Goal: Task Accomplishment & Management: Use online tool/utility

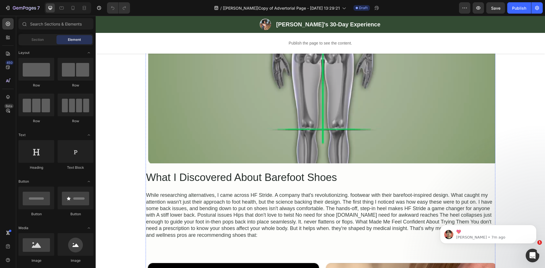
scroll to position [596, 0]
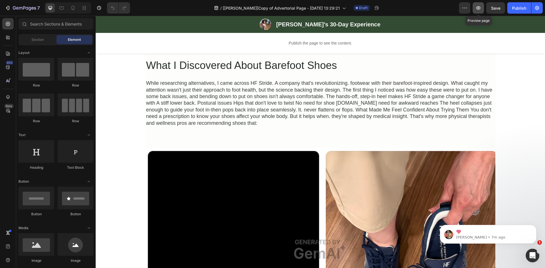
click at [477, 9] on icon "button" at bounding box center [478, 8] width 6 height 6
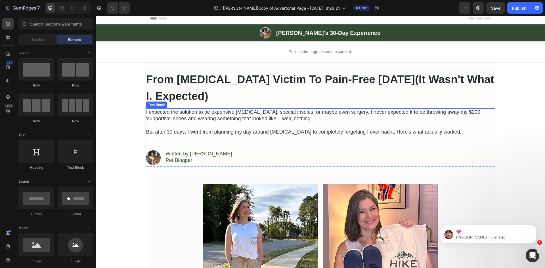
scroll to position [0, 0]
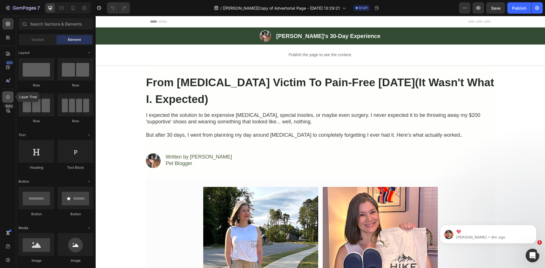
click at [7, 95] on icon at bounding box center [8, 97] width 6 height 6
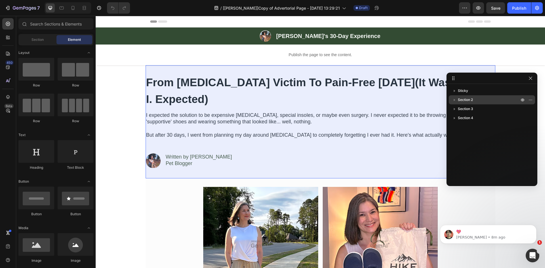
click at [467, 100] on span "Section 2" at bounding box center [465, 100] width 15 height 6
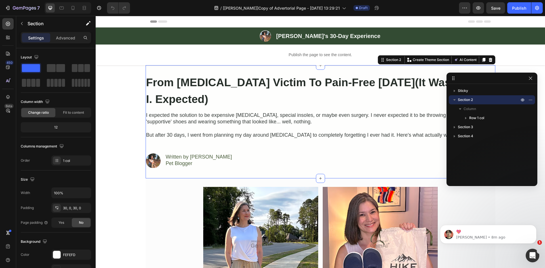
click at [454, 99] on icon "button" at bounding box center [454, 99] width 2 height 1
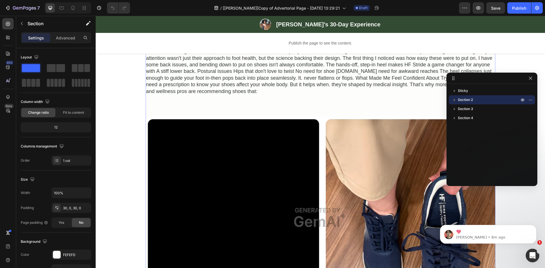
scroll to position [662, 0]
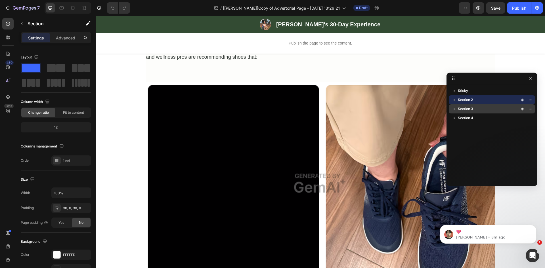
click at [470, 110] on span "Section 3" at bounding box center [465, 109] width 15 height 6
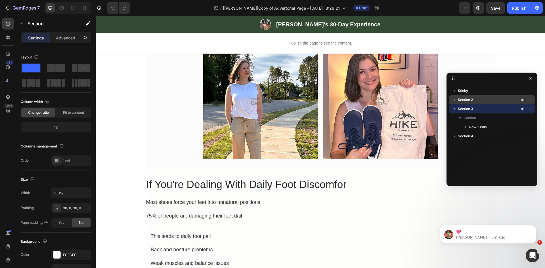
click at [469, 99] on span "Section 2" at bounding box center [465, 100] width 15 height 6
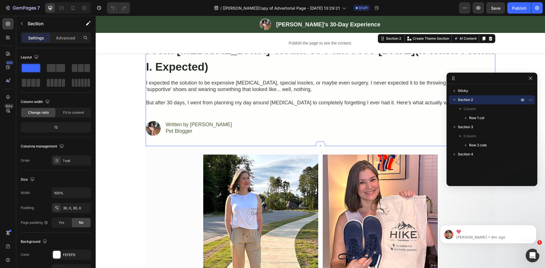
scroll to position [30, 0]
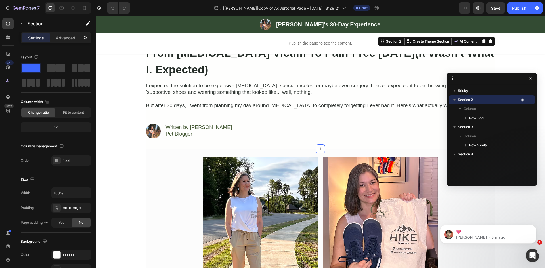
click at [453, 100] on icon "button" at bounding box center [455, 100] width 6 height 6
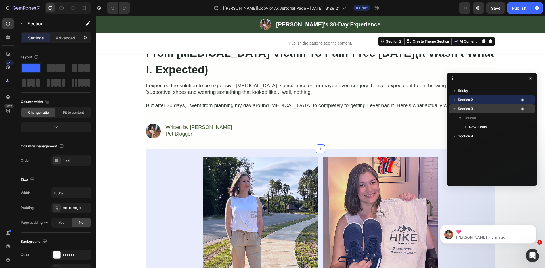
click at [453, 109] on icon "button" at bounding box center [455, 109] width 6 height 6
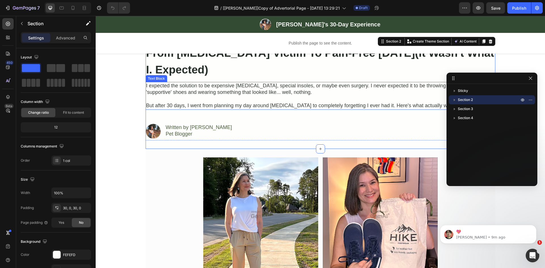
scroll to position [0, 0]
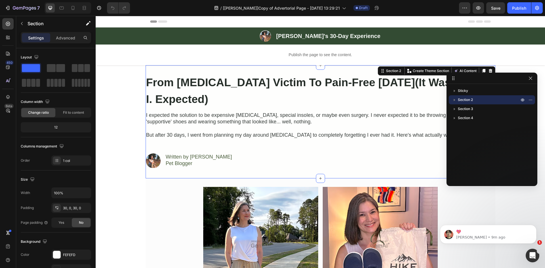
click at [455, 100] on icon "button" at bounding box center [455, 100] width 6 height 6
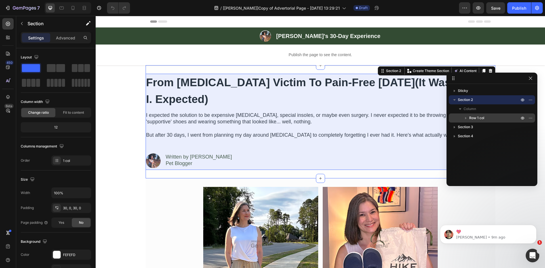
click at [468, 119] on icon "button" at bounding box center [466, 118] width 6 height 6
click at [475, 118] on span "Row 1 col" at bounding box center [476, 118] width 15 height 6
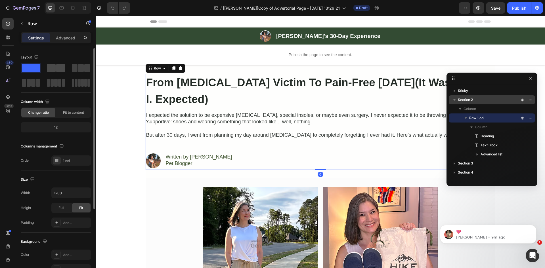
click at [53, 68] on span at bounding box center [51, 68] width 9 height 8
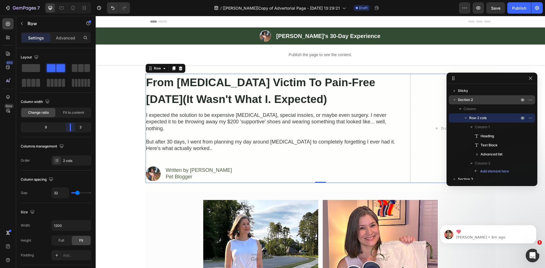
drag, startPoint x: 56, startPoint y: 126, endPoint x: 72, endPoint y: 126, distance: 15.0
click at [72, 0] on body "7 Version history / [Ethan GemPages]Copy of Advertorial Page - Sep 25, 13:29:21…" at bounding box center [272, 0] width 545 height 0
click at [466, 118] on icon "button" at bounding box center [466, 117] width 2 height 1
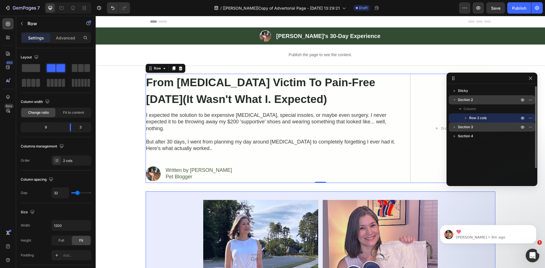
click at [454, 126] on icon "button" at bounding box center [455, 127] width 6 height 6
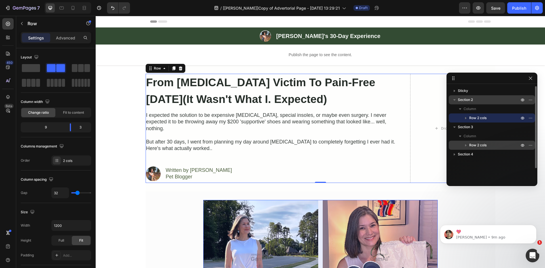
click at [472, 145] on span "Row 2 cols" at bounding box center [477, 145] width 17 height 6
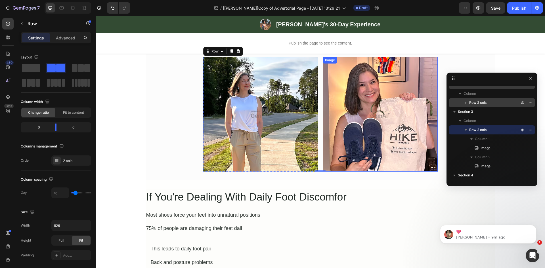
scroll to position [92, 0]
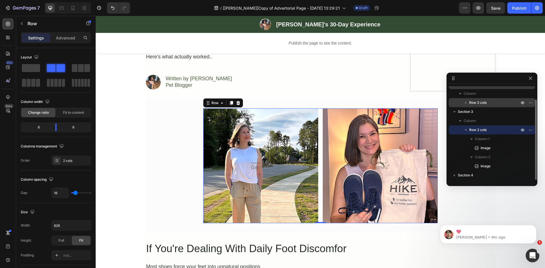
click at [465, 129] on icon "button" at bounding box center [466, 129] width 2 height 1
click at [23, 25] on icon "button" at bounding box center [22, 23] width 5 height 5
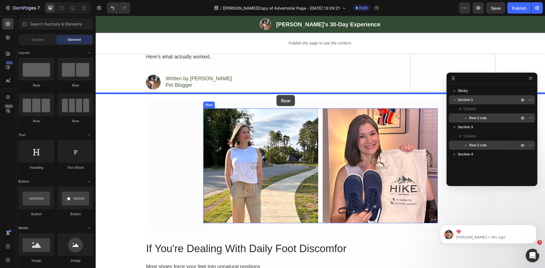
drag, startPoint x: 180, startPoint y: 92, endPoint x: 276, endPoint y: 95, distance: 96.0
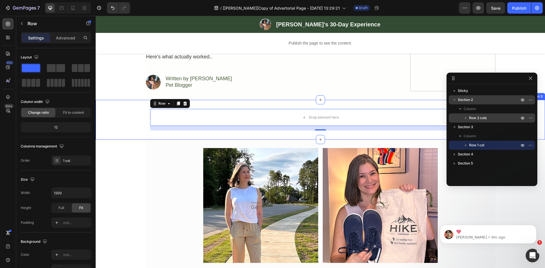
click at [118, 100] on div "Drop element here Row 16 Section 3" at bounding box center [320, 120] width 449 height 40
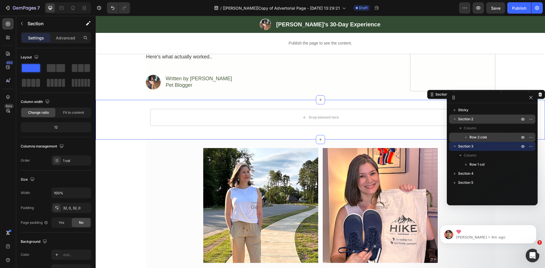
drag, startPoint x: 481, startPoint y: 77, endPoint x: 505, endPoint y: 101, distance: 33.5
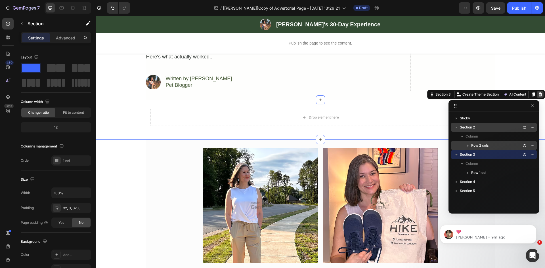
click at [538, 93] on icon at bounding box center [540, 95] width 4 height 4
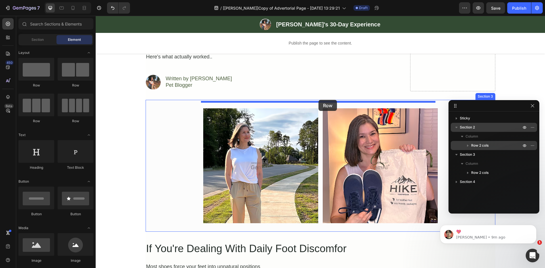
drag, startPoint x: 185, startPoint y: 101, endPoint x: 318, endPoint y: 100, distance: 133.4
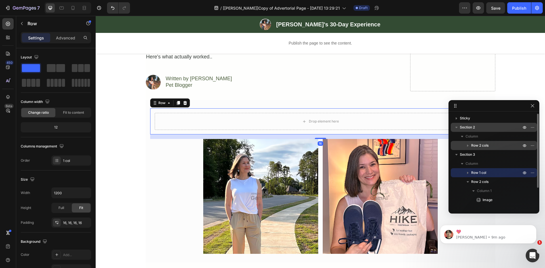
click at [65, 33] on div "Settings Advanced" at bounding box center [56, 37] width 70 height 11
click at [60, 31] on div "Row" at bounding box center [48, 23] width 65 height 15
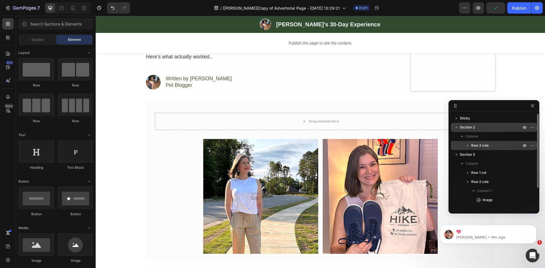
click at [52, 45] on div "Section Element" at bounding box center [55, 39] width 75 height 11
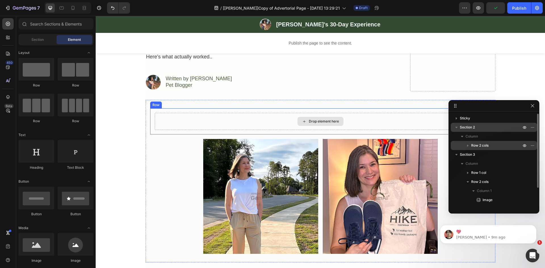
click at [193, 121] on div "Drop element here" at bounding box center [320, 121] width 331 height 17
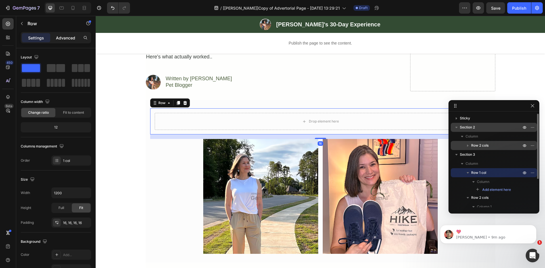
click at [68, 43] on div "Settings Advanced" at bounding box center [56, 37] width 70 height 11
click at [66, 40] on p "Advanced" at bounding box center [65, 38] width 19 height 6
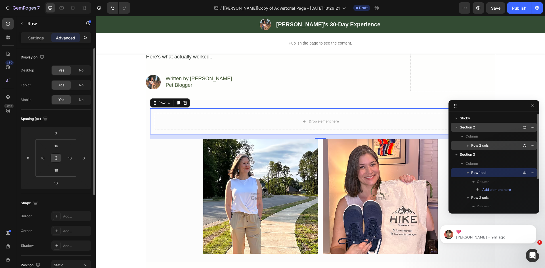
click at [56, 162] on button at bounding box center [56, 158] width 11 height 9
click at [57, 147] on input "16" at bounding box center [56, 146] width 11 height 9
type input "0"
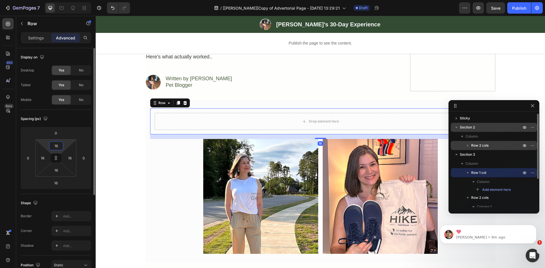
type input "0"
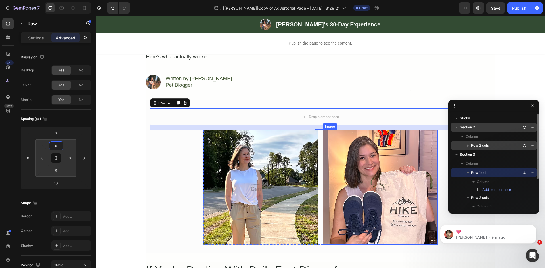
click at [318, 157] on div "Image Image Row" at bounding box center [320, 187] width 234 height 115
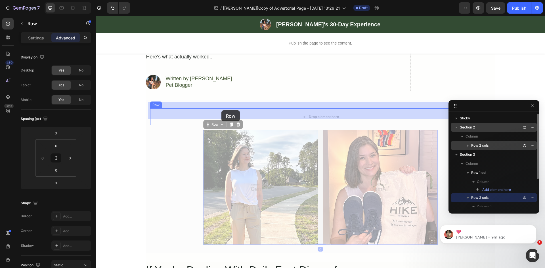
drag, startPoint x: 212, startPoint y: 117, endPoint x: 221, endPoint y: 111, distance: 11.0
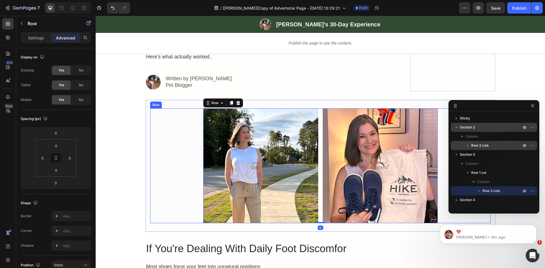
click at [188, 126] on div "Image Image Row 0" at bounding box center [320, 165] width 341 height 115
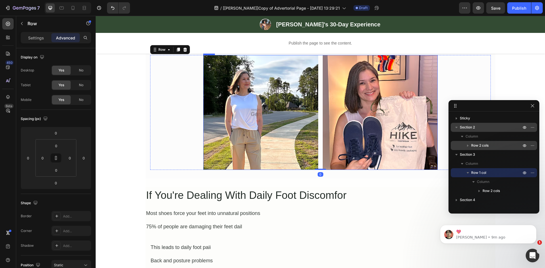
scroll to position [158, 0]
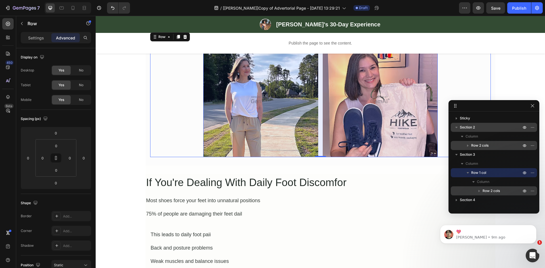
click at [484, 191] on span "Row 2 cols" at bounding box center [490, 191] width 17 height 6
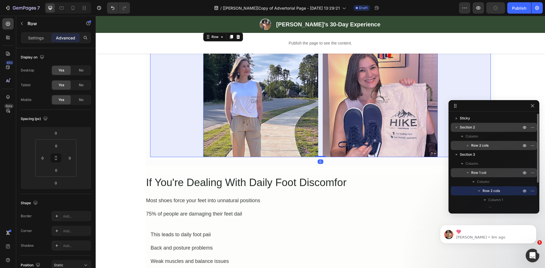
click at [482, 173] on span "Row 1 col" at bounding box center [478, 173] width 15 height 6
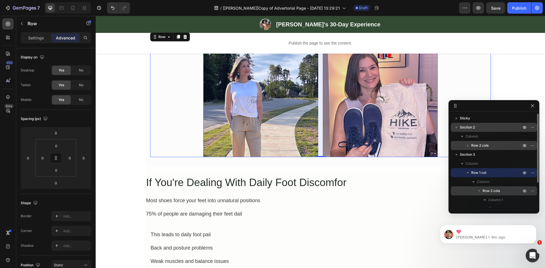
click at [481, 191] on icon "button" at bounding box center [479, 191] width 6 height 6
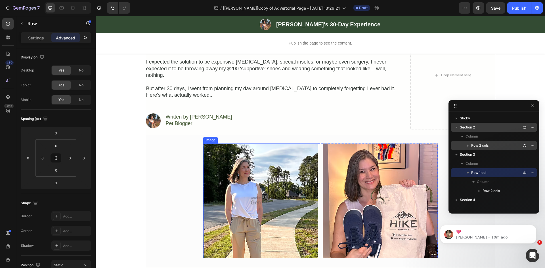
scroll to position [133, 0]
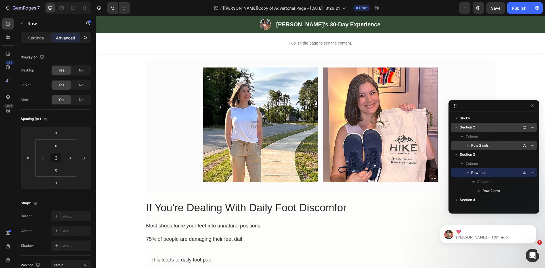
click at [186, 99] on div "Image Image Row" at bounding box center [320, 125] width 341 height 115
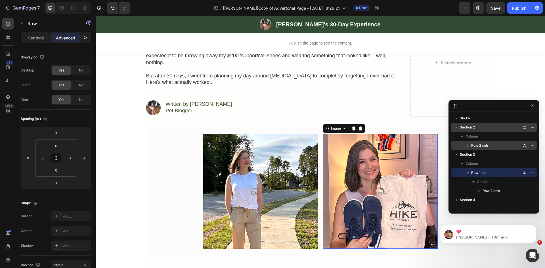
scroll to position [33, 0]
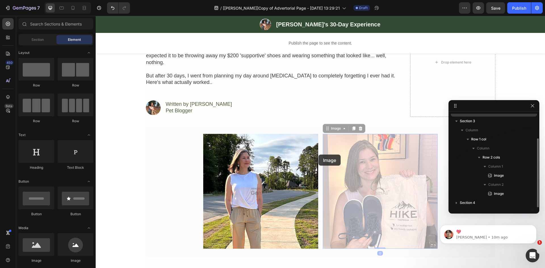
click at [96, 16] on div at bounding box center [96, 16] width 0 height 0
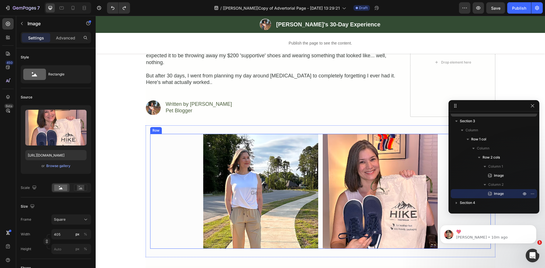
click at [189, 140] on div "Image Image Row" at bounding box center [320, 191] width 341 height 115
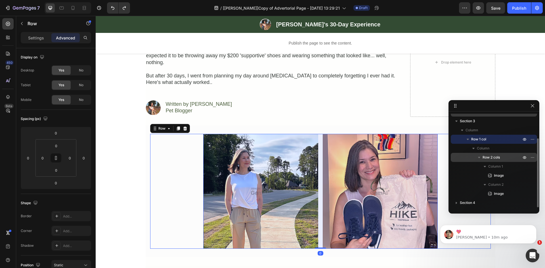
click at [494, 158] on span "Row 2 cols" at bounding box center [490, 158] width 17 height 6
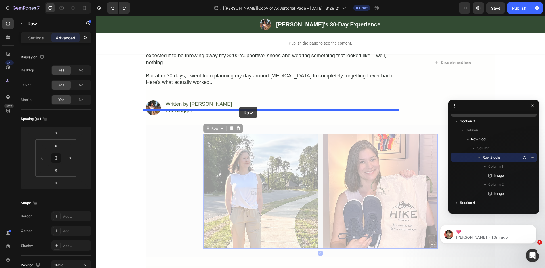
drag, startPoint x: 211, startPoint y: 124, endPoint x: 239, endPoint y: 107, distance: 32.5
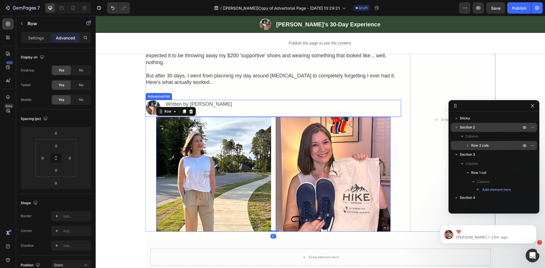
scroll to position [0, 0]
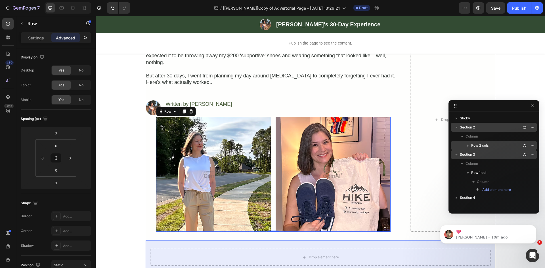
click at [487, 154] on p "Section 3" at bounding box center [491, 155] width 62 height 6
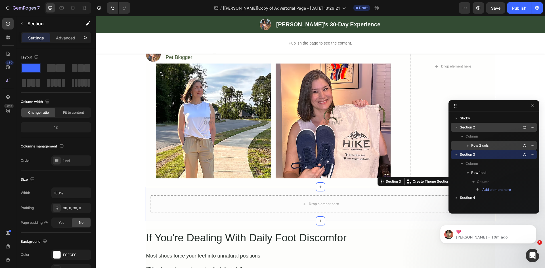
scroll to position [133, 0]
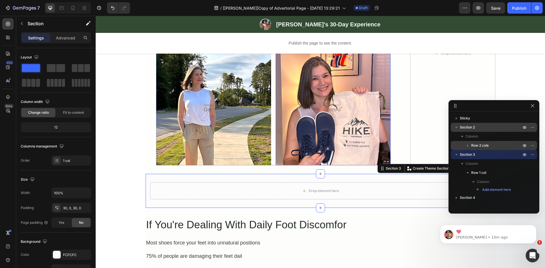
click at [349, 113] on img at bounding box center [333, 108] width 115 height 115
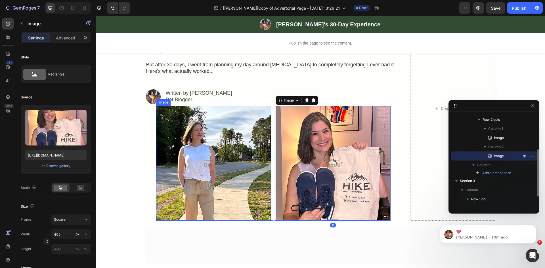
scroll to position [0, 0]
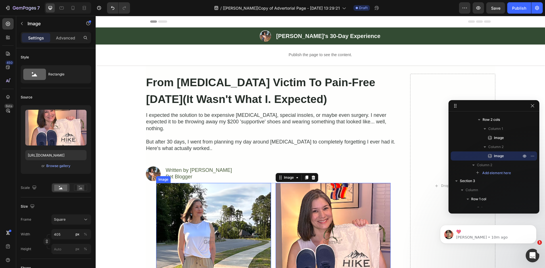
click at [270, 183] on div "Image Image 0 Row" at bounding box center [273, 240] width 234 height 115
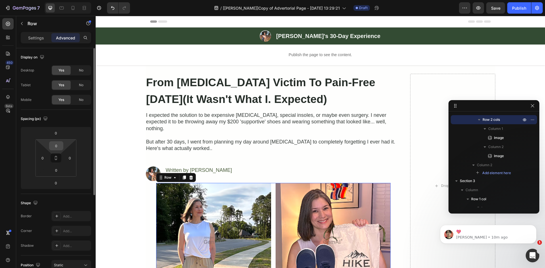
click at [57, 144] on input "0" at bounding box center [56, 146] width 11 height 9
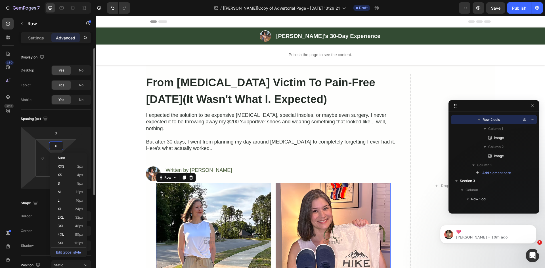
click at [30, 0] on html "7 Version history / [Ethan GemPages]Copy of Advertorial Page - Sep 25, 13:29:21…" at bounding box center [272, 0] width 545 height 0
type input "0"
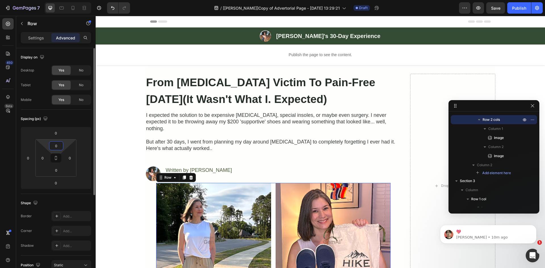
click at [57, 146] on input "0" at bounding box center [56, 146] width 11 height 9
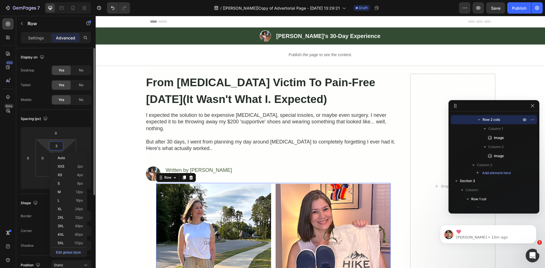
type input "32"
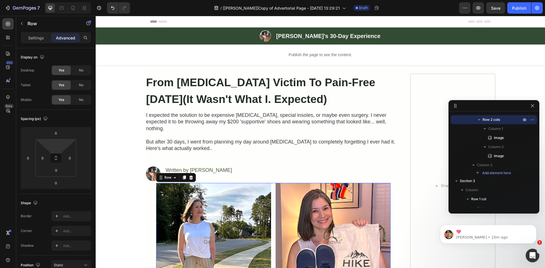
type input "0"
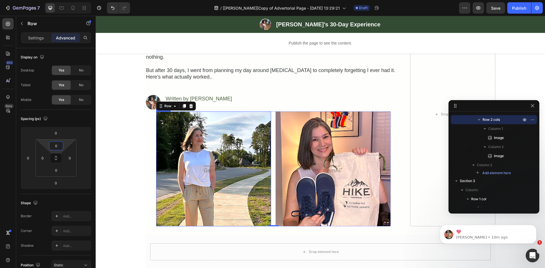
scroll to position [133, 0]
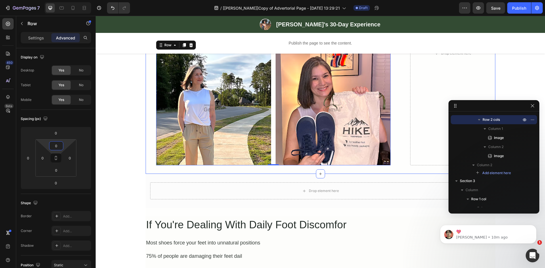
click at [150, 159] on div "From Foot Pain Victim To Pain-Free In 30 Days(It Wasn't What I. Expected) Headi…" at bounding box center [321, 53] width 350 height 241
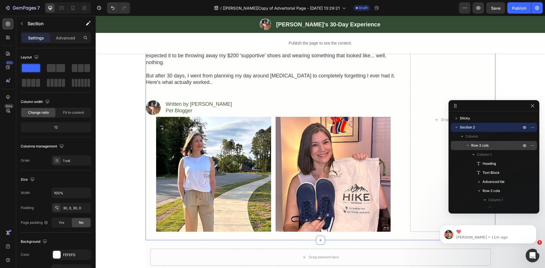
scroll to position [66, 0]
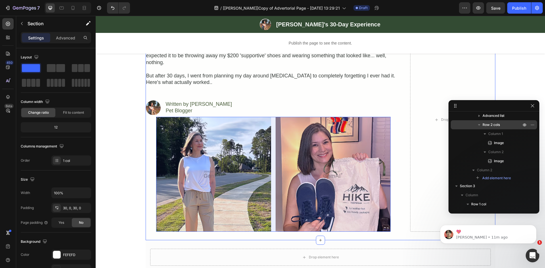
click at [480, 126] on icon "button" at bounding box center [479, 125] width 6 height 6
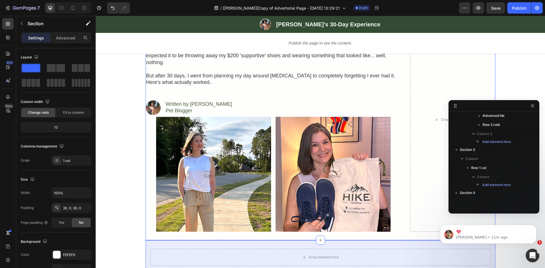
scroll to position [0, 0]
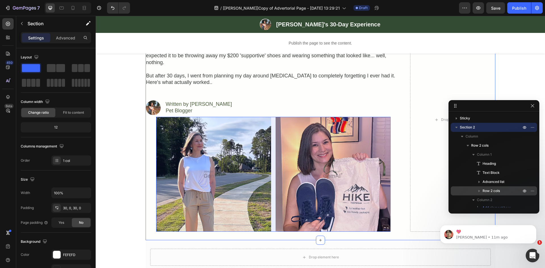
drag, startPoint x: 488, startPoint y: 189, endPoint x: 205, endPoint y: 140, distance: 287.7
click at [488, 189] on span "Row 2 cols" at bounding box center [490, 191] width 17 height 6
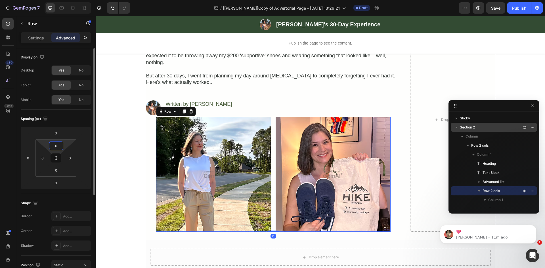
click at [56, 146] on input "0" at bounding box center [56, 146] width 11 height 9
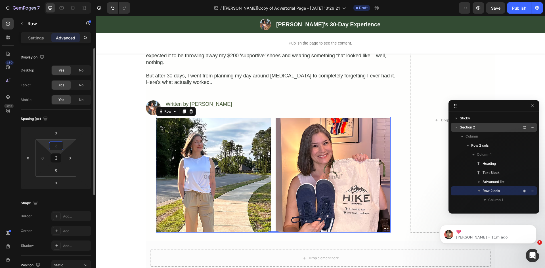
type input "32"
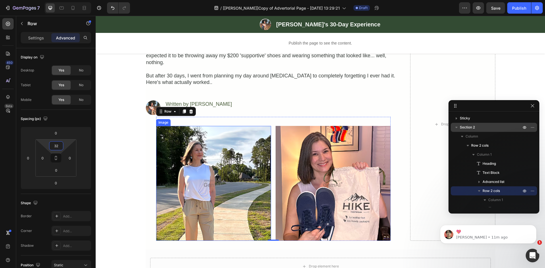
scroll to position [133, 0]
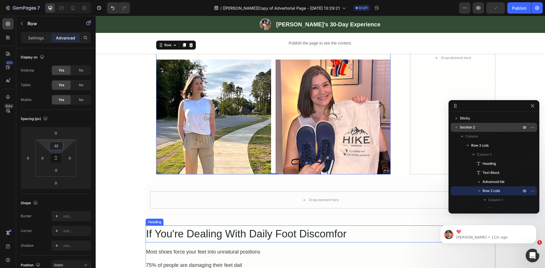
click at [188, 226] on h2 "If You're Dealing With Daily Foot Discomfor" at bounding box center [321, 234] width 350 height 17
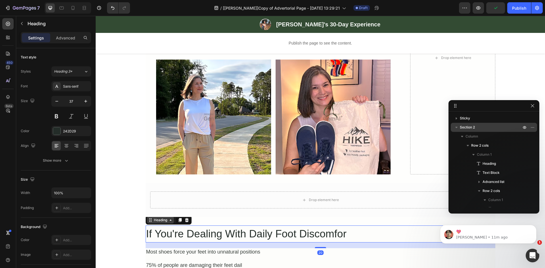
scroll to position [194, 0]
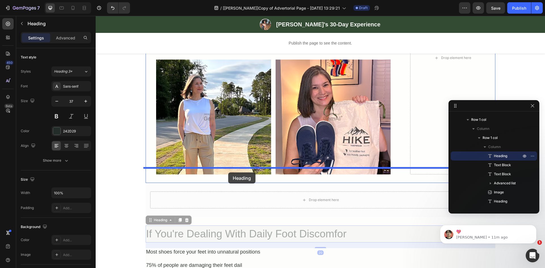
drag, startPoint x: 196, startPoint y: 192, endPoint x: 228, endPoint y: 173, distance: 37.8
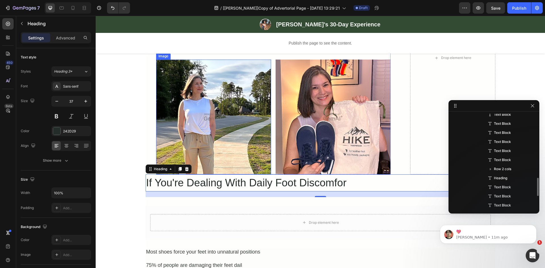
scroll to position [66, 0]
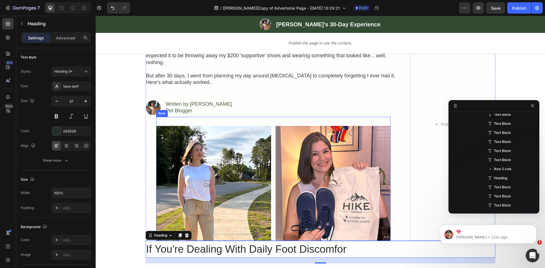
click at [176, 117] on div "Image Image Row" at bounding box center [273, 179] width 234 height 124
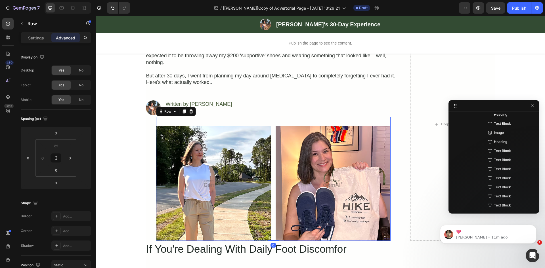
scroll to position [80, 0]
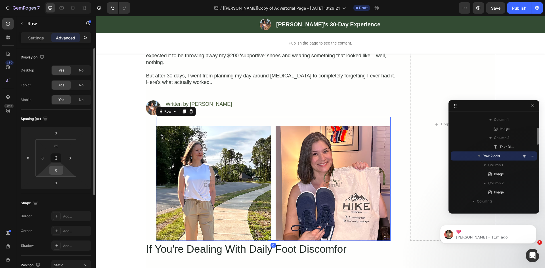
click at [56, 168] on input "0" at bounding box center [56, 170] width 11 height 9
type input "32"
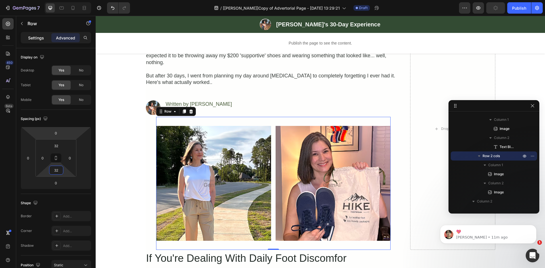
click at [32, 39] on p "Settings" at bounding box center [36, 38] width 16 height 6
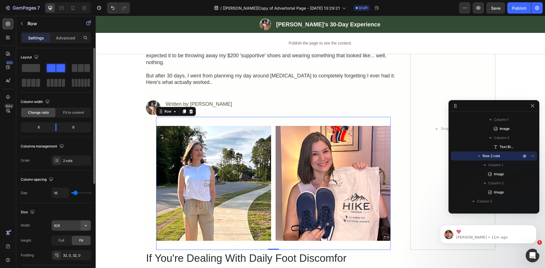
click at [86, 224] on icon "button" at bounding box center [86, 226] width 6 height 6
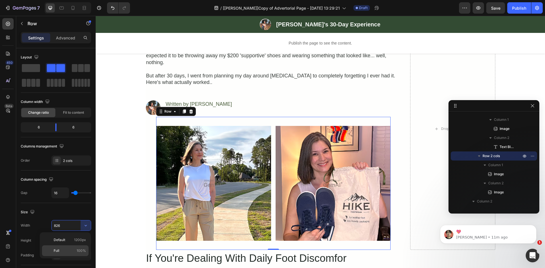
click at [63, 251] on p "Full 100%" at bounding box center [70, 250] width 32 height 5
type input "100%"
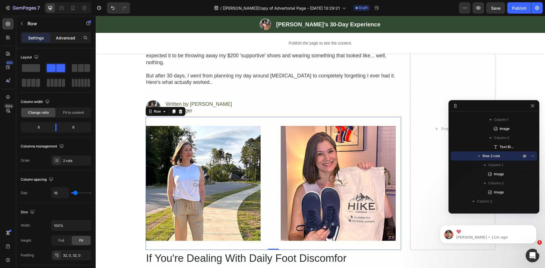
click at [65, 37] on p "Advanced" at bounding box center [65, 38] width 19 height 6
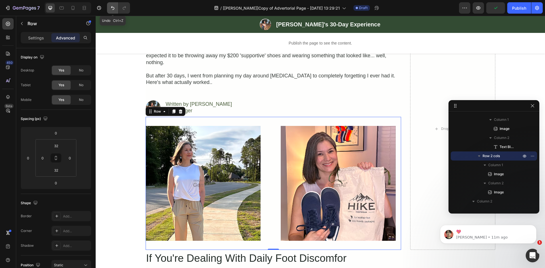
click at [108, 7] on button "Undo/Redo" at bounding box center [112, 7] width 11 height 11
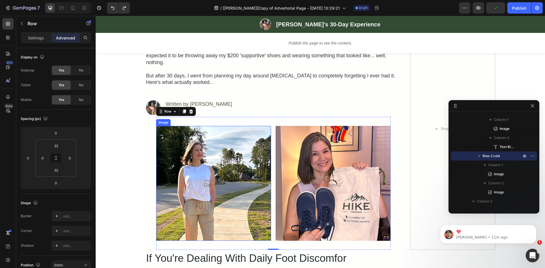
scroll to position [133, 0]
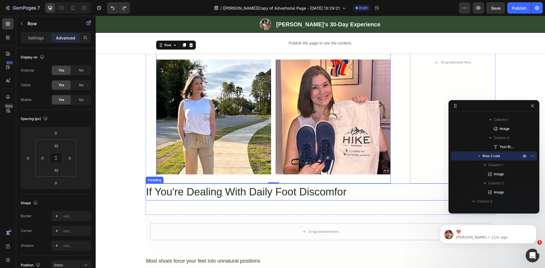
click at [353, 186] on h2 "If You're Dealing With Daily Foot Discomfor" at bounding box center [321, 192] width 350 height 17
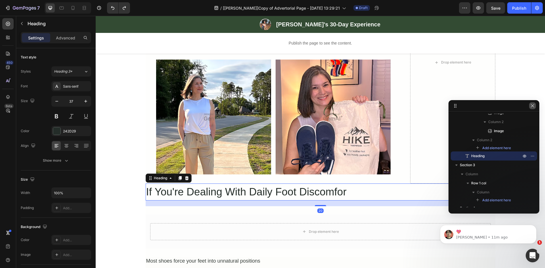
drag, startPoint x: 531, startPoint y: 106, endPoint x: 287, endPoint y: 145, distance: 246.6
click at [531, 106] on icon "button" at bounding box center [532, 106] width 5 height 5
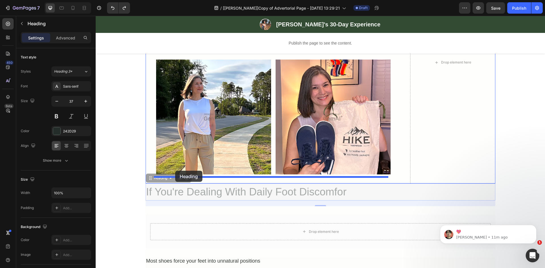
drag, startPoint x: 155, startPoint y: 172, endPoint x: 175, endPoint y: 171, distance: 20.2
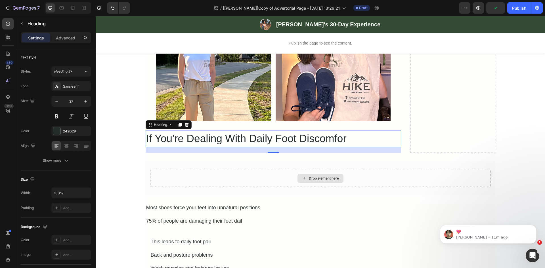
scroll to position [199, 0]
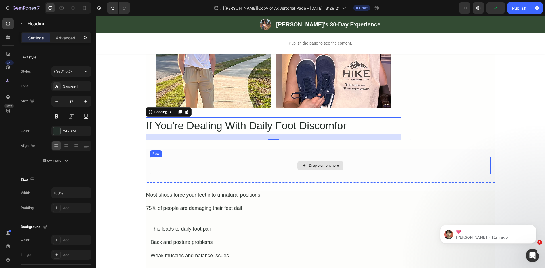
click at [272, 157] on div "Drop element here" at bounding box center [320, 165] width 341 height 17
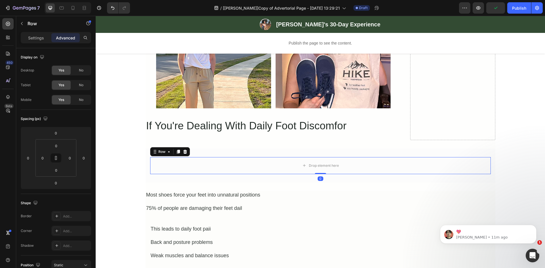
click at [186, 147] on div "Row" at bounding box center [170, 151] width 40 height 9
click at [183, 150] on icon at bounding box center [185, 152] width 4 height 4
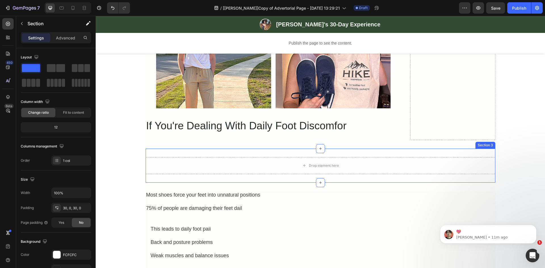
click at [199, 149] on div "Drop element here Section 3" at bounding box center [321, 166] width 350 height 34
click at [489, 141] on icon at bounding box center [490, 143] width 4 height 4
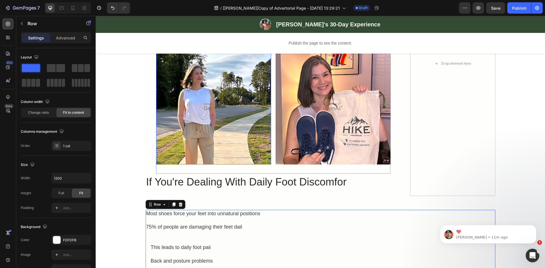
scroll to position [133, 0]
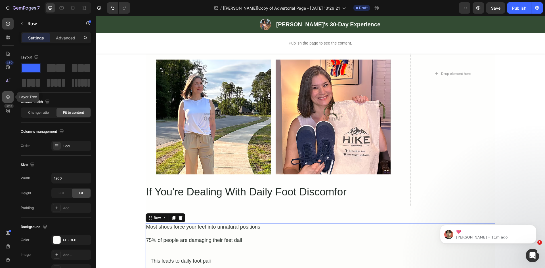
click at [9, 93] on div at bounding box center [7, 96] width 11 height 11
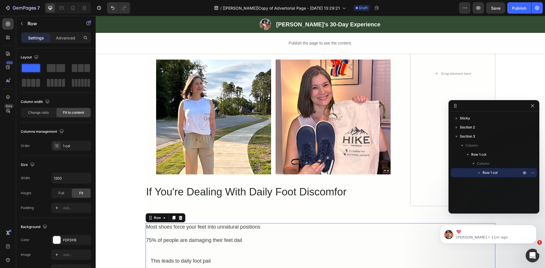
click at [481, 172] on icon "button" at bounding box center [479, 173] width 6 height 6
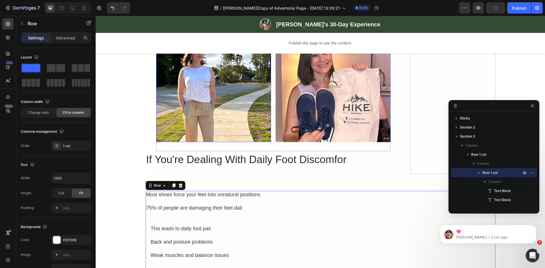
scroll to position [199, 0]
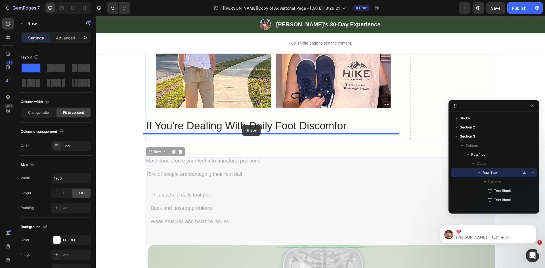
drag, startPoint x: 150, startPoint y: 146, endPoint x: 242, endPoint y: 125, distance: 94.4
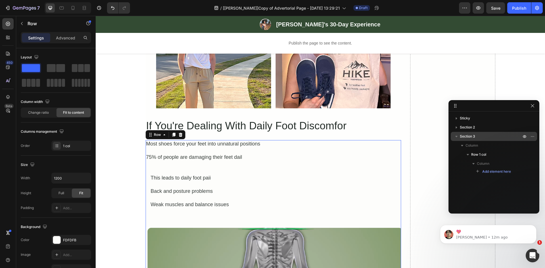
click at [471, 138] on span "Section 3" at bounding box center [467, 137] width 15 height 6
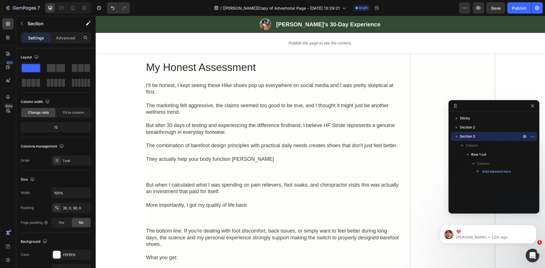
scroll to position [1162, 0]
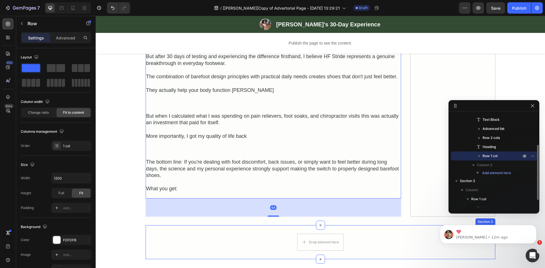
click at [356, 237] on div "Drop element here Row" at bounding box center [321, 242] width 350 height 17
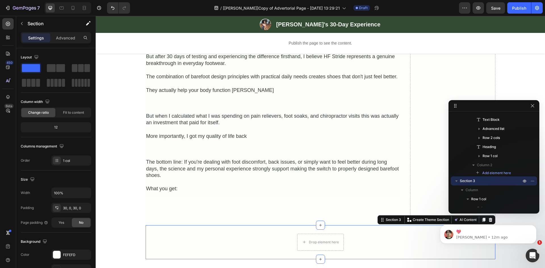
click at [485, 216] on body "💖 Ethan • 12m ago" at bounding box center [488, 232] width 109 height 35
click at [485, 214] on html "💖 Ethan • 12m ago" at bounding box center [488, 233] width 114 height 40
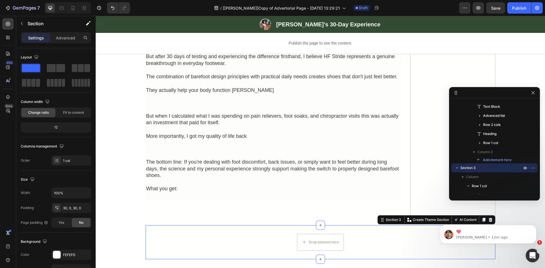
drag, startPoint x: 507, startPoint y: 105, endPoint x: 504, endPoint y: 90, distance: 15.4
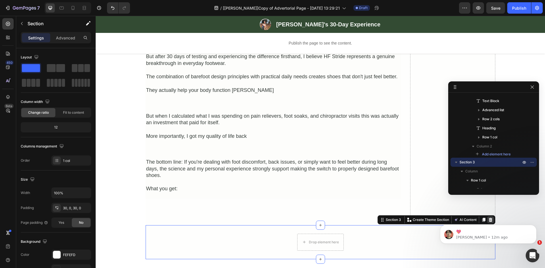
click at [488, 218] on icon at bounding box center [490, 220] width 4 height 4
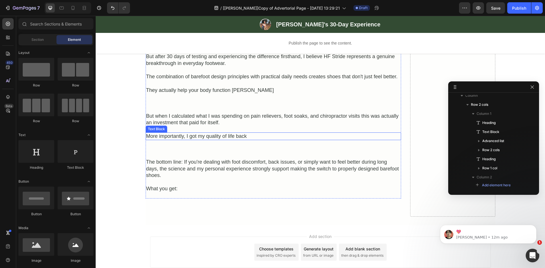
scroll to position [1095, 0]
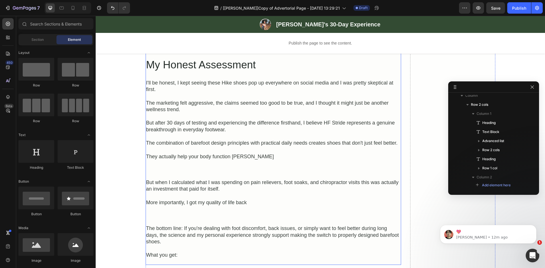
click at [199, 199] on div "More importantly, I got my quality of life back" at bounding box center [273, 203] width 255 height 8
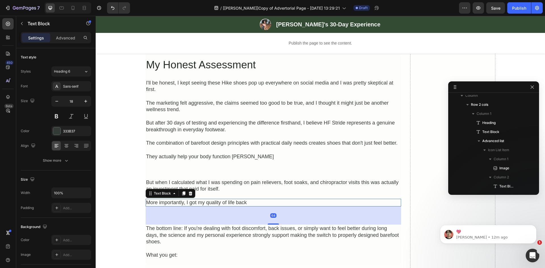
scroll to position [349, 0]
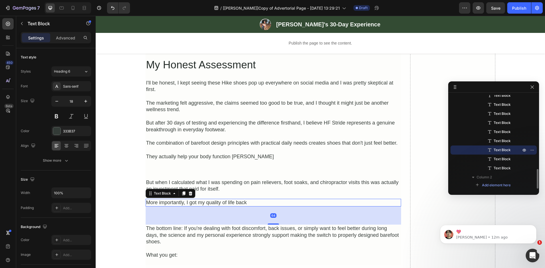
click at [202, 207] on div "64" at bounding box center [273, 216] width 255 height 18
click at [69, 33] on div "Settings Advanced" at bounding box center [56, 37] width 70 height 11
click at [68, 37] on p "Advanced" at bounding box center [65, 38] width 19 height 6
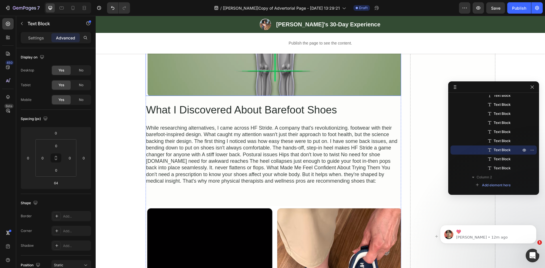
scroll to position [499, 0]
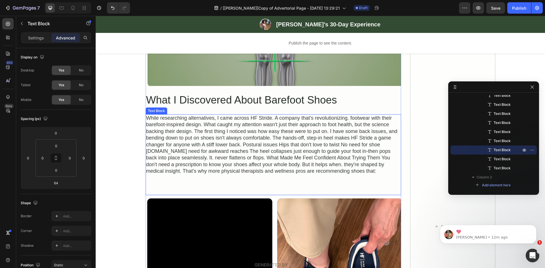
click at [266, 137] on p "While researching alternatives, I came across HF Stride. A company that's revol…" at bounding box center [273, 145] width 254 height 60
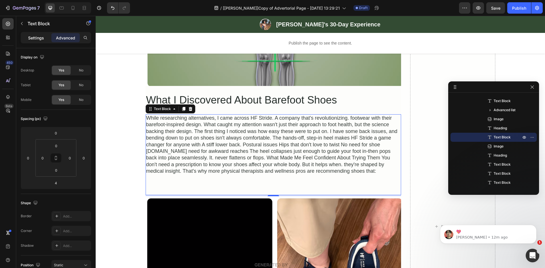
click at [36, 40] on p "Settings" at bounding box center [36, 38] width 16 height 6
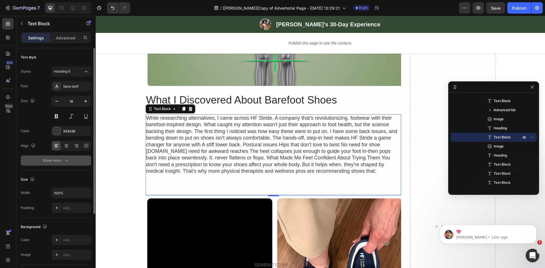
click at [63, 161] on div "Show more" at bounding box center [56, 161] width 26 height 6
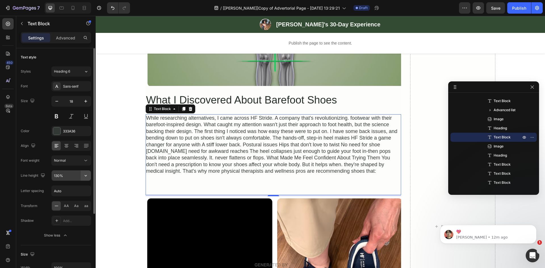
click at [86, 173] on icon "button" at bounding box center [86, 176] width 6 height 6
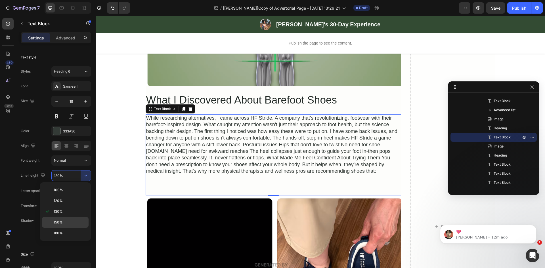
click at [63, 221] on p "150%" at bounding box center [70, 222] width 32 height 5
type input "150%"
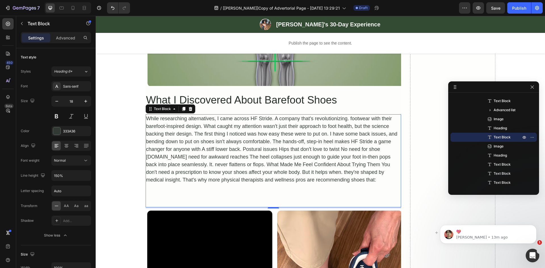
click at [203, 119] on p "While researching alternatives, I came across HF Stride. A company that's revol…" at bounding box center [273, 149] width 254 height 69
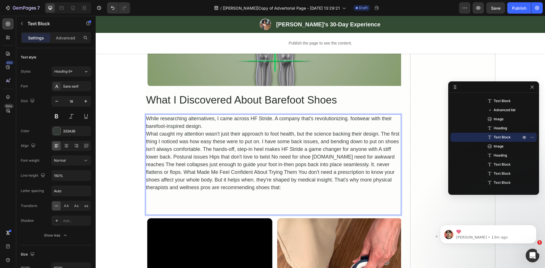
click at [121, 119] on div "Image Emily's 30-Day Experience Heading Row Row Publish the page to see the con…" at bounding box center [320, 218] width 449 height 1380
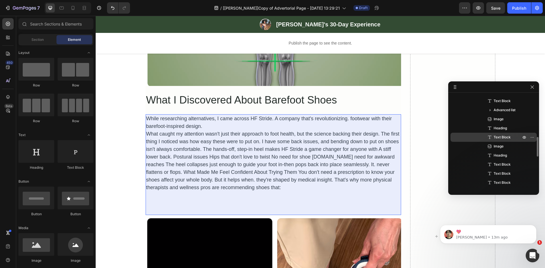
click at [500, 138] on span "Text Block" at bounding box center [502, 138] width 17 height 6
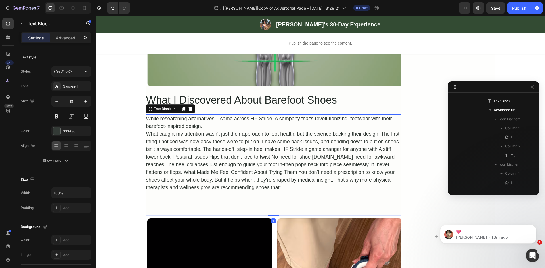
scroll to position [335, 0]
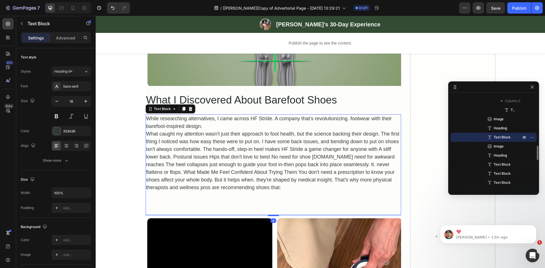
click at [256, 192] on p "Rich Text Editor. Editing area: main" at bounding box center [273, 196] width 254 height 8
click at [220, 199] on p "Rich Text Editor. Editing area: main" at bounding box center [273, 203] width 254 height 8
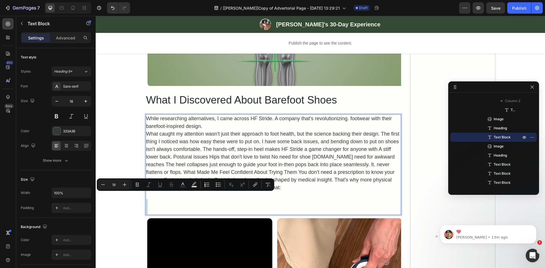
click at [221, 207] on p "Rich Text Editor. Editing area: main" at bounding box center [273, 211] width 254 height 8
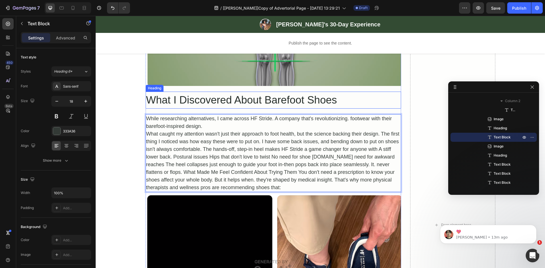
click at [345, 96] on h2 "What I Discovered About Barefoot Shoes" at bounding box center [273, 100] width 255 height 17
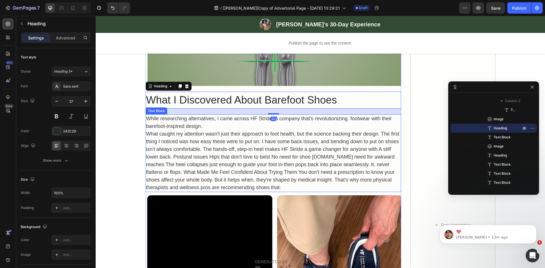
click at [298, 120] on p "While researching alternatives, I came across HF Stride. A company that's revol…" at bounding box center [273, 122] width 254 height 15
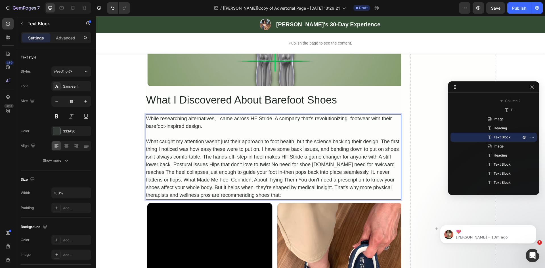
click at [380, 138] on p "What caught my attention wasn't just their approach to foot health, but the sci…" at bounding box center [273, 168] width 254 height 61
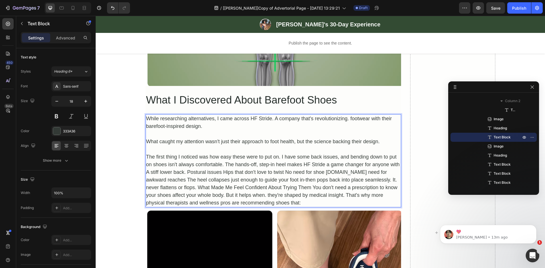
click at [223, 158] on p "The first thing I noticed was how easy these were to put on. I have some back i…" at bounding box center [273, 180] width 254 height 54
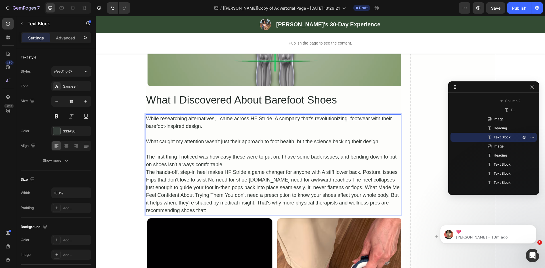
click at [189, 146] on p "Rich Text Editor. Editing area: main" at bounding box center [273, 150] width 254 height 8
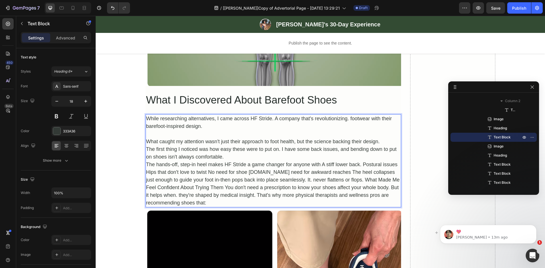
click at [172, 130] on p "Rich Text Editor. Editing area: main" at bounding box center [273, 134] width 254 height 8
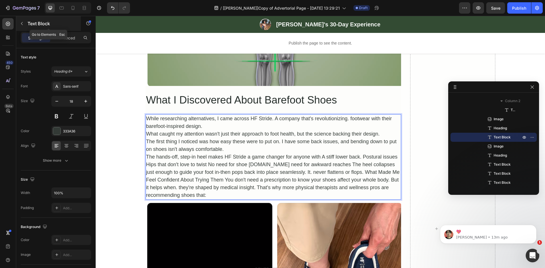
click at [25, 25] on button "button" at bounding box center [21, 23] width 9 height 9
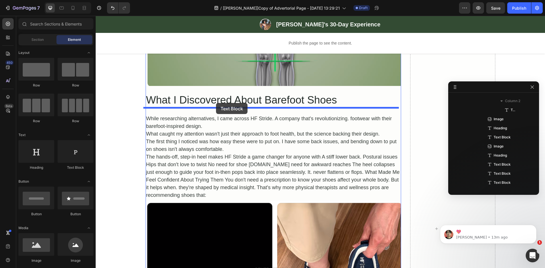
drag, startPoint x: 183, startPoint y: 164, endPoint x: 216, endPoint y: 103, distance: 69.2
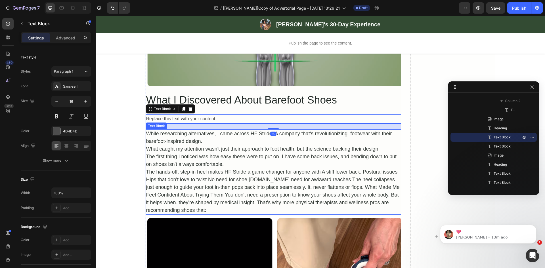
click at [196, 130] on p "While researching alternatives, I came across HF Stride. A company that's revol…" at bounding box center [273, 137] width 254 height 15
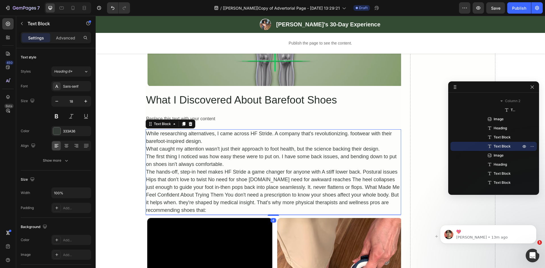
click at [200, 133] on p "While researching alternatives, I came across HF Stride. A company that's revol…" at bounding box center [273, 137] width 254 height 15
click at [198, 135] on p "While researching alternatives, I came across HF Stride. A company that's revol…" at bounding box center [273, 137] width 254 height 15
drag, startPoint x: 201, startPoint y: 136, endPoint x: 143, endPoint y: 128, distance: 58.4
click at [146, 129] on div "While researching alternatives, I came across HF Stride. A company that's revol…" at bounding box center [273, 171] width 255 height 85
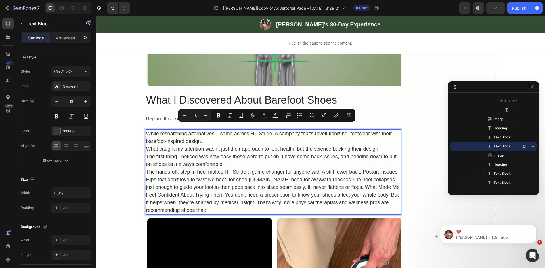
copy p "While researching alternatives, I came across HF Stride. A company that's revol…"
click at [162, 114] on div "Replace this text with your content" at bounding box center [273, 118] width 255 height 9
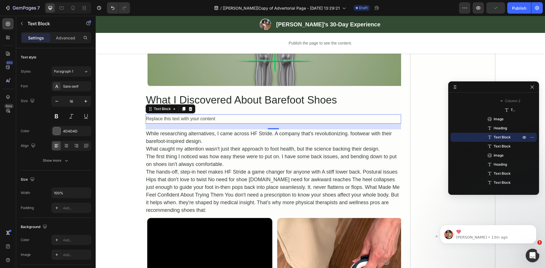
click at [162, 114] on div "Replace this text with your content" at bounding box center [273, 118] width 255 height 9
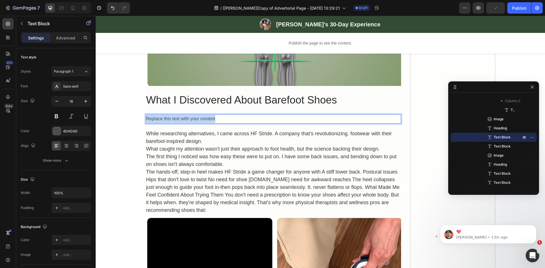
click at [162, 115] on p "Replace this text with your content" at bounding box center [273, 119] width 254 height 8
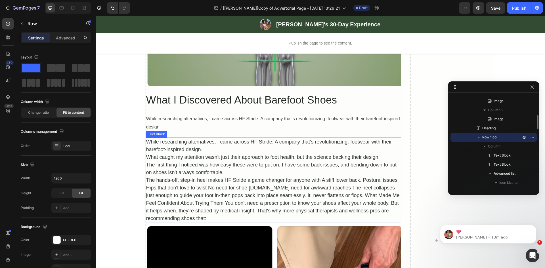
click at [265, 138] on p "While researching alternatives, I came across HF Stride. A company that's revol…" at bounding box center [273, 145] width 254 height 15
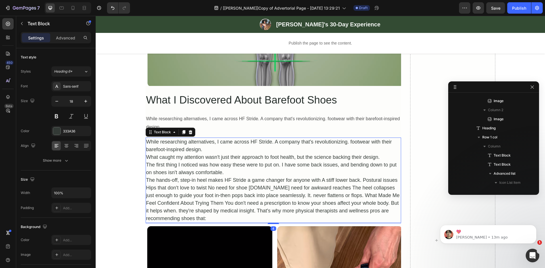
scroll to position [344, 0]
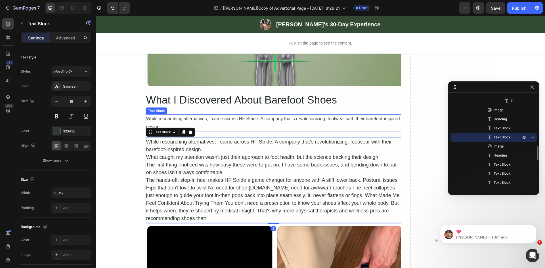
click at [229, 117] on p "While researching alternatives, I came across HF Stride. A company that's revol…" at bounding box center [273, 123] width 254 height 16
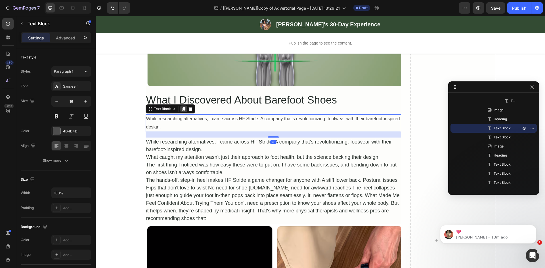
click at [183, 107] on icon at bounding box center [183, 109] width 5 height 5
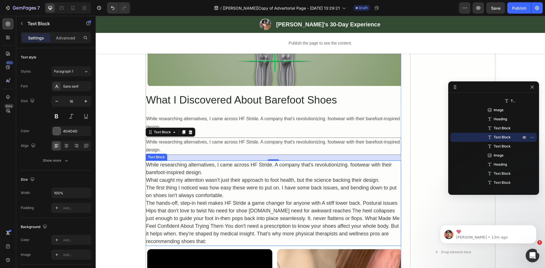
click at [379, 177] on p "What caught my attention wasn't just their approach to foot health, but the sci…" at bounding box center [273, 181] width 254 height 8
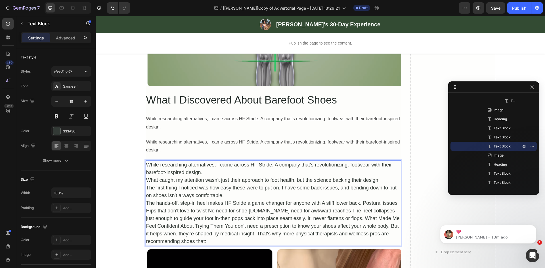
click at [379, 177] on p "What caught my attention wasn't just their approach to foot health, but the sci…" at bounding box center [273, 181] width 254 height 8
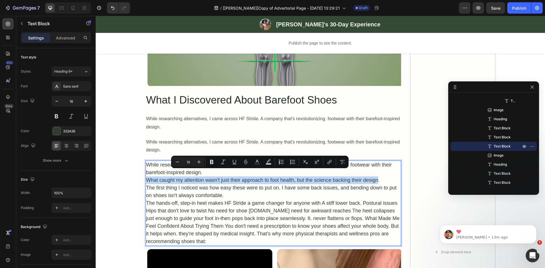
drag, startPoint x: 376, startPoint y: 174, endPoint x: 146, endPoint y: 172, distance: 229.9
click at [146, 177] on p "What caught my attention wasn't just their approach to foot health, but the sci…" at bounding box center [273, 181] width 254 height 8
copy p "What caught my attention wasn't just their approach to foot health, but the sci…"
click at [163, 143] on p "While researching alternatives, I came across HF Stride. A company that's revol…" at bounding box center [273, 146] width 254 height 16
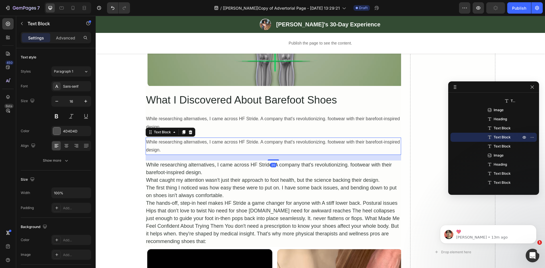
click at [163, 143] on p "While researching alternatives, I came across HF Stride. A company that's revol…" at bounding box center [273, 146] width 254 height 16
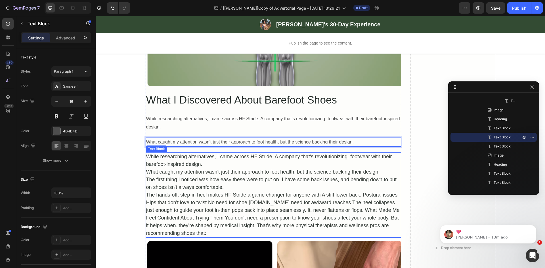
click at [230, 180] on p "The first thing I noticed was how easy these were to put on. I have some back i…" at bounding box center [273, 183] width 254 height 15
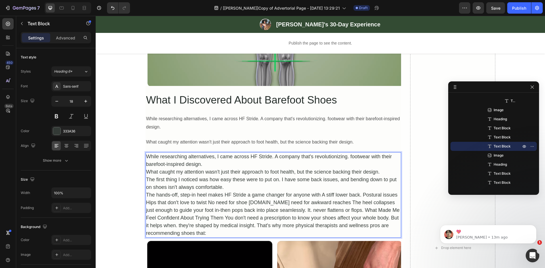
click at [221, 181] on p "The first thing I noticed was how easy these were to put on. I have some back i…" at bounding box center [273, 183] width 254 height 15
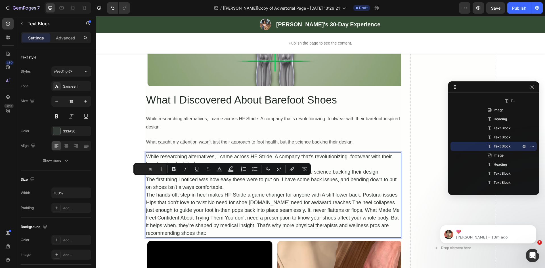
drag, startPoint x: 220, startPoint y: 180, endPoint x: 220, endPoint y: 183, distance: 2.9
click at [220, 180] on p "The first thing I noticed was how easy these were to put on. I have some back i…" at bounding box center [273, 183] width 254 height 15
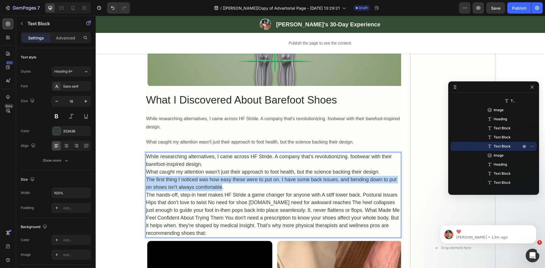
drag, startPoint x: 221, startPoint y: 181, endPoint x: 143, endPoint y: 175, distance: 78.0
click at [143, 175] on div "Image Emily's 30-Day Experience Heading Row Row Publish the page to see the con…" at bounding box center [320, 229] width 449 height 1402
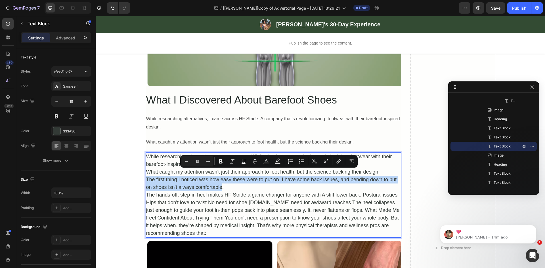
copy p "The first thing I noticed was how easy these were to put on. I have some back i…"
click at [169, 138] on p "What caught my attention wasn't just their approach to foot health, but the sci…" at bounding box center [273, 142] width 254 height 8
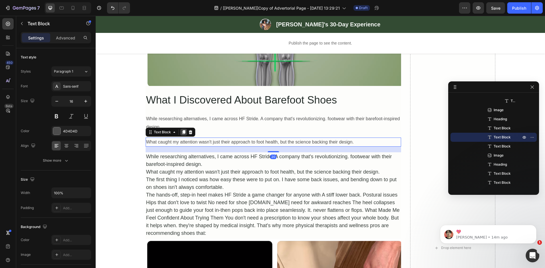
click at [181, 130] on icon at bounding box center [183, 132] width 5 height 5
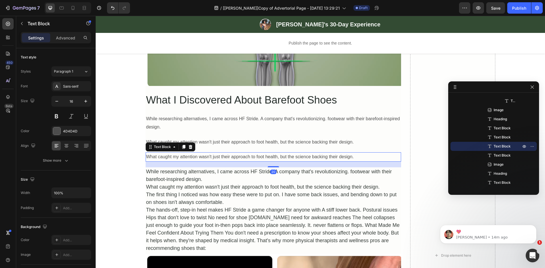
click at [187, 153] on p "What caught my attention wasn't just their approach to foot health, but the sci…" at bounding box center [273, 157] width 254 height 8
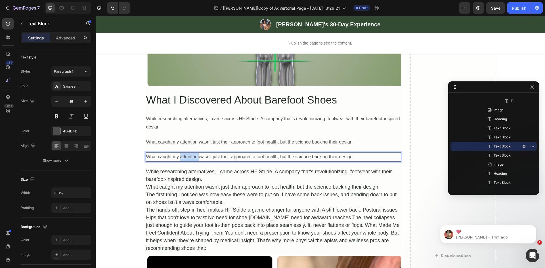
click at [187, 153] on p "What caught my attention wasn't just their approach to foot health, but the sci…" at bounding box center [273, 157] width 254 height 8
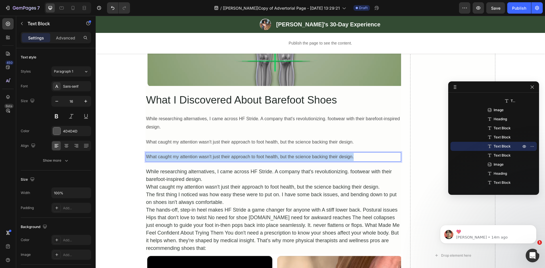
click at [187, 153] on p "What caught my attention wasn't just their approach to foot health, but the sci…" at bounding box center [273, 157] width 254 height 8
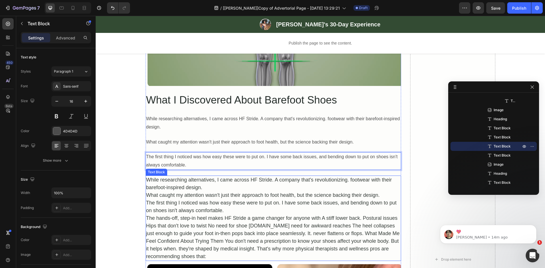
click at [206, 215] on p "The hands-off, step-in heel makes HF Stride a game changer for anyone with A st…" at bounding box center [273, 238] width 254 height 46
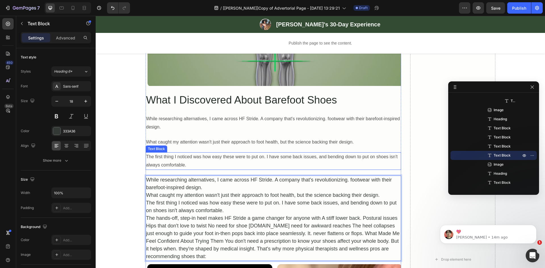
click at [196, 154] on p "The first thing I noticed was how easy these were to put on. I have some back i…" at bounding box center [273, 161] width 254 height 16
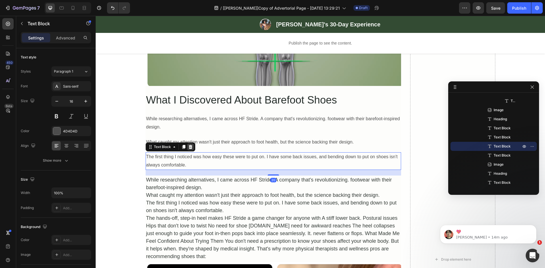
click at [188, 145] on icon at bounding box center [190, 147] width 5 height 5
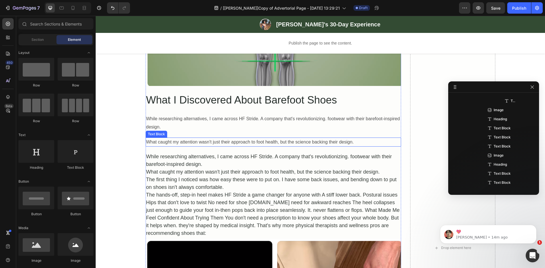
click at [188, 138] on p "What caught my attention wasn't just their approach to foot health, but the sci…" at bounding box center [273, 142] width 254 height 8
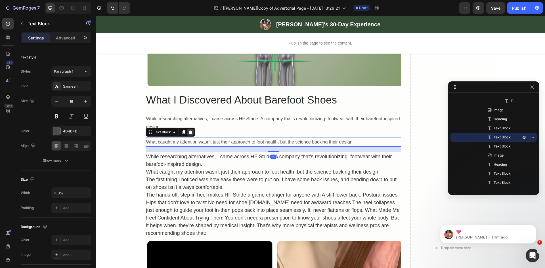
click at [188, 130] on icon at bounding box center [190, 132] width 4 height 4
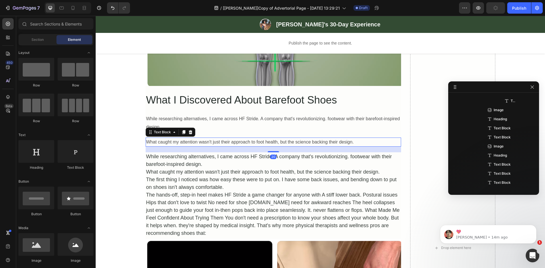
click at [185, 120] on p "While researching alternatives, I came across HF Stride. A company that's revol…" at bounding box center [273, 123] width 254 height 16
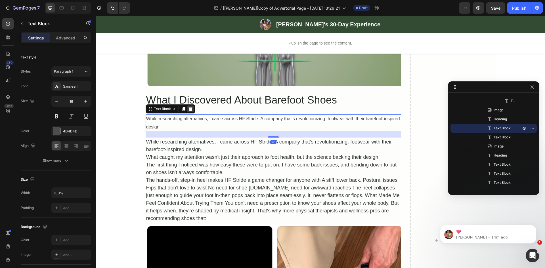
click at [188, 107] on icon at bounding box center [190, 109] width 4 height 4
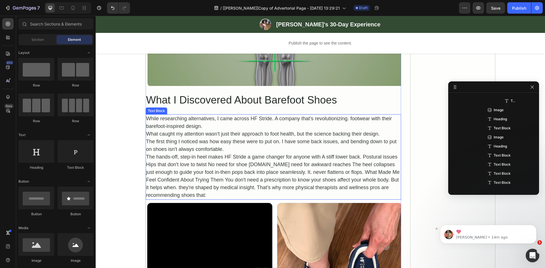
click at [184, 130] on p "What caught my attention wasn't just their approach to foot health, but the sci…" at bounding box center [273, 134] width 254 height 8
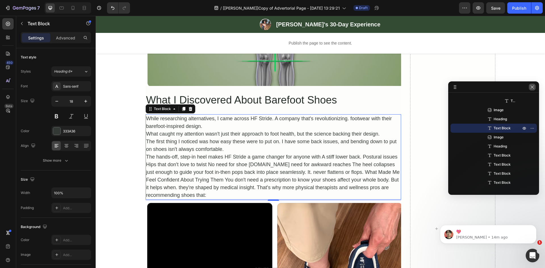
click at [532, 88] on icon "button" at bounding box center [531, 86] width 3 height 3
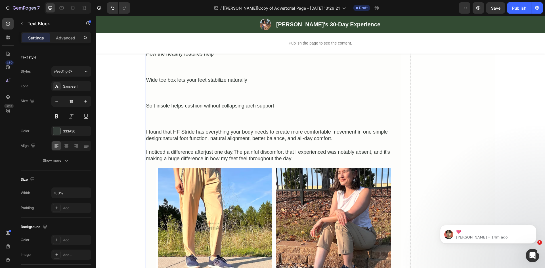
scroll to position [831, 0]
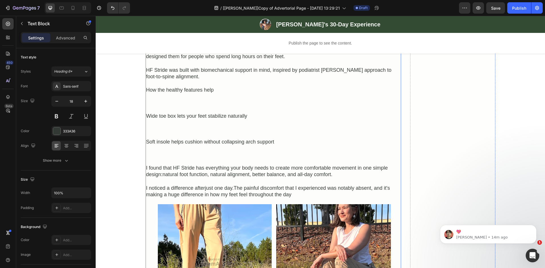
click at [175, 138] on div "Soft insole helps cushion without collapsing arch support" at bounding box center [273, 142] width 255 height 8
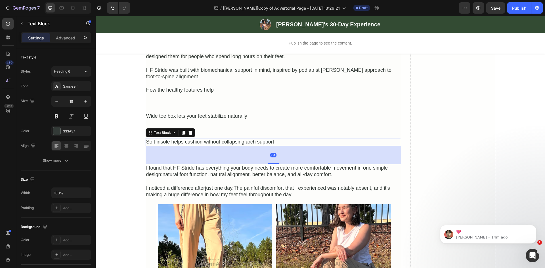
click at [169, 146] on div "64" at bounding box center [273, 155] width 255 height 18
click at [71, 34] on div "Advanced" at bounding box center [65, 37] width 28 height 9
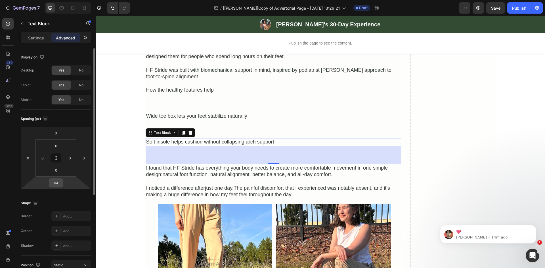
click at [58, 182] on input "64" at bounding box center [55, 183] width 11 height 9
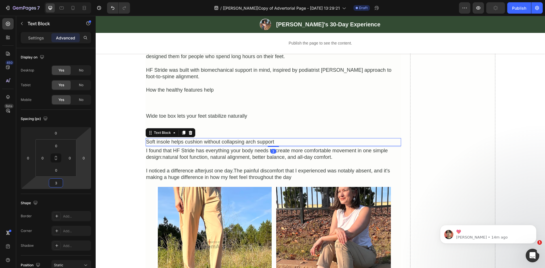
type input "30"
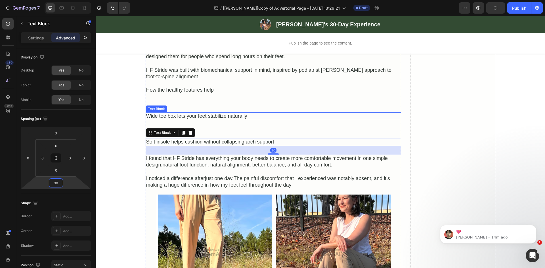
click at [253, 112] on div "Wide toe box lets your feet stabilize naturally" at bounding box center [273, 116] width 255 height 8
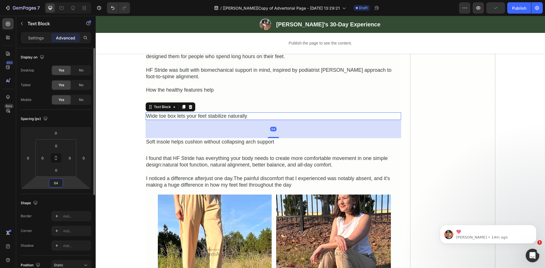
click at [54, 0] on html "7 Version history / [Ethan GemPages]Copy of Advertorial Page - Sep 25, 13:29:21…" at bounding box center [272, 0] width 545 height 0
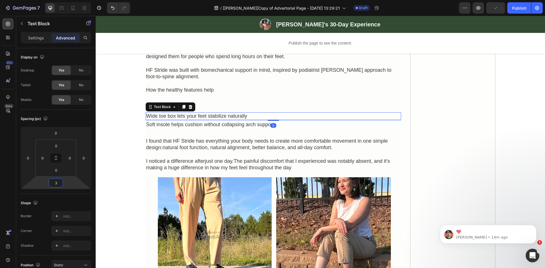
type input "30"
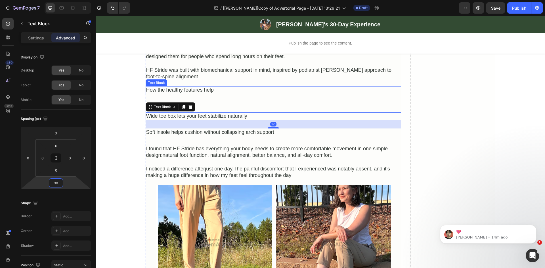
click at [253, 86] on div "How the healthy features help" at bounding box center [273, 90] width 255 height 8
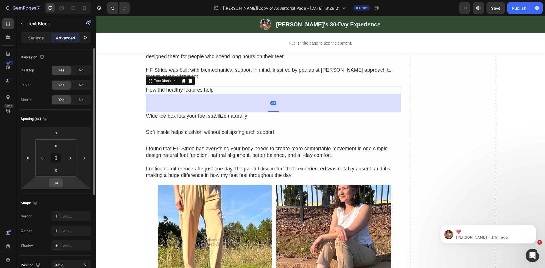
click at [63, 181] on div "64" at bounding box center [56, 183] width 14 height 9
click at [54, 186] on input "64" at bounding box center [55, 183] width 11 height 9
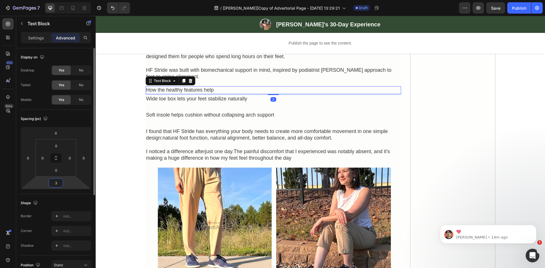
type input "30"
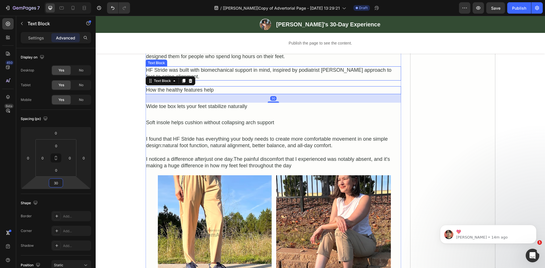
click at [258, 70] on div "HF Stride was built with biomechanical support in mind, inspired by podiatrist …" at bounding box center [273, 73] width 255 height 14
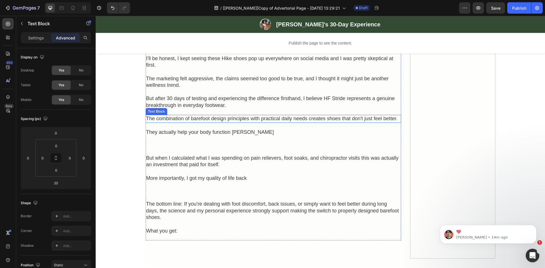
scroll to position [1162, 0]
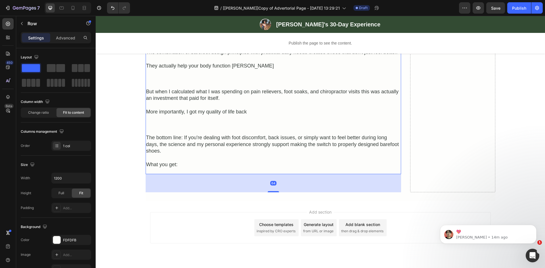
click at [232, 62] on div "They actually help your body function [PERSON_NAME]" at bounding box center [273, 66] width 255 height 8
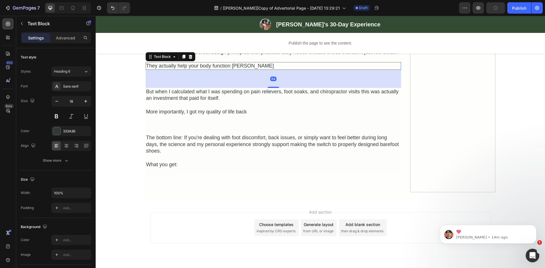
click at [66, 42] on div "Settings Advanced" at bounding box center [56, 37] width 70 height 11
click at [63, 37] on p "Advanced" at bounding box center [65, 38] width 19 height 6
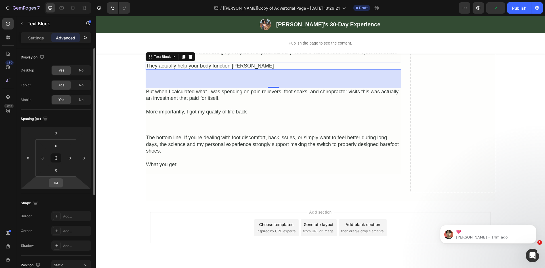
click at [53, 184] on input "64" at bounding box center [55, 183] width 11 height 9
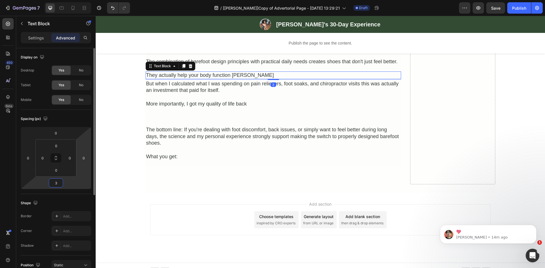
type input "30"
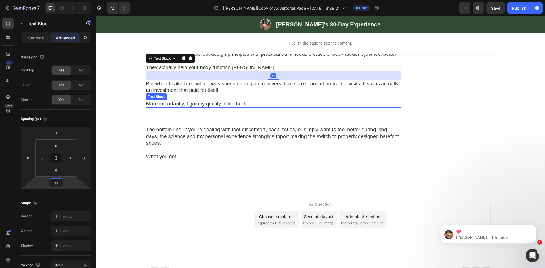
click at [254, 100] on div "More importantly, I got my quality of life back" at bounding box center [273, 104] width 255 height 8
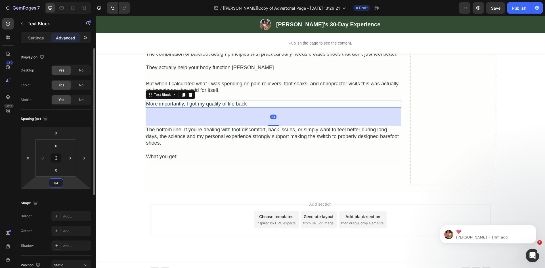
click at [55, 184] on input "64" at bounding box center [55, 183] width 11 height 9
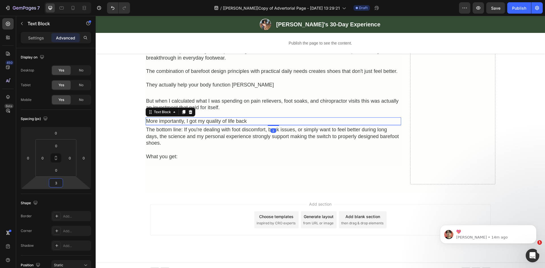
scroll to position [1150, 0]
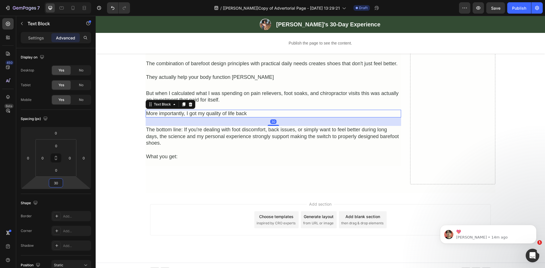
type input "30"
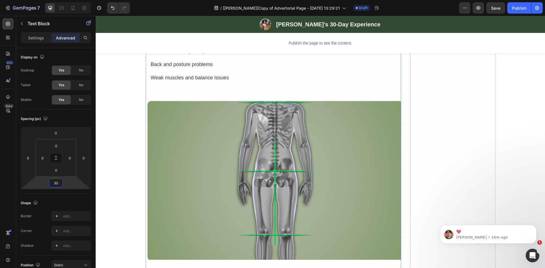
scroll to position [290, 0]
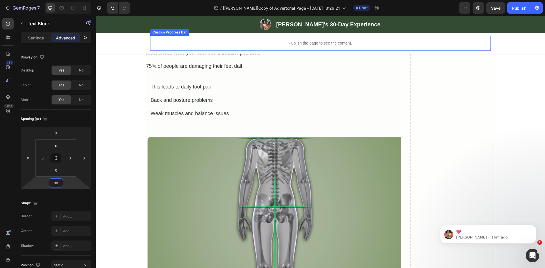
click at [287, 43] on p "Publish the page to see the content." at bounding box center [320, 43] width 341 height 6
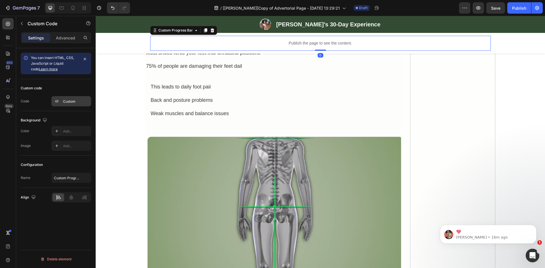
click at [68, 98] on div "Custom" at bounding box center [71, 101] width 40 height 10
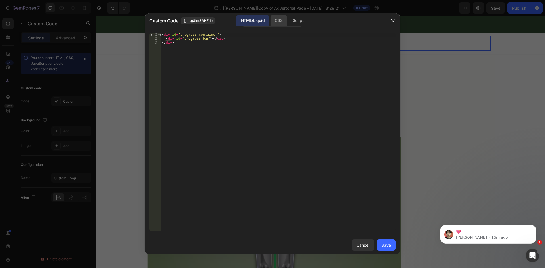
click at [284, 21] on div "CSS" at bounding box center [278, 20] width 17 height 11
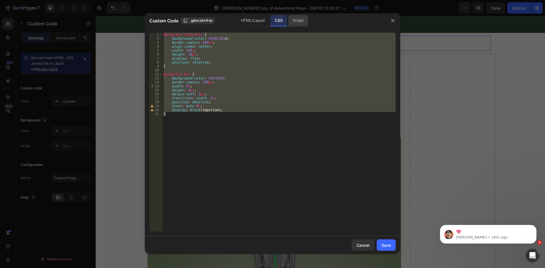
click at [298, 21] on div "Script" at bounding box center [298, 20] width 20 height 11
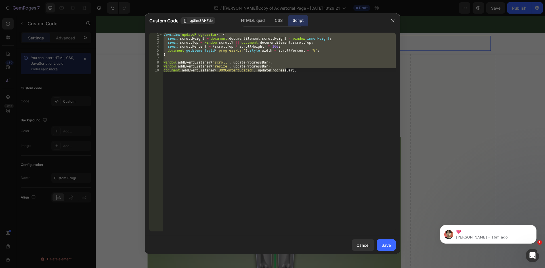
click at [262, 108] on div "function updateProgressBar ( ) { const scrollHeight = document . documentElemen…" at bounding box center [278, 132] width 233 height 199
type textarea "document.addEventListener('DOMContentLoaded', updateProgressBar);"
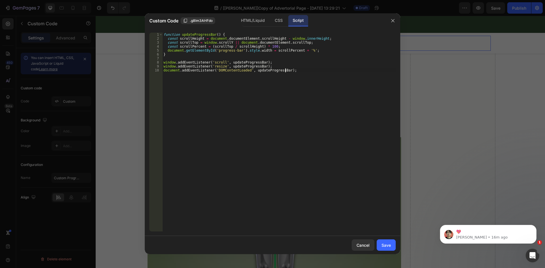
click at [397, 18] on div at bounding box center [392, 20] width 15 height 15
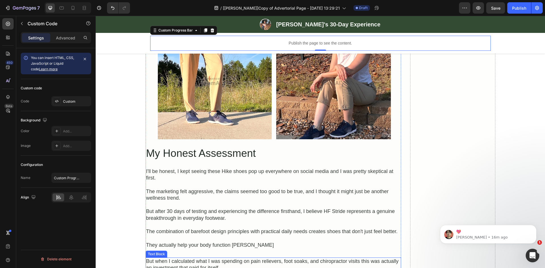
scroll to position [952, 0]
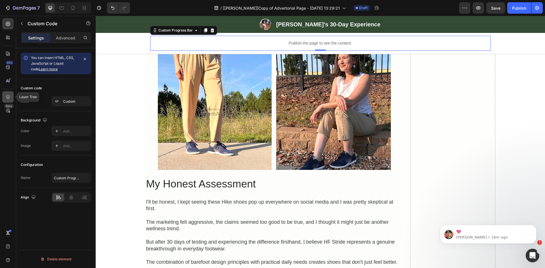
click at [8, 96] on icon at bounding box center [8, 97] width 6 height 6
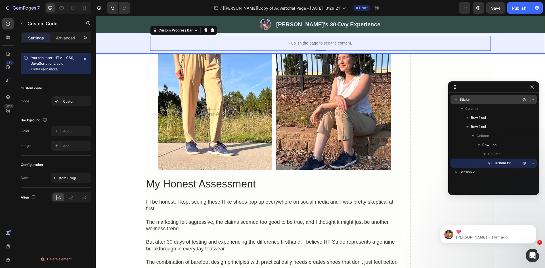
click at [454, 98] on icon "button" at bounding box center [456, 100] width 6 height 6
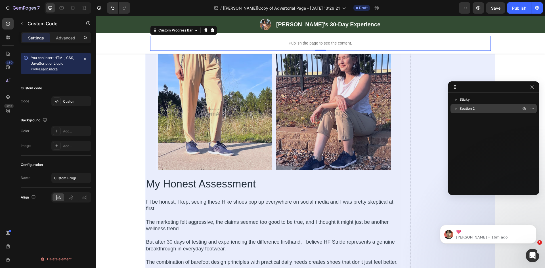
click at [455, 108] on icon "button" at bounding box center [455, 109] width 1 height 2
click at [468, 127] on icon "button" at bounding box center [467, 127] width 1 height 2
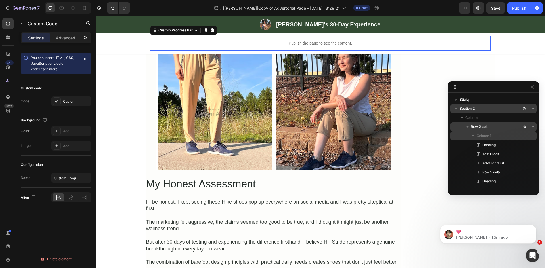
click at [473, 136] on icon "button" at bounding box center [473, 135] width 2 height 1
click at [474, 137] on icon "button" at bounding box center [473, 136] width 6 height 6
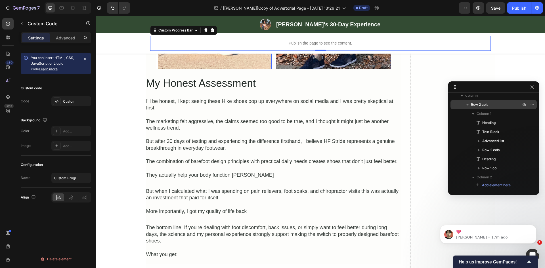
scroll to position [1150, 0]
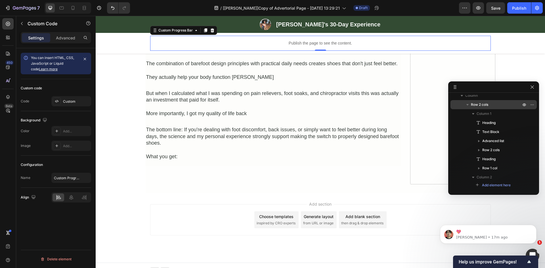
click at [232, 193] on div "Add section Choose templates inspired by CRO experts Generate layout from URL o…" at bounding box center [320, 228] width 449 height 70
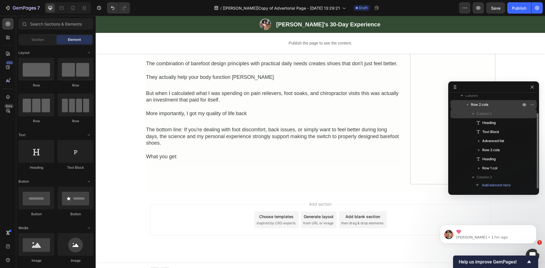
scroll to position [0, 0]
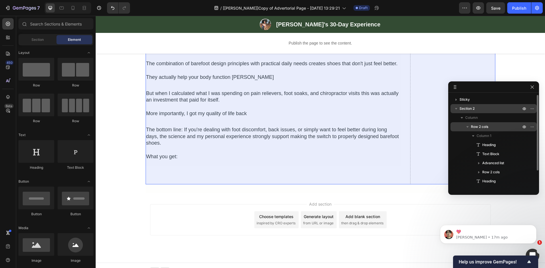
click at [468, 127] on icon "button" at bounding box center [468, 127] width 6 height 6
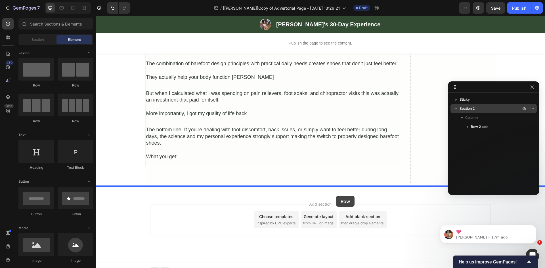
drag, startPoint x: 173, startPoint y: 85, endPoint x: 336, endPoint y: 196, distance: 197.2
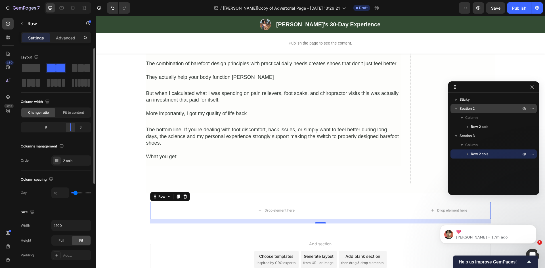
drag, startPoint x: 57, startPoint y: 129, endPoint x: 72, endPoint y: 129, distance: 15.0
click at [72, 129] on div at bounding box center [70, 127] width 10 height 8
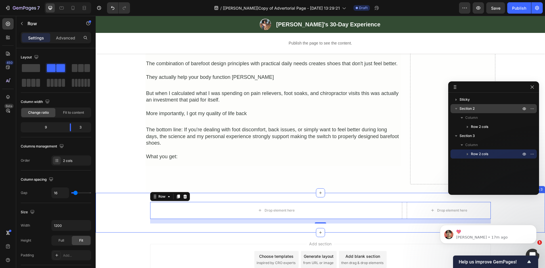
click at [371, 193] on div "Drop element here Drop element here Row 16 Section 3" at bounding box center [320, 213] width 449 height 40
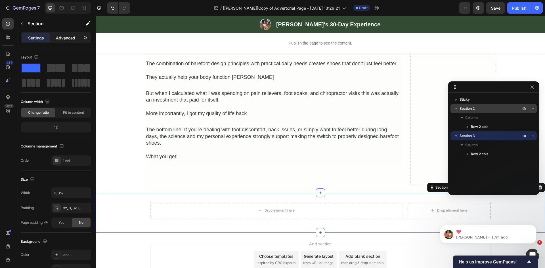
click at [69, 37] on p "Advanced" at bounding box center [65, 38] width 19 height 6
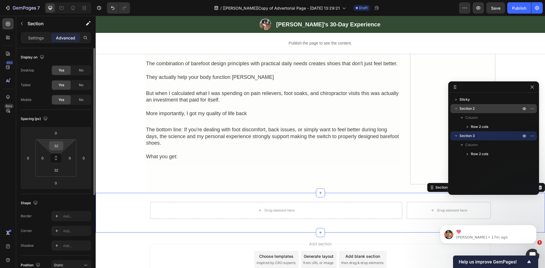
click at [54, 146] on input "32" at bounding box center [56, 146] width 11 height 9
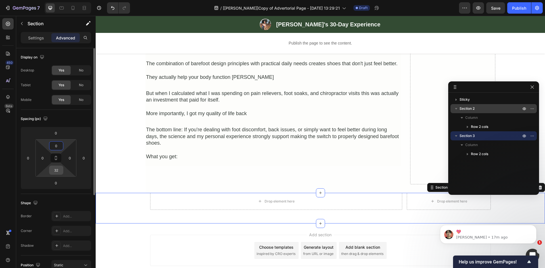
type input "0"
click at [56, 169] on input "32" at bounding box center [56, 170] width 11 height 9
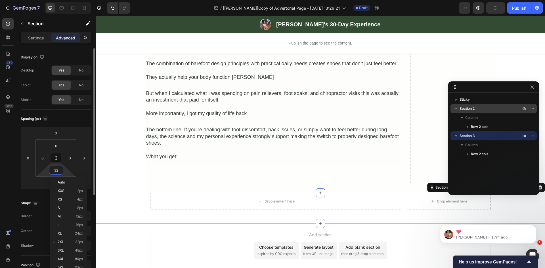
type input "0"
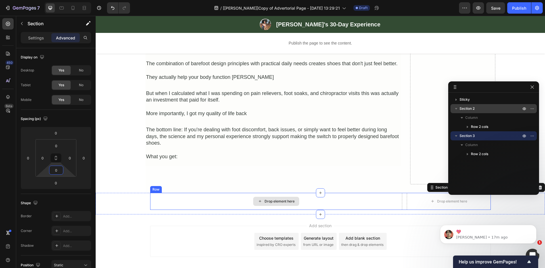
click at [229, 196] on div "Drop element here" at bounding box center [276, 201] width 252 height 17
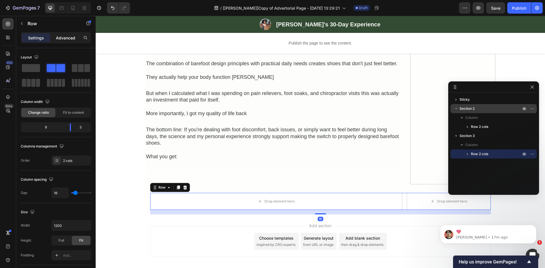
click at [74, 41] on div "Advanced" at bounding box center [65, 37] width 28 height 9
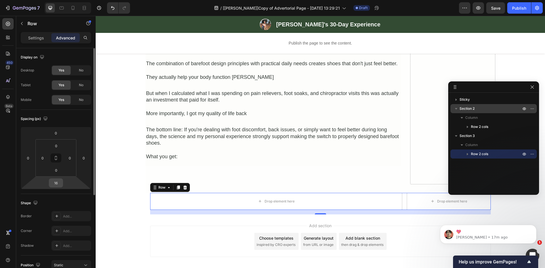
click at [57, 182] on input "16" at bounding box center [55, 183] width 11 height 9
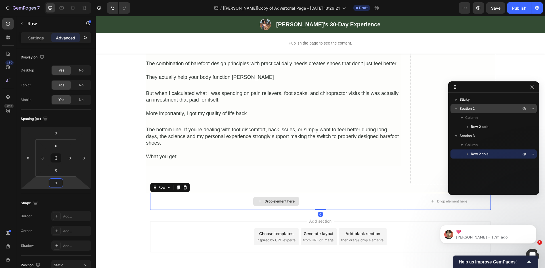
type input "0"
click at [207, 197] on div "Drop element here" at bounding box center [276, 201] width 252 height 17
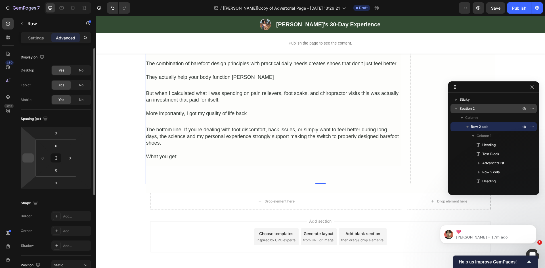
click at [30, 159] on input "number" at bounding box center [28, 158] width 9 height 9
type input "0"
click at [86, 159] on input "number" at bounding box center [83, 158] width 9 height 9
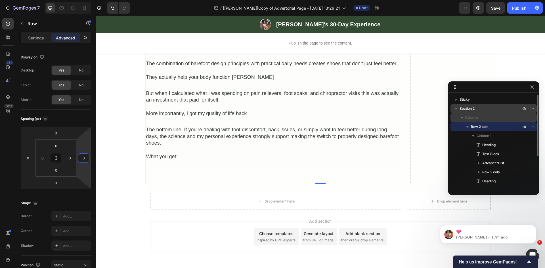
type input "0"
click at [475, 113] on div "Section 2 Column Row 2 cols Column 1 Heading Text Block Advanced list Row 2 col…" at bounding box center [493, 157] width 86 height 107
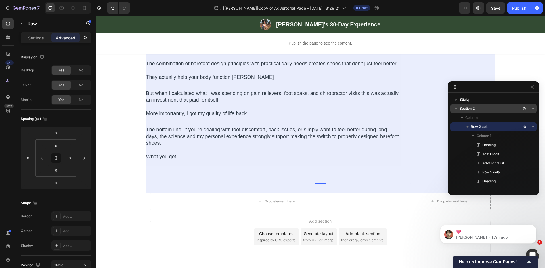
click at [473, 109] on span "Section 2" at bounding box center [466, 109] width 15 height 6
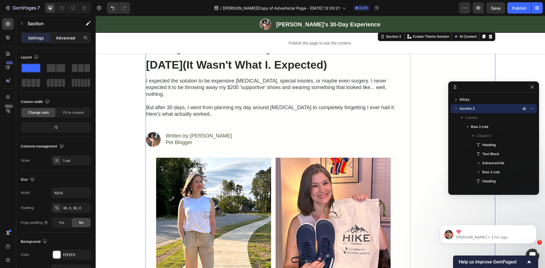
scroll to position [30, 0]
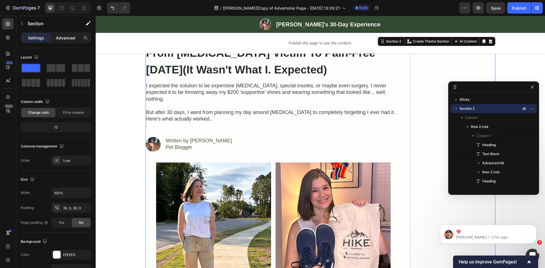
click at [68, 35] on p "Advanced" at bounding box center [65, 38] width 19 height 6
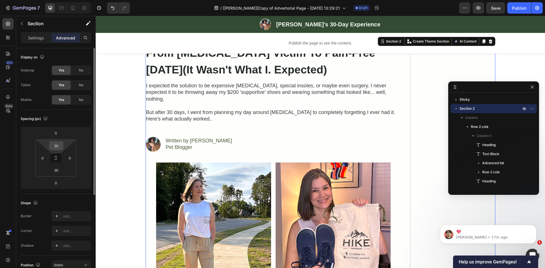
click at [57, 144] on input "30" at bounding box center [56, 146] width 11 height 9
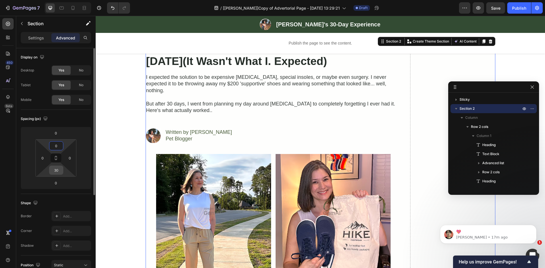
type input "0"
click at [57, 168] on input "30" at bounding box center [56, 170] width 11 height 9
type input "0"
click at [29, 161] on input "number" at bounding box center [28, 158] width 9 height 9
type input "0"
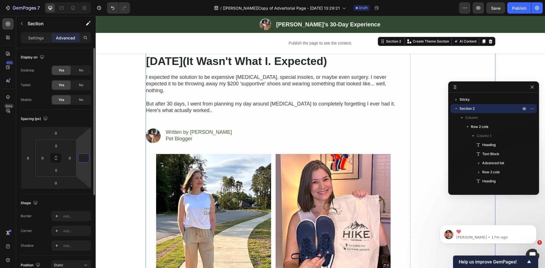
click at [86, 156] on input "number" at bounding box center [83, 158] width 9 height 9
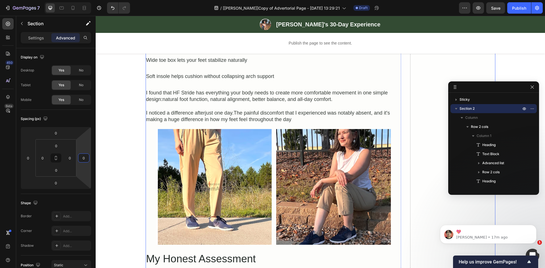
scroll to position [1059, 0]
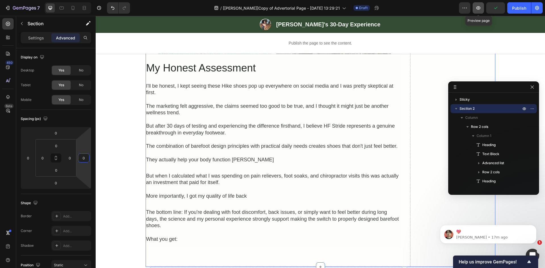
type input "0"
click at [476, 9] on icon "button" at bounding box center [478, 8] width 6 height 6
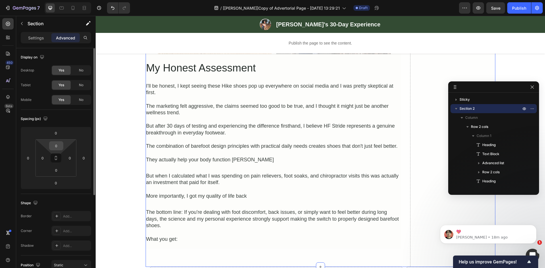
click at [56, 148] on input "0" at bounding box center [56, 146] width 11 height 9
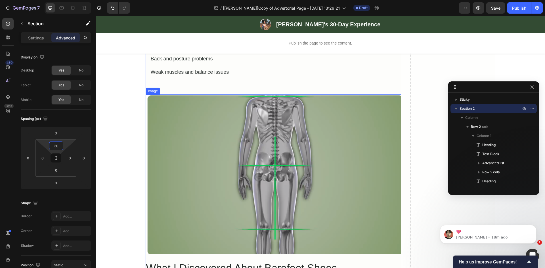
scroll to position [0, 0]
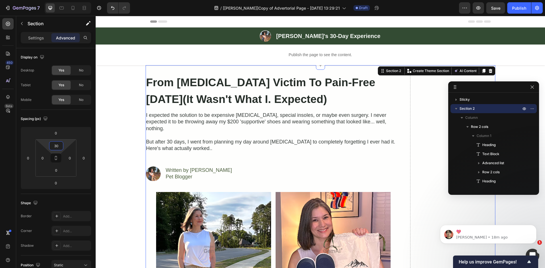
type input "30"
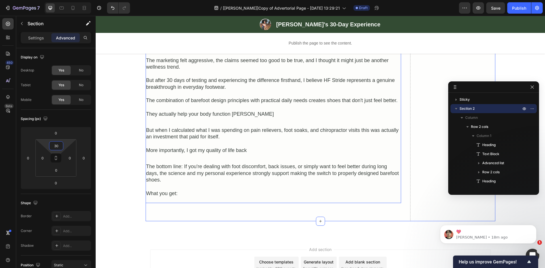
scroll to position [1159, 0]
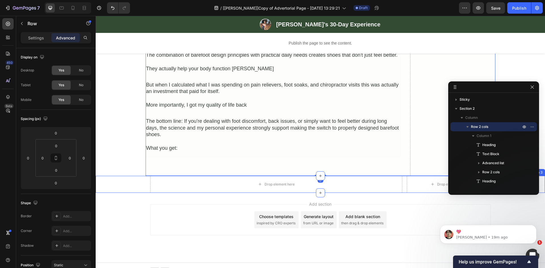
click at [142, 178] on div "Drop element here Drop element here Row" at bounding box center [320, 184] width 449 height 17
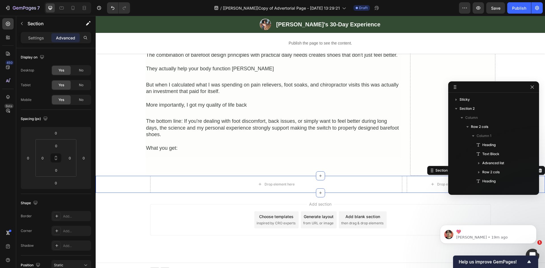
scroll to position [78, 0]
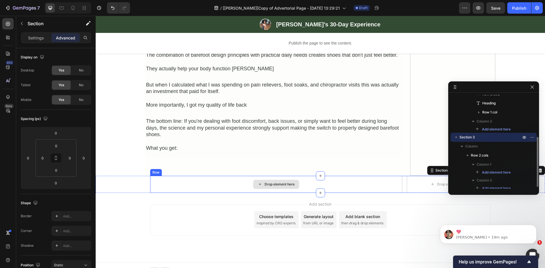
click at [150, 178] on div "Drop element here" at bounding box center [276, 184] width 252 height 17
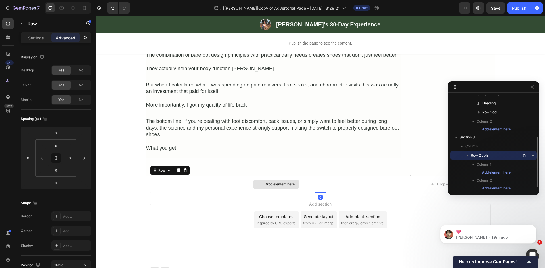
click at [155, 138] on div "Text Block" at bounding box center [156, 140] width 19 height 5
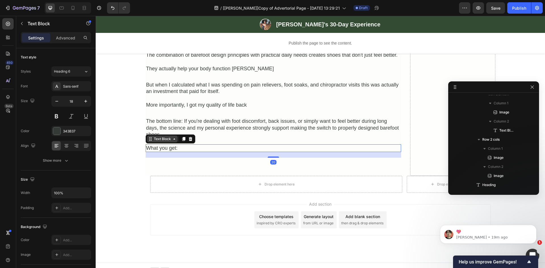
scroll to position [380, 0]
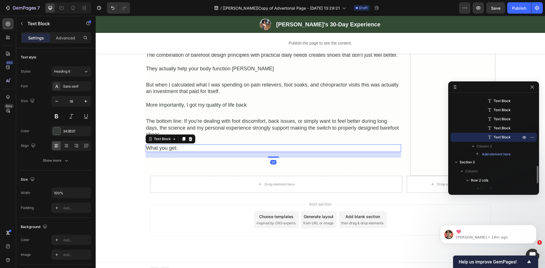
click at [150, 152] on div "20" at bounding box center [273, 155] width 255 height 6
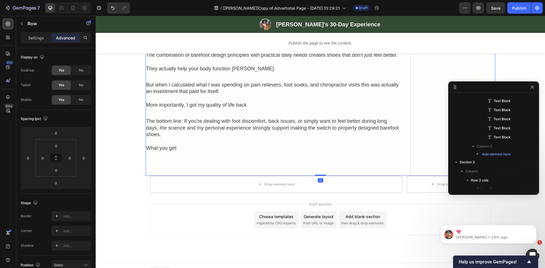
scroll to position [0, 0]
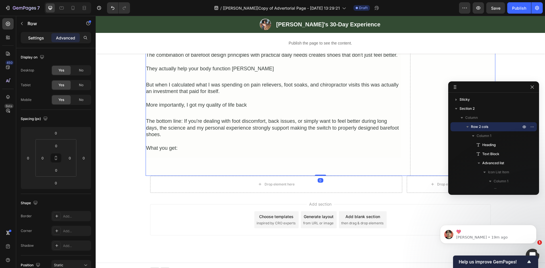
click at [34, 38] on p "Settings" at bounding box center [36, 38] width 16 height 6
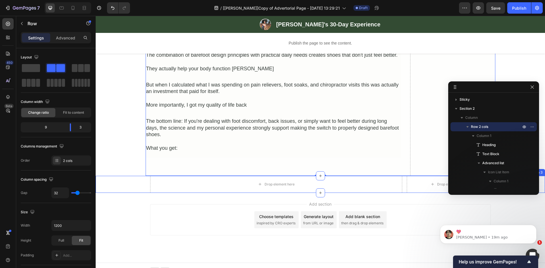
click at [144, 182] on div "Drop element here Drop element here Row" at bounding box center [320, 184] width 449 height 17
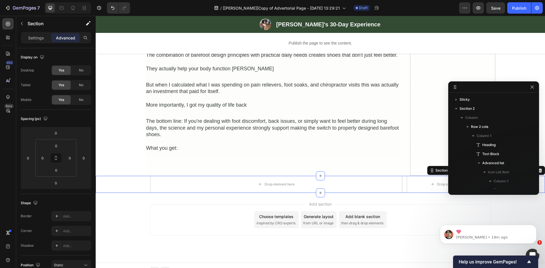
scroll to position [405, 0]
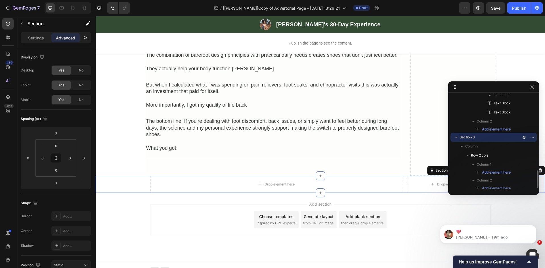
click at [157, 180] on div "Drop element here" at bounding box center [276, 184] width 252 height 17
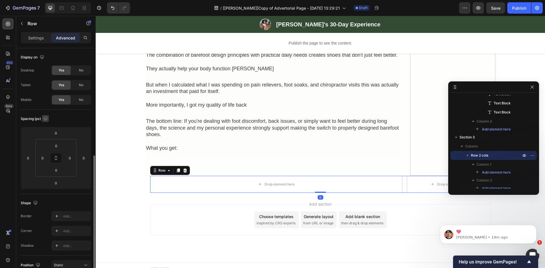
scroll to position [66, 0]
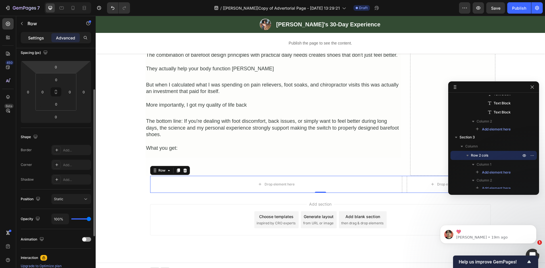
click at [39, 37] on p "Settings" at bounding box center [36, 38] width 16 height 6
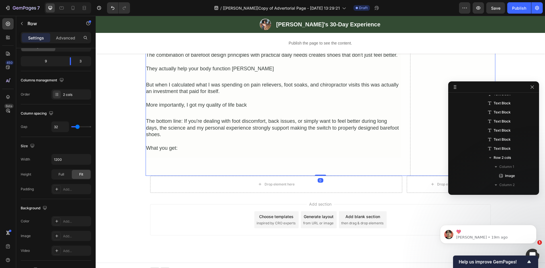
scroll to position [0, 0]
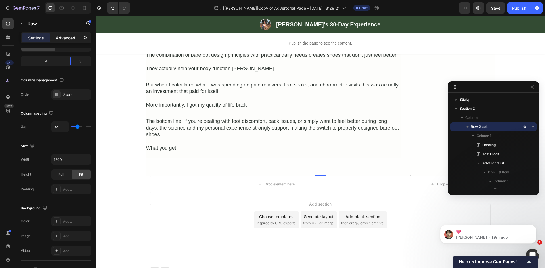
click at [61, 38] on p "Advanced" at bounding box center [65, 38] width 19 height 6
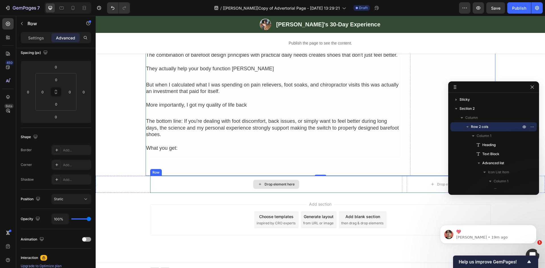
click at [150, 182] on div "Drop element here" at bounding box center [276, 184] width 252 height 17
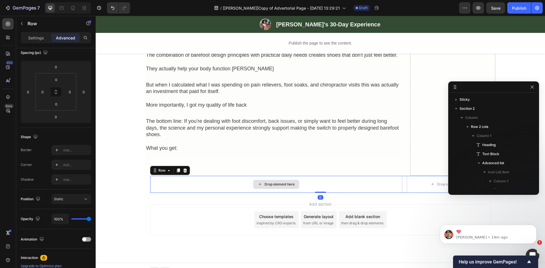
scroll to position [581, 0]
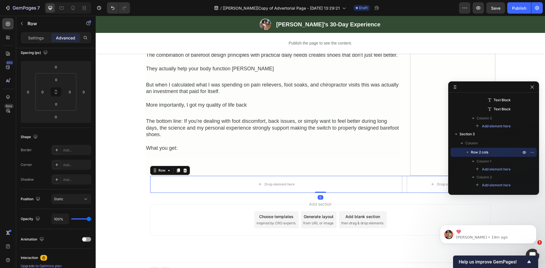
click at [33, 38] on p "Settings" at bounding box center [36, 38] width 16 height 6
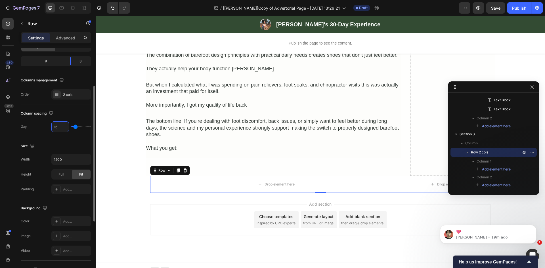
type input "3"
type input "32"
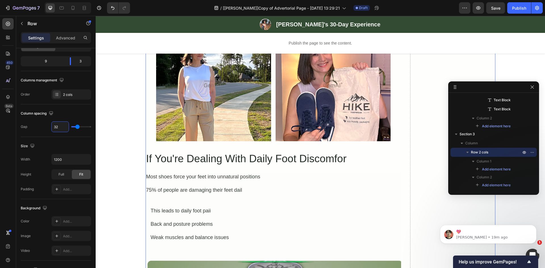
scroll to position [0, 0]
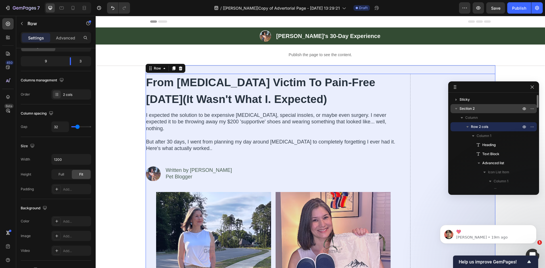
drag, startPoint x: 468, startPoint y: 109, endPoint x: 112, endPoint y: 106, distance: 356.2
click at [468, 109] on span "Section 2" at bounding box center [466, 109] width 15 height 6
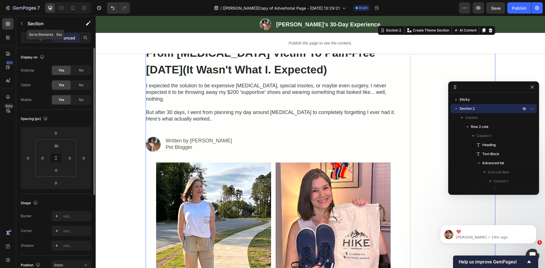
click at [37, 32] on div "Section" at bounding box center [45, 24] width 59 height 16
click at [29, 34] on div "Settings" at bounding box center [36, 37] width 28 height 9
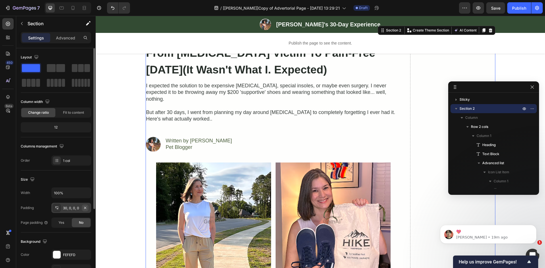
click at [86, 207] on icon "button" at bounding box center [85, 208] width 2 height 2
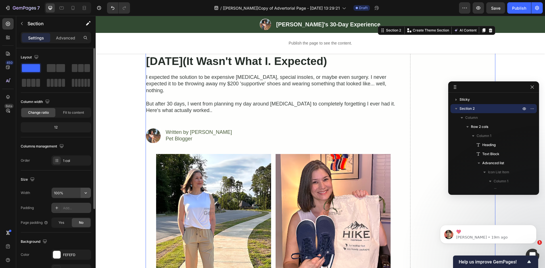
click at [86, 192] on icon "button" at bounding box center [86, 193] width 6 height 6
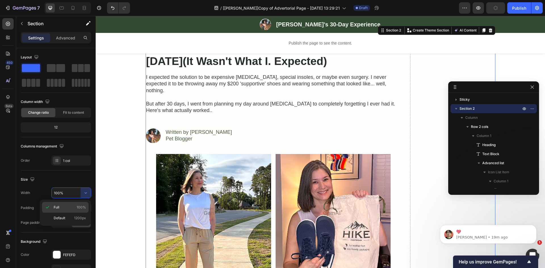
click at [62, 207] on p "Full 100%" at bounding box center [70, 207] width 32 height 5
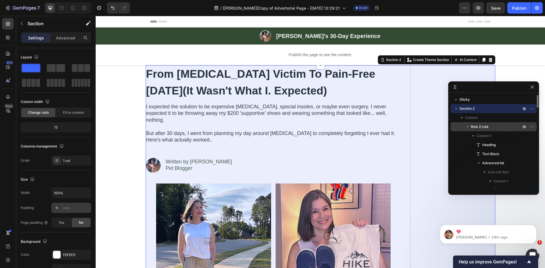
click at [472, 129] on span "Row 2 cols" at bounding box center [479, 127] width 17 height 6
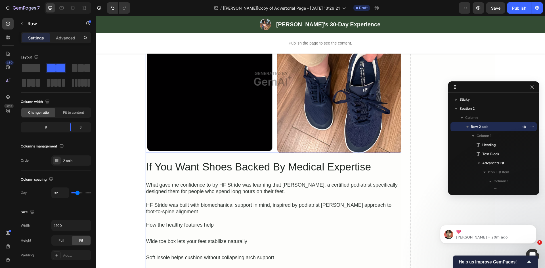
scroll to position [819, 0]
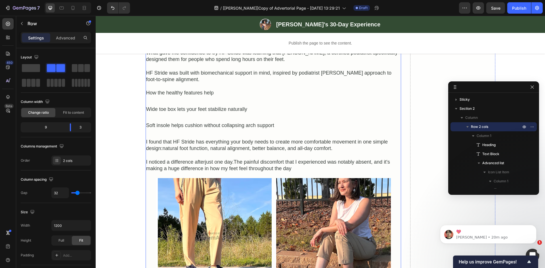
click at [397, 106] on div "Wide toe box lets your feet stabilize naturally" at bounding box center [273, 110] width 255 height 8
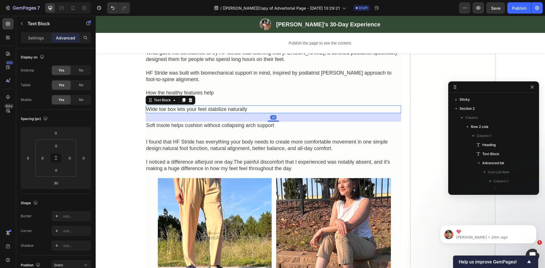
scroll to position [389, 0]
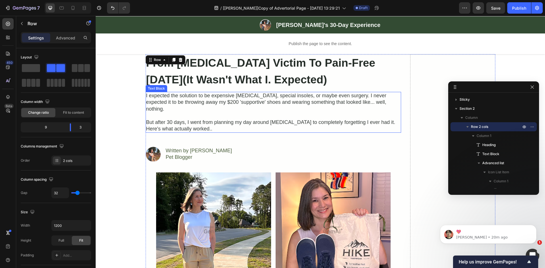
scroll to position [0, 0]
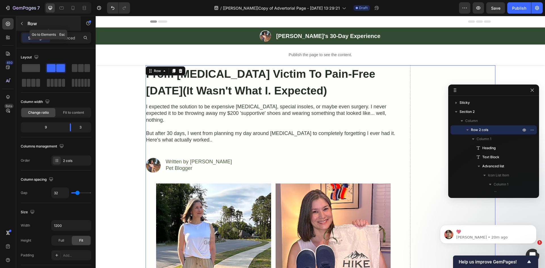
click at [22, 25] on icon "button" at bounding box center [22, 23] width 5 height 5
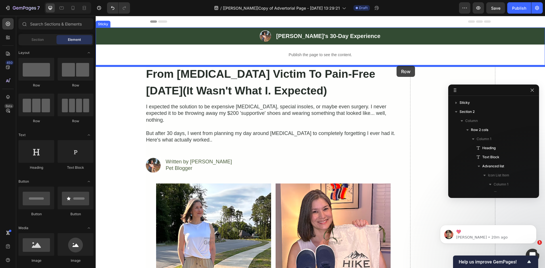
drag, startPoint x: 129, startPoint y: 87, endPoint x: 396, endPoint y: 65, distance: 268.2
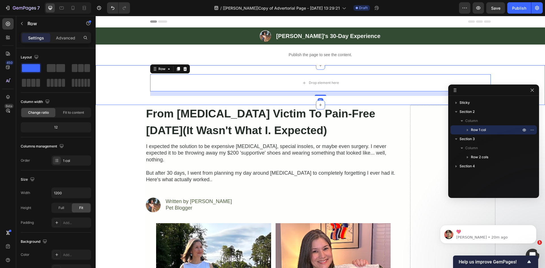
click at [213, 69] on div "Drop element here Row 16 Section 2" at bounding box center [320, 85] width 449 height 40
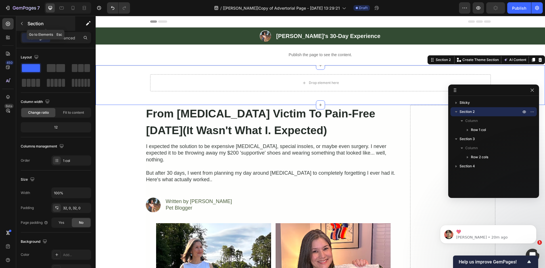
click at [23, 20] on button "button" at bounding box center [21, 23] width 9 height 9
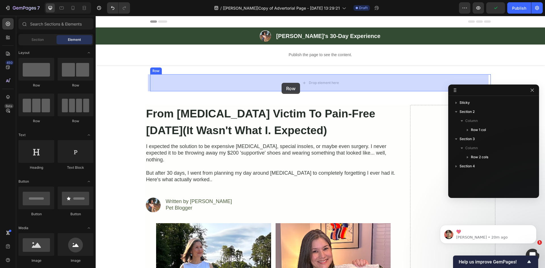
drag, startPoint x: 135, startPoint y: 92, endPoint x: 282, endPoint y: 83, distance: 146.7
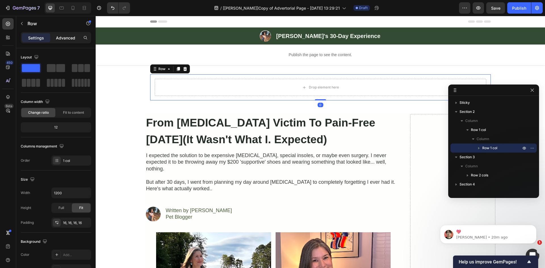
click at [66, 36] on p "Advanced" at bounding box center [65, 38] width 19 height 6
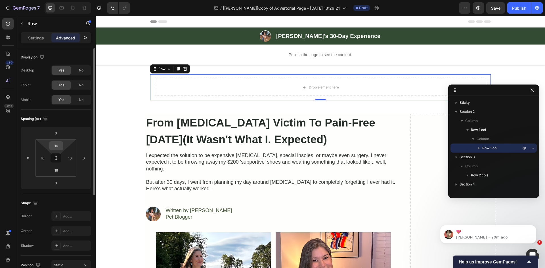
click at [55, 148] on input "16" at bounding box center [56, 146] width 11 height 9
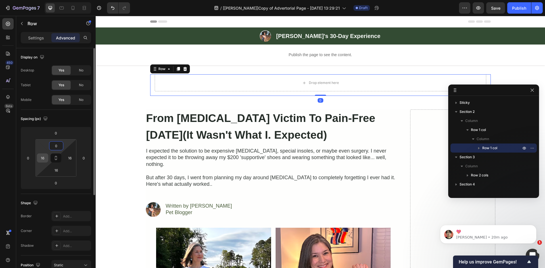
type input "0"
click at [45, 156] on input "16" at bounding box center [42, 158] width 9 height 9
type input "0"
click at [56, 173] on input "16" at bounding box center [56, 170] width 11 height 9
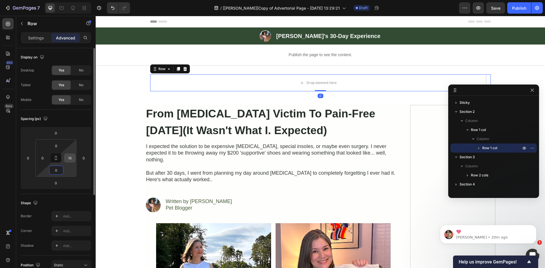
type input "0"
click at [67, 159] on input "16" at bounding box center [70, 158] width 9 height 9
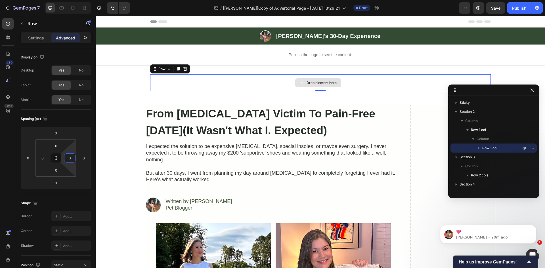
type input "0"
click at [211, 84] on div "Drop element here" at bounding box center [320, 82] width 341 height 17
click at [34, 36] on p "Settings" at bounding box center [36, 38] width 16 height 6
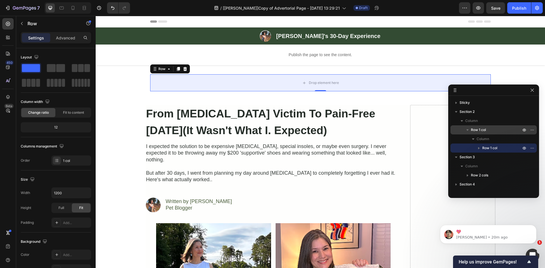
click at [478, 130] on span "Row 1 col" at bounding box center [478, 130] width 15 height 6
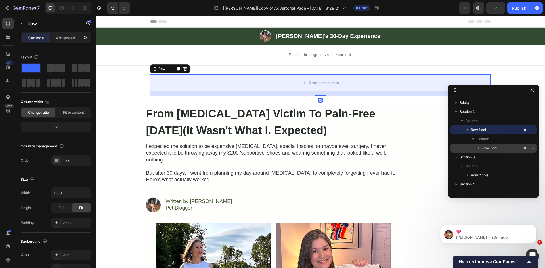
click at [484, 147] on span "Row 1 col" at bounding box center [489, 148] width 15 height 6
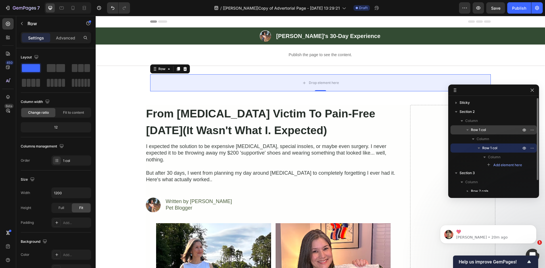
click at [483, 131] on span "Row 1 col" at bounding box center [478, 130] width 15 height 6
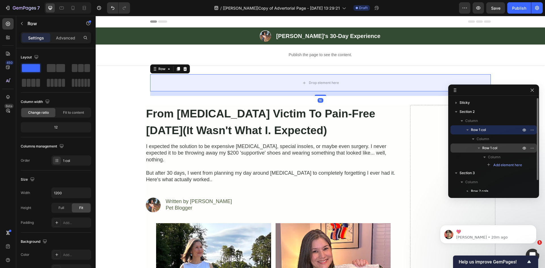
click at [484, 150] on span "Row 1 col" at bounding box center [489, 148] width 15 height 6
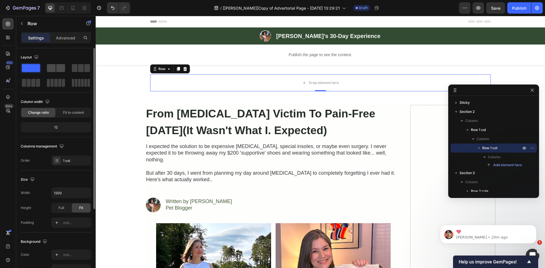
click at [58, 66] on span at bounding box center [60, 68] width 9 height 8
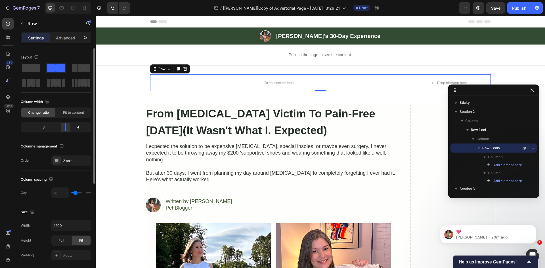
drag, startPoint x: 56, startPoint y: 128, endPoint x: 72, endPoint y: 128, distance: 16.2
click at [71, 128] on div at bounding box center [65, 127] width 10 height 8
click at [219, 120] on h2 "From [MEDICAL_DATA] Victim To Pain-Free [DATE](It Wasn't What I. Expected)" at bounding box center [273, 122] width 255 height 34
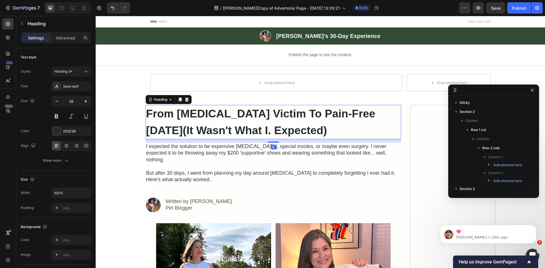
scroll to position [85, 0]
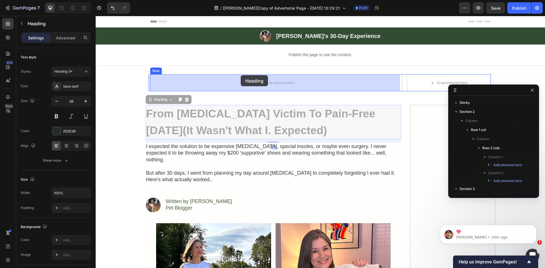
scroll to position [85, 0]
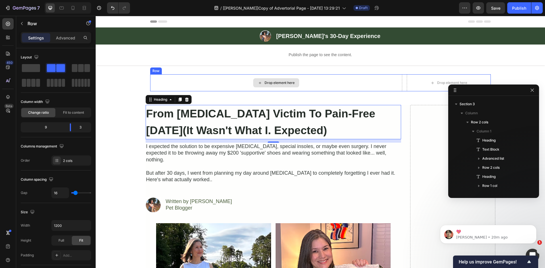
click at [300, 78] on div "Drop element here" at bounding box center [276, 82] width 252 height 17
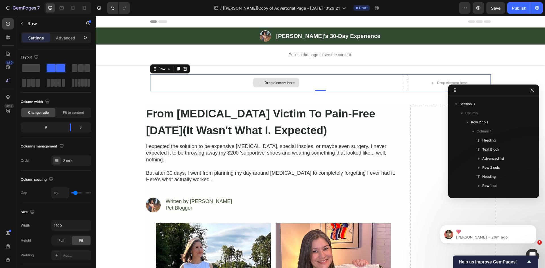
scroll to position [8, 0]
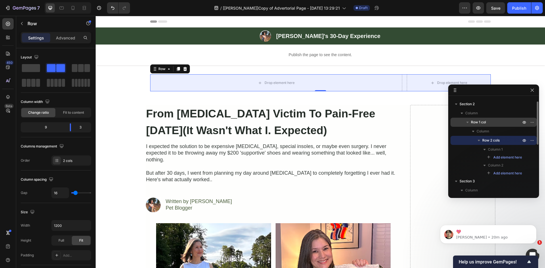
click at [486, 120] on span "Row 1 col" at bounding box center [478, 122] width 15 height 6
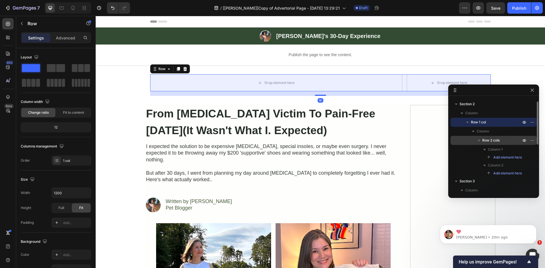
click at [487, 138] on span "Row 2 cols" at bounding box center [490, 141] width 17 height 6
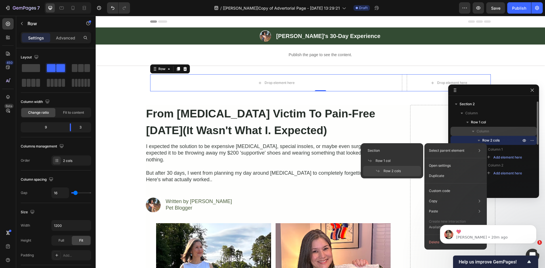
click at [479, 127] on div "Column" at bounding box center [494, 131] width 82 height 9
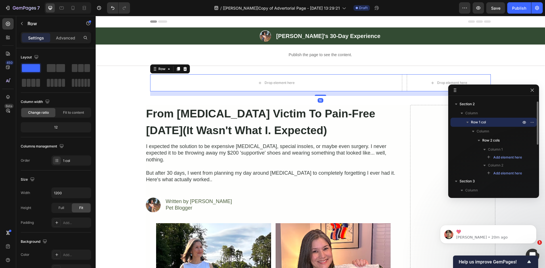
drag, startPoint x: 479, startPoint y: 121, endPoint x: 465, endPoint y: 122, distance: 14.2
click at [479, 121] on span "Row 1 col" at bounding box center [478, 122] width 15 height 6
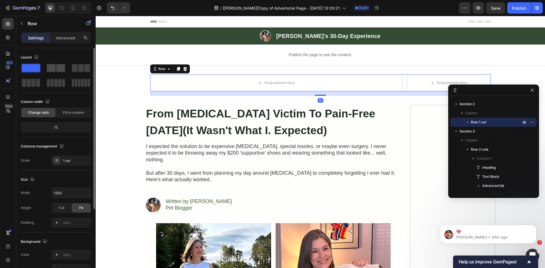
click at [63, 68] on span at bounding box center [60, 68] width 9 height 8
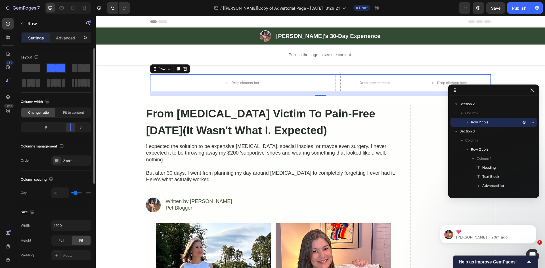
drag, startPoint x: 57, startPoint y: 128, endPoint x: 72, endPoint y: 127, distance: 15.3
click at [72, 127] on div at bounding box center [70, 127] width 10 height 8
click at [328, 83] on div "Drop element here" at bounding box center [243, 82] width 186 height 17
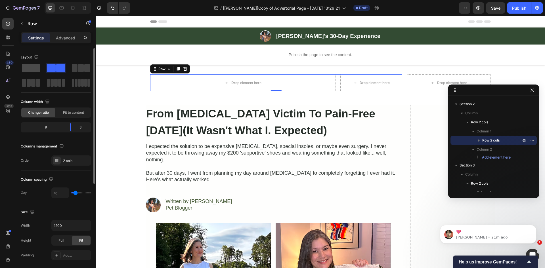
click at [37, 67] on span at bounding box center [31, 68] width 18 height 8
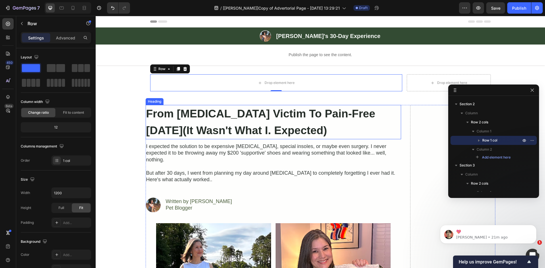
click at [284, 114] on strong "From [MEDICAL_DATA] Victim To Pain-Free [DATE](It Wasn't What I. Expected)" at bounding box center [260, 122] width 229 height 29
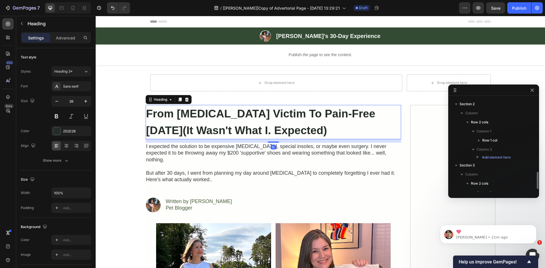
scroll to position [69, 0]
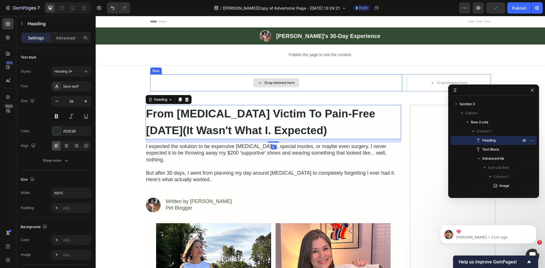
click at [358, 82] on div "Drop element here" at bounding box center [276, 82] width 252 height 17
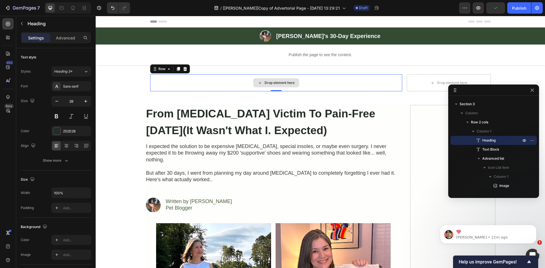
scroll to position [8, 0]
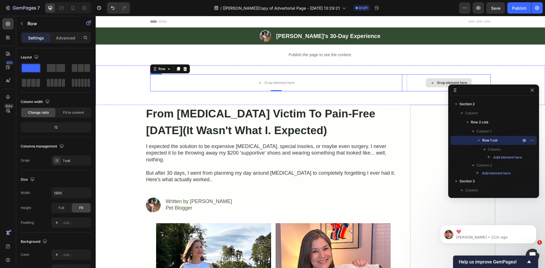
click at [417, 79] on div "Drop element here" at bounding box center [449, 82] width 84 height 17
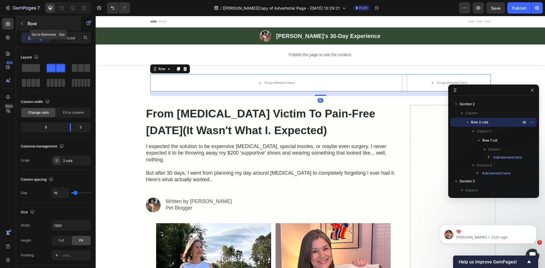
click at [23, 24] on icon "button" at bounding box center [22, 23] width 5 height 5
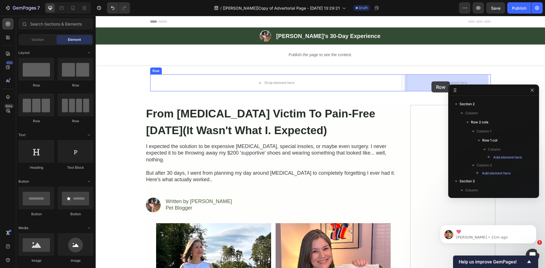
drag, startPoint x: 128, startPoint y: 87, endPoint x: 431, endPoint y: 81, distance: 303.7
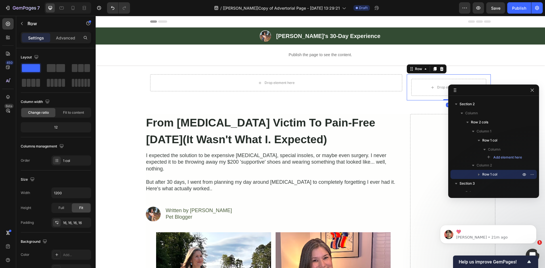
click at [65, 32] on div "Row" at bounding box center [48, 24] width 65 height 16
click at [65, 36] on p "Advanced" at bounding box center [65, 38] width 19 height 6
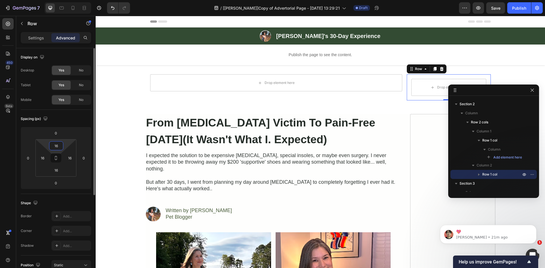
click at [58, 147] on input "16" at bounding box center [56, 146] width 11 height 9
type input "0"
click at [43, 157] on input "16" at bounding box center [42, 158] width 9 height 9
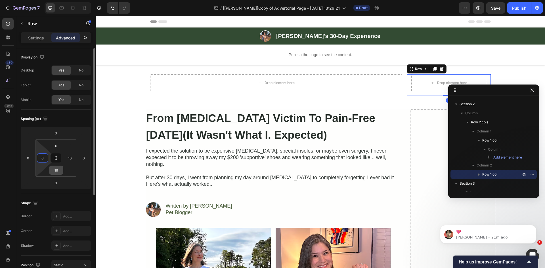
type input "0"
click at [56, 170] on input "16" at bounding box center [56, 170] width 11 height 9
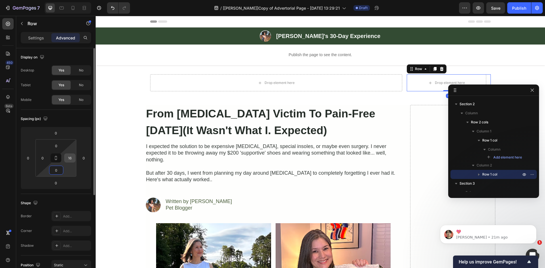
type input "0"
click at [68, 160] on input "16" at bounding box center [70, 158] width 9 height 9
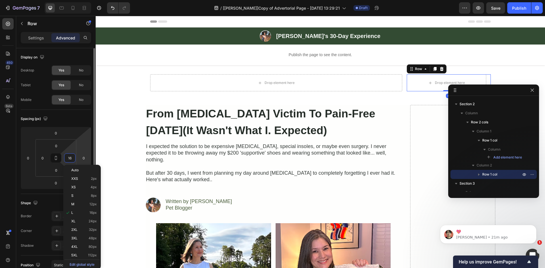
type input "0"
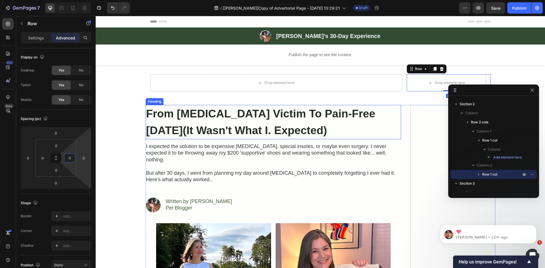
click at [253, 131] on strong "From [MEDICAL_DATA] Victim To Pain-Free [DATE](It Wasn't What I. Expected)" at bounding box center [260, 122] width 229 height 29
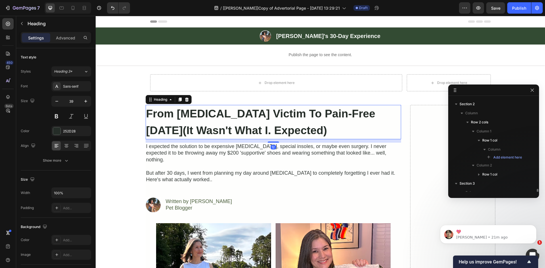
scroll to position [87, 0]
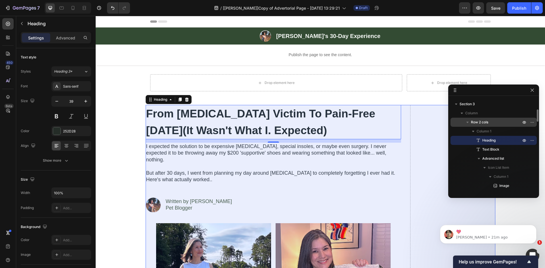
click at [469, 123] on icon "button" at bounding box center [468, 122] width 6 height 6
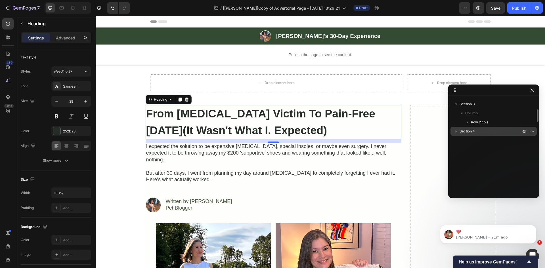
scroll to position [21, 0]
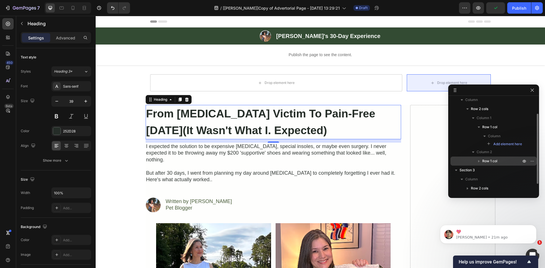
click at [478, 159] on icon "button" at bounding box center [479, 161] width 6 height 6
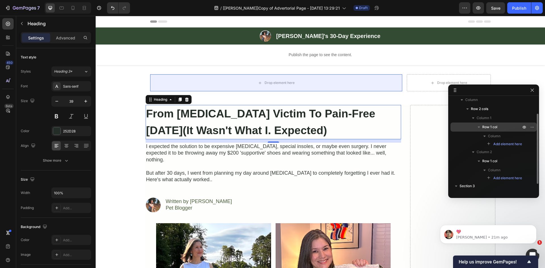
click at [479, 127] on icon "button" at bounding box center [479, 127] width 2 height 1
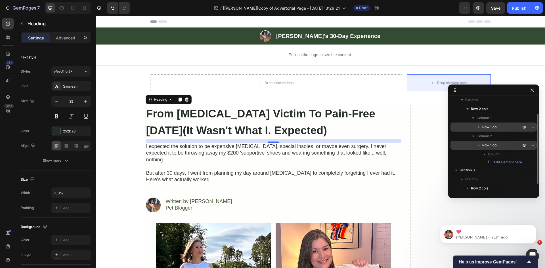
click at [478, 145] on icon "button" at bounding box center [479, 145] width 2 height 1
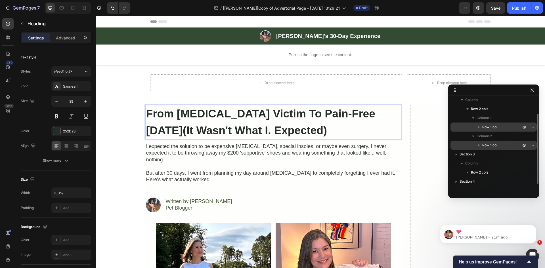
click at [349, 132] on p "From [MEDICAL_DATA] Victim To Pain-Free [DATE](It Wasn't What I. Expected)" at bounding box center [273, 122] width 254 height 33
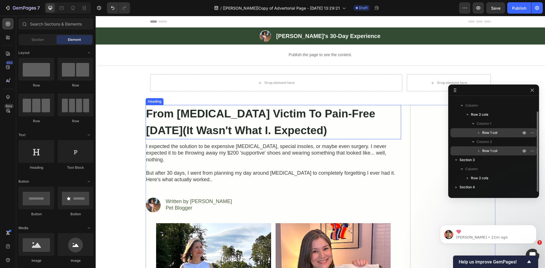
click at [167, 125] on strong "From [MEDICAL_DATA] Victim To Pain-Free [DATE](It Wasn't What I. Expected)" at bounding box center [260, 122] width 229 height 29
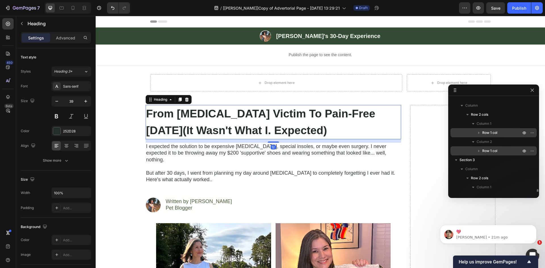
scroll to position [71, 0]
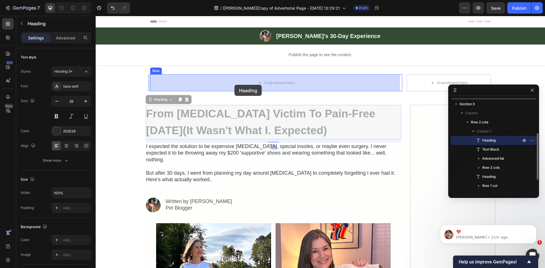
drag, startPoint x: 152, startPoint y: 99, endPoint x: 234, endPoint y: 85, distance: 83.3
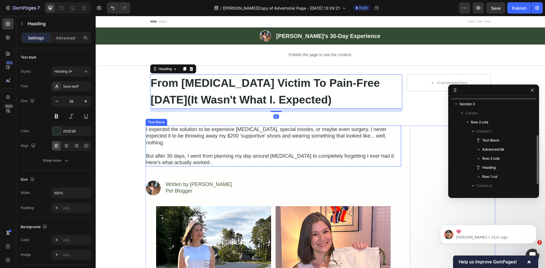
click at [193, 134] on p "I expected the solution to be expensive [MEDICAL_DATA], special insoles, or may…" at bounding box center [273, 136] width 254 height 20
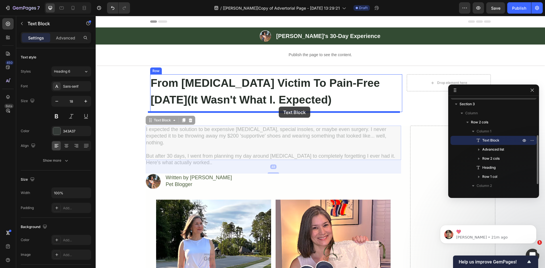
drag, startPoint x: 154, startPoint y: 121, endPoint x: 279, endPoint y: 107, distance: 125.1
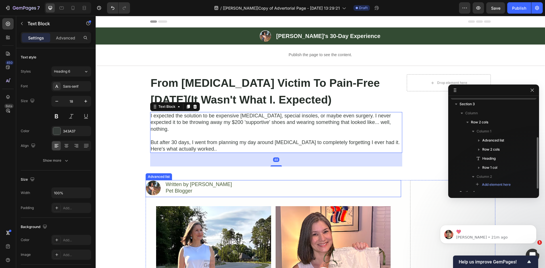
click at [240, 180] on div "Image Written by [PERSON_NAME] Pet Blogger Text Block" at bounding box center [273, 188] width 255 height 17
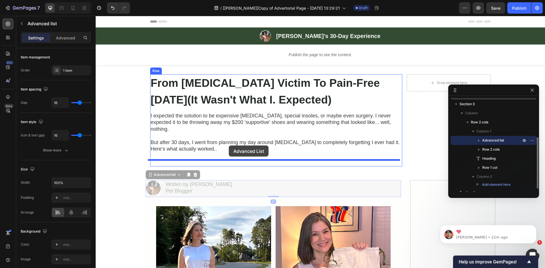
drag, startPoint x: 156, startPoint y: 169, endPoint x: 229, endPoint y: 146, distance: 75.9
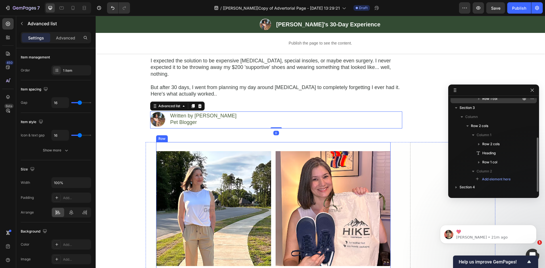
scroll to position [66, 0]
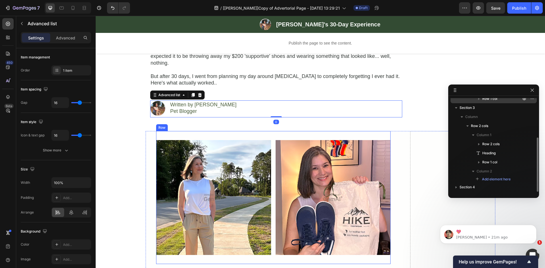
click at [271, 138] on div "Image Image Row" at bounding box center [273, 197] width 234 height 133
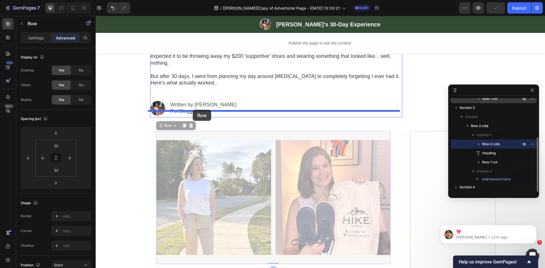
drag, startPoint x: 162, startPoint y: 120, endPoint x: 193, endPoint y: 110, distance: 32.6
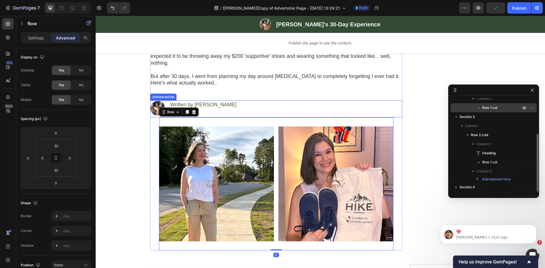
scroll to position [58, 0]
click at [32, 33] on div "Settings" at bounding box center [36, 37] width 28 height 9
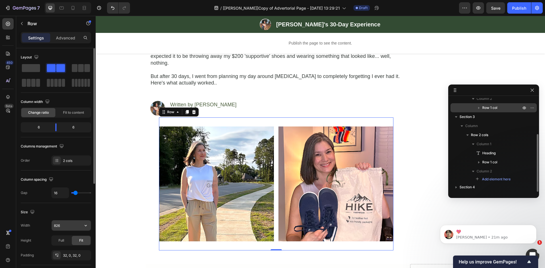
click at [88, 227] on icon "button" at bounding box center [86, 226] width 6 height 6
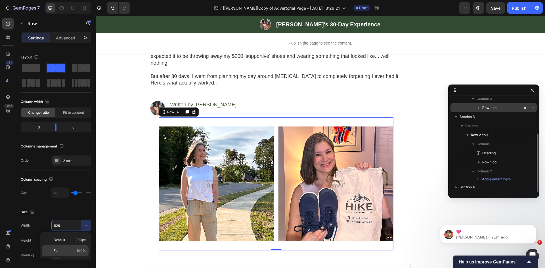
click at [63, 249] on p "Full 100%" at bounding box center [70, 250] width 32 height 5
type input "100%"
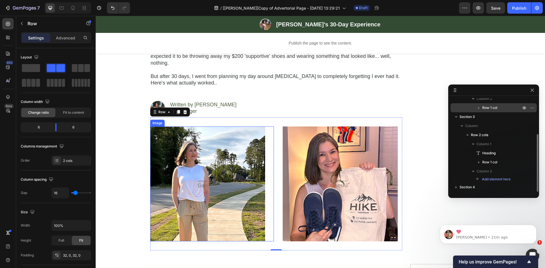
click at [259, 140] on img at bounding box center [207, 184] width 115 height 115
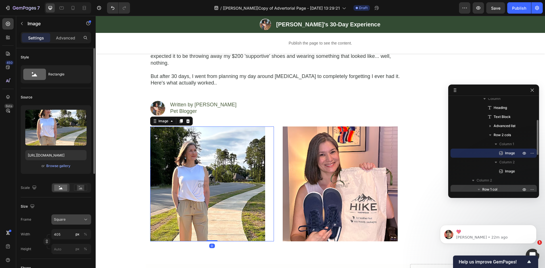
click at [87, 219] on icon at bounding box center [85, 219] width 3 height 1
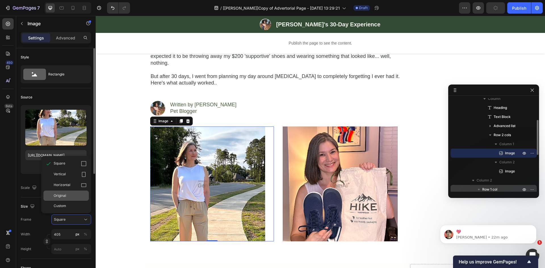
click at [67, 196] on div "Original" at bounding box center [70, 195] width 33 height 5
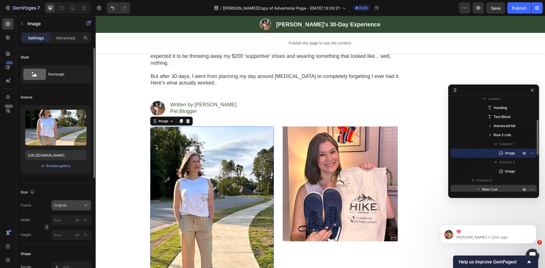
click at [83, 205] on icon at bounding box center [86, 206] width 6 height 6
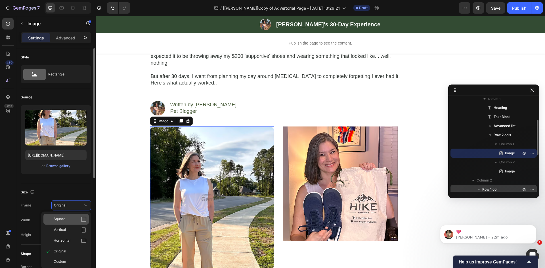
click at [68, 219] on div "Square" at bounding box center [70, 220] width 33 height 6
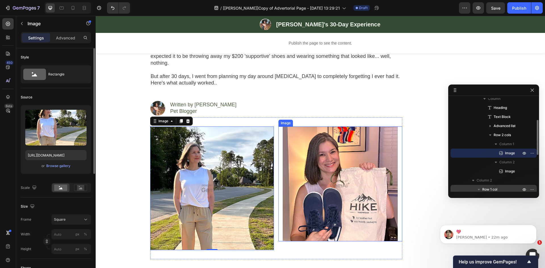
click at [345, 168] on img at bounding box center [340, 184] width 115 height 115
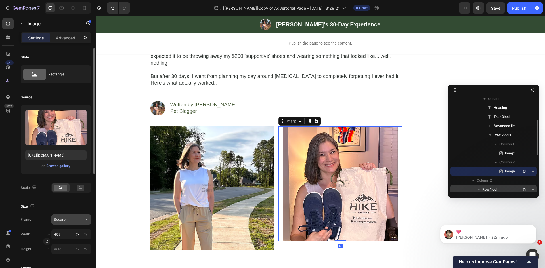
click at [85, 217] on button "Square" at bounding box center [71, 220] width 40 height 10
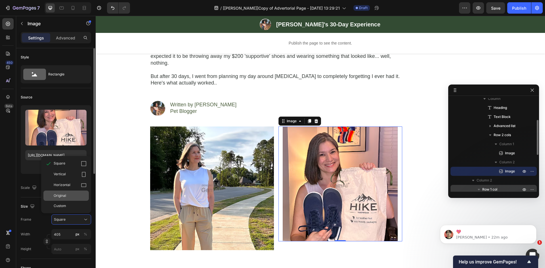
click at [66, 196] on span "Original" at bounding box center [60, 195] width 12 height 5
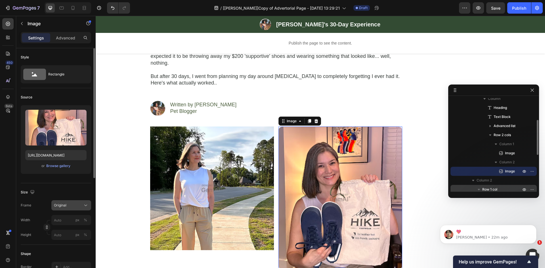
click at [85, 207] on icon at bounding box center [86, 206] width 6 height 6
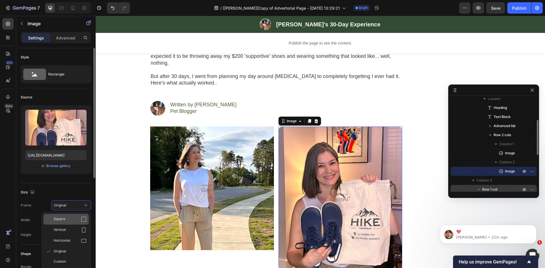
click at [68, 219] on div "Square" at bounding box center [70, 220] width 33 height 6
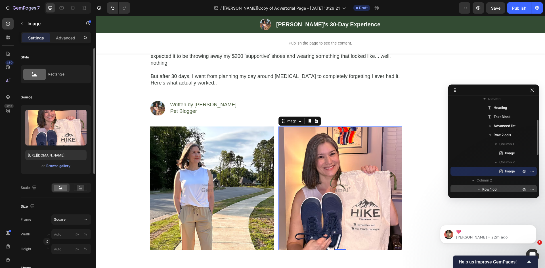
scroll to position [199, 0]
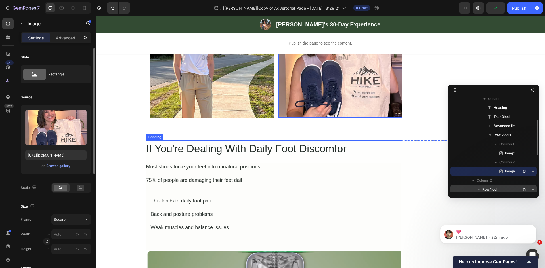
click at [246, 143] on h2 "If You're Dealing With Daily Foot Discomfor" at bounding box center [273, 148] width 255 height 17
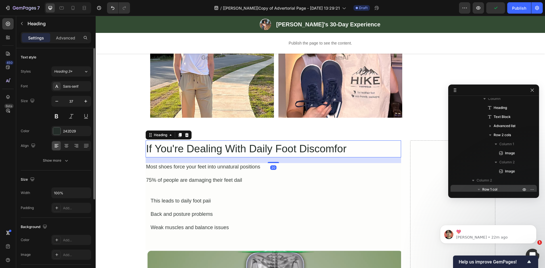
scroll to position [169, 0]
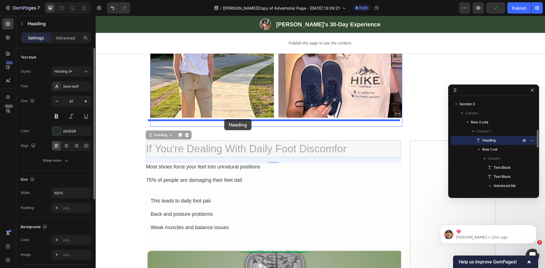
drag, startPoint x: 159, startPoint y: 128, endPoint x: 224, endPoint y: 119, distance: 66.1
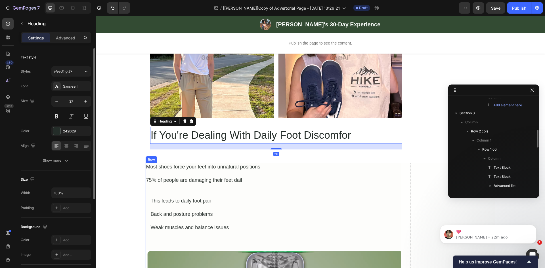
click at [180, 163] on div "Most shoes force your feet into unnatural positions" at bounding box center [273, 167] width 255 height 8
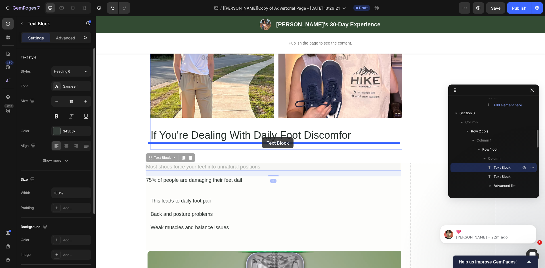
drag, startPoint x: 156, startPoint y: 150, endPoint x: 262, endPoint y: 137, distance: 106.9
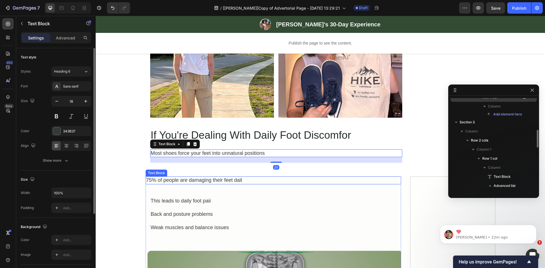
click at [193, 177] on div "75% of people are damaging their feet dail" at bounding box center [273, 181] width 255 height 8
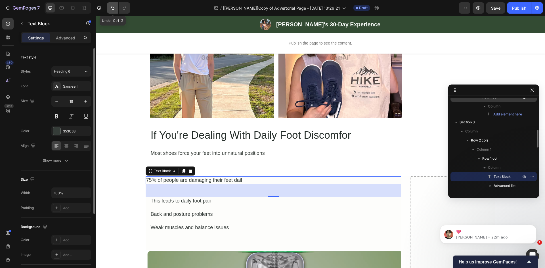
click at [113, 11] on button "Undo/Redo" at bounding box center [112, 7] width 11 height 11
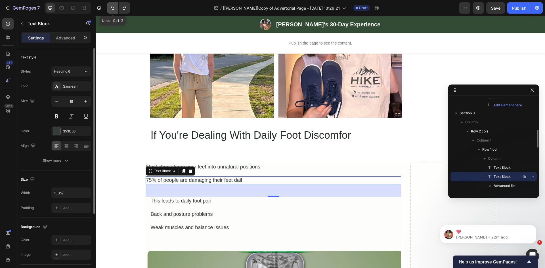
click at [113, 11] on button "Undo/Redo" at bounding box center [112, 7] width 11 height 11
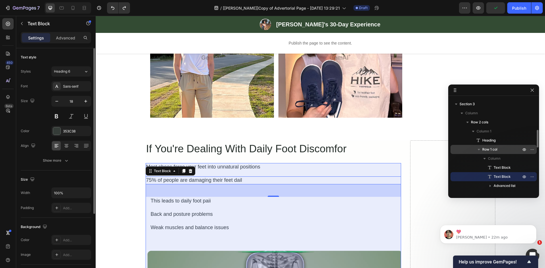
click at [488, 151] on span "Row 1 col" at bounding box center [489, 150] width 15 height 6
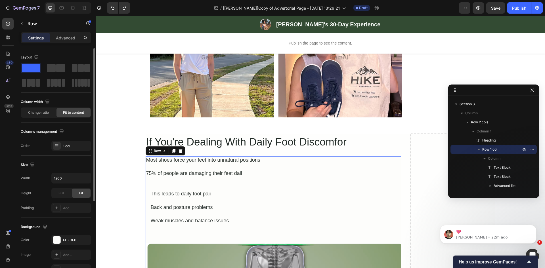
scroll to position [187, 0]
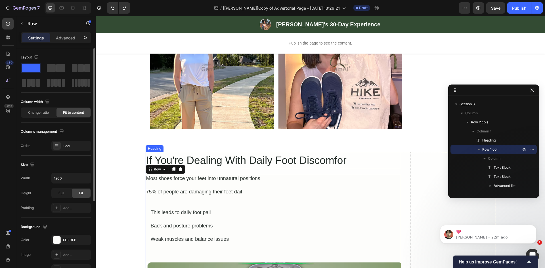
click at [238, 152] on h2 "If You're Dealing With Daily Foot Discomfor" at bounding box center [273, 160] width 255 height 17
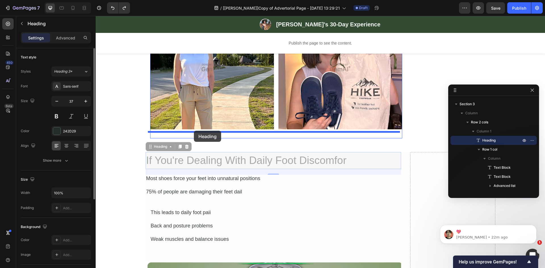
drag, startPoint x: 158, startPoint y: 142, endPoint x: 194, endPoint y: 131, distance: 37.2
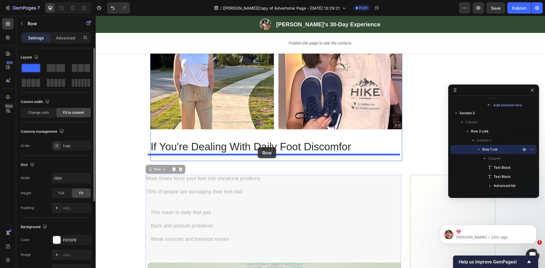
drag, startPoint x: 156, startPoint y: 163, endPoint x: 258, endPoint y: 147, distance: 103.4
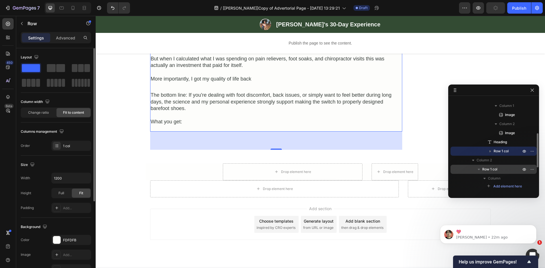
scroll to position [1201, 0]
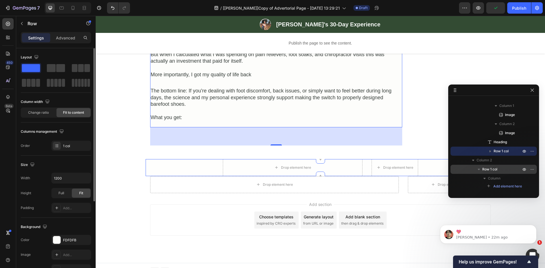
click at [198, 161] on div "Drop element here Drop element here Row" at bounding box center [321, 167] width 350 height 17
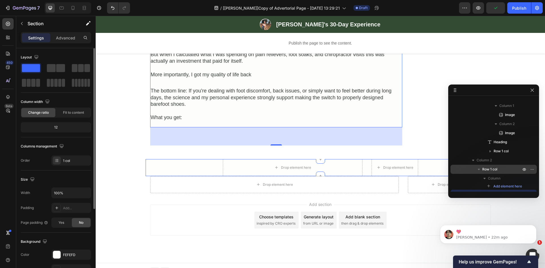
scroll to position [151, 0]
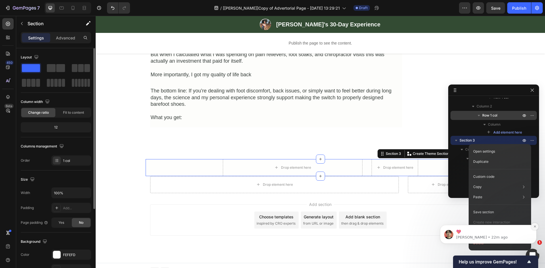
click at [535, 227] on icon "Dismiss notification" at bounding box center [535, 227] width 2 height 2
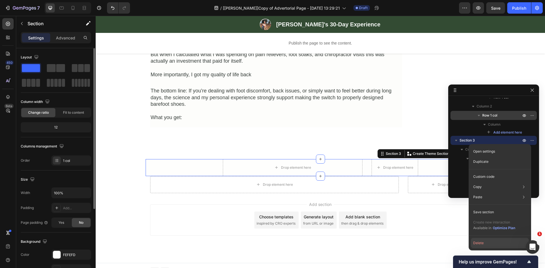
click at [484, 242] on button "Delete" at bounding box center [500, 243] width 58 height 10
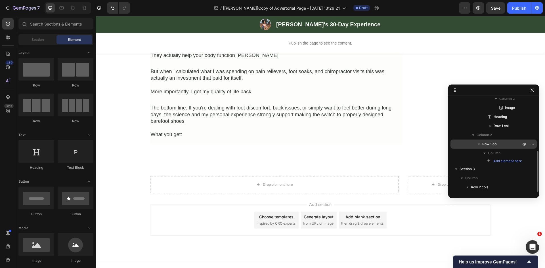
scroll to position [122, 0]
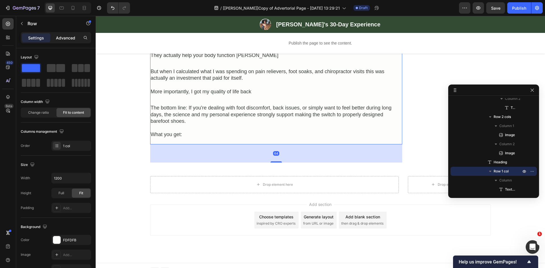
click at [69, 37] on p "Advanced" at bounding box center [65, 38] width 19 height 6
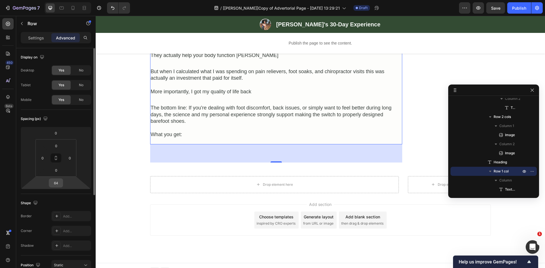
click at [55, 183] on input "64" at bounding box center [55, 183] width 11 height 9
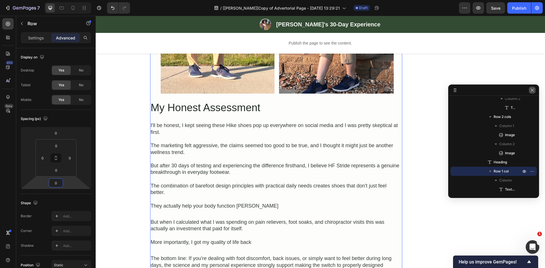
type input "0"
click at [532, 90] on icon "button" at bounding box center [531, 90] width 3 height 3
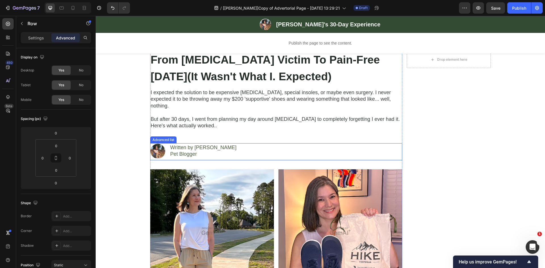
scroll to position [0, 0]
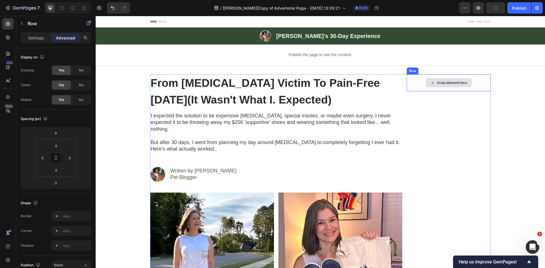
click at [420, 89] on div "Drop element here" at bounding box center [449, 82] width 84 height 17
click at [399, 97] on h2 "From [MEDICAL_DATA] Victim To Pain-Free [DATE](It Wasn't What I. Expected)" at bounding box center [276, 91] width 252 height 34
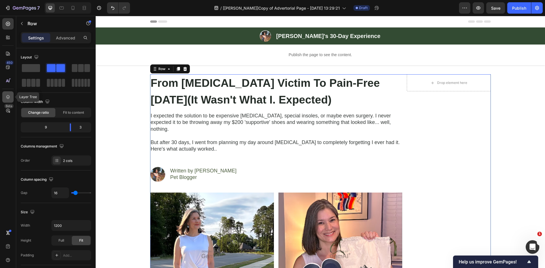
click at [10, 99] on icon at bounding box center [8, 97] width 6 height 6
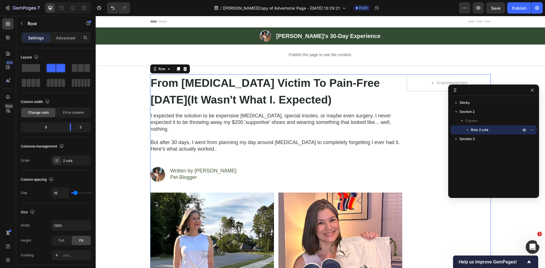
click at [470, 129] on icon "button" at bounding box center [468, 130] width 6 height 6
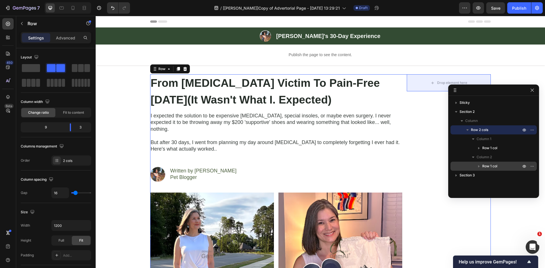
click at [482, 163] on span "Row 1 col" at bounding box center [489, 166] width 15 height 6
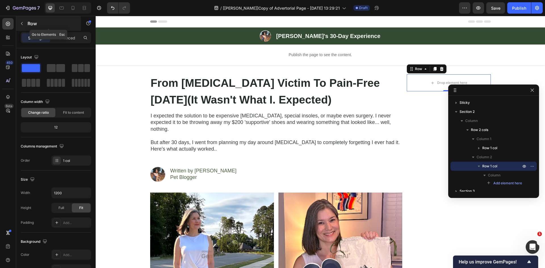
click at [21, 24] on icon "button" at bounding box center [22, 23] width 5 height 5
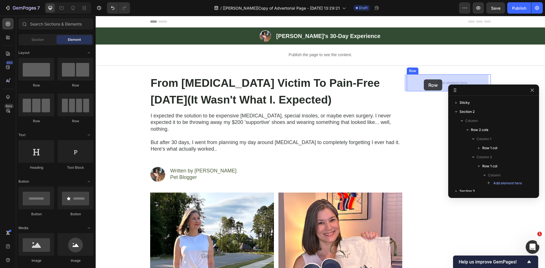
drag, startPoint x: 131, startPoint y: 92, endPoint x: 424, endPoint y: 79, distance: 292.8
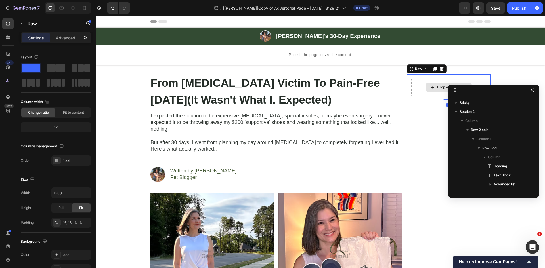
scroll to position [70, 0]
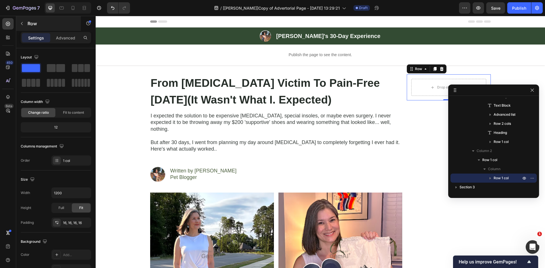
click at [24, 21] on icon "button" at bounding box center [22, 23] width 5 height 5
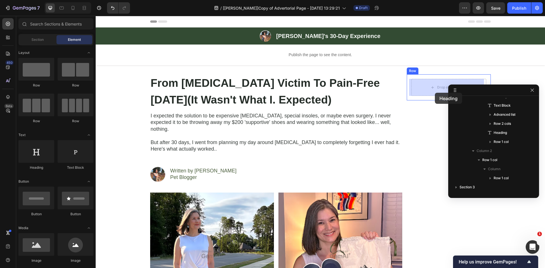
drag, startPoint x: 184, startPoint y: 172, endPoint x: 435, endPoint y: 93, distance: 263.2
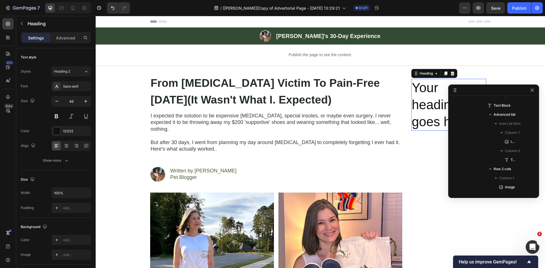
scroll to position [415, 0]
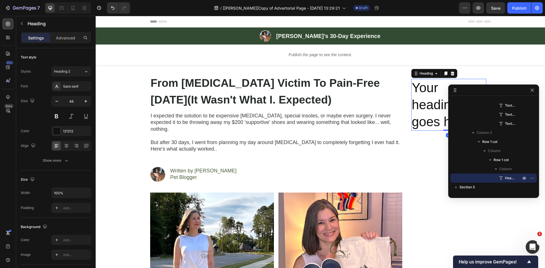
click at [422, 110] on h2 "Your heading text goes here" at bounding box center [448, 105] width 75 height 52
click at [422, 110] on p "Your heading text goes here" at bounding box center [449, 104] width 74 height 51
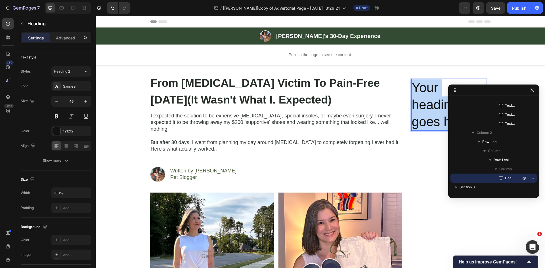
click at [422, 110] on p "Your heading text goes here" at bounding box center [449, 104] width 74 height 51
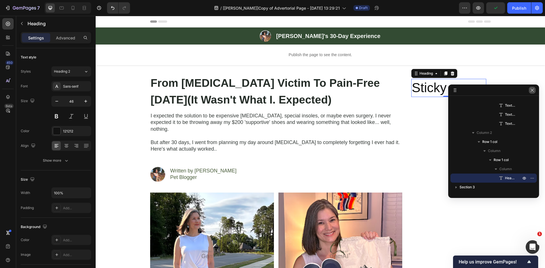
click at [533, 88] on icon "button" at bounding box center [532, 90] width 5 height 5
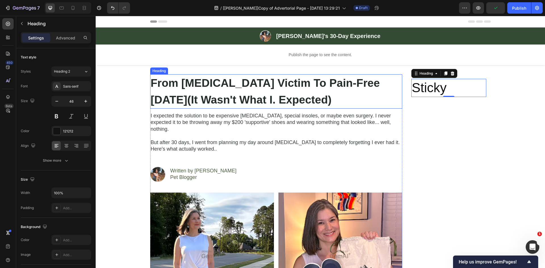
click at [294, 88] on strong "From [MEDICAL_DATA] Victim To Pain-Free [DATE](It Wasn't What I. Expected)" at bounding box center [265, 91] width 229 height 29
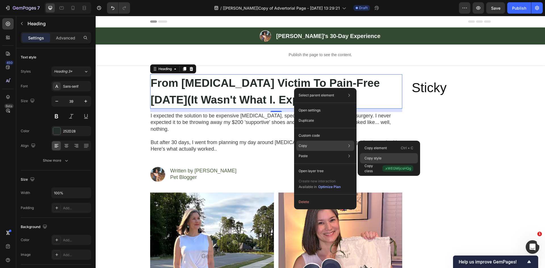
click at [378, 158] on p "Copy style" at bounding box center [372, 158] width 17 height 5
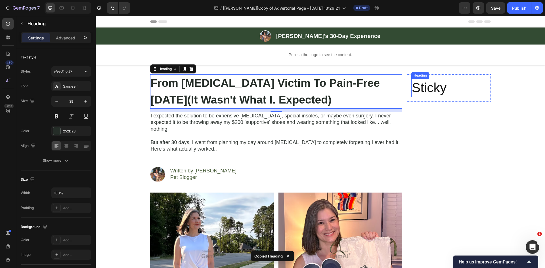
click at [433, 88] on p "Sticky" at bounding box center [449, 87] width 74 height 17
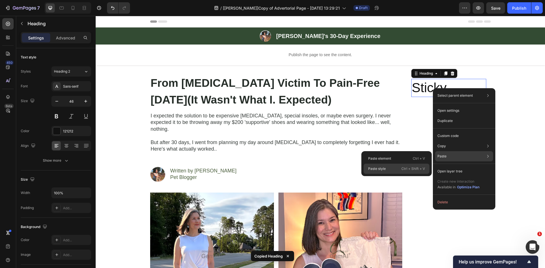
click at [396, 167] on div "Paste style Ctrl + Shift + V" at bounding box center [397, 169] width 66 height 10
type input "39"
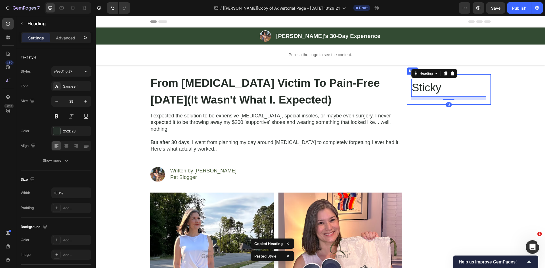
click at [407, 79] on div "Sticky Heading 12 Row" at bounding box center [449, 89] width 84 height 30
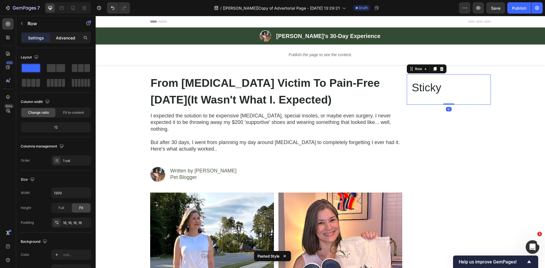
click at [64, 39] on p "Advanced" at bounding box center [65, 38] width 19 height 6
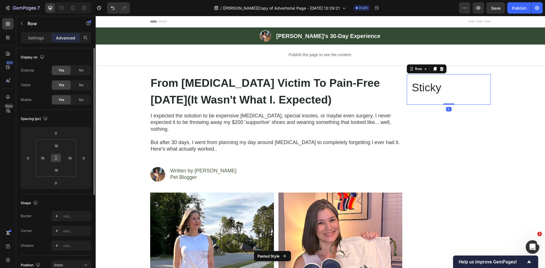
click at [56, 161] on button at bounding box center [56, 158] width 11 height 9
click at [56, 147] on input "16" at bounding box center [56, 146] width 11 height 9
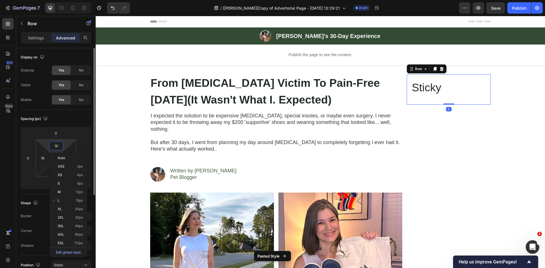
type input "0"
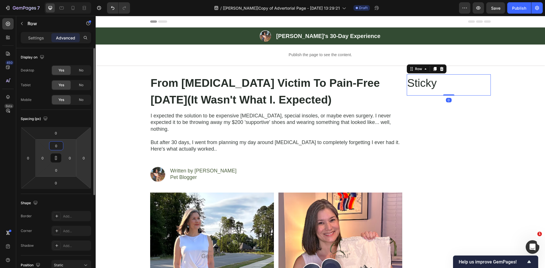
type input "0"
click at [57, 157] on icon at bounding box center [56, 158] width 5 height 5
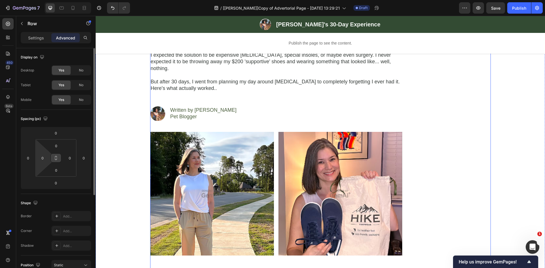
scroll to position [0, 0]
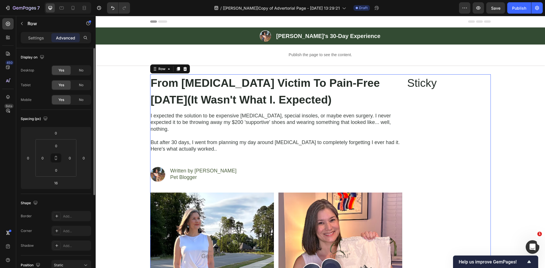
click at [442, 89] on p "Sticky" at bounding box center [448, 83] width 83 height 17
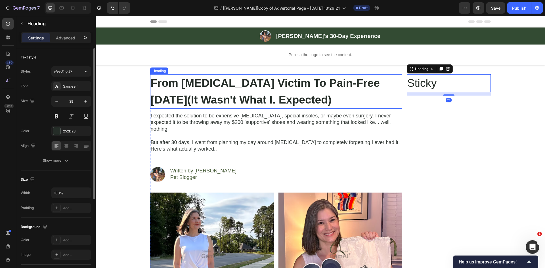
click at [373, 104] on h2 "From [MEDICAL_DATA] Victim To Pain-Free [DATE](It Wasn't What I. Expected)" at bounding box center [276, 91] width 252 height 34
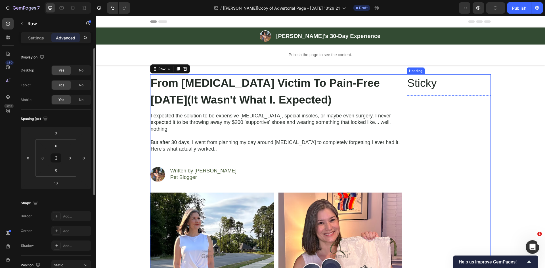
click at [448, 85] on p "Sticky" at bounding box center [448, 83] width 83 height 17
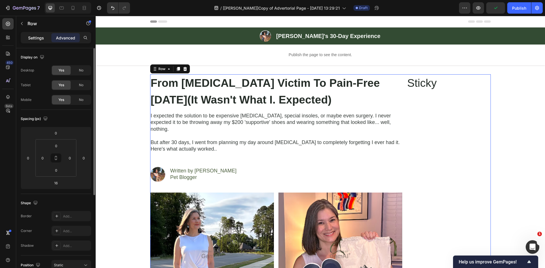
click at [35, 34] on div "Settings" at bounding box center [36, 37] width 28 height 9
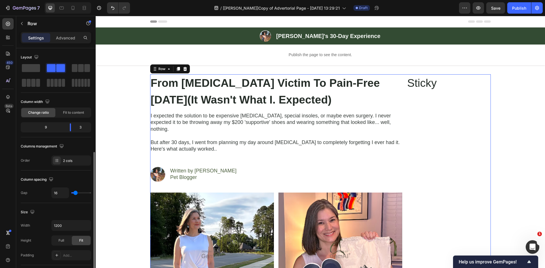
scroll to position [66, 0]
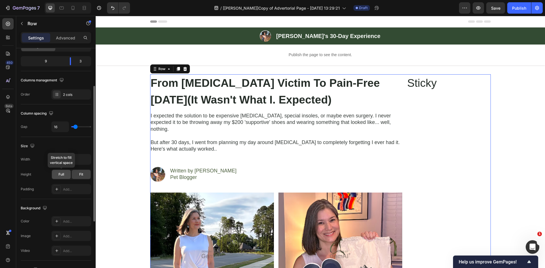
click at [61, 176] on span "Full" at bounding box center [61, 174] width 6 height 5
click at [7, 96] on icon at bounding box center [8, 97] width 4 height 4
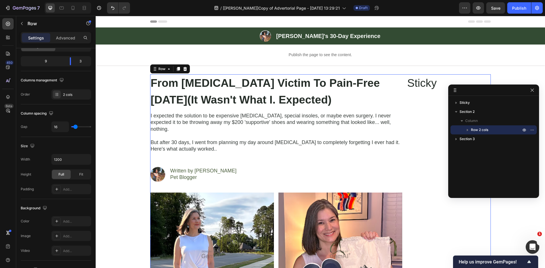
click at [467, 129] on icon "button" at bounding box center [468, 130] width 6 height 6
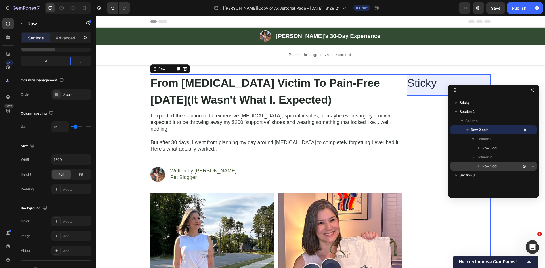
click at [486, 165] on span "Row 1 col" at bounding box center [489, 166] width 15 height 6
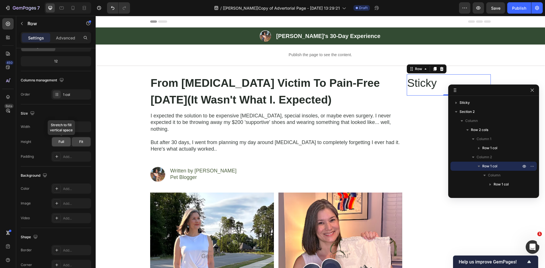
click at [62, 141] on span "Full" at bounding box center [61, 141] width 6 height 5
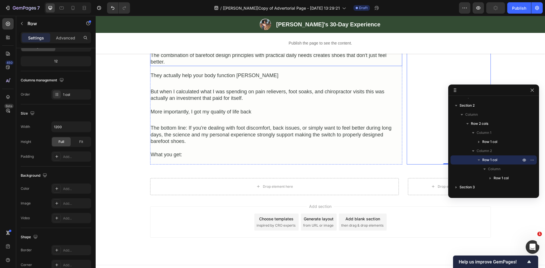
scroll to position [1166, 0]
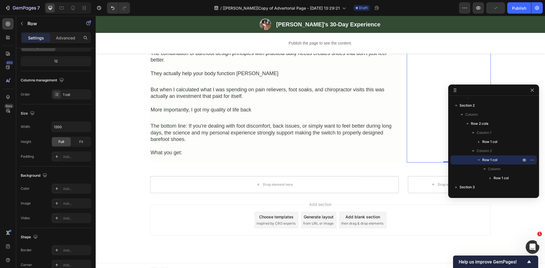
click at [414, 207] on div "Add section Choose templates inspired by CRO experts Generate layout from URL o…" at bounding box center [320, 220] width 341 height 31
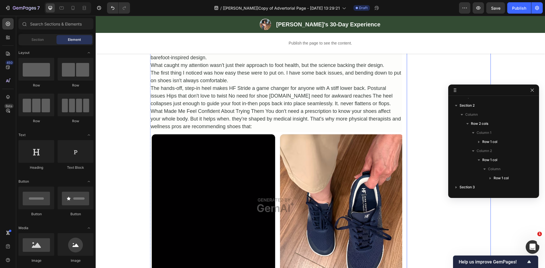
scroll to position [438, 0]
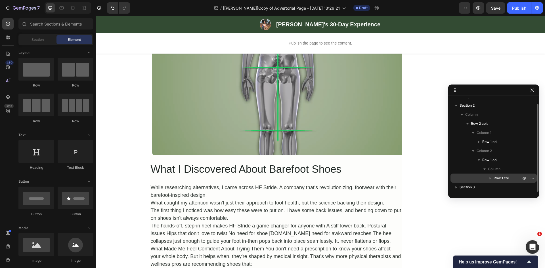
click at [491, 178] on icon "button" at bounding box center [490, 178] width 6 height 6
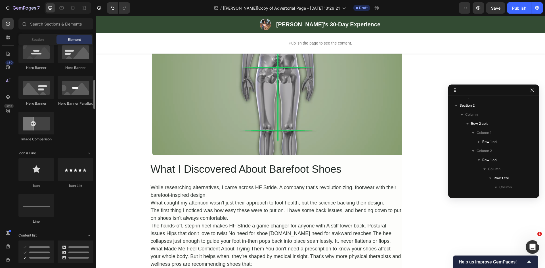
scroll to position [0, 0]
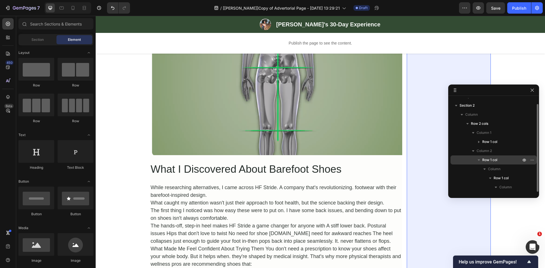
click at [495, 160] on span "Row 1 col" at bounding box center [489, 160] width 15 height 6
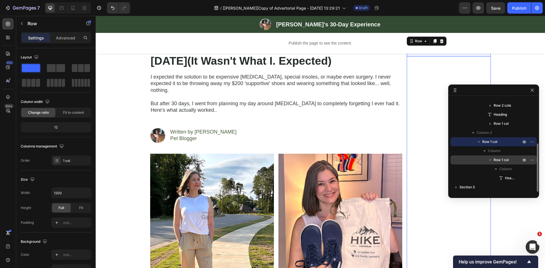
scroll to position [39, 0]
click at [499, 158] on span "Row 1 col" at bounding box center [501, 160] width 15 height 6
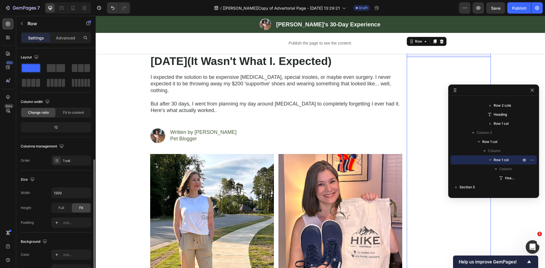
scroll to position [66, 0]
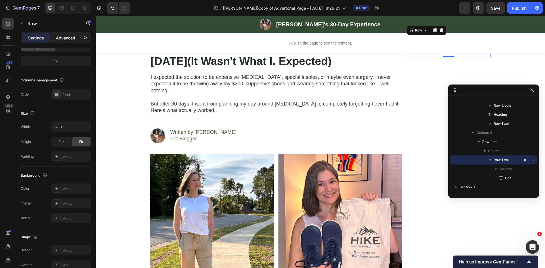
click at [72, 37] on p "Advanced" at bounding box center [65, 38] width 19 height 6
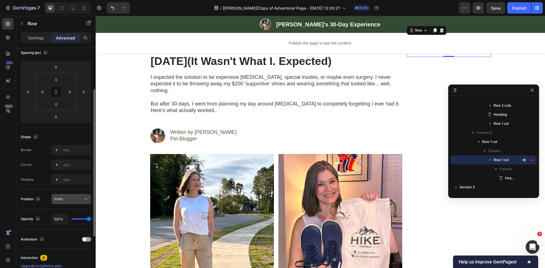
click at [70, 197] on div "Static" at bounding box center [68, 199] width 29 height 5
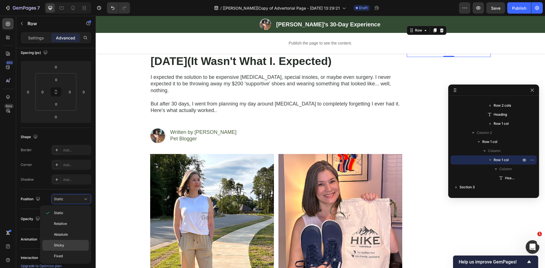
click at [60, 243] on span "Sticky" at bounding box center [59, 245] width 10 height 5
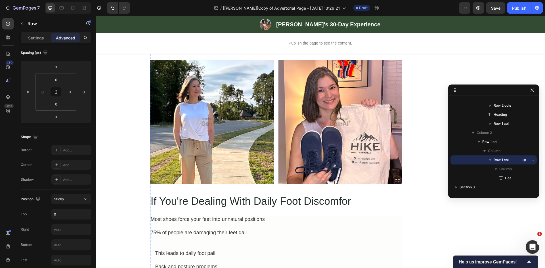
scroll to position [0, 0]
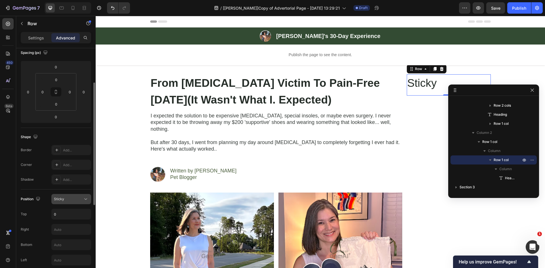
click at [63, 197] on span "Sticky" at bounding box center [59, 199] width 10 height 4
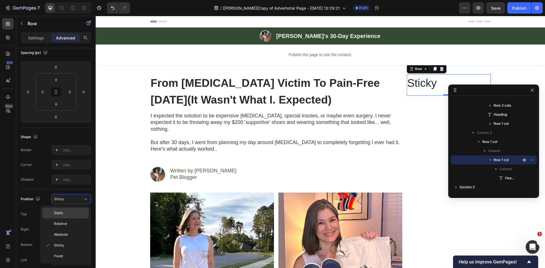
click at [64, 211] on p "Static" at bounding box center [70, 213] width 32 height 5
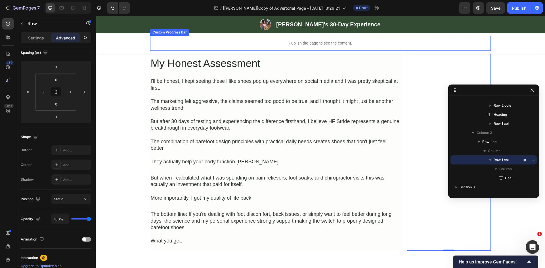
scroll to position [1059, 0]
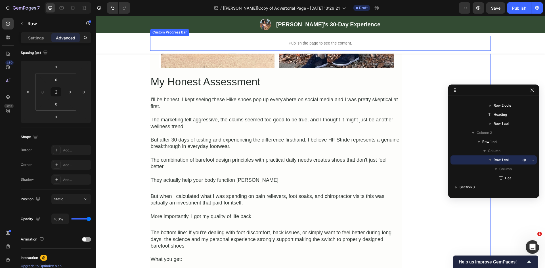
click at [217, 41] on p "Publish the page to see the content." at bounding box center [320, 43] width 341 height 6
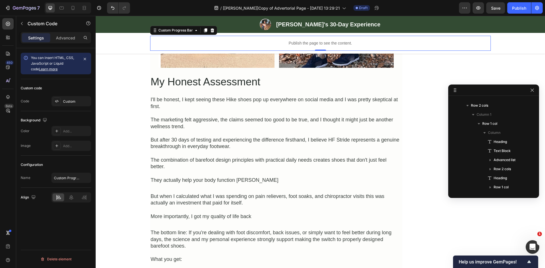
scroll to position [0, 0]
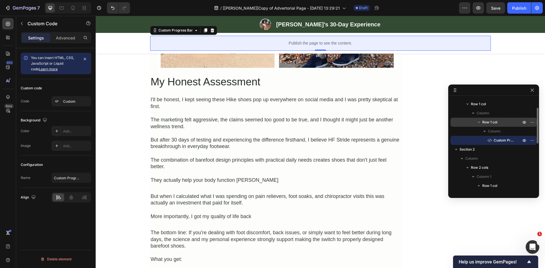
click at [487, 122] on span "Row 1 col" at bounding box center [489, 122] width 15 height 6
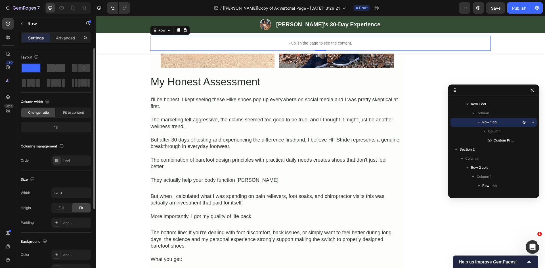
click at [52, 67] on span at bounding box center [51, 68] width 9 height 8
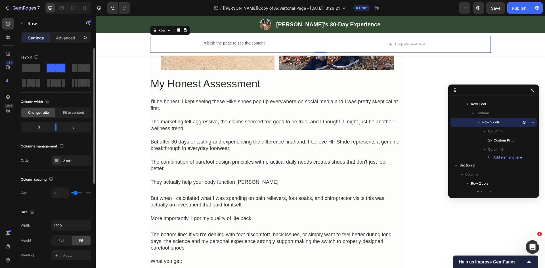
scroll to position [1061, 0]
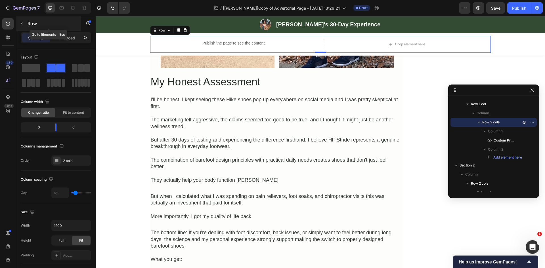
click at [24, 24] on button "button" at bounding box center [21, 23] width 9 height 9
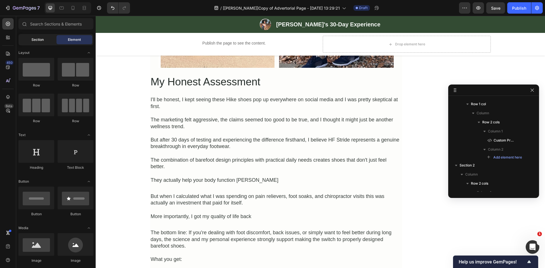
click at [38, 41] on span "Section" at bounding box center [38, 39] width 12 height 5
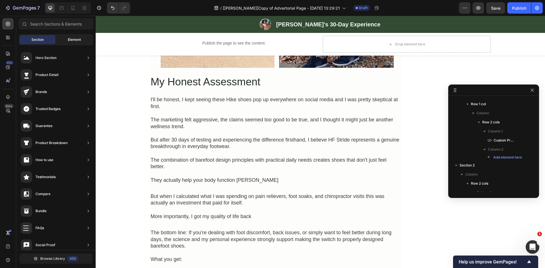
click at [73, 37] on span "Element" at bounding box center [74, 39] width 13 height 5
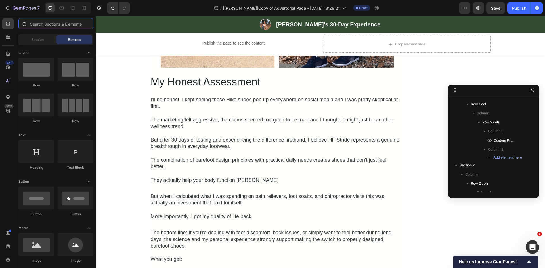
click at [57, 26] on input "text" at bounding box center [55, 23] width 75 height 11
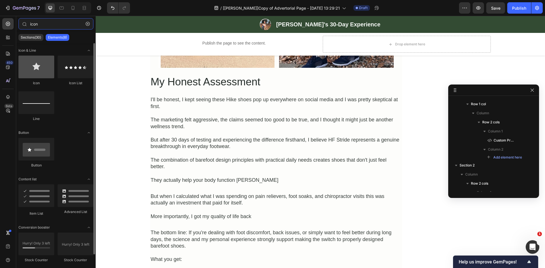
type input "icon"
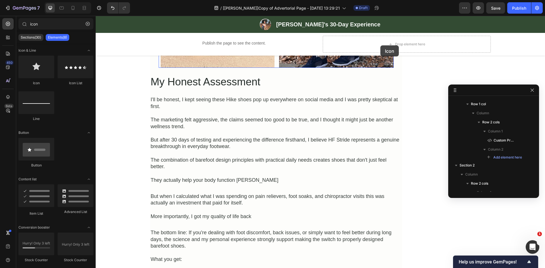
drag, startPoint x: 130, startPoint y: 85, endPoint x: 380, endPoint y: 45, distance: 253.5
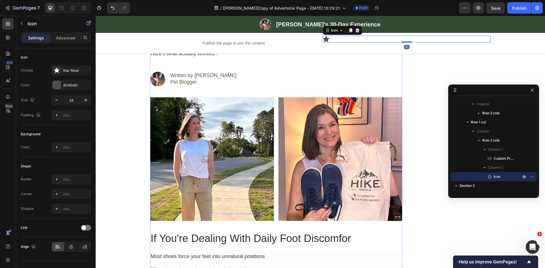
scroll to position [0, 0]
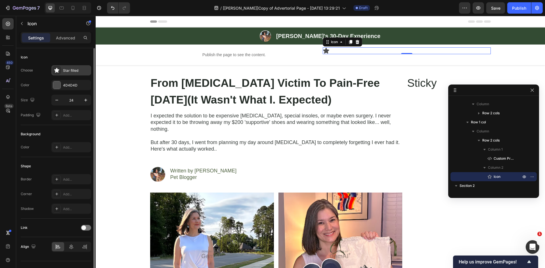
click at [68, 71] on div "Star filled" at bounding box center [76, 70] width 27 height 5
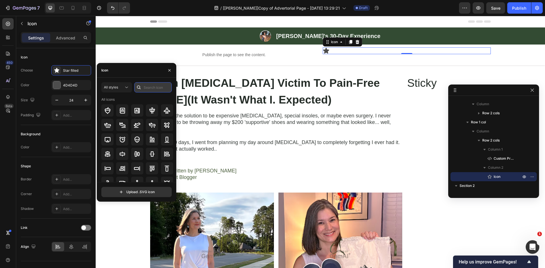
click at [149, 87] on input "text" at bounding box center [152, 87] width 37 height 10
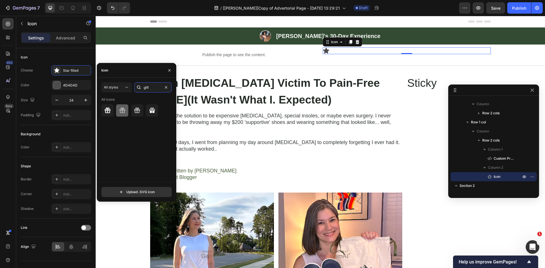
type input "gift"
click at [121, 110] on icon at bounding box center [122, 110] width 7 height 7
click at [107, 109] on icon at bounding box center [107, 111] width 6 height 6
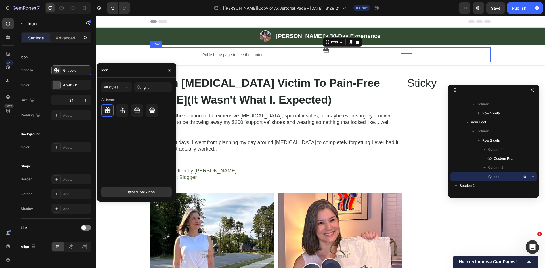
click at [323, 59] on div "Icon 0" at bounding box center [407, 54] width 168 height 15
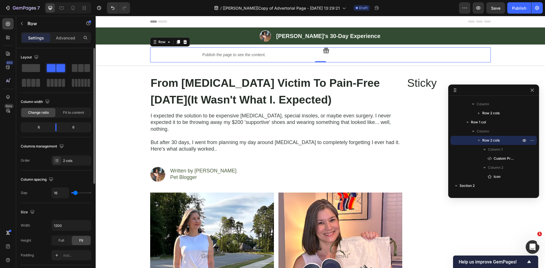
scroll to position [132, 0]
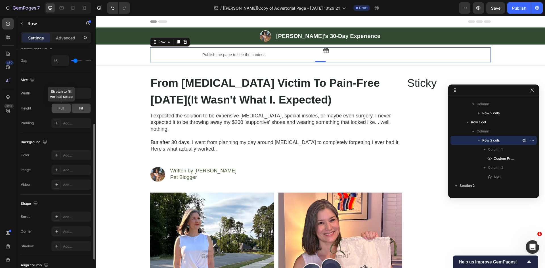
click at [58, 107] on div "Full" at bounding box center [61, 108] width 19 height 9
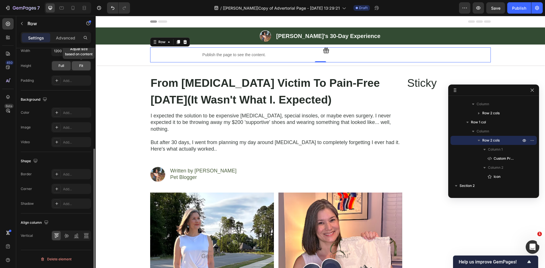
click at [75, 66] on div "Fit" at bounding box center [81, 65] width 19 height 9
click at [62, 66] on span "Full" at bounding box center [61, 65] width 6 height 5
click at [67, 235] on icon at bounding box center [67, 236] width 6 height 6
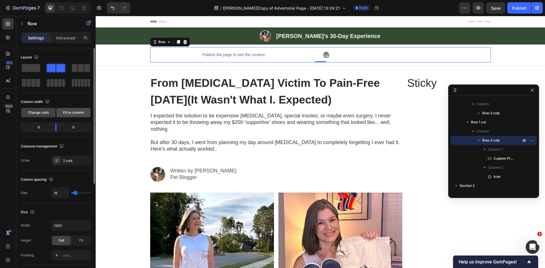
click at [68, 110] on div "Fit to content" at bounding box center [73, 112] width 34 height 9
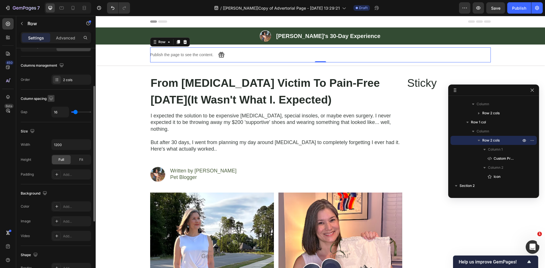
scroll to position [175, 0]
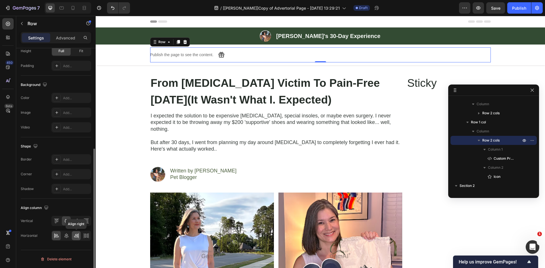
click at [76, 235] on icon at bounding box center [77, 236] width 6 height 6
click at [67, 235] on icon at bounding box center [67, 236] width 6 height 6
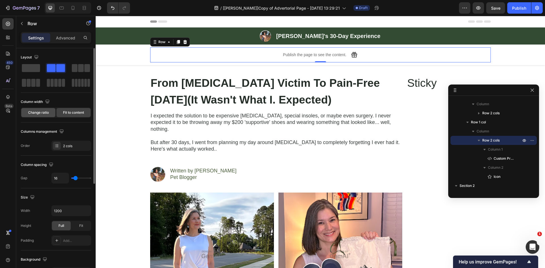
click at [44, 116] on div "Change ratio" at bounding box center [38, 112] width 34 height 9
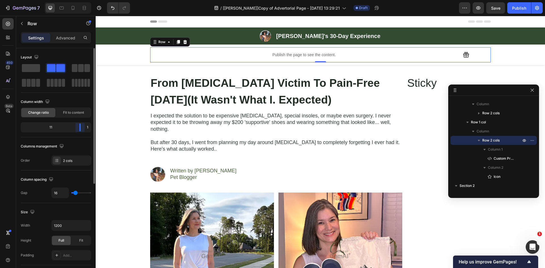
drag, startPoint x: 56, startPoint y: 127, endPoint x: 83, endPoint y: 127, distance: 27.8
click at [83, 127] on div at bounding box center [80, 127] width 10 height 8
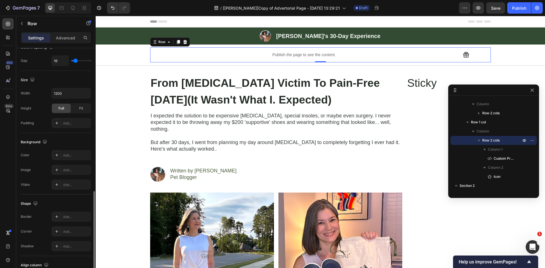
scroll to position [175, 0]
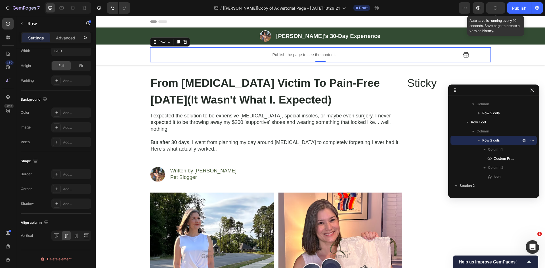
click at [491, 9] on button "button" at bounding box center [495, 7] width 19 height 11
click at [479, 11] on button "button" at bounding box center [478, 7] width 11 height 11
click at [469, 57] on div "Icon" at bounding box center [477, 55] width 28 height 7
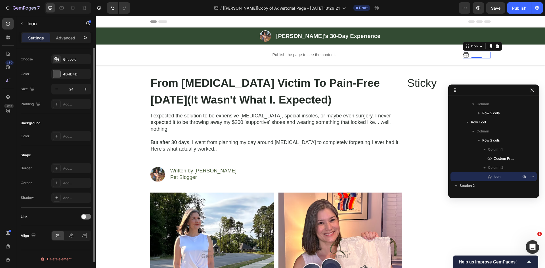
scroll to position [0, 0]
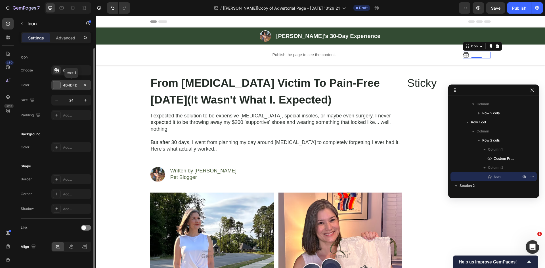
click at [65, 87] on div "4D4D4D" at bounding box center [71, 85] width 16 height 5
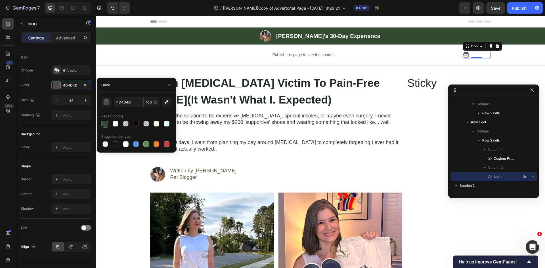
click at [105, 125] on div at bounding box center [105, 124] width 6 height 6
type input "334B33"
click at [492, 7] on span "Save" at bounding box center [495, 8] width 9 height 5
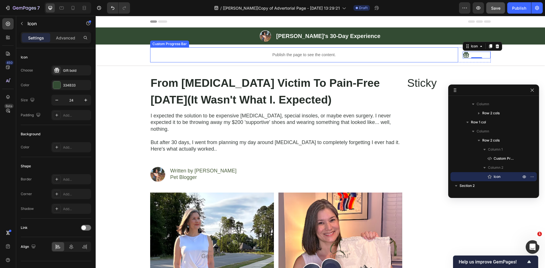
click at [246, 60] on div "Publish the page to see the content." at bounding box center [304, 54] width 308 height 15
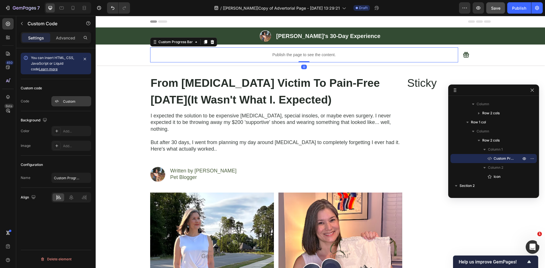
click at [65, 100] on div "Custom" at bounding box center [76, 101] width 27 height 5
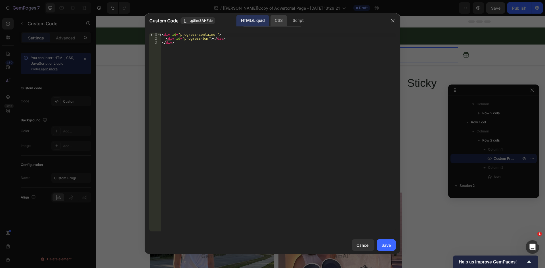
click at [282, 20] on div "CSS" at bounding box center [278, 20] width 17 height 11
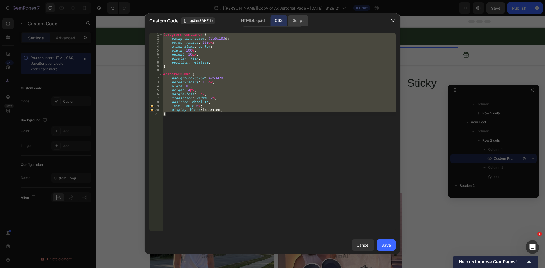
click at [295, 19] on div "Script" at bounding box center [298, 20] width 20 height 11
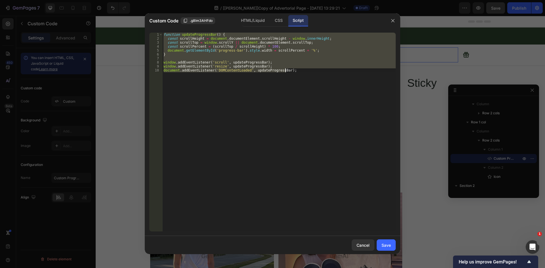
click at [285, 64] on div "function updateProgressBar ( ) { const scrollHeight = document . documentElemen…" at bounding box center [278, 132] width 233 height 199
type textarea "window.addEventListener('scroll', updateProgressBar);"
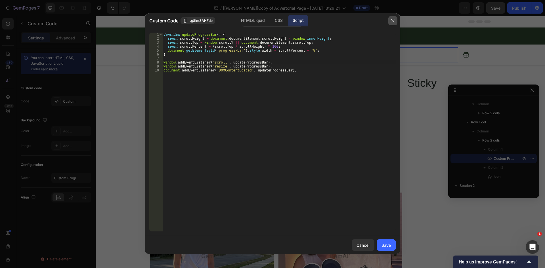
click at [391, 20] on icon "button" at bounding box center [392, 20] width 5 height 5
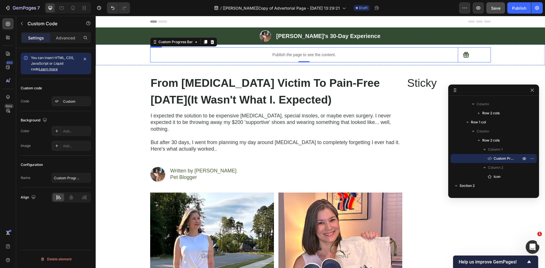
click at [459, 59] on div "Publish the page to see the content. Custom Progress Bar 0 Icon Row" at bounding box center [320, 54] width 341 height 15
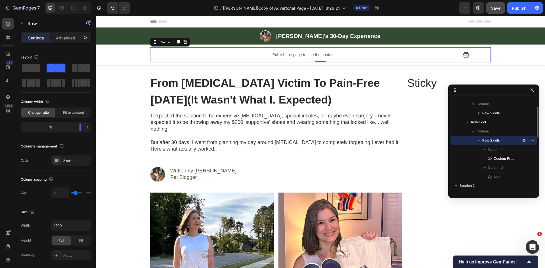
click at [486, 140] on span "Row 2 cols" at bounding box center [490, 141] width 17 height 6
type input "2"
type input "20"
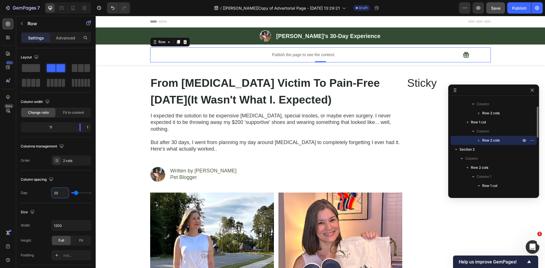
type input "20"
click at [478, 139] on icon "button" at bounding box center [479, 141] width 6 height 6
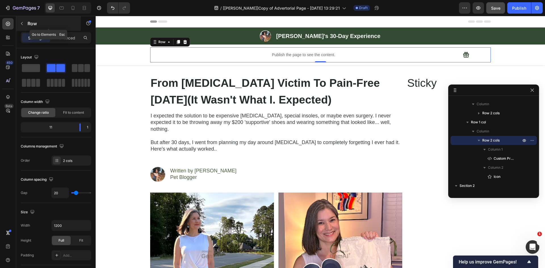
click at [23, 24] on icon "button" at bounding box center [22, 23] width 5 height 5
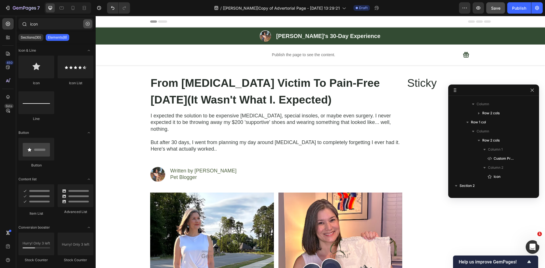
click at [91, 24] on button "button" at bounding box center [87, 23] width 9 height 9
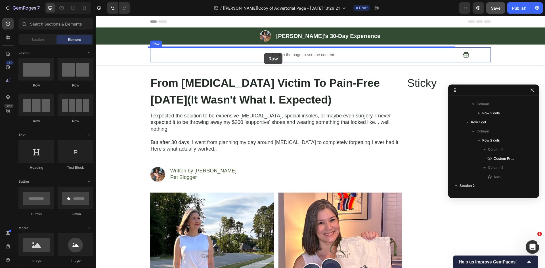
drag, startPoint x: 157, startPoint y: 81, endPoint x: 264, endPoint y: 53, distance: 110.4
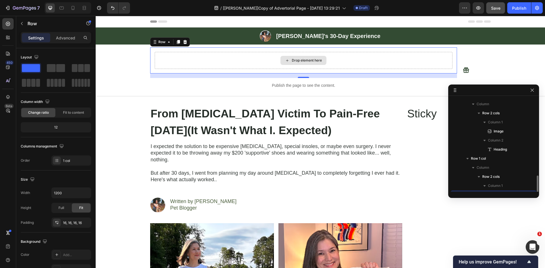
scroll to position [80, 0]
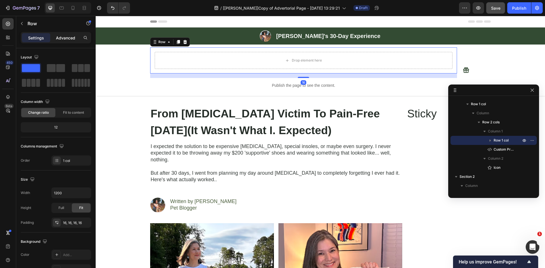
click at [62, 40] on p "Advanced" at bounding box center [65, 38] width 19 height 6
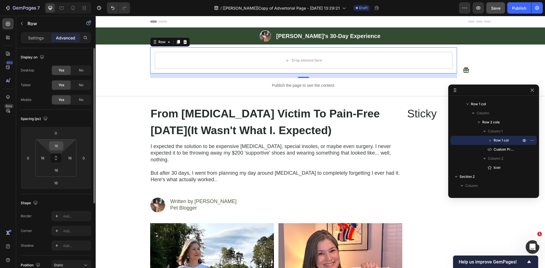
click at [56, 146] on input "16" at bounding box center [56, 146] width 11 height 9
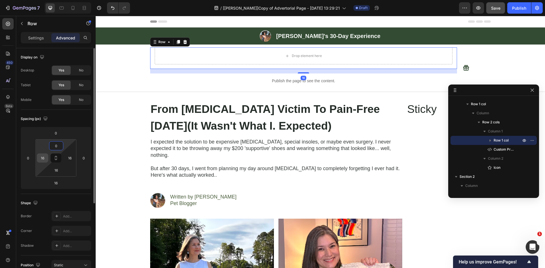
type input "0"
click at [44, 161] on input "16" at bounding box center [42, 158] width 9 height 9
type input "0"
click at [57, 181] on input "16" at bounding box center [55, 183] width 11 height 9
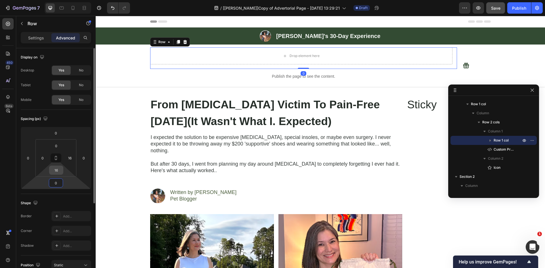
type input "0"
click at [55, 169] on input "16" at bounding box center [56, 170] width 11 height 9
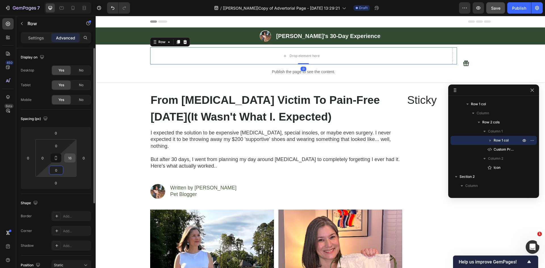
type input "0"
click at [70, 157] on input "16" at bounding box center [70, 158] width 9 height 9
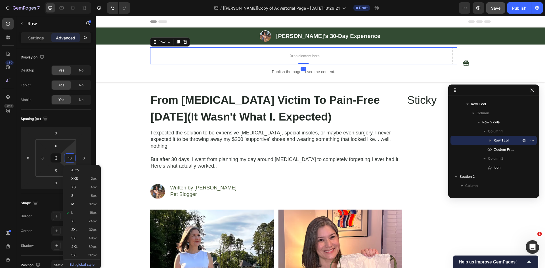
type input "0"
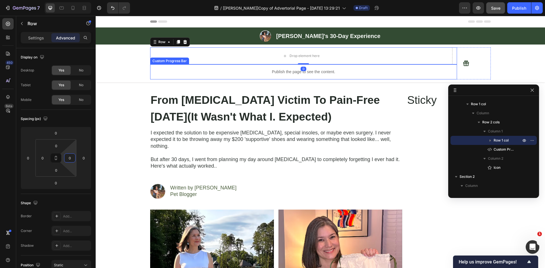
click at [221, 67] on div "Publish the page to see the content." at bounding box center [303, 71] width 307 height 15
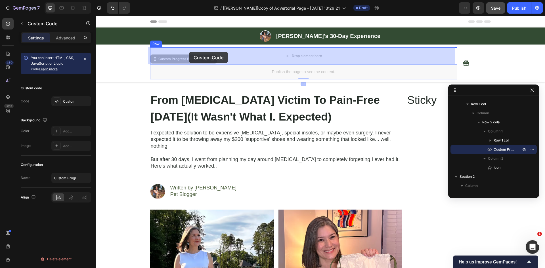
drag, startPoint x: 173, startPoint y: 60, endPoint x: 188, endPoint y: 52, distance: 16.5
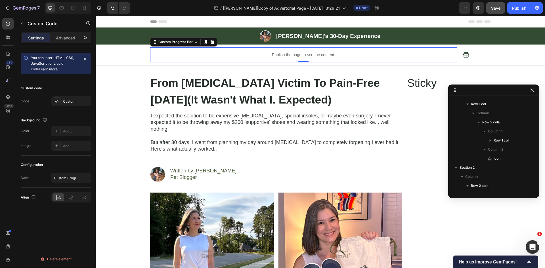
click at [495, 9] on span "Save" at bounding box center [495, 8] width 9 height 5
click at [481, 6] on button "button" at bounding box center [478, 7] width 11 height 11
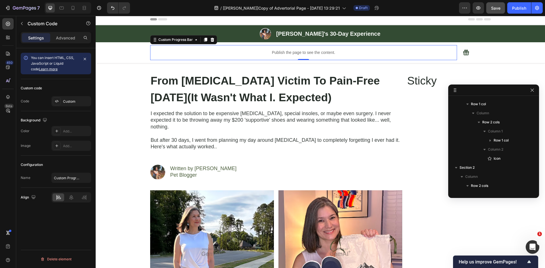
scroll to position [0, 0]
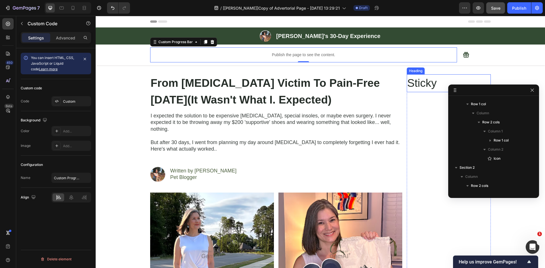
click at [427, 86] on p "Sticky" at bounding box center [448, 83] width 83 height 17
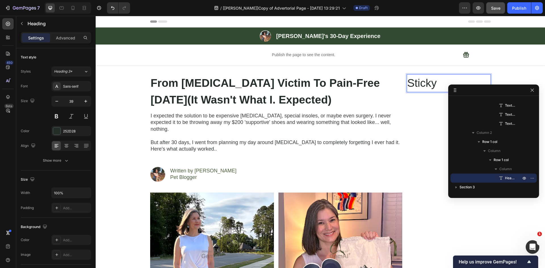
click at [420, 85] on p "Sticky" at bounding box center [448, 83] width 83 height 17
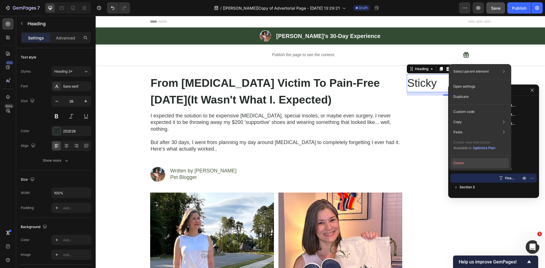
click at [488, 167] on button "Delete" at bounding box center [480, 163] width 58 height 10
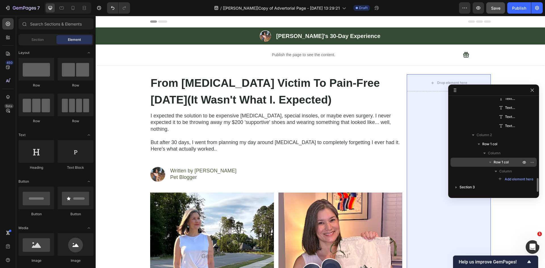
click at [497, 164] on span "Row 1 col" at bounding box center [501, 162] width 15 height 6
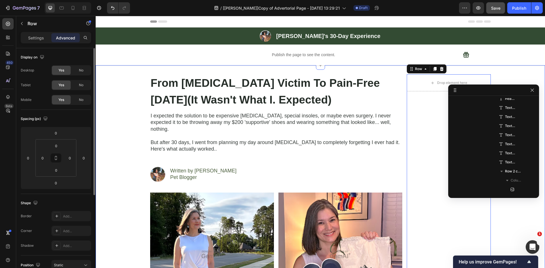
scroll to position [721, 0]
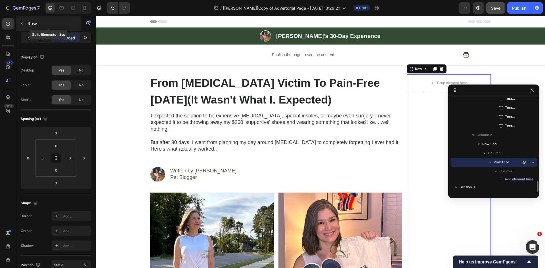
click at [23, 21] on button "button" at bounding box center [21, 23] width 9 height 9
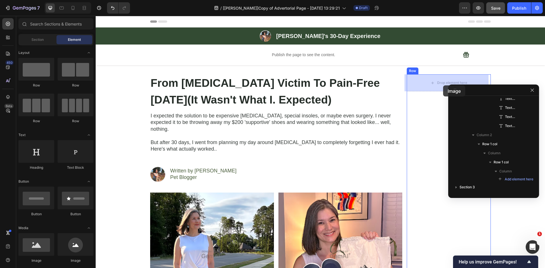
drag, startPoint x: 169, startPoint y: 236, endPoint x: 443, endPoint y: 85, distance: 312.3
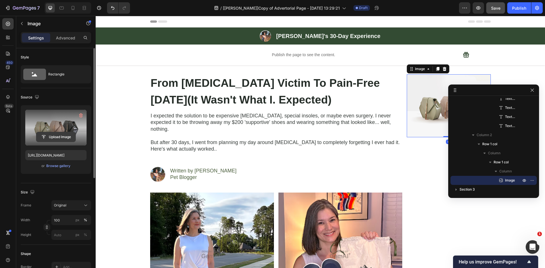
click at [51, 137] on input "file" at bounding box center [55, 137] width 39 height 10
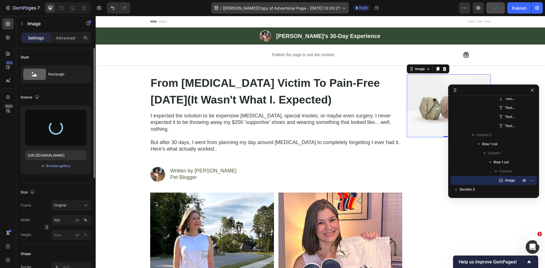
type input "[URL][DOMAIN_NAME]"
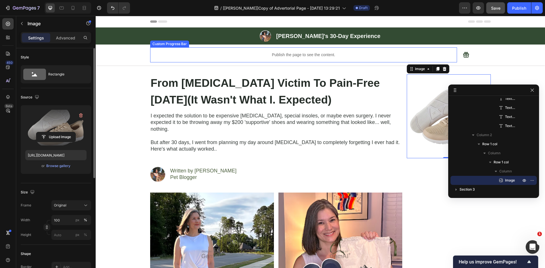
click at [278, 51] on div "Publish the page to see the content." at bounding box center [303, 54] width 307 height 15
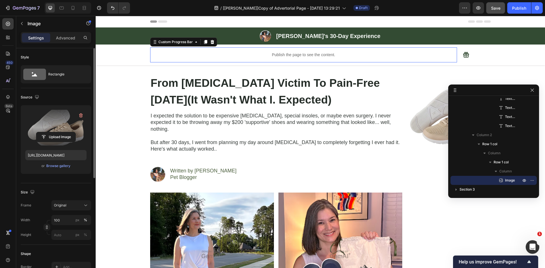
scroll to position [98, 0]
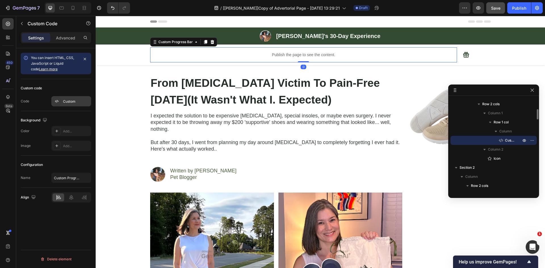
click at [72, 103] on div "Custom" at bounding box center [76, 101] width 27 height 5
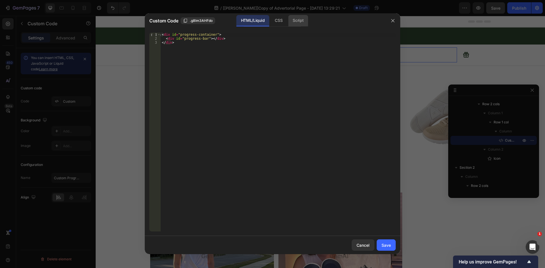
click at [304, 22] on div "Script" at bounding box center [298, 20] width 20 height 11
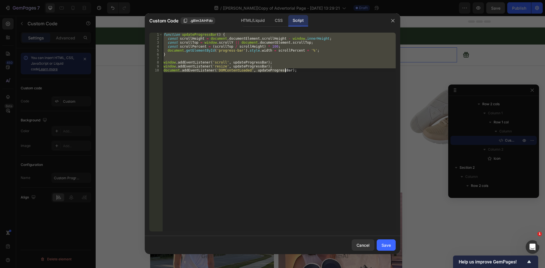
click at [266, 45] on div "function updateProgressBar ( ) { const scrollHeight = document . documentElemen…" at bounding box center [278, 132] width 233 height 199
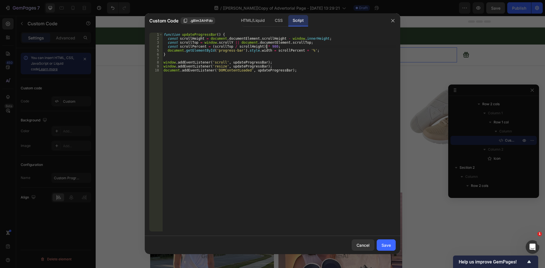
scroll to position [0, 9]
type textarea "const scrollPercent = (scrollTop / scrollHeight) * 98;"
click at [384, 244] on div "Save" at bounding box center [385, 245] width 9 height 6
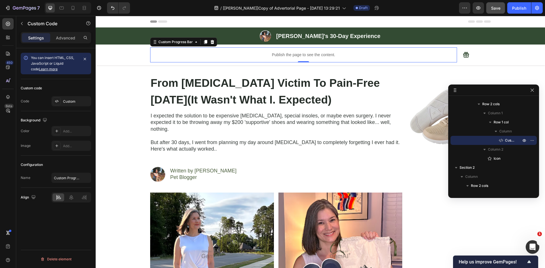
click at [494, 7] on span "Save" at bounding box center [495, 8] width 9 height 5
click at [477, 7] on icon "button" at bounding box center [478, 8] width 6 height 6
click at [65, 101] on div "Custom" at bounding box center [76, 101] width 27 height 5
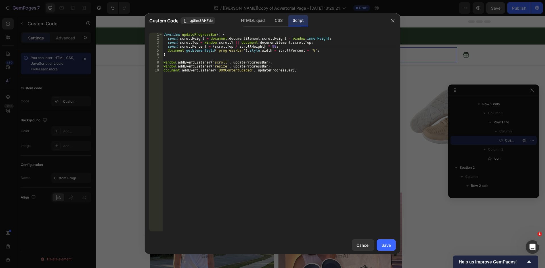
click at [265, 47] on div "function updateProgressBar ( ) { const scrollHeight = document . documentElemen…" at bounding box center [278, 136] width 233 height 207
type textarea "const scrollPercent = (scrollTop / scrollHeight) * 99;"
click at [384, 242] on button "Save" at bounding box center [386, 245] width 19 height 11
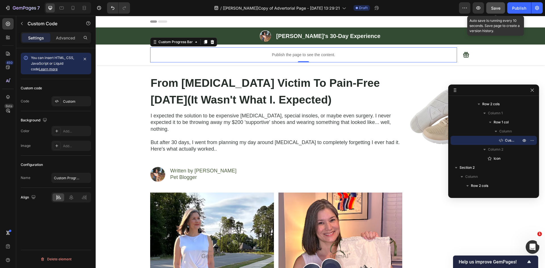
click at [495, 7] on span "Save" at bounding box center [495, 8] width 9 height 5
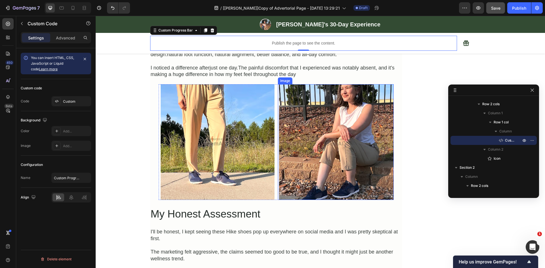
scroll to position [1126, 0]
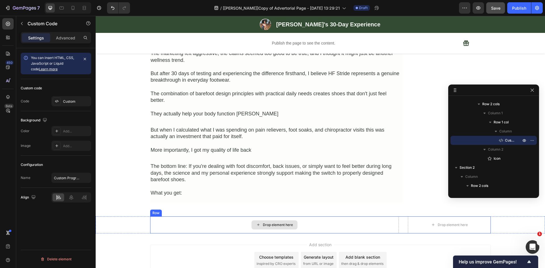
click at [258, 222] on icon at bounding box center [258, 224] width 5 height 5
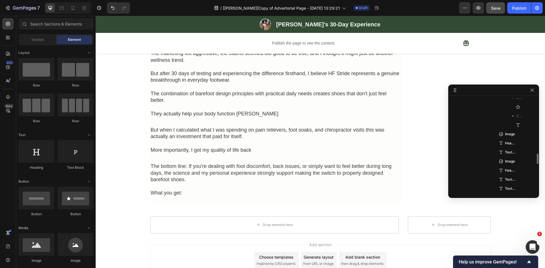
scroll to position [742, 0]
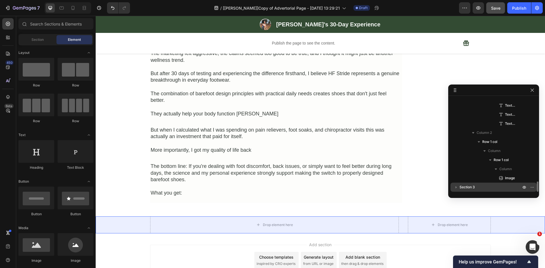
click at [466, 183] on div "Section 3" at bounding box center [494, 187] width 82 height 9
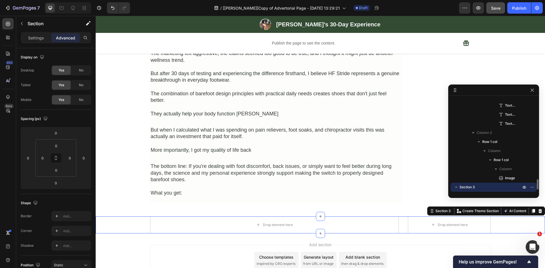
click at [458, 188] on icon "button" at bounding box center [456, 187] width 6 height 6
click at [458, 186] on icon "button" at bounding box center [456, 187] width 6 height 6
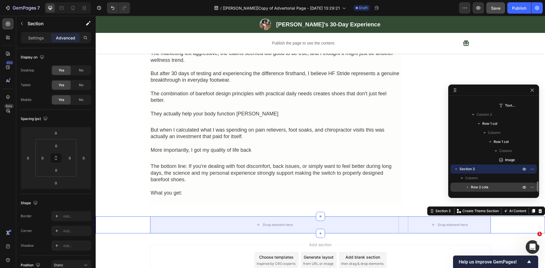
click at [468, 188] on icon "button" at bounding box center [468, 187] width 6 height 6
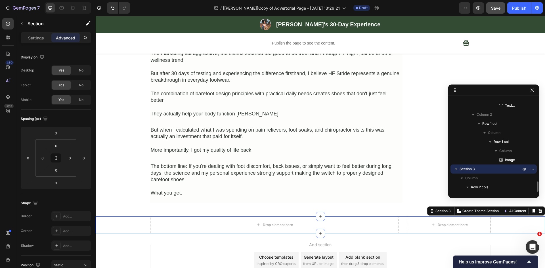
scroll to position [792, 0]
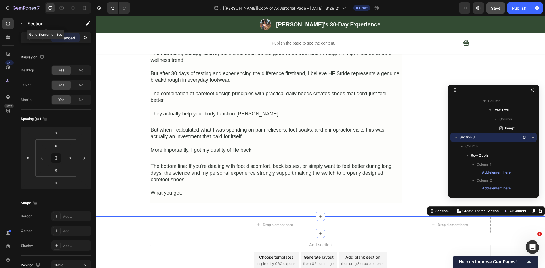
click at [23, 23] on icon "button" at bounding box center [22, 23] width 5 height 5
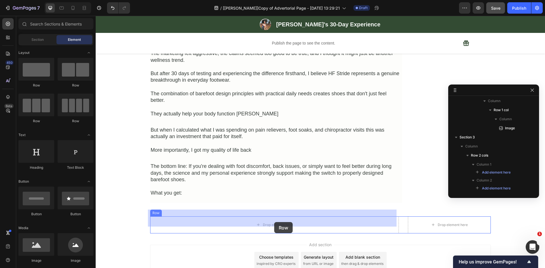
drag, startPoint x: 171, startPoint y: 125, endPoint x: 274, endPoint y: 222, distance: 141.3
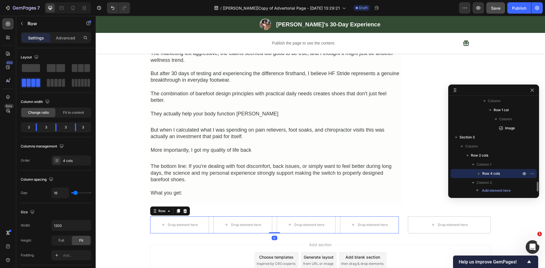
click at [479, 174] on icon "button" at bounding box center [478, 174] width 1 height 2
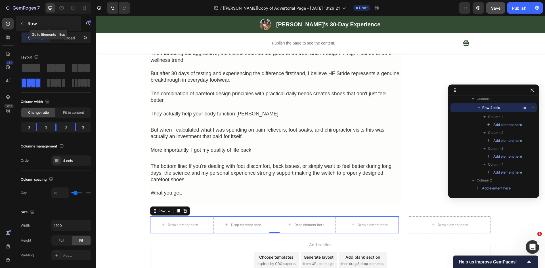
click at [23, 22] on icon "button" at bounding box center [22, 23] width 5 height 5
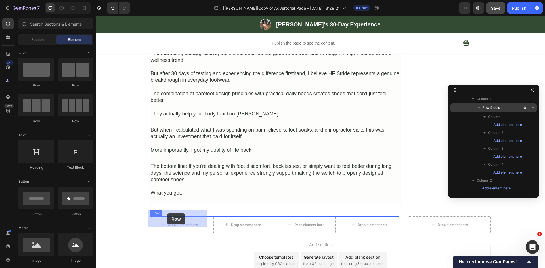
drag, startPoint x: 135, startPoint y: 90, endPoint x: 166, endPoint y: 212, distance: 125.5
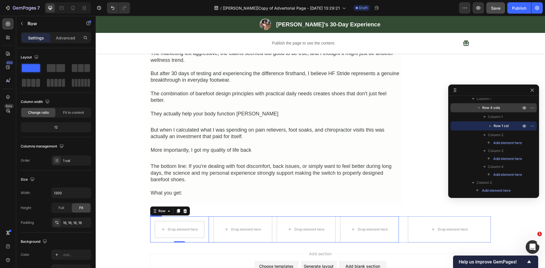
click at [209, 217] on div "Drop element here Row 0 Drop element here Drop element here Drop element here R…" at bounding box center [274, 230] width 249 height 26
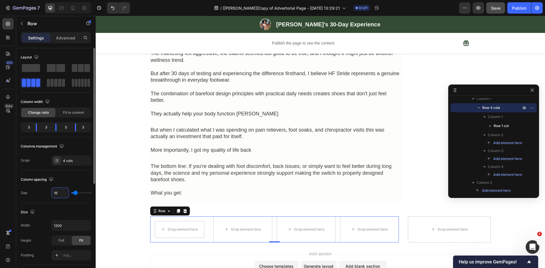
type input "0"
click at [171, 227] on div "Drop element here" at bounding box center [184, 229] width 30 height 5
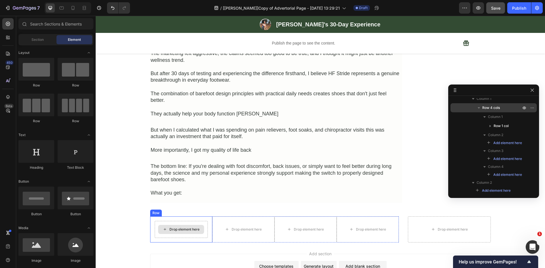
click at [205, 221] on div "Drop element here" at bounding box center [181, 229] width 53 height 17
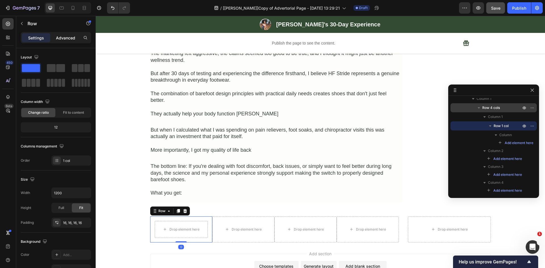
click at [69, 36] on p "Advanced" at bounding box center [65, 38] width 19 height 6
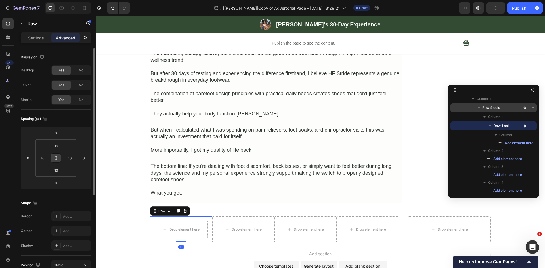
click at [59, 157] on button at bounding box center [56, 158] width 11 height 9
click at [59, 146] on input "16" at bounding box center [56, 146] width 11 height 9
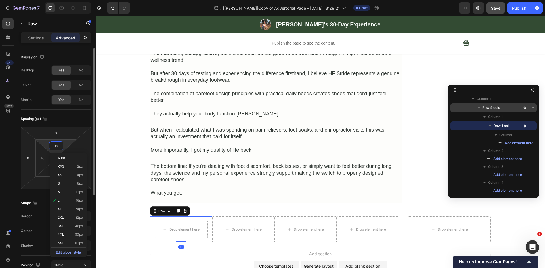
type input "0"
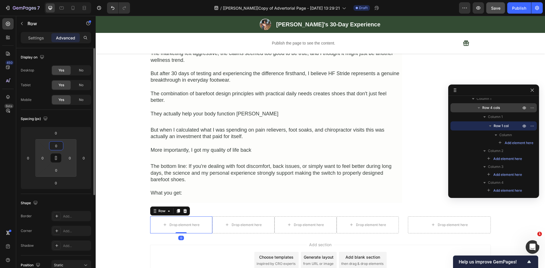
type input "0"
click at [85, 116] on div "Spacing (px)" at bounding box center [56, 118] width 70 height 9
click at [53, 160] on button at bounding box center [56, 158] width 11 height 9
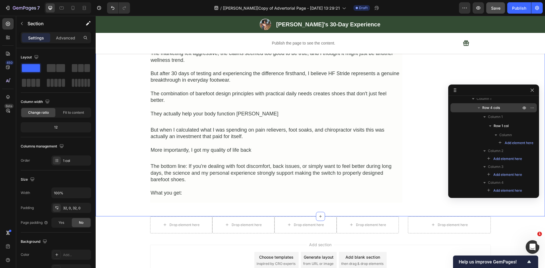
scroll to position [126, 0]
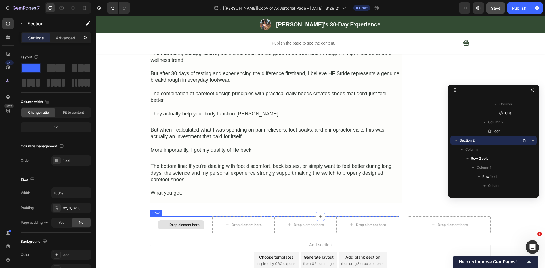
click at [153, 217] on div "Drop element here" at bounding box center [181, 225] width 62 height 17
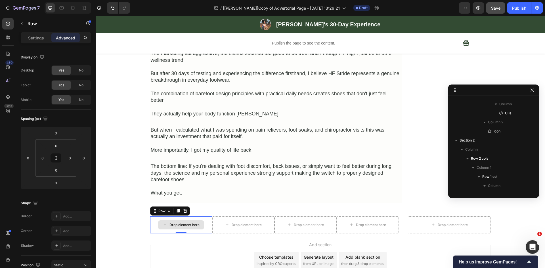
scroll to position [843, 0]
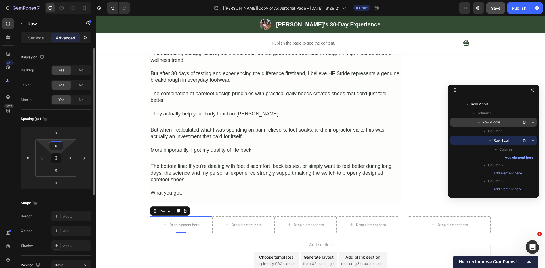
click at [54, 147] on input "0" at bounding box center [56, 146] width 11 height 9
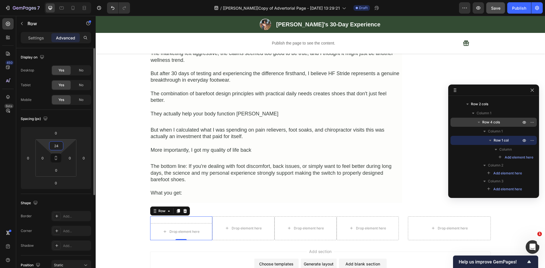
type input "24"
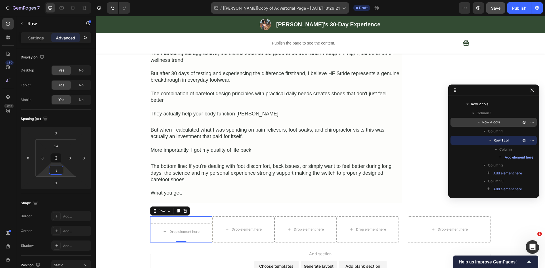
type input "8"
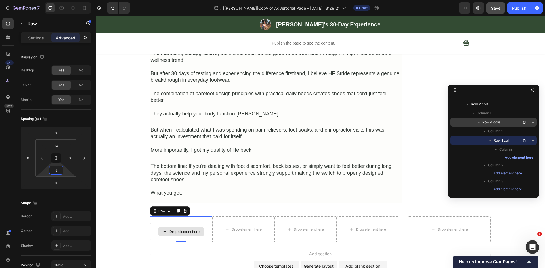
click at [181, 230] on div "Drop element here" at bounding box center [184, 232] width 30 height 5
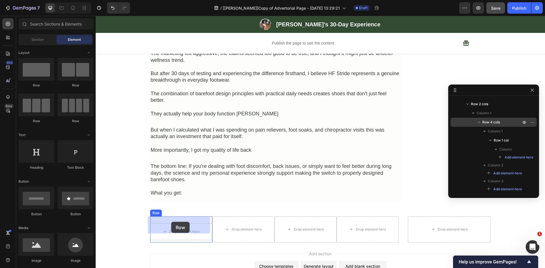
drag, startPoint x: 130, startPoint y: 90, endPoint x: 171, endPoint y: 222, distance: 138.3
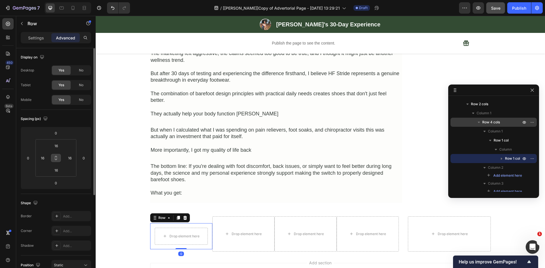
click at [57, 158] on icon at bounding box center [56, 158] width 5 height 5
click at [57, 142] on input "16" at bounding box center [56, 146] width 11 height 9
type input "0"
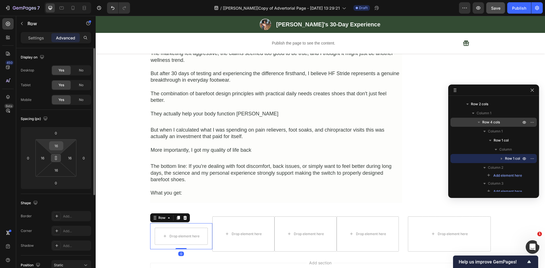
type input "0"
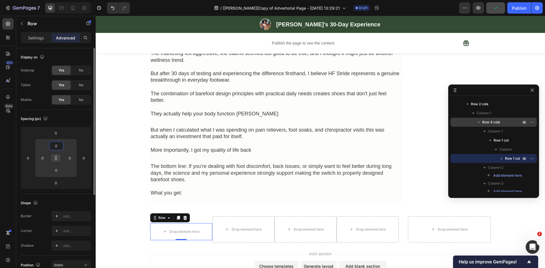
type input "0"
click at [77, 198] on div "Shape Border Add... Corner Add... Shadow Add..." at bounding box center [56, 225] width 70 height 62
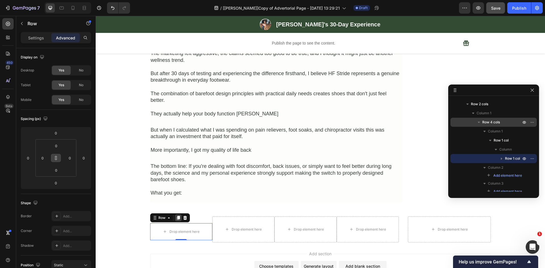
click at [177, 216] on icon at bounding box center [178, 218] width 3 height 4
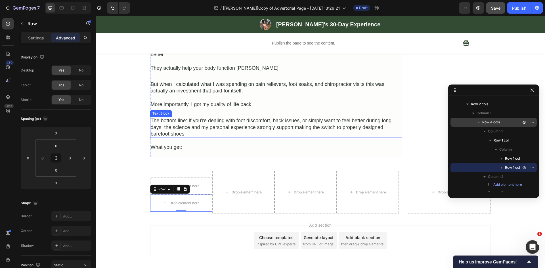
scroll to position [1192, 0]
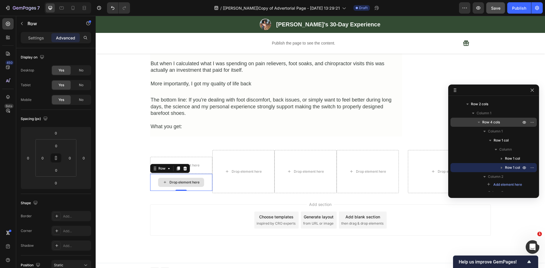
click at [173, 180] on div "Drop element here" at bounding box center [184, 182] width 30 height 5
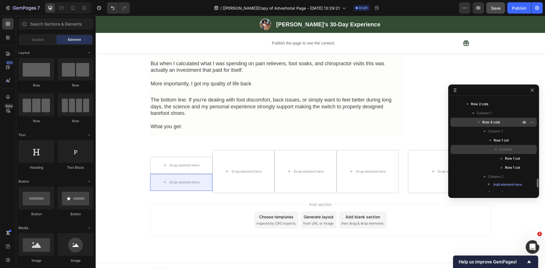
drag, startPoint x: 503, startPoint y: 168, endPoint x: 467, endPoint y: 150, distance: 39.7
click at [503, 168] on icon "button" at bounding box center [502, 168] width 6 height 6
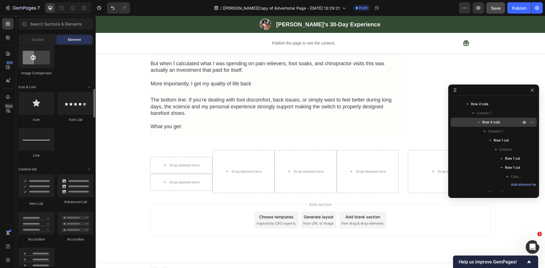
scroll to position [0, 0]
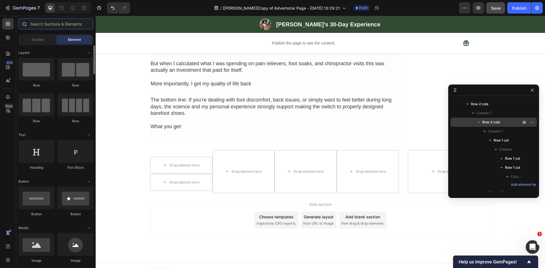
click at [54, 22] on input "text" at bounding box center [55, 23] width 75 height 11
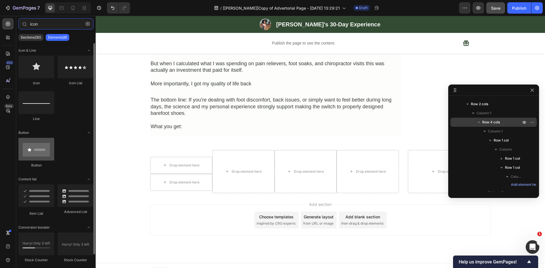
scroll to position [10, 0]
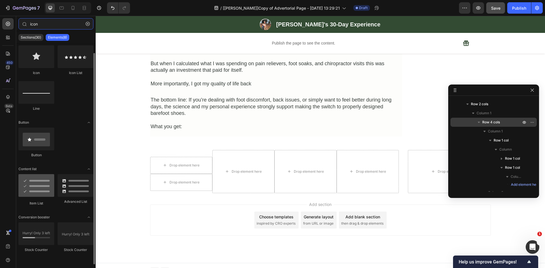
type input "icon"
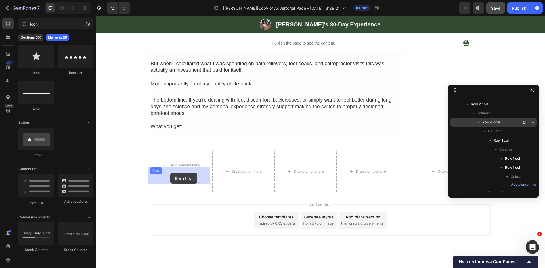
drag, startPoint x: 142, startPoint y: 204, endPoint x: 170, endPoint y: 173, distance: 42.6
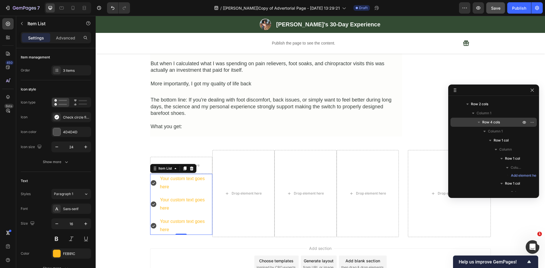
scroll to position [904, 0]
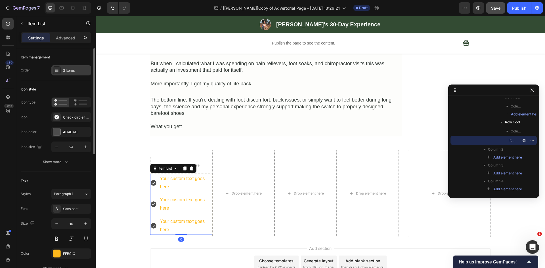
click at [75, 75] on div "3 items" at bounding box center [71, 70] width 40 height 10
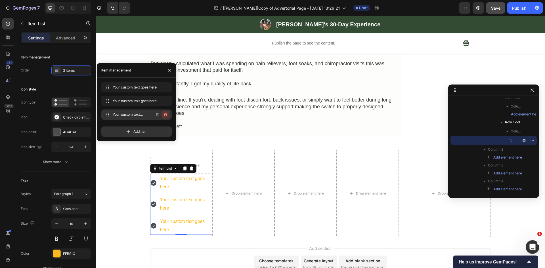
click at [165, 113] on icon "button" at bounding box center [165, 114] width 5 height 5
click at [162, 114] on div "Delete" at bounding box center [161, 114] width 11 height 5
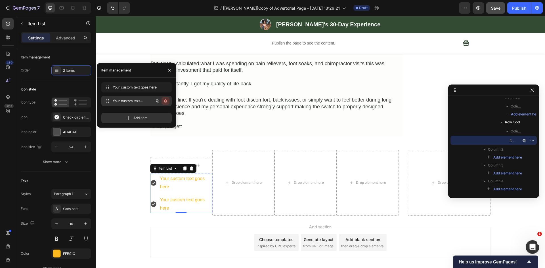
click at [165, 102] on icon "button" at bounding box center [165, 101] width 5 height 5
click at [163, 101] on div "Delete" at bounding box center [161, 100] width 11 height 5
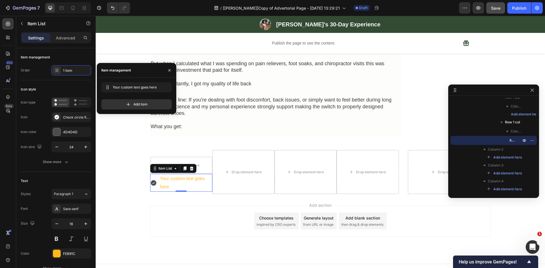
click at [171, 174] on div "Your custom text goes here" at bounding box center [185, 183] width 53 height 18
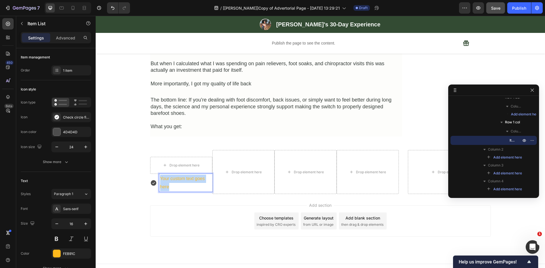
drag, startPoint x: 168, startPoint y: 179, endPoint x: 159, endPoint y: 171, distance: 12.3
click at [160, 175] on p "Your custom text goes here" at bounding box center [185, 183] width 51 height 16
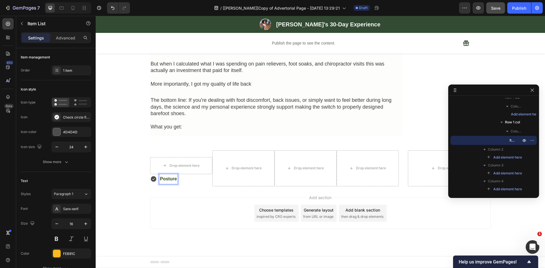
scroll to position [1185, 0]
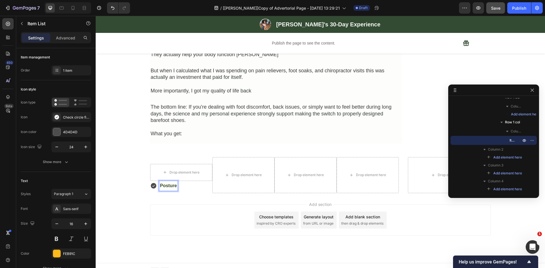
click at [149, 193] on div "Add section Choose templates inspired by CRO experts Generate layout from URL o…" at bounding box center [320, 228] width 449 height 70
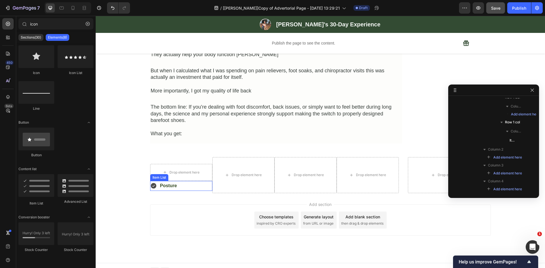
click at [171, 183] on strong "Posture" at bounding box center [168, 185] width 17 height 5
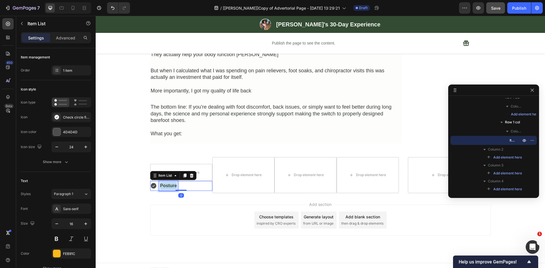
click at [168, 183] on strong "Posture" at bounding box center [168, 185] width 17 height 5
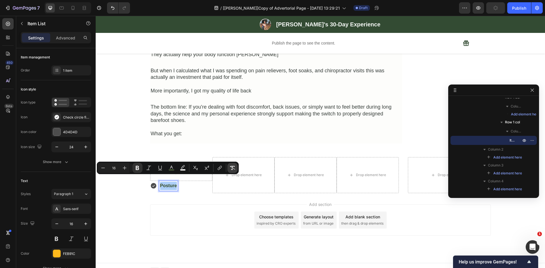
click at [232, 168] on icon "Editor contextual toolbar" at bounding box center [233, 168] width 6 height 6
click at [152, 193] on div "Add section Choose templates inspired by CRO experts Generate layout from URL o…" at bounding box center [320, 228] width 449 height 70
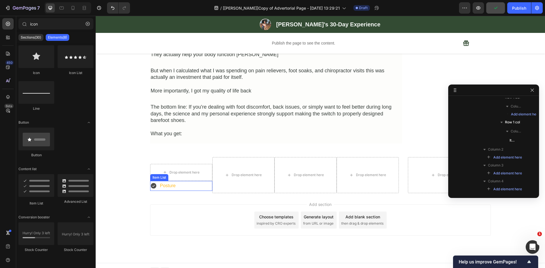
click at [165, 182] on p "Posture" at bounding box center [168, 186] width 16 height 8
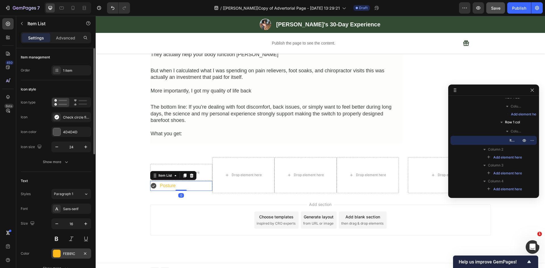
click at [66, 253] on div "FEB91C" at bounding box center [71, 253] width 16 height 5
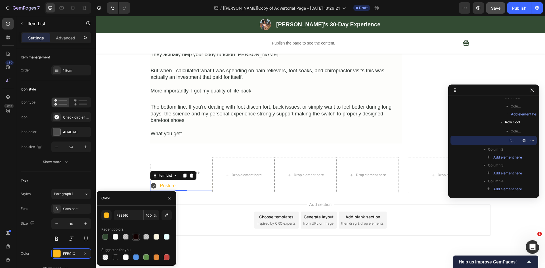
click at [137, 235] on div at bounding box center [136, 237] width 6 height 6
type input "110000"
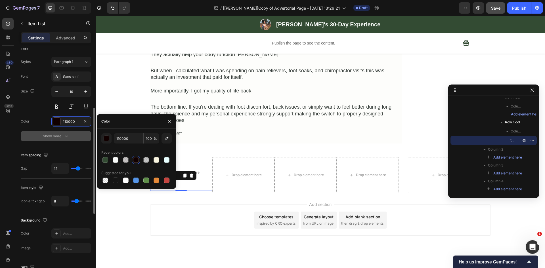
click at [68, 136] on icon "button" at bounding box center [67, 136] width 6 height 6
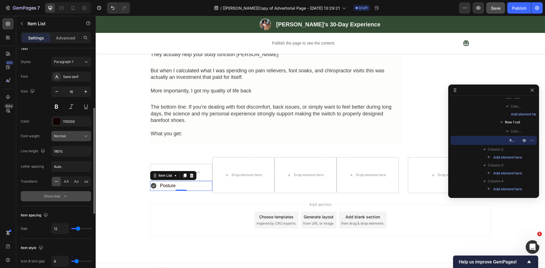
click at [67, 136] on div "Normal" at bounding box center [68, 136] width 29 height 5
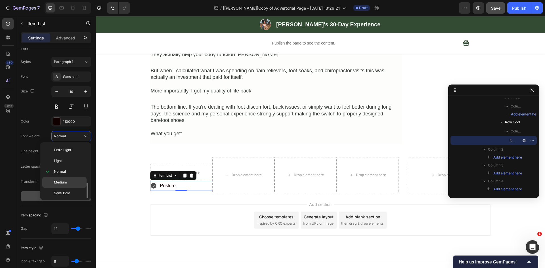
scroll to position [22, 0]
click at [66, 182] on p "Bold" at bounding box center [69, 181] width 30 height 5
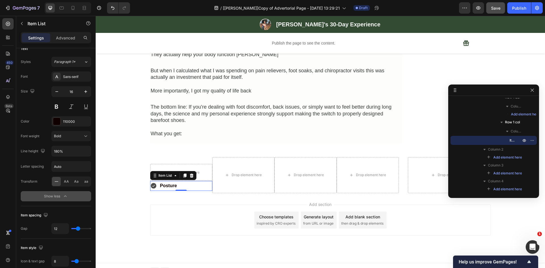
click at [179, 181] on div "Posture" at bounding box center [181, 186] width 62 height 10
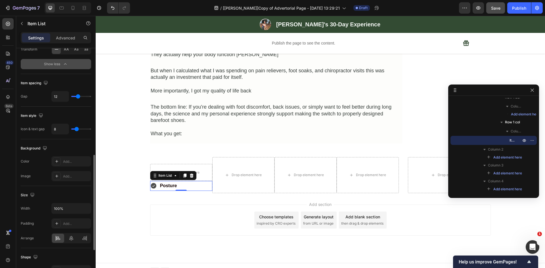
scroll to position [348, 0]
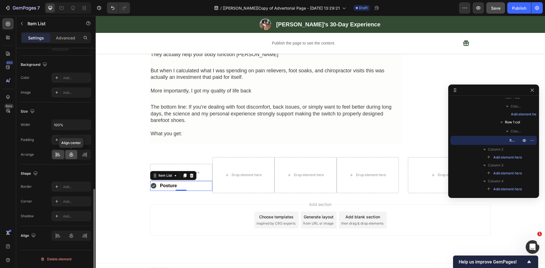
click at [70, 154] on icon at bounding box center [71, 154] width 4 height 5
click at [65, 154] on div "Align center" at bounding box center [71, 155] width 40 height 10
click at [58, 155] on icon at bounding box center [58, 155] width 6 height 6
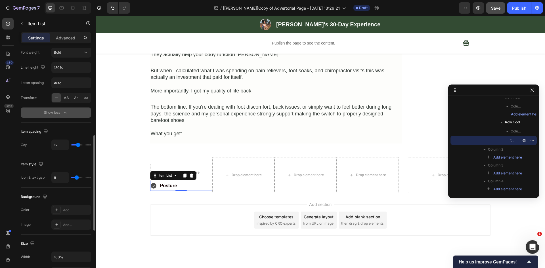
scroll to position [18, 0]
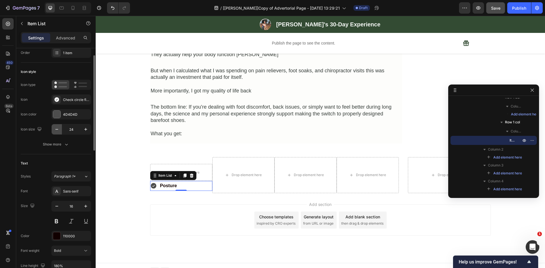
click at [58, 130] on icon "button" at bounding box center [57, 130] width 6 height 6
click at [89, 129] on button "button" at bounding box center [86, 129] width 10 height 10
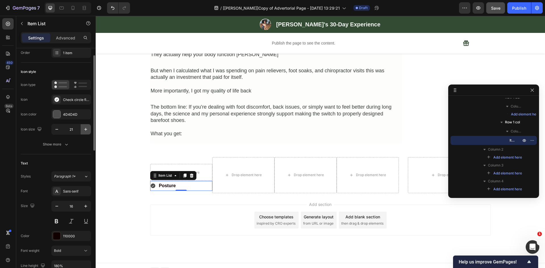
click at [89, 129] on button "button" at bounding box center [86, 129] width 10 height 10
type input "22"
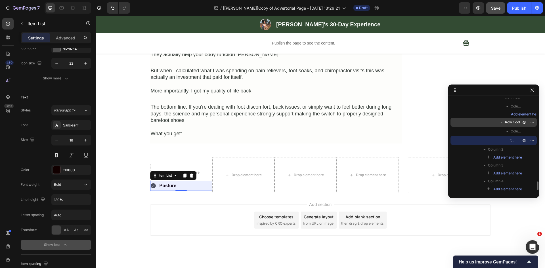
click at [507, 123] on span "Row 1 col" at bounding box center [512, 122] width 15 height 6
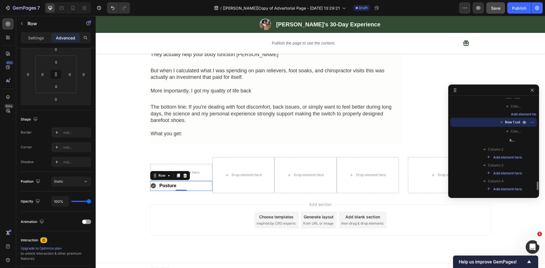
scroll to position [0, 0]
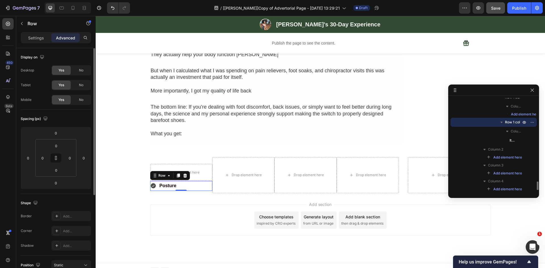
click at [501, 123] on icon "button" at bounding box center [501, 122] width 2 height 1
click at [177, 174] on icon at bounding box center [178, 176] width 3 height 4
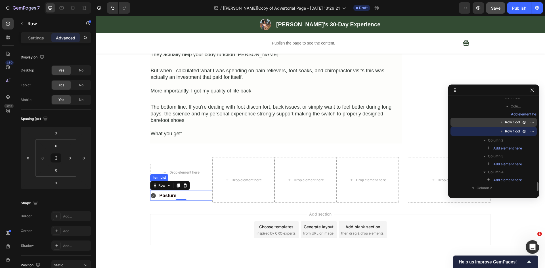
click at [202, 181] on div "Posture" at bounding box center [181, 186] width 62 height 10
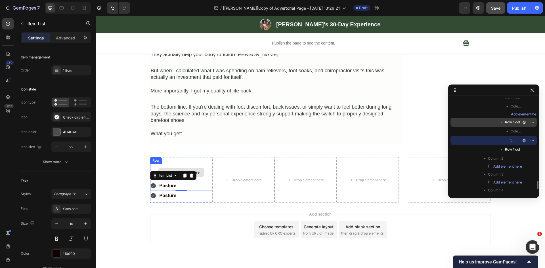
click at [198, 164] on div "Drop element here" at bounding box center [181, 172] width 62 height 17
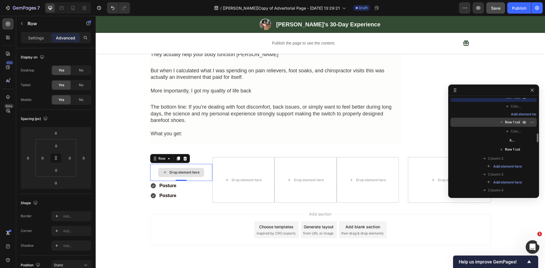
scroll to position [861, 0]
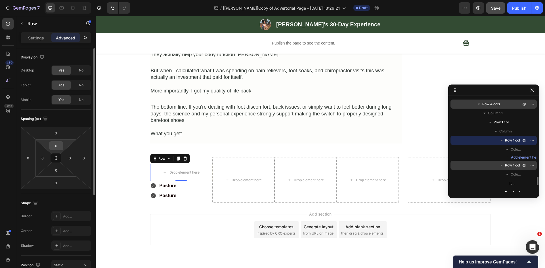
click at [58, 144] on input "0" at bounding box center [56, 146] width 11 height 9
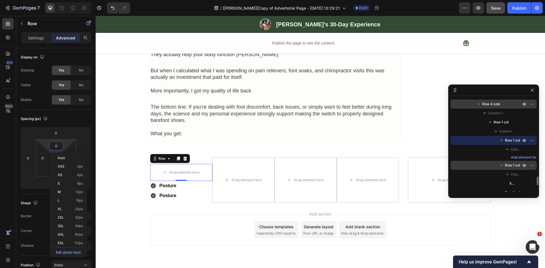
click at [9, 158] on div "450 Beta" at bounding box center [7, 122] width 11 height 209
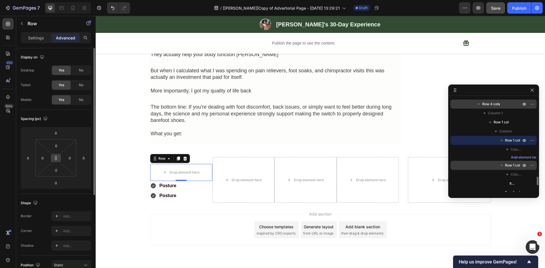
click at [55, 159] on icon at bounding box center [56, 158] width 5 height 5
click at [57, 142] on input "0" at bounding box center [56, 146] width 11 height 9
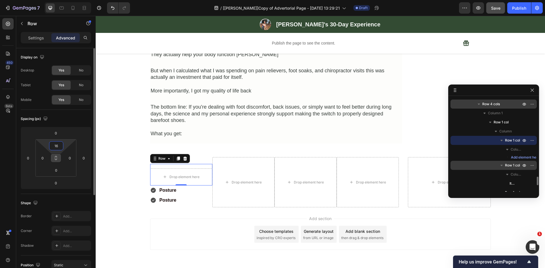
type input "16"
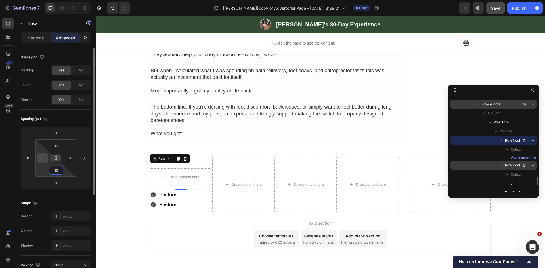
type input "16"
click at [45, 158] on input "0" at bounding box center [42, 158] width 9 height 9
type input "22"
click at [202, 190] on div "Posture" at bounding box center [181, 195] width 62 height 10
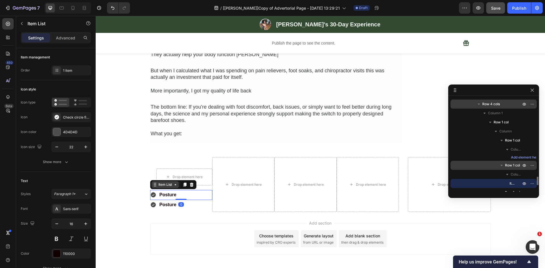
click at [167, 182] on div "Item List" at bounding box center [165, 184] width 16 height 5
click at [165, 170] on div "Row 1 col" at bounding box center [161, 174] width 22 height 9
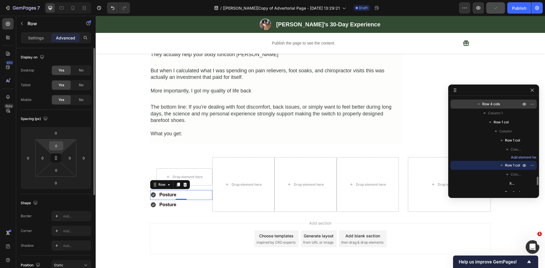
click at [56, 144] on input "0" at bounding box center [56, 146] width 11 height 9
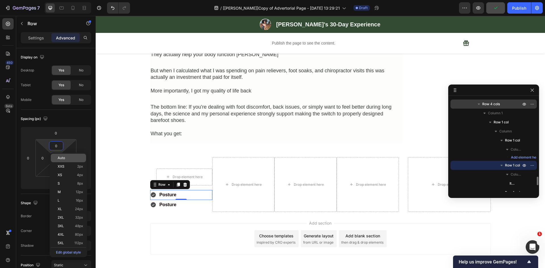
click at [56, 157] on div "Auto" at bounding box center [68, 158] width 35 height 9
type input "Auto"
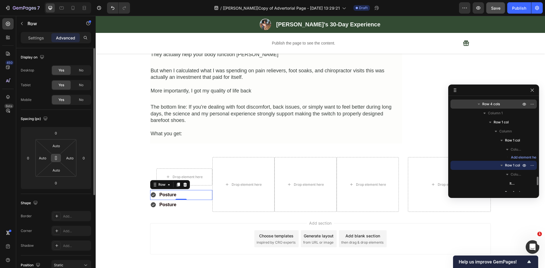
click at [59, 158] on button at bounding box center [56, 158] width 11 height 9
click at [56, 144] on input "Auto" at bounding box center [56, 146] width 11 height 9
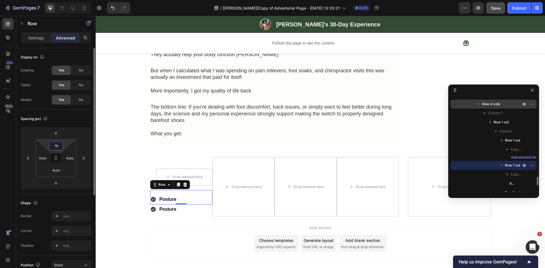
type input "16"
type input "22"
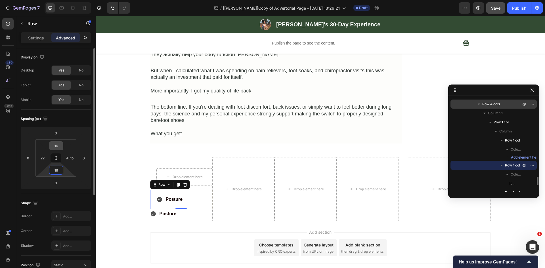
type input "16"
type input "0"
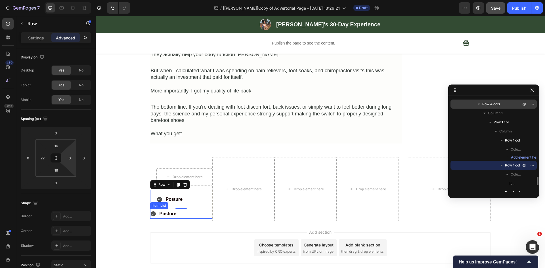
click at [197, 209] on div "Posture" at bounding box center [181, 214] width 62 height 10
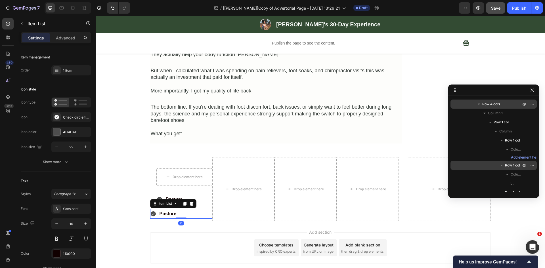
scroll to position [932, 0]
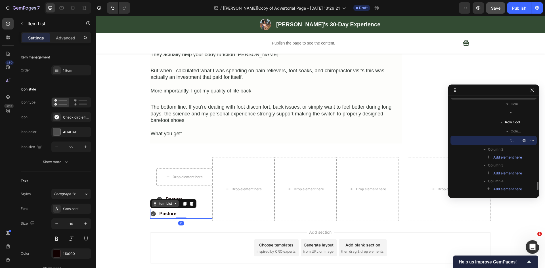
click at [160, 201] on div "Item List" at bounding box center [165, 203] width 16 height 5
click at [158, 192] on div "Row 1 col" at bounding box center [161, 193] width 17 height 3
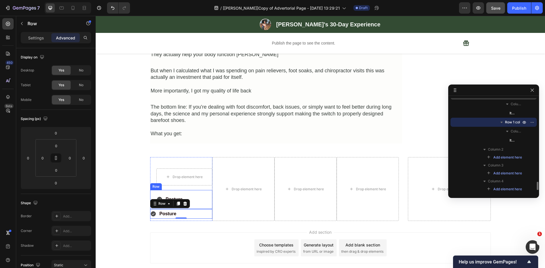
click at [199, 190] on div "Posture Item List Row" at bounding box center [181, 199] width 62 height 19
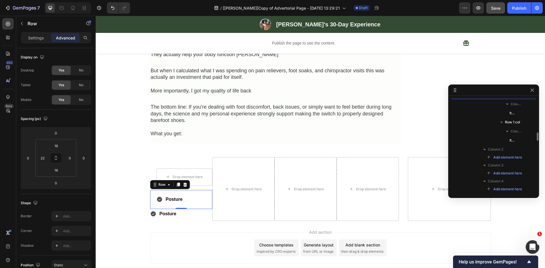
scroll to position [886, 0]
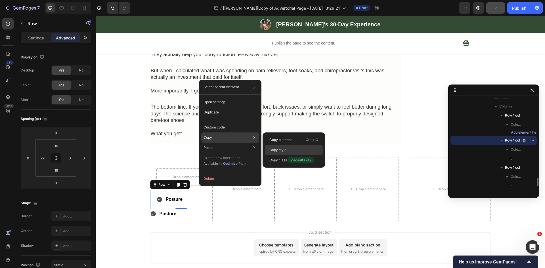
drag, startPoint x: 278, startPoint y: 148, endPoint x: 111, endPoint y: 177, distance: 169.6
click at [278, 148] on p "Copy style" at bounding box center [277, 150] width 17 height 5
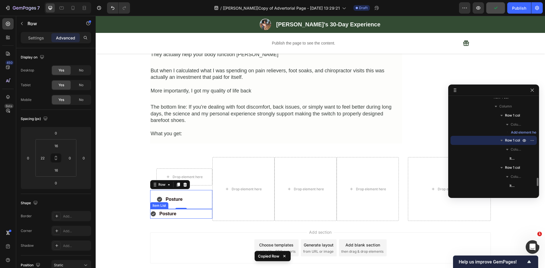
click at [201, 209] on div "Posture" at bounding box center [181, 214] width 62 height 10
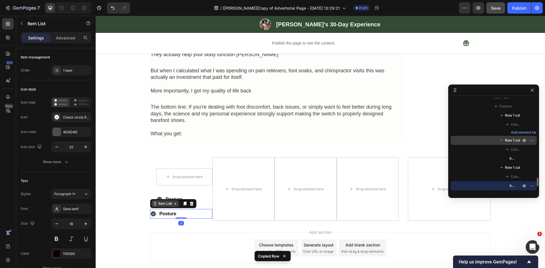
click at [164, 201] on div "Item List" at bounding box center [165, 203] width 16 height 5
click at [161, 192] on div "Row 1 col" at bounding box center [161, 193] width 17 height 3
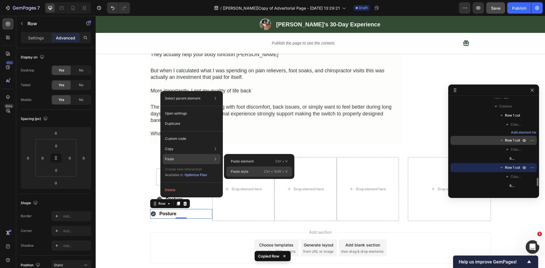
click at [241, 170] on p "Paste style" at bounding box center [240, 171] width 18 height 5
type input "16"
type input "22"
type input "16"
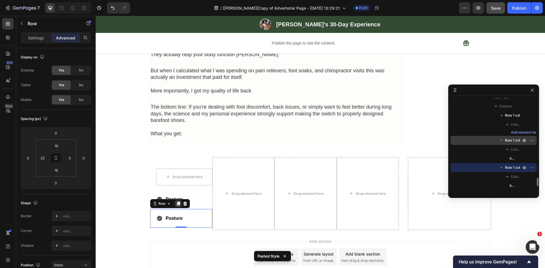
click at [177, 202] on icon at bounding box center [178, 204] width 3 height 4
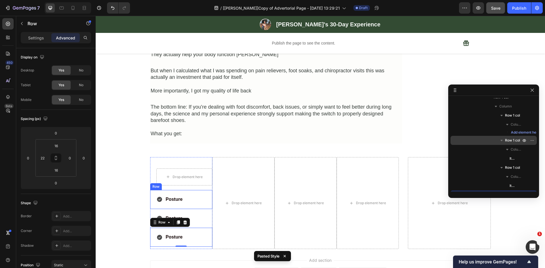
scroll to position [941, 0]
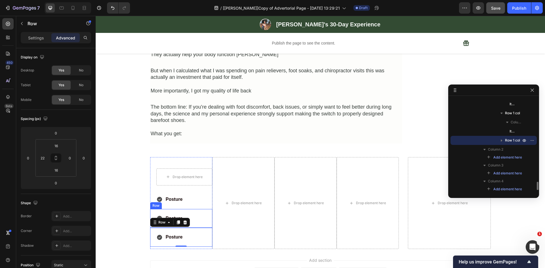
click at [200, 209] on div "Posture Item List Row" at bounding box center [181, 218] width 62 height 19
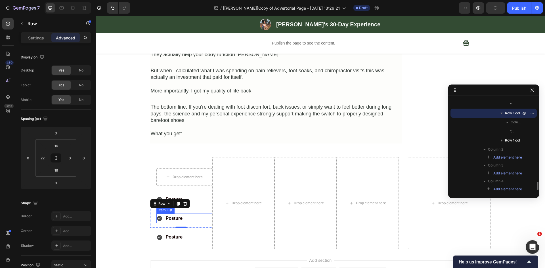
click at [175, 215] on p "Posture" at bounding box center [174, 219] width 17 height 8
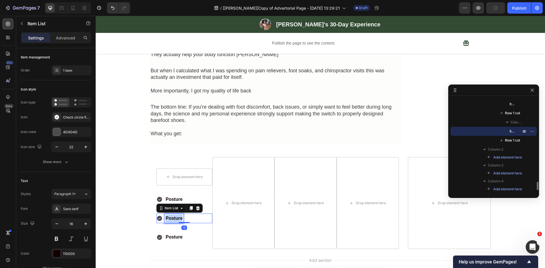
click at [175, 215] on p "Posture" at bounding box center [174, 219] width 17 height 8
click at [196, 214] on div "Pain Relief" at bounding box center [184, 219] width 56 height 10
click at [173, 217] on span "Pain Relief" at bounding box center [174, 219] width 17 height 4
click at [174, 217] on span "Pain Relief" at bounding box center [174, 219] width 17 height 4
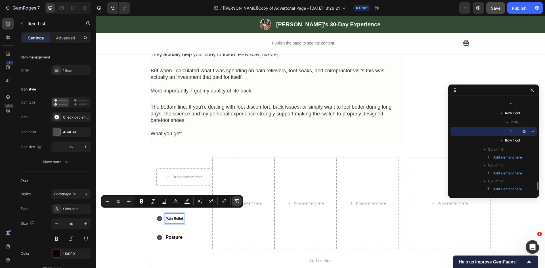
click at [237, 201] on icon "Editor contextual toolbar" at bounding box center [237, 202] width 6 height 6
type input "16"
click at [180, 228] on div "Posture Item List Row" at bounding box center [181, 237] width 62 height 19
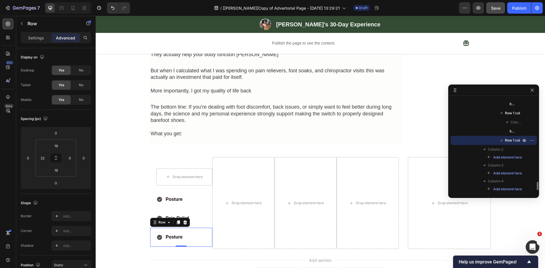
click at [175, 233] on p "Posture" at bounding box center [174, 237] width 17 height 8
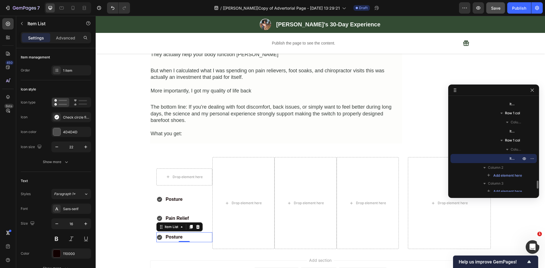
click at [171, 233] on p "Posture" at bounding box center [174, 237] width 17 height 8
click at [173, 235] on strong "Weight" at bounding box center [173, 237] width 15 height 5
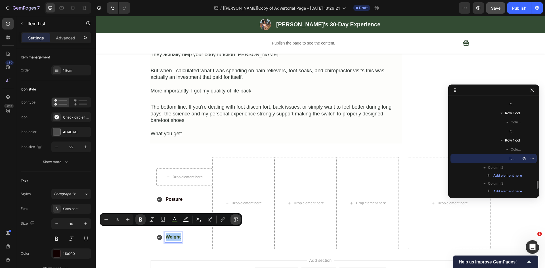
click at [236, 219] on icon "Editor contextual toolbar" at bounding box center [236, 220] width 6 height 6
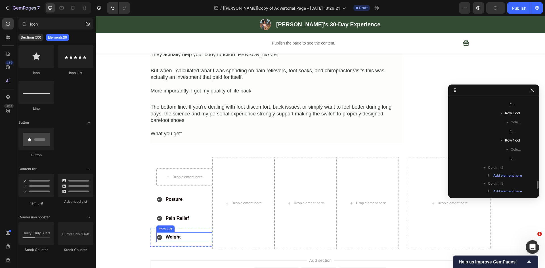
click at [193, 233] on div "Weight" at bounding box center [184, 237] width 56 height 10
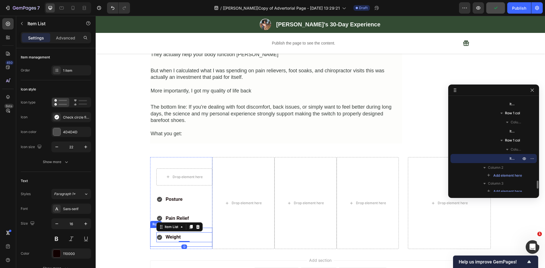
click at [206, 228] on div "Weight Item List 0 Row" at bounding box center [181, 237] width 62 height 19
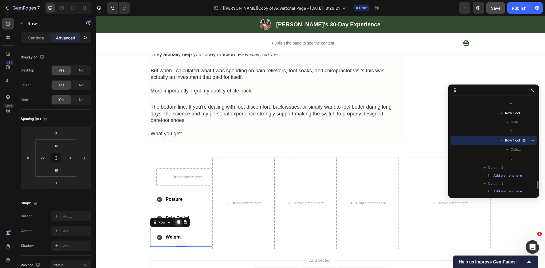
click at [177, 221] on icon at bounding box center [178, 223] width 3 height 4
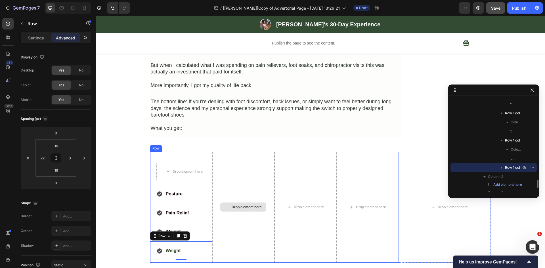
scroll to position [1251, 0]
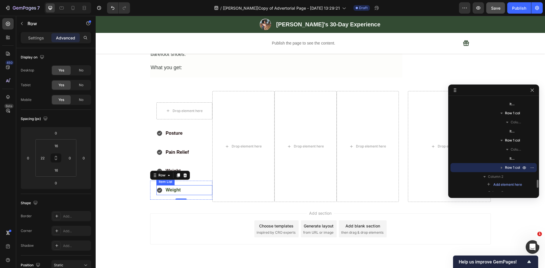
click at [170, 188] on strong "Weight" at bounding box center [173, 190] width 15 height 5
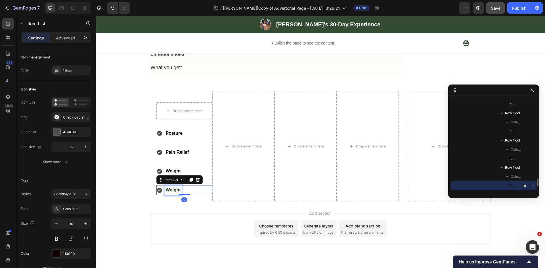
click at [170, 188] on strong "Weight" at bounding box center [173, 190] width 15 height 5
click at [169, 202] on div "Add section Choose templates inspired by CRO experts Generate layout from URL o…" at bounding box center [320, 237] width 449 height 70
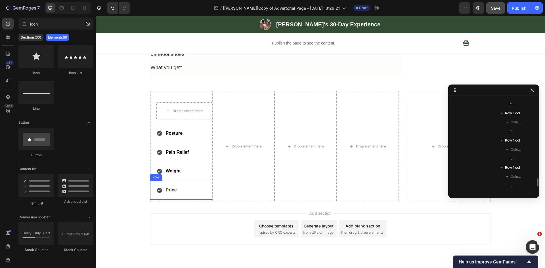
click at [167, 188] on strong "Price" at bounding box center [171, 190] width 11 height 5
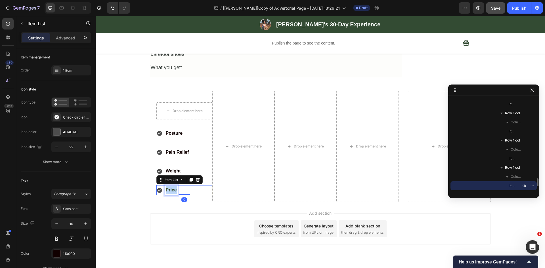
click at [170, 188] on strong "Price" at bounding box center [171, 190] width 11 height 5
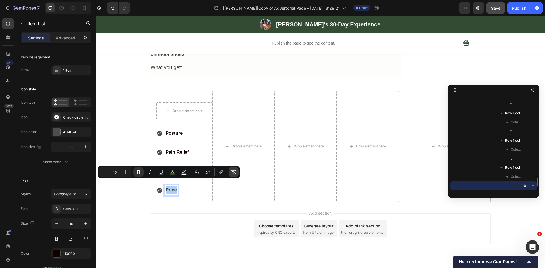
click at [234, 172] on icon "Editor contextual toolbar" at bounding box center [234, 172] width 6 height 6
click at [119, 212] on div "Add section Choose templates inspired by CRO experts Generate layout from URL o…" at bounding box center [320, 237] width 449 height 70
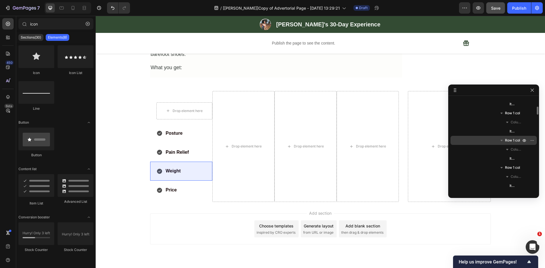
scroll to position [875, 0]
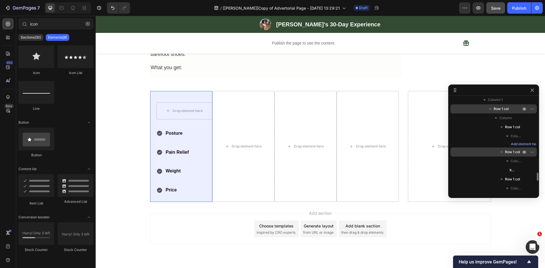
click at [490, 109] on icon "button" at bounding box center [490, 108] width 2 height 1
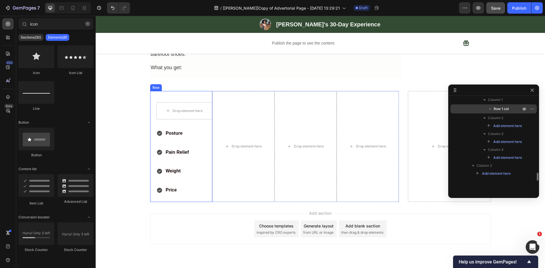
click at [169, 91] on div "Drop element here Row Posture Item List Row Pain Relief Item List Row Weight It…" at bounding box center [181, 146] width 62 height 111
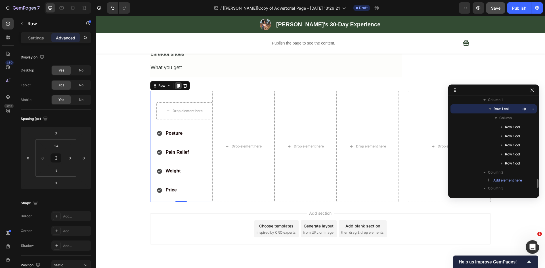
click at [177, 84] on icon at bounding box center [178, 86] width 3 height 4
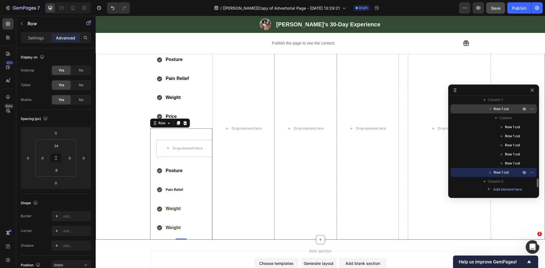
scroll to position [1305, 0]
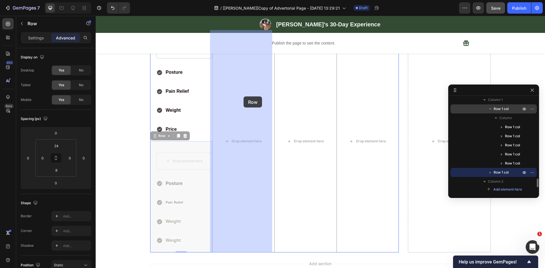
drag, startPoint x: 154, startPoint y: 137, endPoint x: 243, endPoint y: 96, distance: 98.1
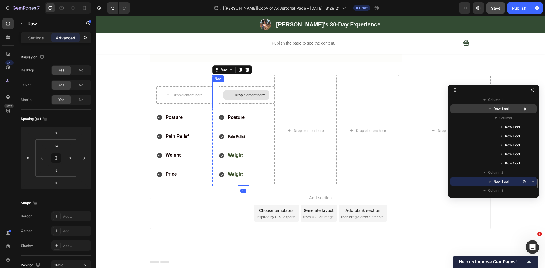
scroll to position [1261, 0]
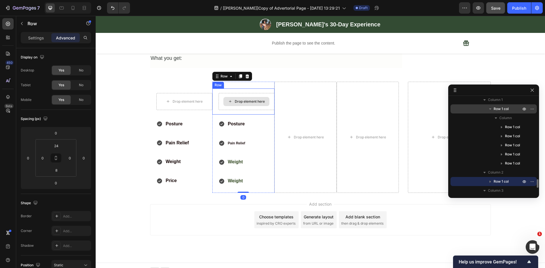
click at [219, 95] on div "Drop element here" at bounding box center [247, 101] width 56 height 17
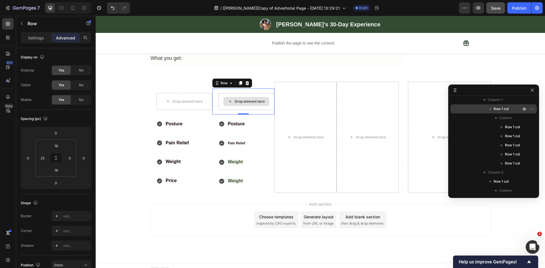
scroll to position [934, 0]
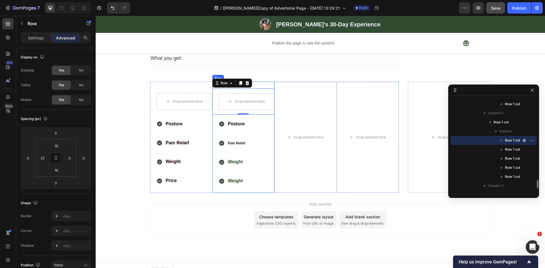
click at [257, 82] on div "Drop element here Row 0 Posture Item List Row Pain Relief Item List Row Weight …" at bounding box center [243, 137] width 62 height 111
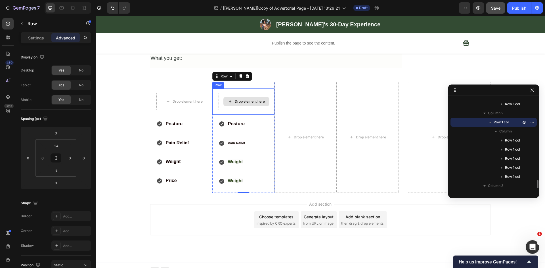
click at [242, 100] on div "Drop element here" at bounding box center [247, 101] width 56 height 17
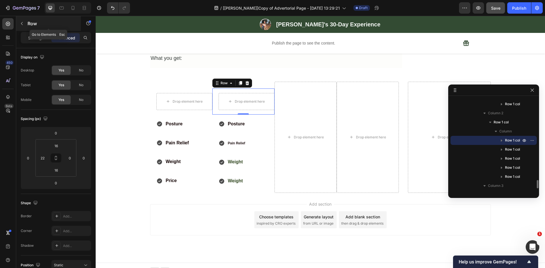
click at [25, 21] on button "button" at bounding box center [21, 23] width 9 height 9
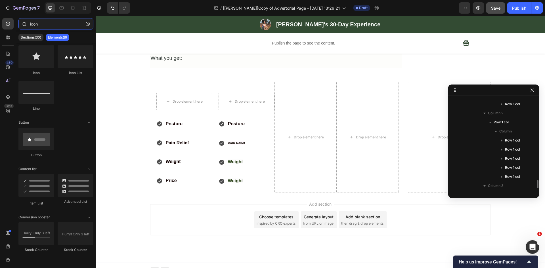
click at [54, 22] on input "icon" at bounding box center [55, 23] width 75 height 11
click at [88, 24] on icon "button" at bounding box center [88, 24] width 4 height 4
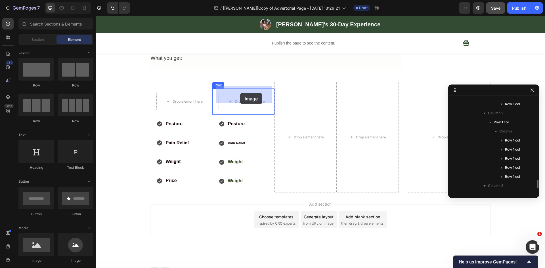
drag, startPoint x: 126, startPoint y: 268, endPoint x: 240, endPoint y: 93, distance: 209.2
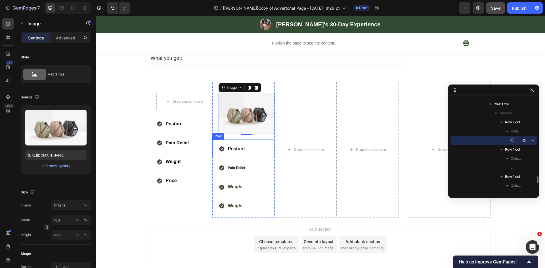
scroll to position [1285, 0]
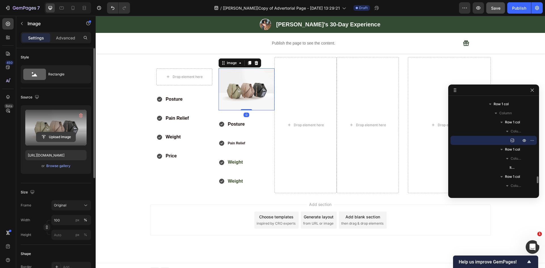
click at [53, 137] on input "file" at bounding box center [55, 137] width 39 height 10
type input "C:\fakepath\688358d0e5f372cbbf662e83_HIKE Logo Q3 2025.avif"
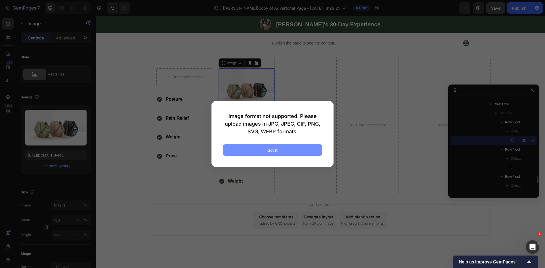
click at [260, 150] on button "Got it" at bounding box center [272, 149] width 99 height 11
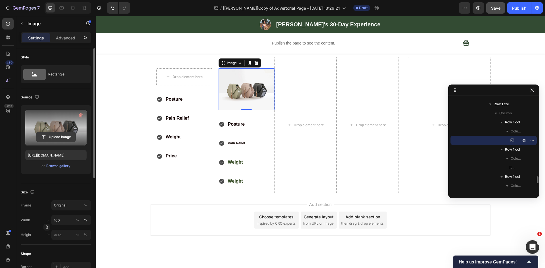
click at [49, 138] on input "file" at bounding box center [55, 137] width 39 height 10
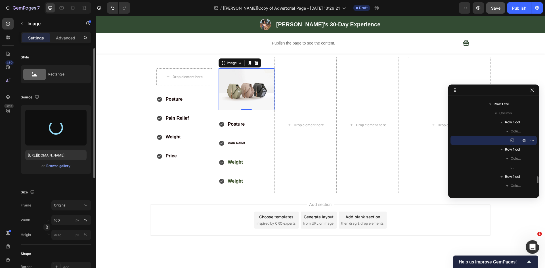
type input "https://cdn.shopify.com/s/files/1/0942/2923/3987/files/gempages_584814928070705…"
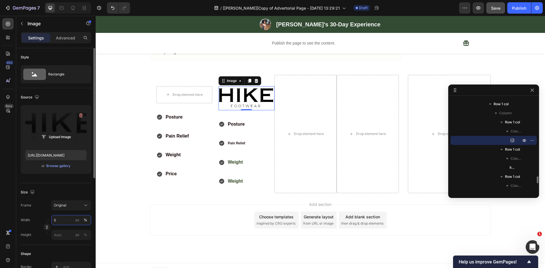
scroll to position [1260, 0]
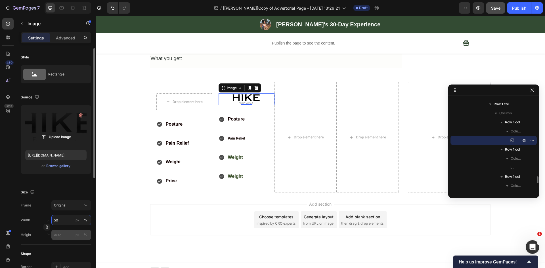
type input "50"
click at [62, 236] on input "px %" at bounding box center [71, 235] width 40 height 10
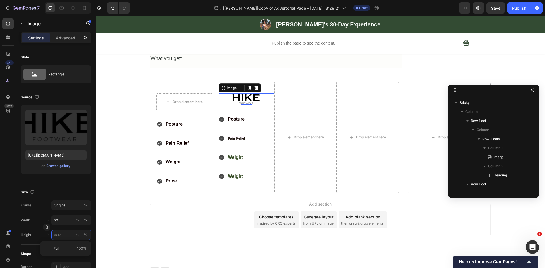
scroll to position [1041, 0]
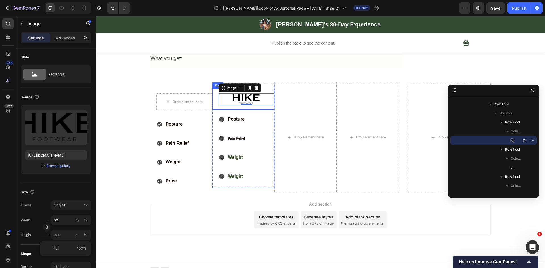
click at [266, 89] on div "Image 0 Row" at bounding box center [243, 99] width 62 height 21
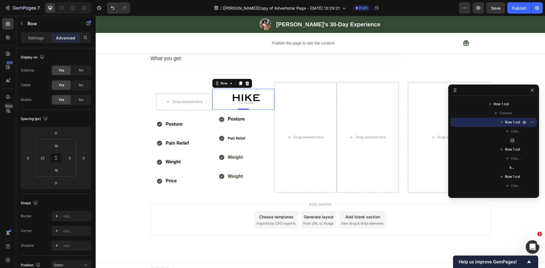
click at [216, 97] on div "Image Row 0" at bounding box center [243, 99] width 62 height 21
click at [54, 147] on input "16" at bounding box center [56, 146] width 11 height 9
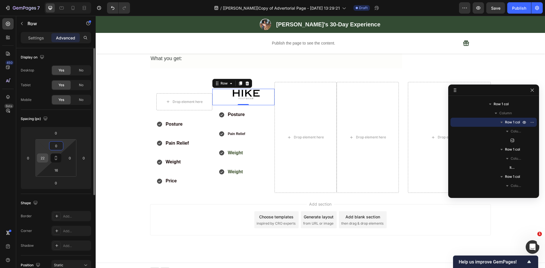
type input "0"
click at [43, 156] on input "22" at bounding box center [42, 158] width 9 height 9
type input "0"
click at [58, 168] on input "16" at bounding box center [56, 170] width 11 height 9
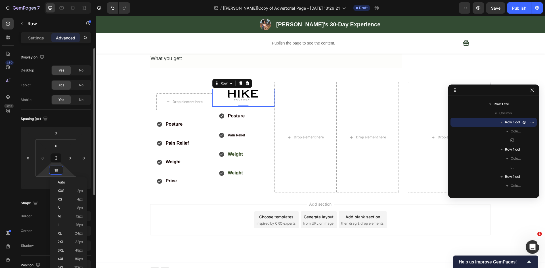
type input "0"
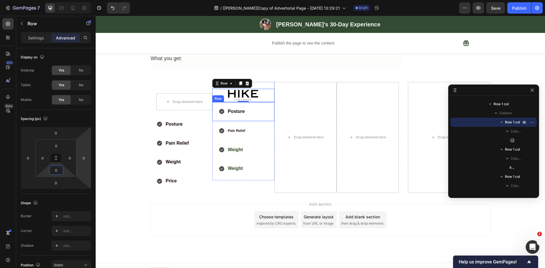
click at [258, 112] on div "Posture Item List Row" at bounding box center [243, 111] width 62 height 19
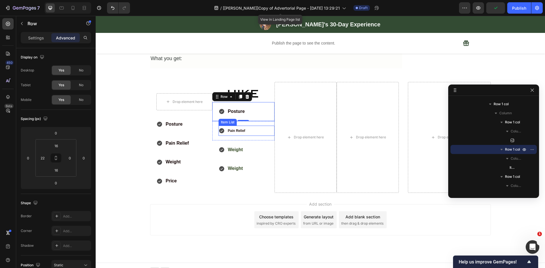
click at [232, 129] on span "Pain Relief" at bounding box center [236, 131] width 17 height 4
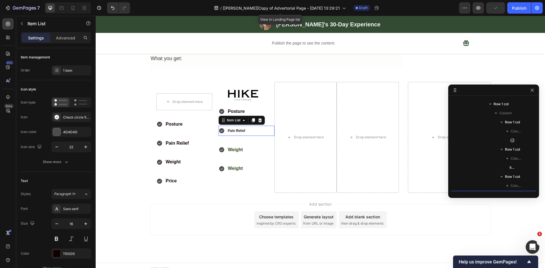
scroll to position [1095, 0]
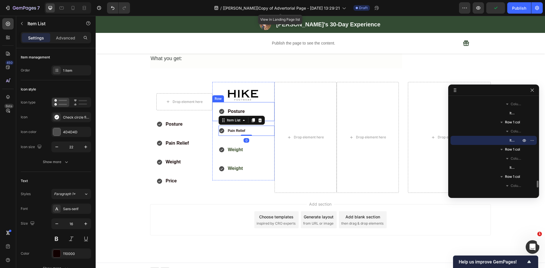
click at [233, 108] on p "Posture" at bounding box center [236, 112] width 17 height 8
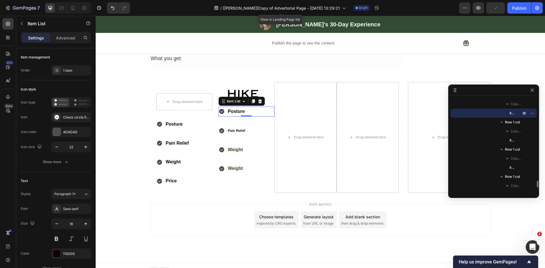
click at [233, 108] on p "Posture" at bounding box center [236, 112] width 17 height 8
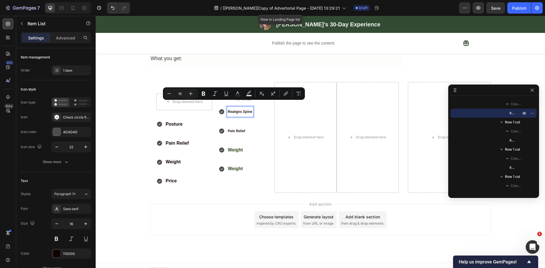
type input "12"
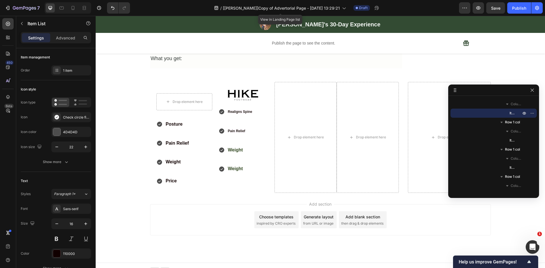
click at [268, 107] on div "Realigns Spine" at bounding box center [247, 112] width 56 height 10
click at [237, 108] on p "Realigns Spine" at bounding box center [240, 112] width 24 height 9
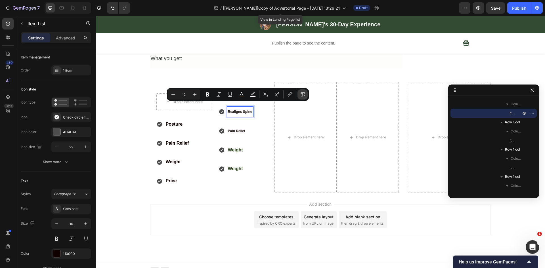
click at [302, 94] on icon "Editor contextual toolbar" at bounding box center [302, 95] width 5 height 4
type input "16"
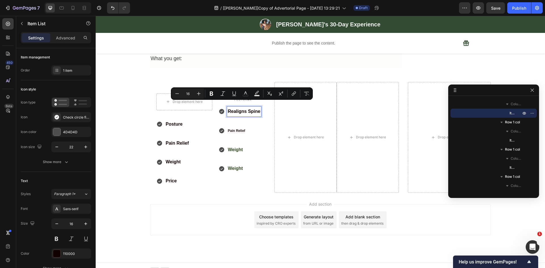
click at [284, 146] on div "Drop element here" at bounding box center [305, 137] width 62 height 111
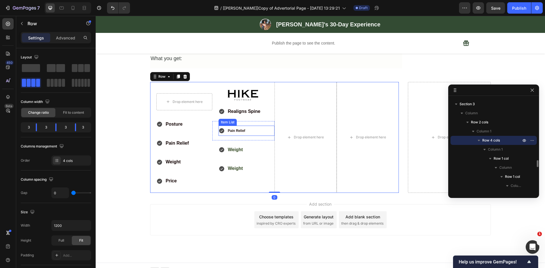
click at [237, 129] on span "Pain Relief" at bounding box center [236, 131] width 17 height 4
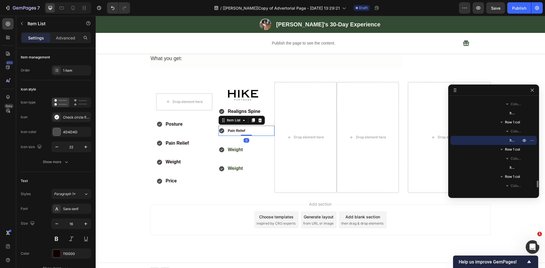
click at [237, 129] on span "Pain Relief" at bounding box center [236, 131] width 17 height 4
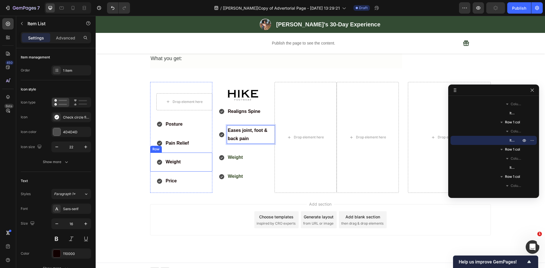
click at [168, 164] on div "Weight Item List Row" at bounding box center [181, 162] width 62 height 19
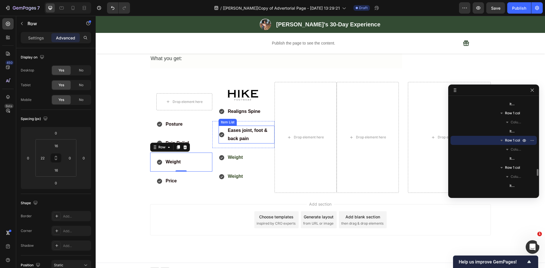
click at [235, 128] on strong "Eases joint, foot & back pain" at bounding box center [248, 134] width 40 height 13
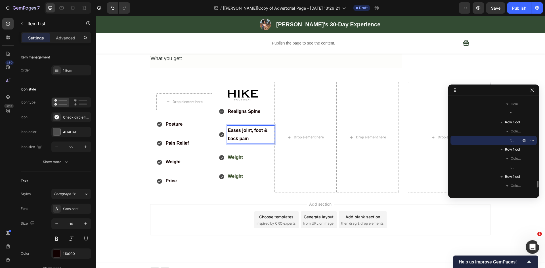
click at [249, 131] on p "Eases joint, foot & back pain" at bounding box center [251, 135] width 46 height 16
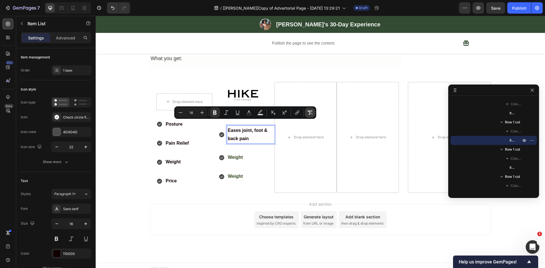
click at [314, 112] on button "Remove Format" at bounding box center [310, 113] width 10 height 10
click at [239, 155] on strong "Weight" at bounding box center [235, 157] width 15 height 5
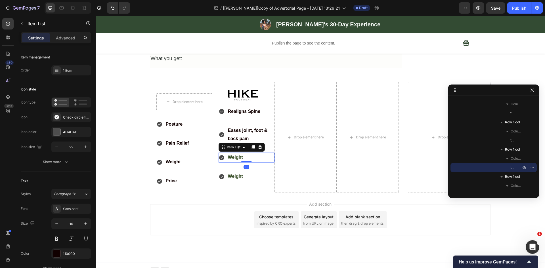
click at [239, 155] on strong "Weight" at bounding box center [235, 157] width 15 height 5
click at [235, 174] on strong "Weight" at bounding box center [235, 176] width 15 height 5
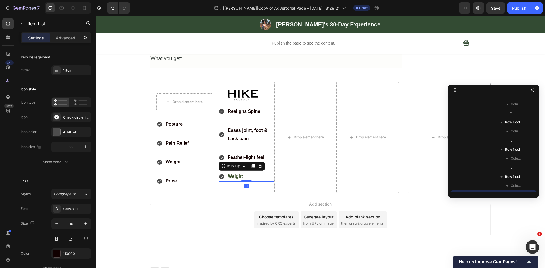
scroll to position [1150, 0]
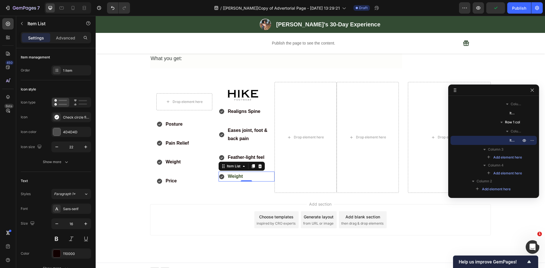
click at [234, 174] on strong "Weight" at bounding box center [235, 176] width 15 height 5
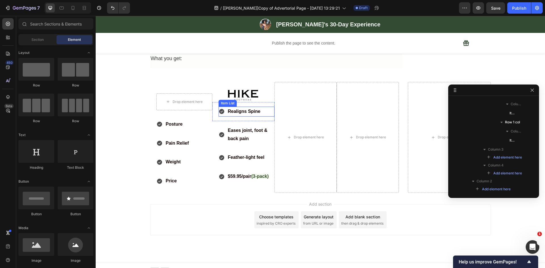
click at [232, 109] on p "Realigns Spine" at bounding box center [244, 112] width 33 height 8
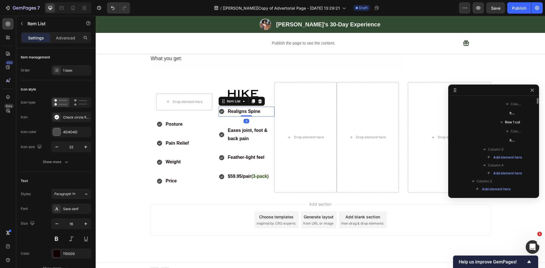
scroll to position [1068, 0]
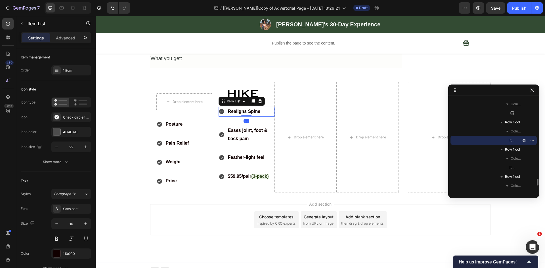
click at [259, 107] on div "Realigns Spine" at bounding box center [247, 112] width 56 height 10
click at [260, 99] on icon at bounding box center [260, 101] width 5 height 5
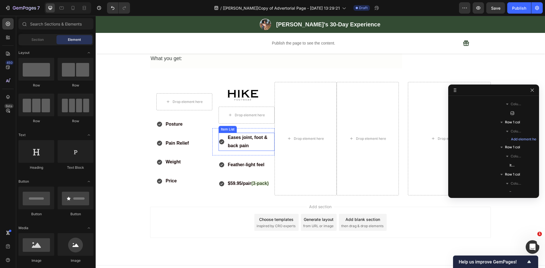
click at [255, 134] on p "Eases joint, foot & back pain" at bounding box center [251, 142] width 46 height 16
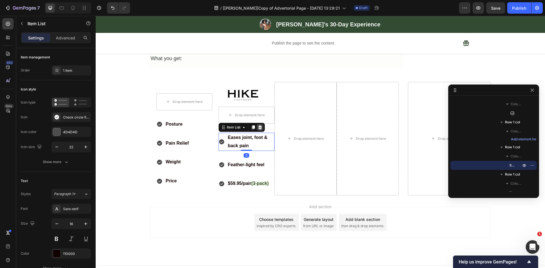
click at [258, 125] on icon at bounding box center [260, 127] width 4 height 4
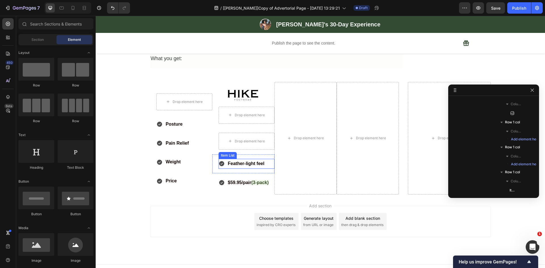
click at [251, 161] on strong "Feather-light feel" at bounding box center [246, 163] width 37 height 5
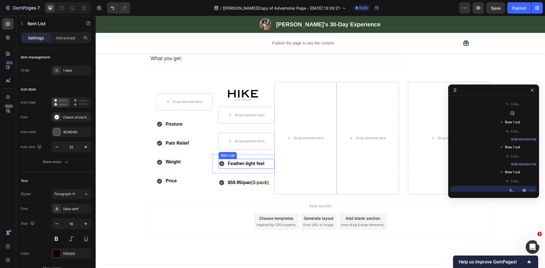
scroll to position [1118, 0]
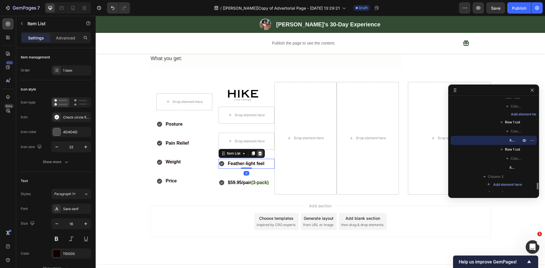
click at [258, 151] on icon at bounding box center [260, 153] width 5 height 5
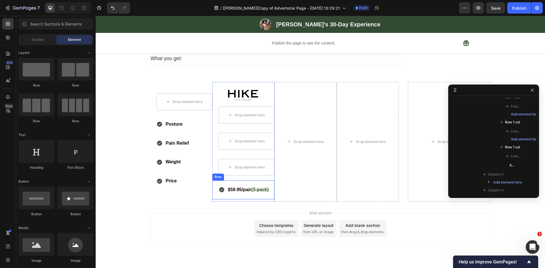
click at [250, 185] on div "$59.95/pair (3-pack)" at bounding box center [248, 190] width 43 height 10
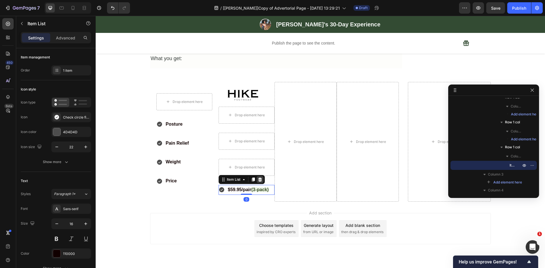
click at [261, 176] on div at bounding box center [260, 179] width 7 height 7
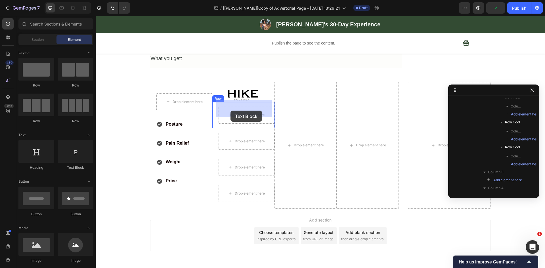
drag, startPoint x: 165, startPoint y: 164, endPoint x: 230, endPoint y: 111, distance: 84.9
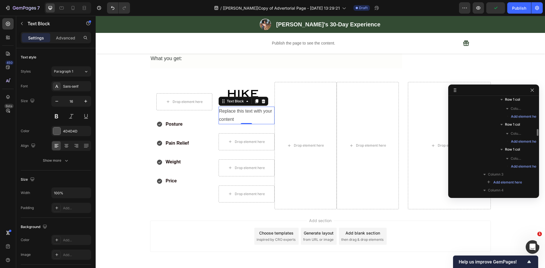
scroll to position [1068, 0]
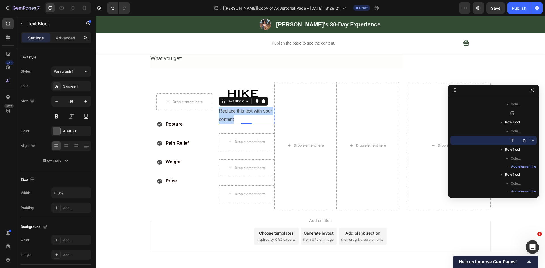
drag, startPoint x: 236, startPoint y: 110, endPoint x: 216, endPoint y: 108, distance: 20.0
click at [214, 104] on div "Replace this text with your content Text Block 0 Row" at bounding box center [243, 115] width 62 height 27
click at [240, 109] on p "Replace this text with your content" at bounding box center [246, 115] width 55 height 16
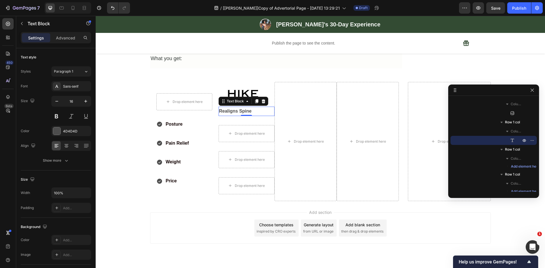
click at [171, 182] on div "Price Item List Row" at bounding box center [181, 181] width 62 height 19
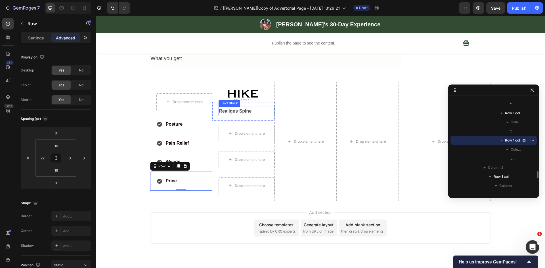
click at [240, 109] on strong "Realigns Spine" at bounding box center [235, 111] width 33 height 5
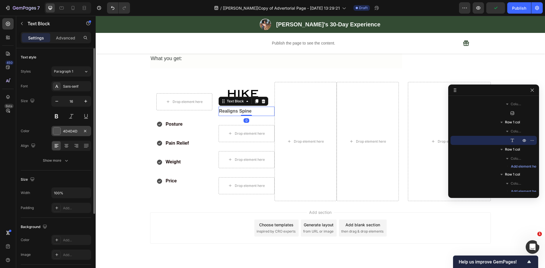
click at [72, 130] on div "4D4D4D" at bounding box center [71, 131] width 16 height 5
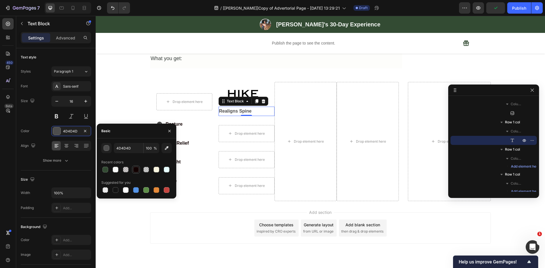
click at [135, 171] on div at bounding box center [136, 170] width 6 height 6
type input "110000"
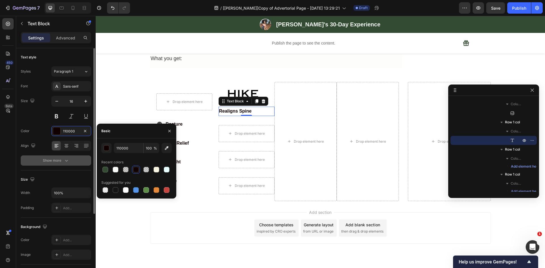
click at [60, 159] on div "Show more" at bounding box center [56, 161] width 26 height 6
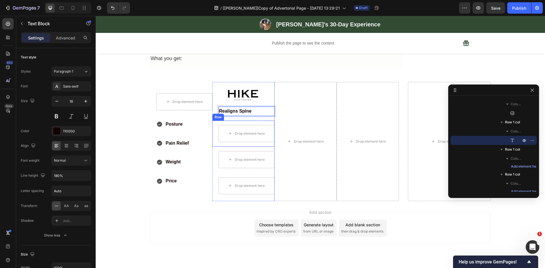
click at [259, 121] on div "Drop element here Row" at bounding box center [243, 134] width 62 height 26
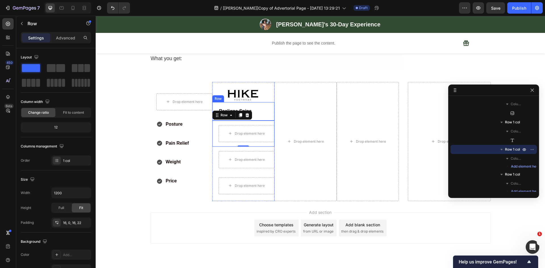
click at [261, 111] on div "Realigns Spine Text Block Row" at bounding box center [243, 111] width 62 height 18
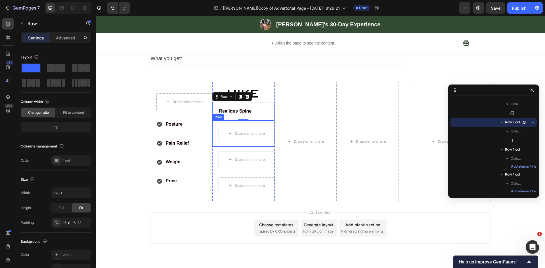
click at [267, 121] on div "Drop element here Row" at bounding box center [243, 134] width 62 height 26
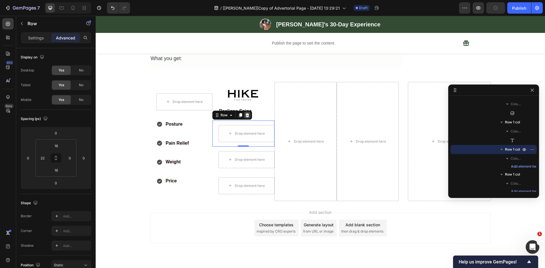
click at [245, 113] on icon at bounding box center [247, 115] width 5 height 5
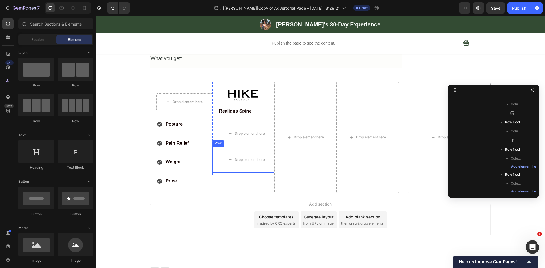
click at [230, 147] on div "Drop element here Row" at bounding box center [243, 160] width 62 height 26
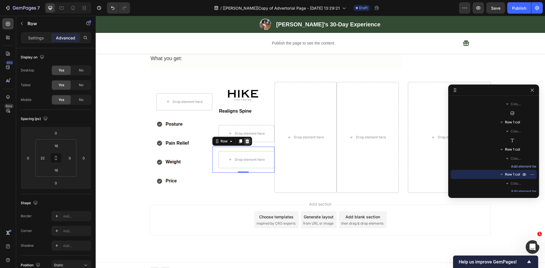
click at [245, 139] on icon at bounding box center [247, 141] width 4 height 4
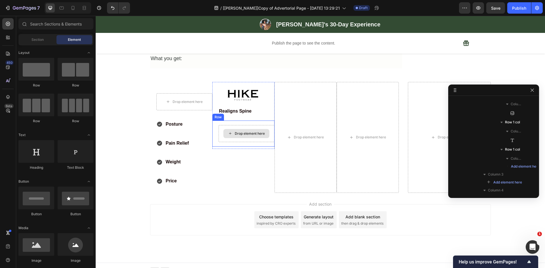
click at [214, 136] on div "Drop element here Row" at bounding box center [243, 134] width 62 height 26
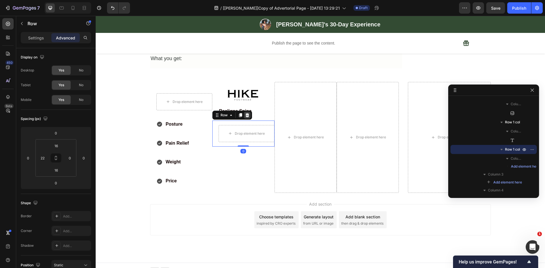
click at [245, 113] on icon at bounding box center [247, 115] width 4 height 4
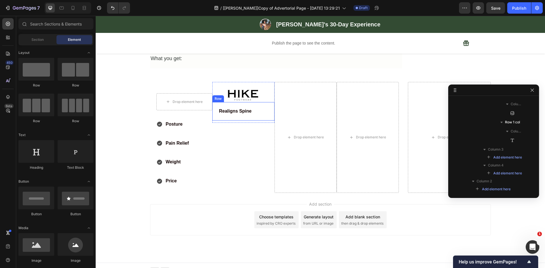
click at [266, 102] on div "Realigns Spine Text Block Row" at bounding box center [243, 111] width 62 height 18
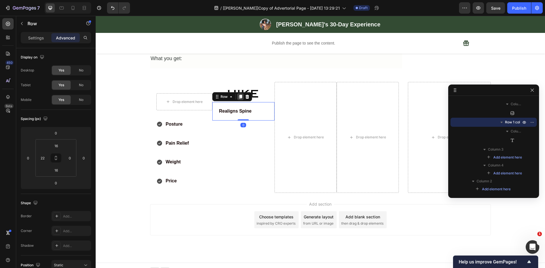
click at [238, 95] on icon at bounding box center [240, 97] width 5 height 5
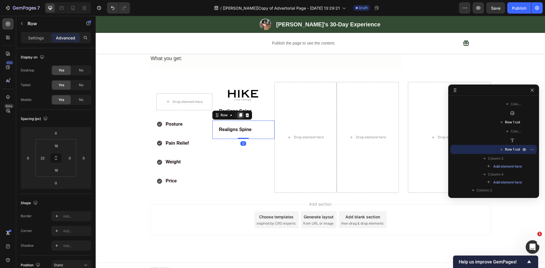
click at [238, 113] on icon at bounding box center [240, 115] width 5 height 5
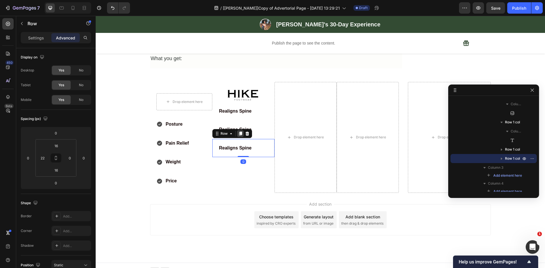
click at [238, 131] on icon at bounding box center [240, 133] width 5 height 5
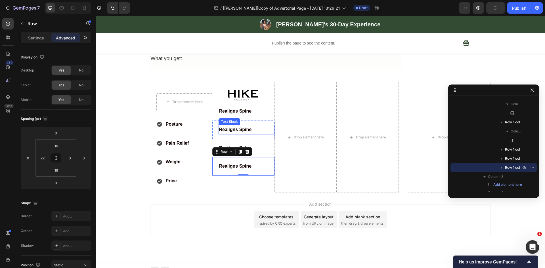
click at [242, 127] on strong "Realigns Spine" at bounding box center [235, 129] width 33 height 5
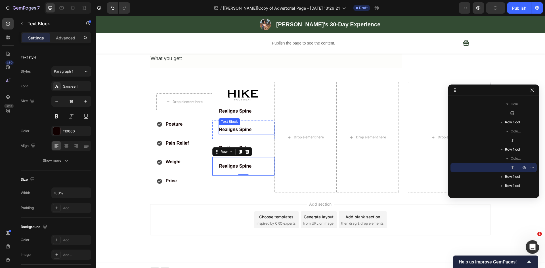
click at [242, 127] on strong "Realigns Spine" at bounding box center [235, 129] width 33 height 5
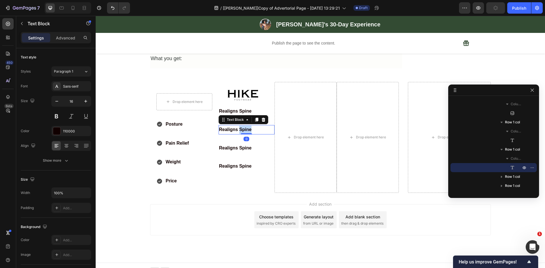
click at [242, 127] on strong "Realigns Spine" at bounding box center [235, 129] width 33 height 5
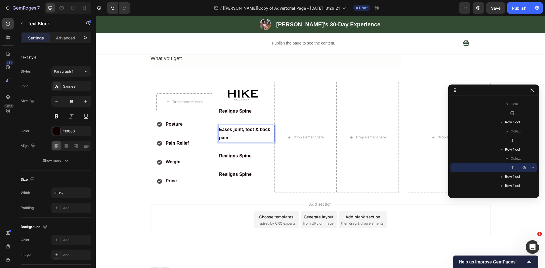
click at [165, 196] on div "Add section Choose templates inspired by CRO experts Generate layout from URL o…" at bounding box center [320, 228] width 449 height 70
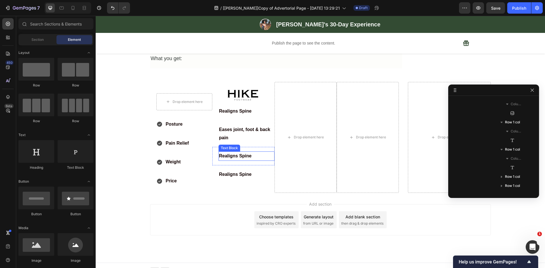
click at [240, 154] on strong "Realigns Spine" at bounding box center [235, 156] width 33 height 5
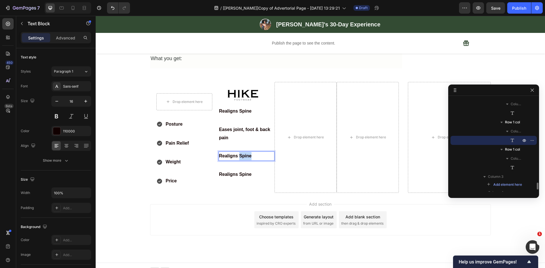
click at [240, 154] on strong "Realigns Spine" at bounding box center [235, 156] width 33 height 5
click at [241, 154] on strong "Realigns Spine" at bounding box center [235, 156] width 33 height 5
click at [244, 172] on strong "Realigns Spine" at bounding box center [235, 174] width 33 height 5
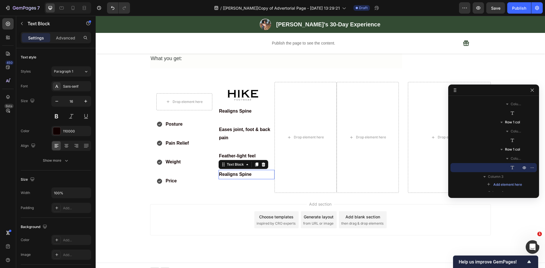
click at [243, 172] on strong "Realigns Spine" at bounding box center [235, 174] width 33 height 5
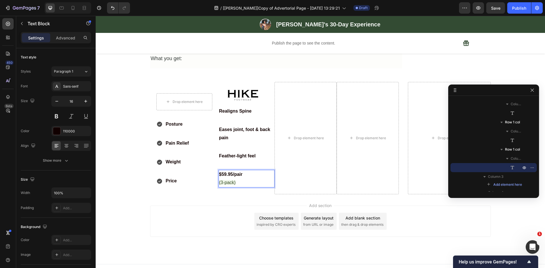
click at [224, 179] on p "(3-pack)" at bounding box center [246, 183] width 55 height 8
drag, startPoint x: 216, startPoint y: 214, endPoint x: 220, endPoint y: 202, distance: 12.3
click at [216, 213] on div "Add section Choose templates inspired by CRO experts Generate layout from URL o…" at bounding box center [320, 221] width 341 height 31
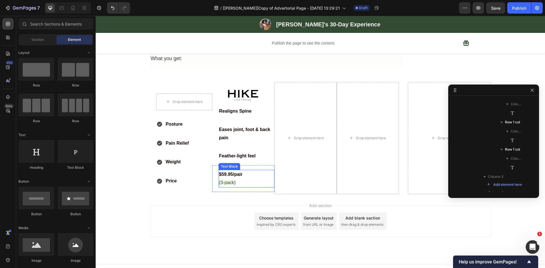
click at [235, 179] on p "(3-pack)" at bounding box center [246, 183] width 55 height 8
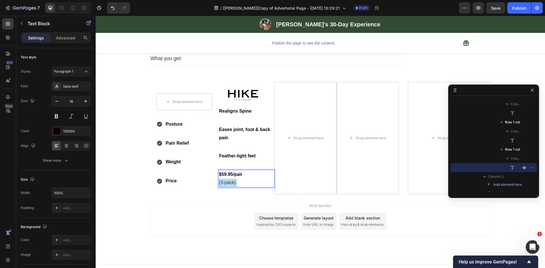
drag, startPoint x: 229, startPoint y: 176, endPoint x: 217, endPoint y: 176, distance: 11.6
click at [219, 179] on p "(3-pack)" at bounding box center [246, 183] width 55 height 8
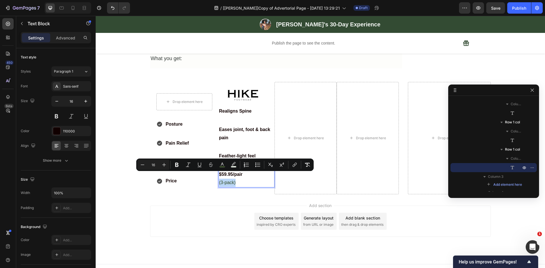
drag, startPoint x: 236, startPoint y: 177, endPoint x: 217, endPoint y: 177, distance: 19.0
click at [219, 177] on div "$59.95/pair (3-pack)" at bounding box center [247, 179] width 56 height 18
click at [306, 164] on icon "Editor contextual toolbar" at bounding box center [308, 165] width 6 height 6
click at [226, 194] on div "Add section Choose templates inspired by CRO experts Generate layout from URL o…" at bounding box center [320, 229] width 449 height 70
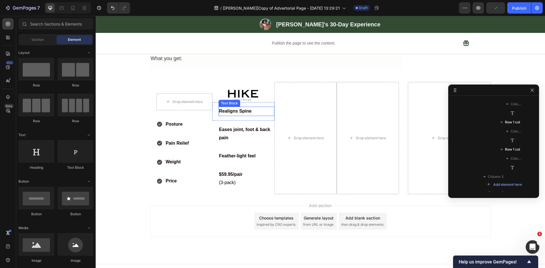
click at [244, 109] on strong "Realigns Spine" at bounding box center [235, 111] width 33 height 5
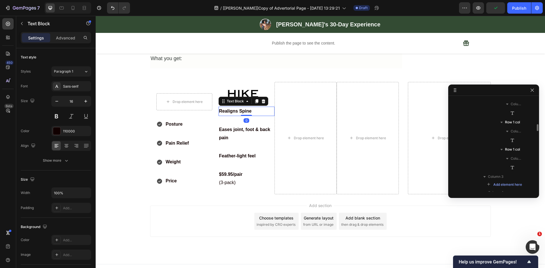
scroll to position [1068, 0]
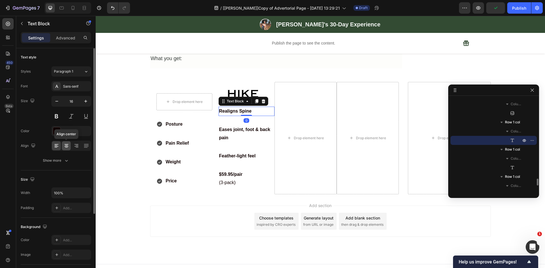
click at [62, 147] on div at bounding box center [66, 145] width 9 height 9
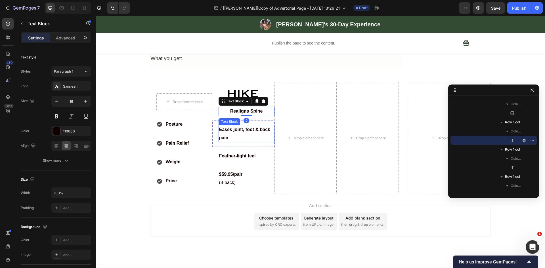
click at [253, 127] on strong "Eases joint, foot & back pain" at bounding box center [244, 133] width 51 height 13
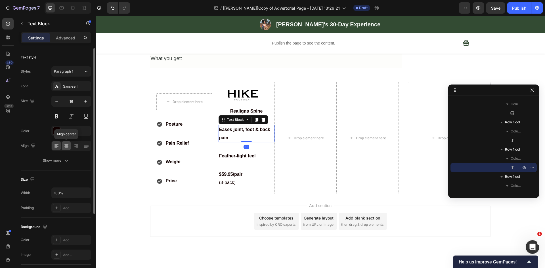
click at [66, 144] on icon at bounding box center [66, 144] width 4 height 1
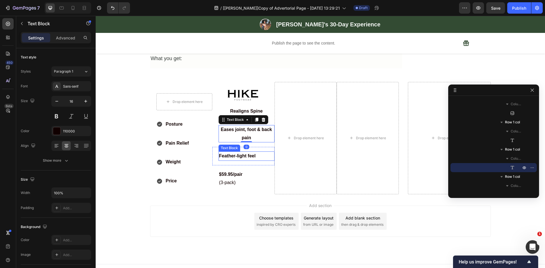
click at [239, 154] on strong "Feather-light feel" at bounding box center [237, 156] width 37 height 5
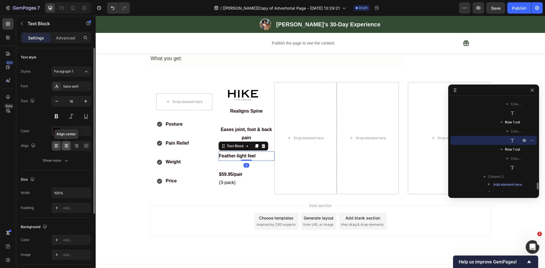
click at [65, 145] on icon at bounding box center [67, 146] width 6 height 6
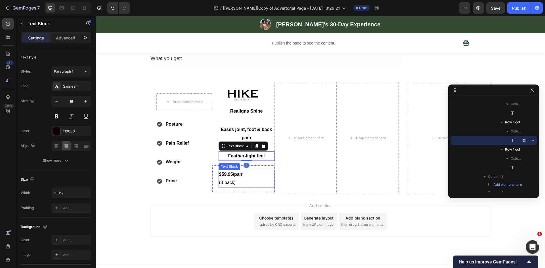
click at [244, 171] on p "$59.95/pair" at bounding box center [246, 175] width 55 height 8
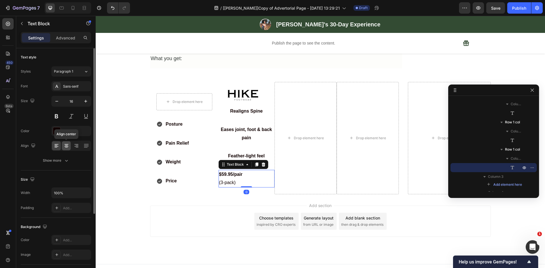
click at [67, 146] on icon at bounding box center [66, 146] width 4 height 1
click at [64, 160] on icon "button" at bounding box center [67, 161] width 6 height 6
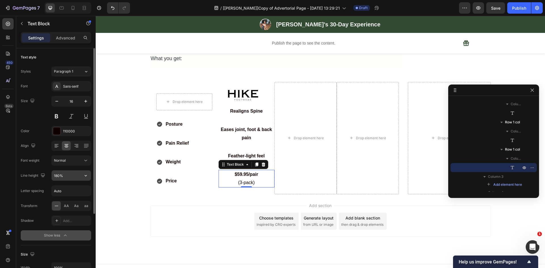
click at [71, 173] on input "180%" at bounding box center [71, 176] width 39 height 10
click at [91, 177] on button "button" at bounding box center [86, 176] width 10 height 10
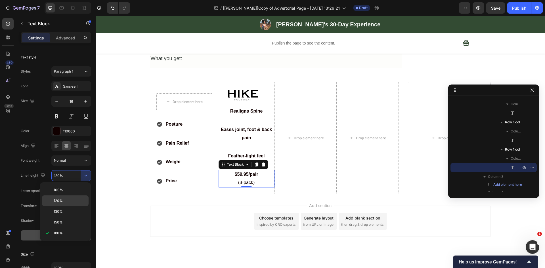
click at [61, 201] on span "120%" at bounding box center [58, 200] width 9 height 5
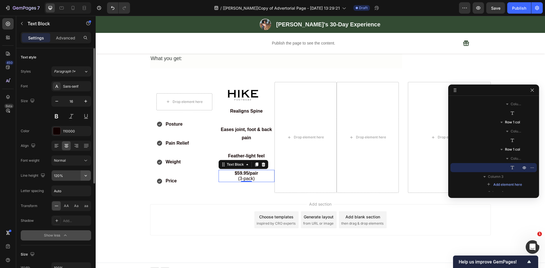
click at [91, 177] on button "button" at bounding box center [86, 176] width 10 height 10
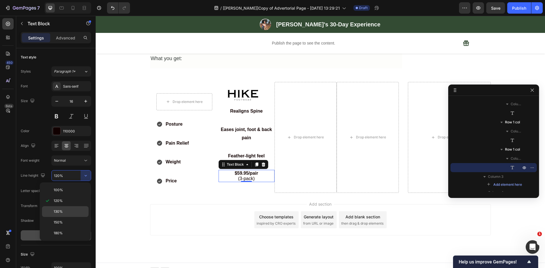
click at [66, 207] on div "130%" at bounding box center [65, 211] width 47 height 11
type input "130%"
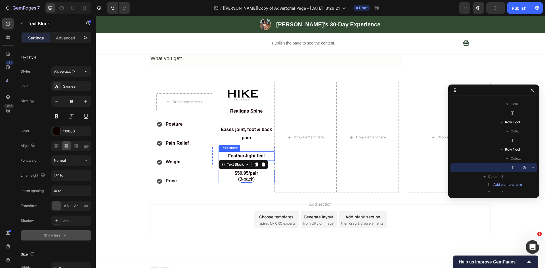
click at [243, 154] on strong "Feather-light feel" at bounding box center [246, 156] width 37 height 5
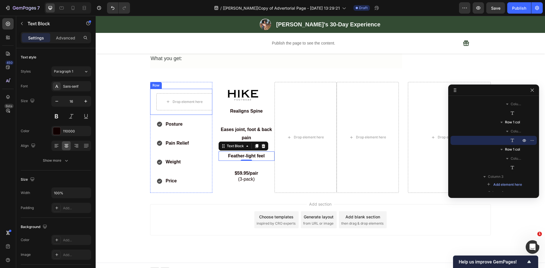
click at [176, 107] on div "Drop element here Row" at bounding box center [181, 102] width 62 height 26
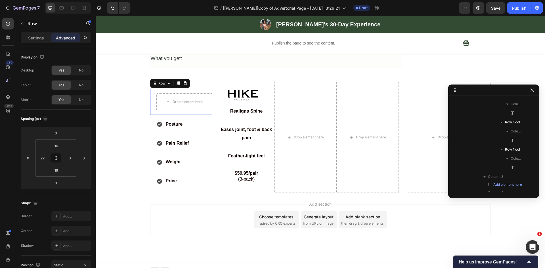
scroll to position [861, 0]
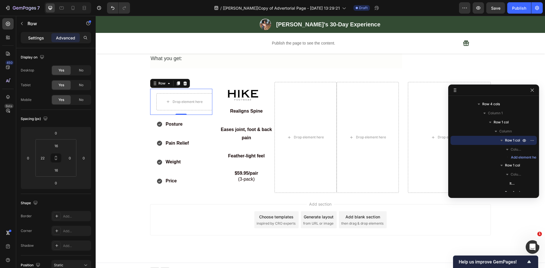
click at [33, 37] on p "Settings" at bounding box center [36, 38] width 16 height 6
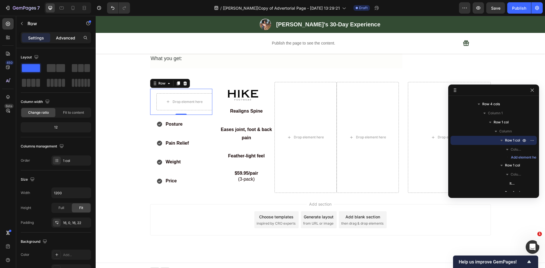
click at [65, 35] on p "Advanced" at bounding box center [65, 38] width 19 height 6
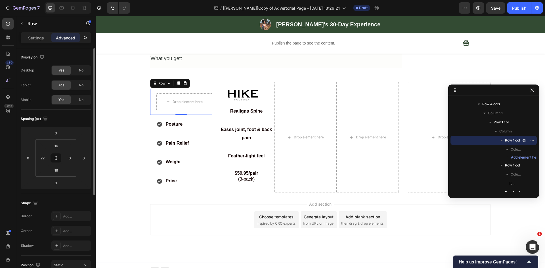
scroll to position [66, 0]
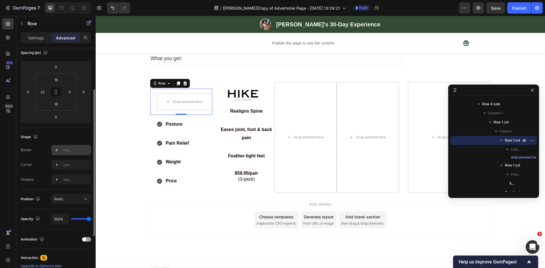
click at [76, 149] on div "Add..." at bounding box center [76, 150] width 27 height 5
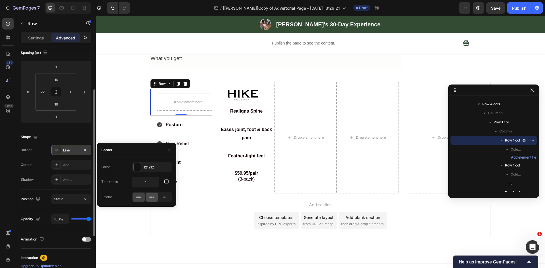
click at [149, 197] on icon at bounding box center [152, 197] width 6 height 6
click at [167, 181] on icon "button" at bounding box center [167, 182] width 6 height 6
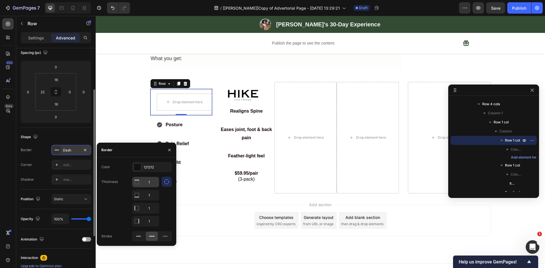
click at [151, 182] on input "1" at bounding box center [145, 182] width 27 height 10
click at [150, 209] on input "1" at bounding box center [145, 208] width 27 height 10
type input "0"
click at [151, 222] on input "1" at bounding box center [145, 221] width 27 height 10
type input "0"
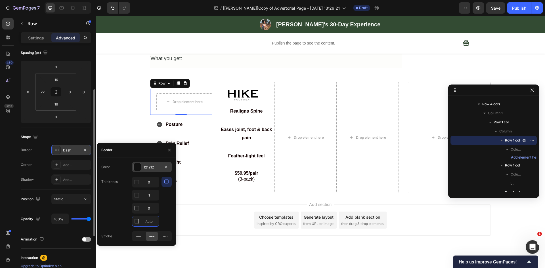
type input "0"
click at [151, 169] on div "121212" at bounding box center [152, 167] width 16 height 5
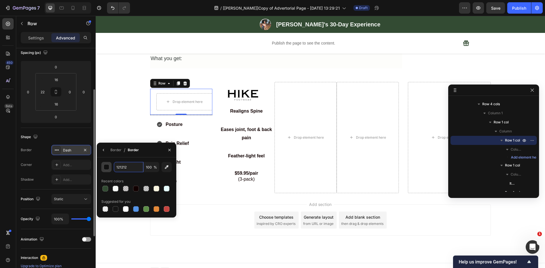
paste input "#c9c9c9"
type input "#c9c9c9"
click at [84, 135] on div "Shape" at bounding box center [56, 137] width 70 height 9
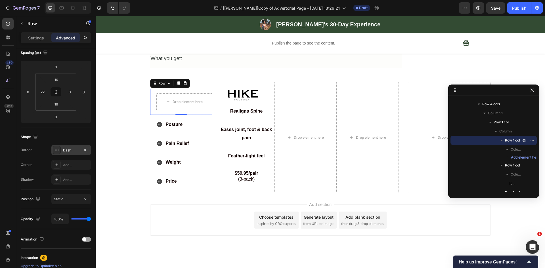
click at [126, 135] on div "Drop element here Row 0 Posture Item List Row Pain Relief Item List Row Weight …" at bounding box center [320, 137] width 449 height 111
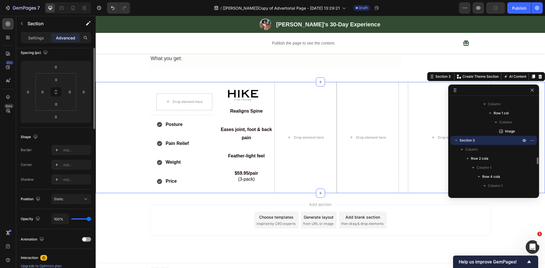
scroll to position [0, 0]
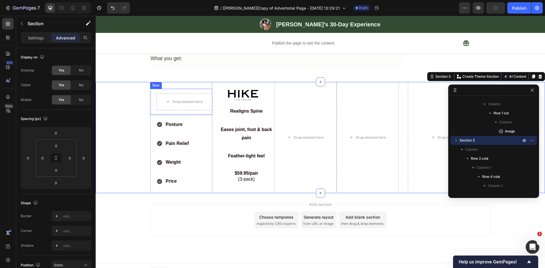
click at [199, 107] on div "Drop element here Row" at bounding box center [181, 102] width 62 height 26
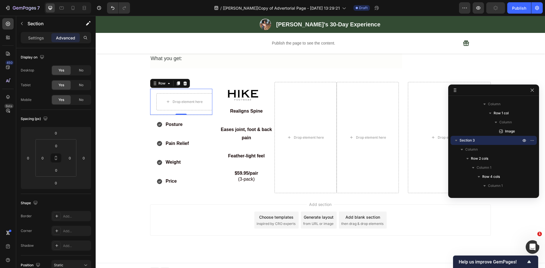
scroll to position [861, 0]
click at [73, 218] on div "Dash" at bounding box center [71, 216] width 16 height 5
click at [76, 201] on div "Shape" at bounding box center [56, 203] width 70 height 9
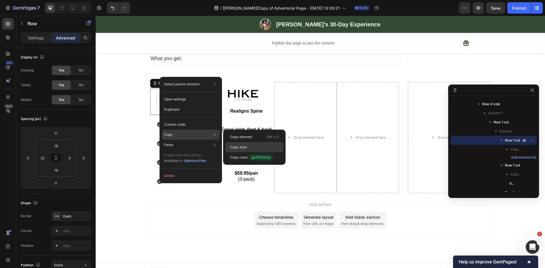
drag, startPoint x: 244, startPoint y: 147, endPoint x: 71, endPoint y: 123, distance: 174.8
click at [244, 147] on p "Copy style" at bounding box center [238, 147] width 17 height 5
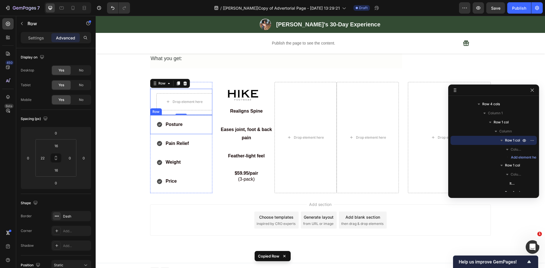
click at [150, 123] on div "Posture Item List Row" at bounding box center [181, 124] width 62 height 19
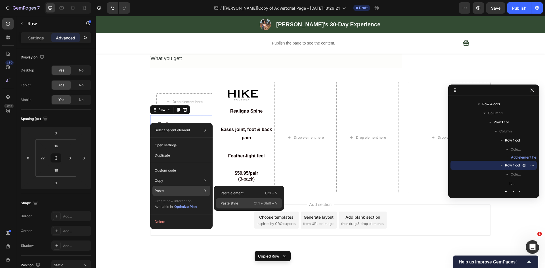
drag, startPoint x: 238, startPoint y: 202, endPoint x: 111, endPoint y: 175, distance: 129.6
click at [238, 202] on p "Paste style" at bounding box center [230, 203] width 18 height 5
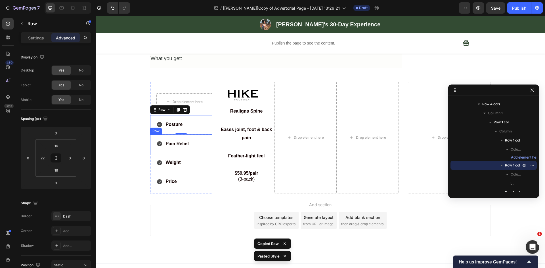
click at [150, 137] on div "Pain Relief Item List Row" at bounding box center [181, 144] width 62 height 19
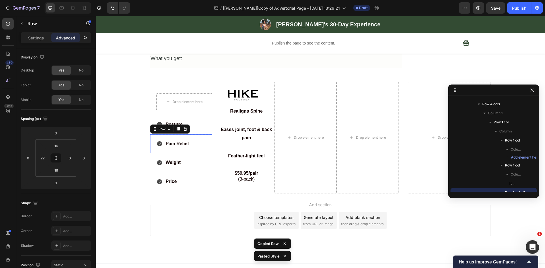
scroll to position [914, 0]
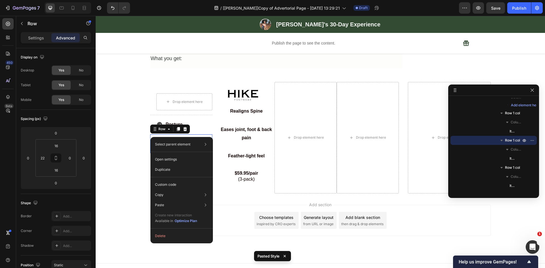
click at [225, 217] on div "Add section Choose templates inspired by CRO experts Generate layout from URL o…" at bounding box center [320, 220] width 341 height 31
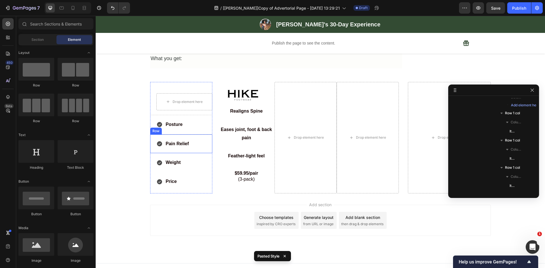
click at [152, 135] on div "Pain Relief Item List Row" at bounding box center [181, 144] width 62 height 19
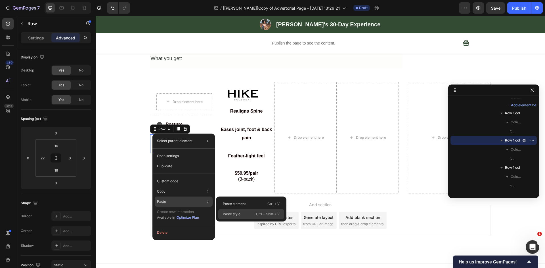
click at [235, 213] on p "Paste style" at bounding box center [232, 214] width 18 height 5
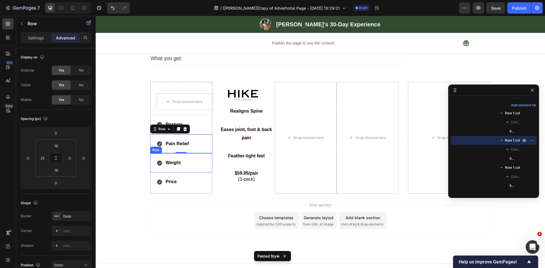
click at [150, 156] on div "Weight Item List Row" at bounding box center [181, 163] width 62 height 19
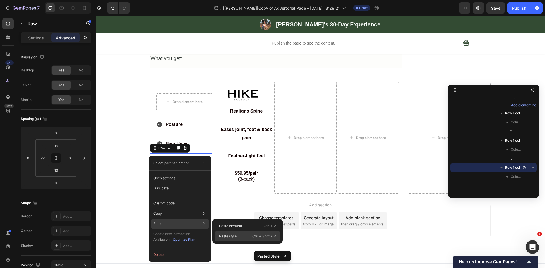
drag, startPoint x: 221, startPoint y: 234, endPoint x: 116, endPoint y: 213, distance: 106.9
click at [221, 234] on p "Paste style" at bounding box center [228, 236] width 18 height 5
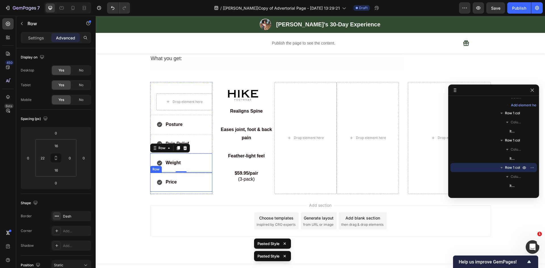
click at [150, 173] on div "Price Item List Row" at bounding box center [181, 182] width 62 height 19
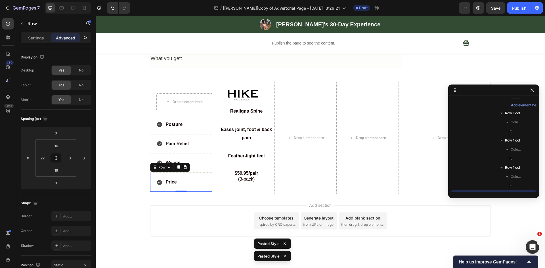
scroll to position [968, 0]
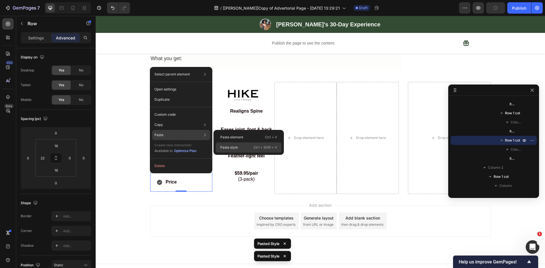
click at [236, 148] on p "Paste style" at bounding box center [229, 147] width 18 height 5
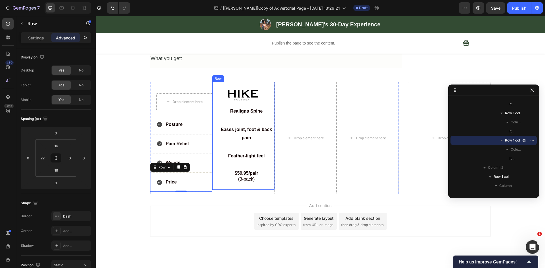
click at [221, 82] on div "Image Row Realigns Spine Text Block Row Eases joint, foot & back pain Text Bloc…" at bounding box center [243, 136] width 62 height 108
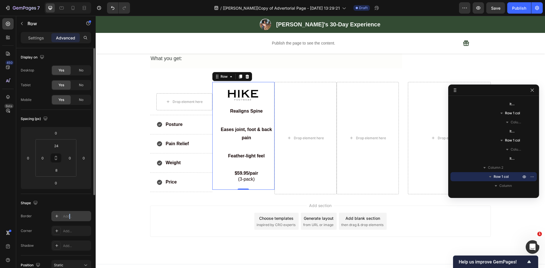
drag, startPoint x: 70, startPoint y: 218, endPoint x: 71, endPoint y: 213, distance: 5.7
click at [70, 218] on div "Add..." at bounding box center [76, 216] width 27 height 5
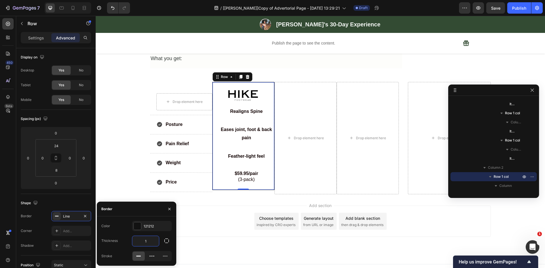
click at [146, 245] on input "1" at bounding box center [145, 241] width 27 height 10
type input "2"
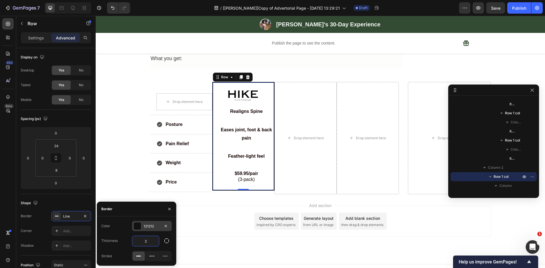
click at [152, 226] on div "121212" at bounding box center [152, 226] width 16 height 5
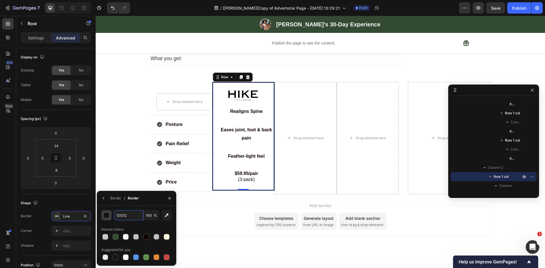
paste input "#273c17"
type input "#273c17"
click at [70, 203] on div "Shape" at bounding box center [56, 203] width 70 height 9
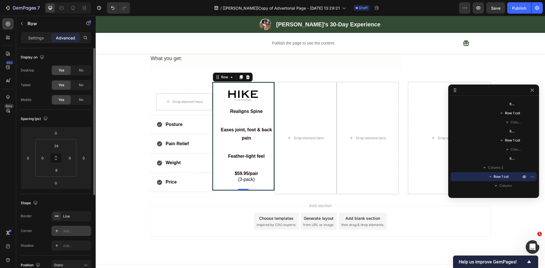
click at [68, 231] on div "Add..." at bounding box center [76, 231] width 27 height 5
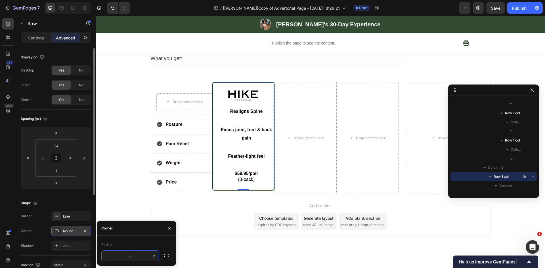
click at [135, 253] on input "8" at bounding box center [130, 256] width 57 height 10
type input "10"
click at [123, 174] on div "Drop element here Row Posture Item List Row Pain Relief Item List Row Weight It…" at bounding box center [320, 138] width 449 height 112
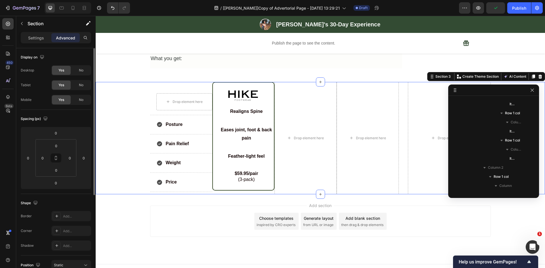
scroll to position [789, 0]
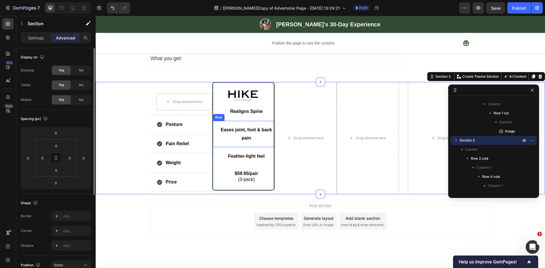
click at [216, 130] on div "Eases joint, foot & back pain Text Block Row" at bounding box center [243, 134] width 61 height 27
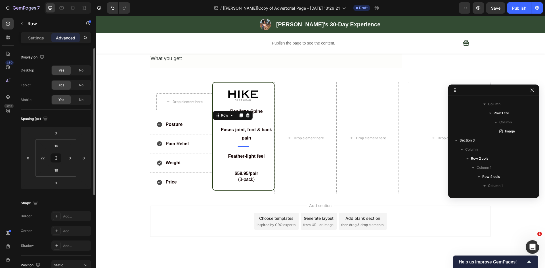
scroll to position [1077, 0]
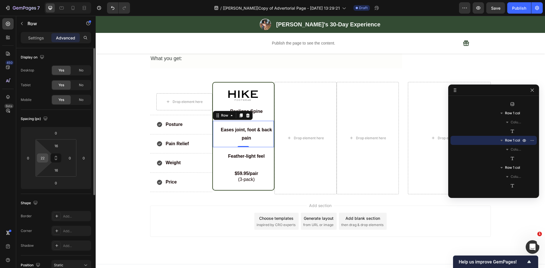
click at [43, 159] on input "22" at bounding box center [42, 158] width 9 height 9
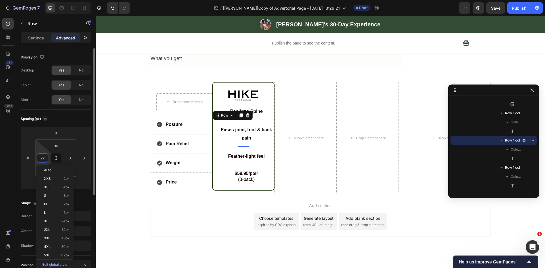
type input "0"
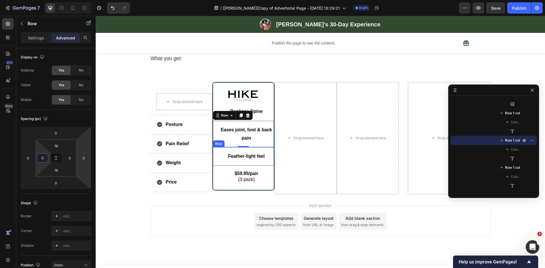
click at [221, 152] on p "Feather-light feel" at bounding box center [247, 156] width 54 height 8
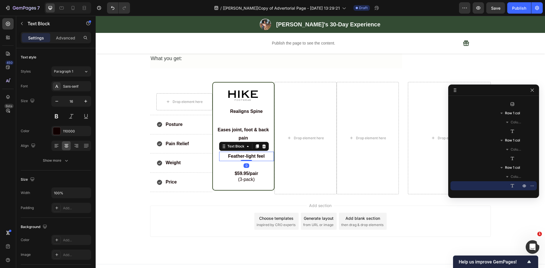
click at [220, 157] on div "Feather-light feel Text Block 0 Row" at bounding box center [243, 156] width 61 height 18
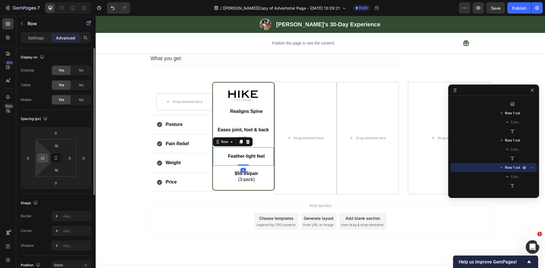
click at [44, 160] on input "22" at bounding box center [42, 158] width 9 height 9
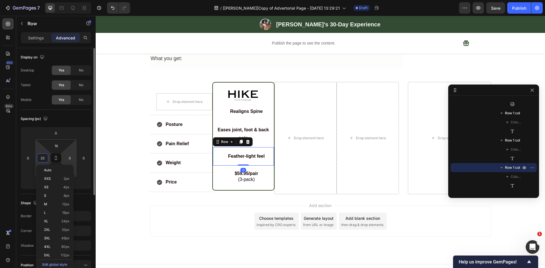
type input "0"
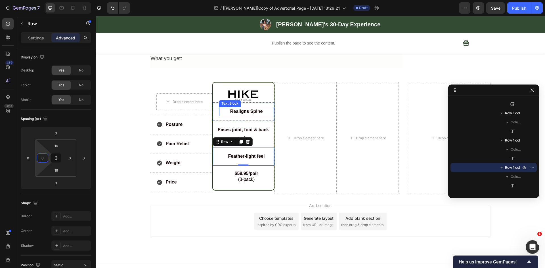
click at [220, 109] on p "Realigns Spine" at bounding box center [247, 112] width 54 height 8
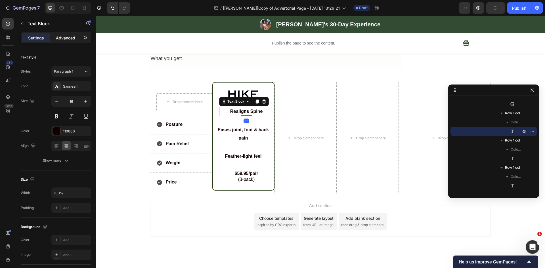
click at [64, 37] on p "Advanced" at bounding box center [65, 38] width 19 height 6
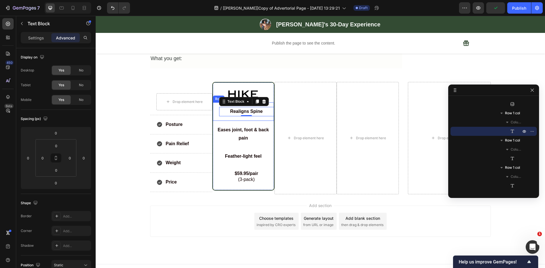
click at [214, 108] on div "Realigns Spine Text Block 0 Row" at bounding box center [243, 111] width 61 height 18
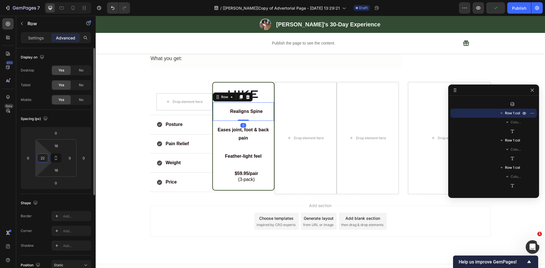
click at [44, 156] on input "22" at bounding box center [42, 158] width 9 height 9
type input "0"
click at [222, 177] on p "(3-pack)" at bounding box center [247, 180] width 54 height 6
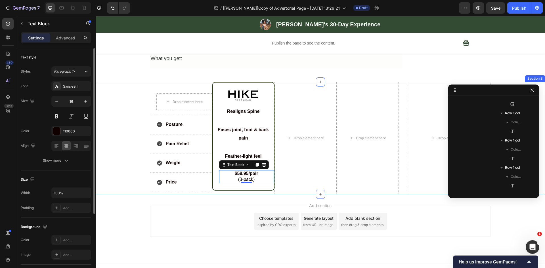
scroll to position [1150, 0]
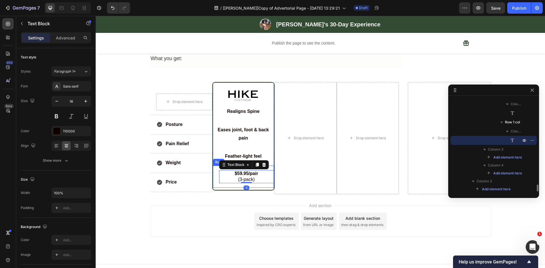
click at [224, 178] on div "$59.95/pair (3-pack) Text Block 0 Row" at bounding box center [243, 177] width 61 height 22
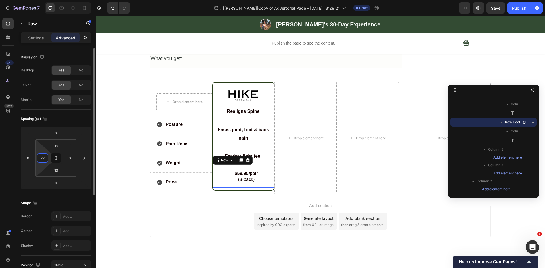
click at [42, 157] on input "22" at bounding box center [42, 158] width 9 height 9
type input "0"
click at [201, 196] on div "Add section Choose templates inspired by CRO experts Generate layout from URL o…" at bounding box center [320, 229] width 449 height 70
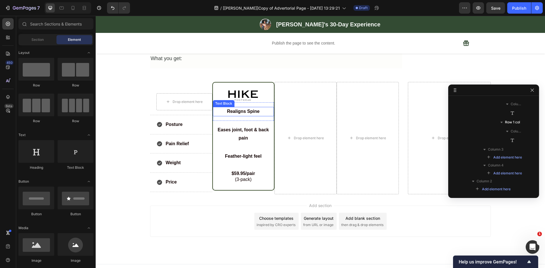
click at [219, 109] on p "Realigns Spine" at bounding box center [243, 112] width 60 height 8
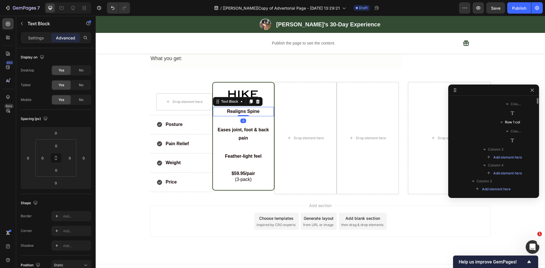
scroll to position [1068, 0]
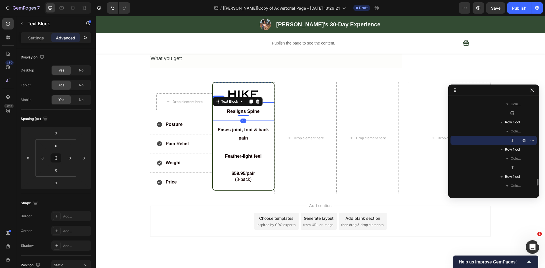
click at [216, 113] on div "Realigns Spine Text Block 0 Row" at bounding box center [243, 111] width 61 height 18
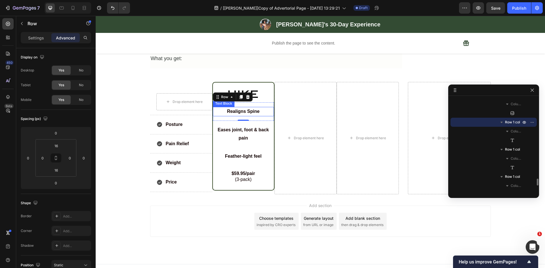
click at [217, 108] on p "Realigns Spine" at bounding box center [243, 112] width 60 height 8
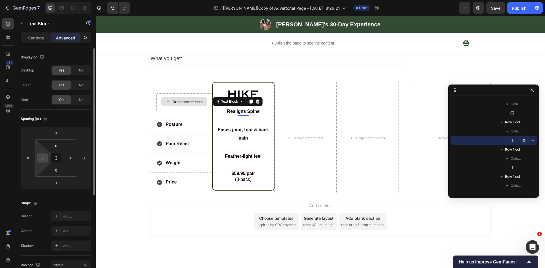
click at [42, 159] on input "0" at bounding box center [42, 158] width 9 height 9
drag, startPoint x: 45, startPoint y: 158, endPoint x: 36, endPoint y: 158, distance: 8.8
click at [36, 158] on div "0 1 0 0" at bounding box center [55, 157] width 41 height 37
type input "12"
drag, startPoint x: 45, startPoint y: 158, endPoint x: 35, endPoint y: 158, distance: 9.9
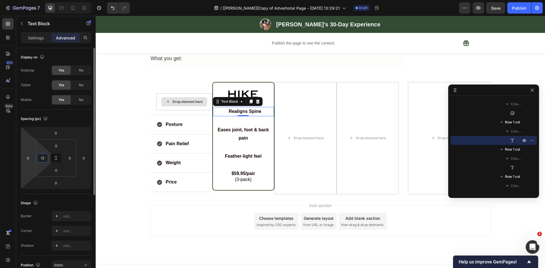
click at [37, 158] on div "12" at bounding box center [42, 158] width 11 height 9
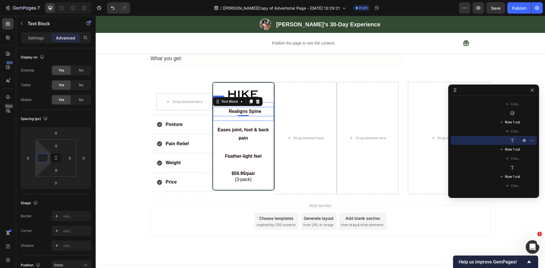
click at [214, 111] on div "Realigns Spine Text Block 0 Row" at bounding box center [243, 111] width 61 height 18
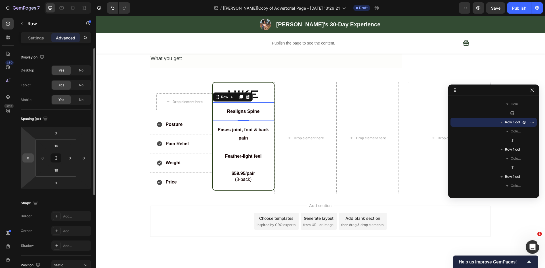
click at [29, 159] on input "0" at bounding box center [28, 158] width 9 height 9
type input "12"
click at [86, 157] on input "0" at bounding box center [83, 158] width 9 height 9
type input "12"
click at [23, 158] on div "12" at bounding box center [27, 158] width 11 height 9
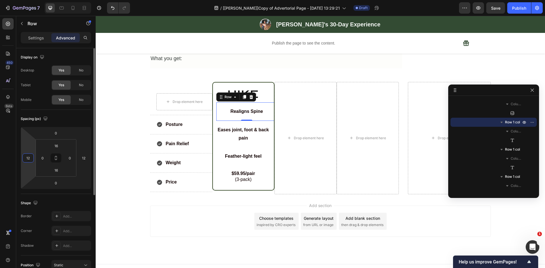
drag, startPoint x: 30, startPoint y: 159, endPoint x: 22, endPoint y: 159, distance: 8.2
click at [22, 159] on div "12" at bounding box center [27, 158] width 11 height 9
type input "0"
drag, startPoint x: 74, startPoint y: 158, endPoint x: 71, endPoint y: 158, distance: 3.1
click at [72, 158] on div "0 0 0 12 16 0 16 0" at bounding box center [56, 158] width 70 height 62
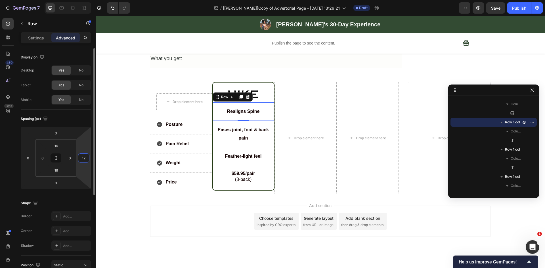
click at [84, 158] on input "12" at bounding box center [83, 158] width 9 height 9
type input "0"
click at [242, 109] on strong "Realigns Spine" at bounding box center [243, 111] width 33 height 5
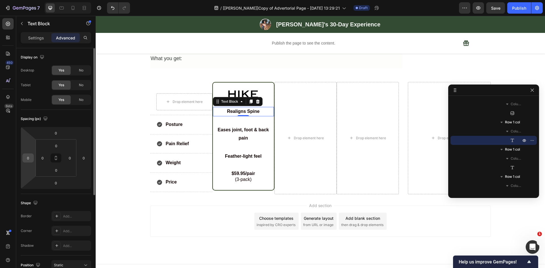
click at [27, 158] on input "0" at bounding box center [28, 158] width 9 height 9
type input "12"
click at [89, 158] on div "0" at bounding box center [83, 158] width 11 height 9
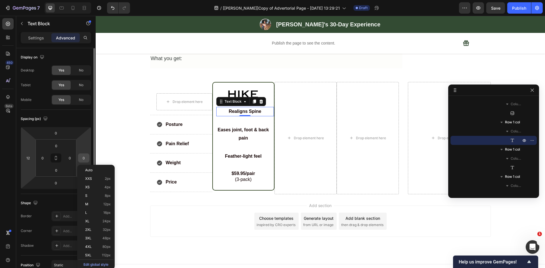
click at [84, 158] on input "0" at bounding box center [83, 158] width 9 height 9
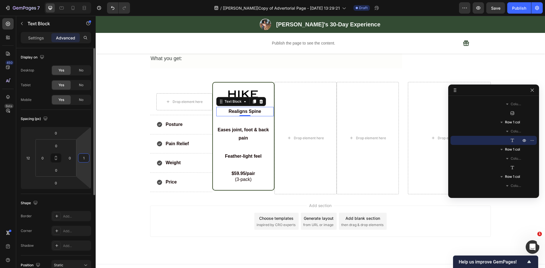
type input "12"
drag, startPoint x: 85, startPoint y: 158, endPoint x: 79, endPoint y: 158, distance: 6.5
click at [79, 158] on div "12" at bounding box center [83, 158] width 11 height 9
type input "0"
drag, startPoint x: 30, startPoint y: 158, endPoint x: 21, endPoint y: 158, distance: 9.6
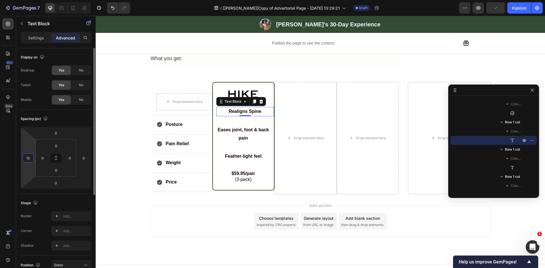
click at [21, 158] on div "0 12 0 0" at bounding box center [56, 158] width 70 height 62
drag, startPoint x: 32, startPoint y: 156, endPoint x: 18, endPoint y: 156, distance: 14.5
click at [19, 156] on div "Display on Desktop Yes No Tablet Yes No Mobile Yes No Spacing (px) 0 12 0 0 0 0…" at bounding box center [55, 237] width 79 height 379
click at [25, 157] on input "12" at bounding box center [28, 158] width 9 height 9
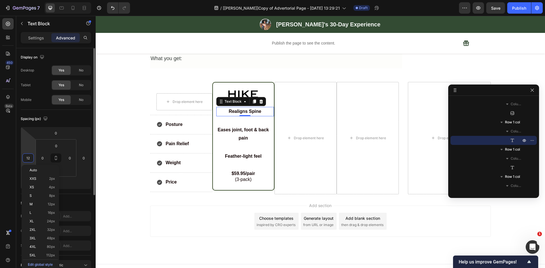
click at [28, 158] on input "12" at bounding box center [28, 158] width 9 height 9
click at [29, 158] on input "12" at bounding box center [28, 158] width 9 height 9
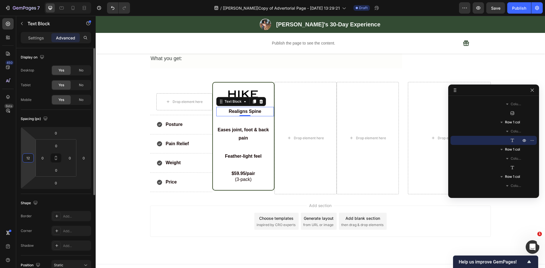
click at [29, 158] on input "12" at bounding box center [28, 158] width 9 height 9
type input "0"
click at [68, 117] on div "Spacing (px)" at bounding box center [56, 118] width 70 height 9
click at [236, 112] on div "Realigns Spine Text Block 0 Row" at bounding box center [243, 111] width 61 height 18
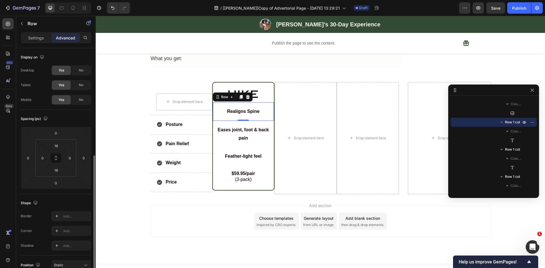
scroll to position [66, 0]
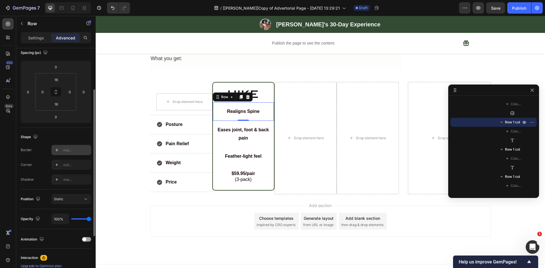
click at [65, 148] on div "Add..." at bounding box center [76, 150] width 27 height 5
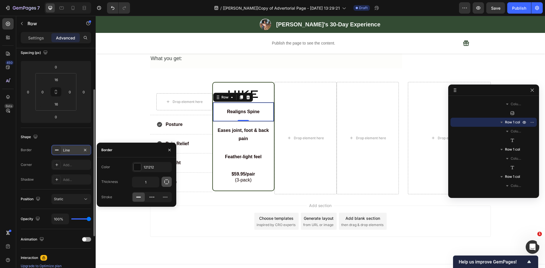
click at [167, 182] on icon "button" at bounding box center [167, 182] width 6 height 6
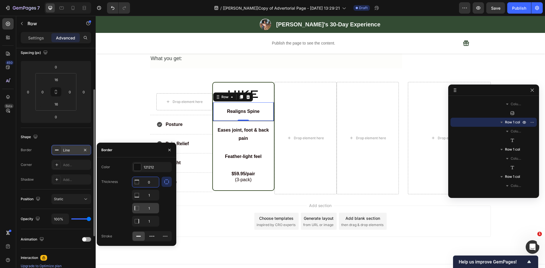
type input "0"
click at [155, 165] on div "121212" at bounding box center [152, 167] width 16 height 5
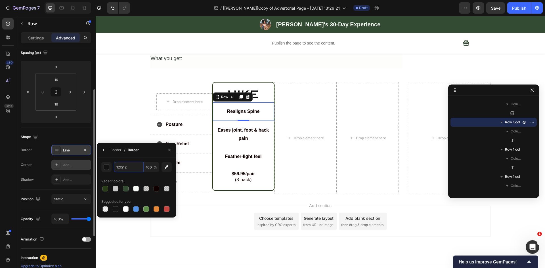
paste input "#344a2338"
click at [114, 166] on input "#344a2338" at bounding box center [129, 167] width 30 height 10
type input "344a2338"
click at [81, 136] on div "Shape" at bounding box center [56, 137] width 70 height 9
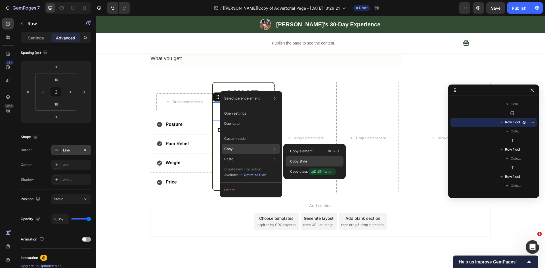
drag, startPoint x: 296, startPoint y: 158, endPoint x: 145, endPoint y: 115, distance: 157.6
click at [296, 158] on div "Copy style" at bounding box center [314, 161] width 58 height 10
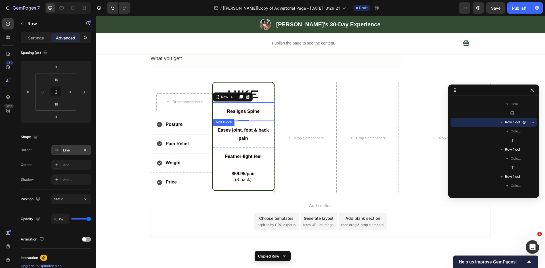
click at [213, 128] on p "Eases joint, foot & back pain" at bounding box center [243, 134] width 60 height 16
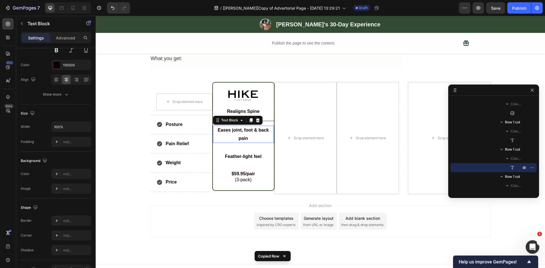
scroll to position [0, 0]
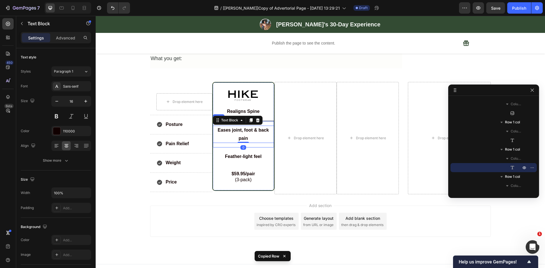
click at [264, 121] on div "Eases joint, foot & back pain Text Block 0 Row" at bounding box center [243, 134] width 61 height 27
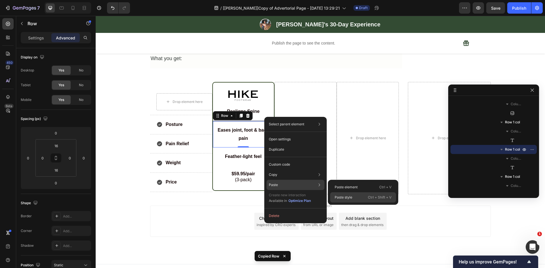
click at [339, 197] on p "Paste style" at bounding box center [344, 197] width 18 height 5
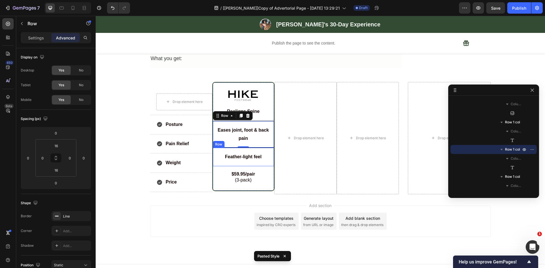
click at [261, 148] on div "Feather-light feel Text Block Row" at bounding box center [243, 157] width 61 height 18
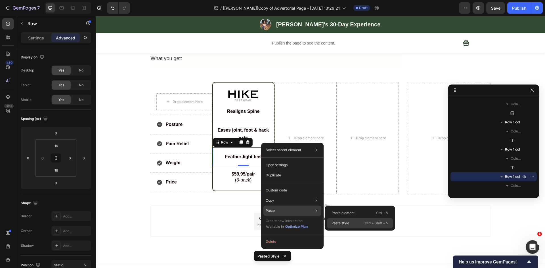
click at [342, 221] on p "Paste style" at bounding box center [340, 223] width 18 height 5
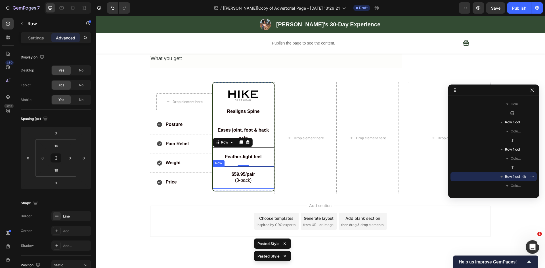
click at [261, 167] on div "$59.95/pair (3-pack) Text Block Row" at bounding box center [243, 178] width 61 height 22
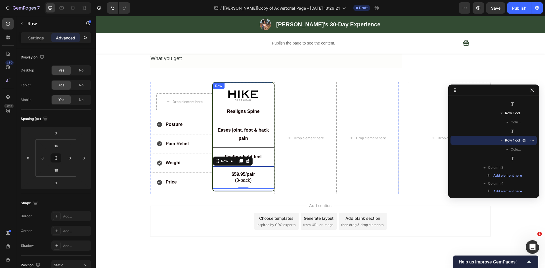
click at [214, 83] on div "Row" at bounding box center [218, 85] width 9 height 5
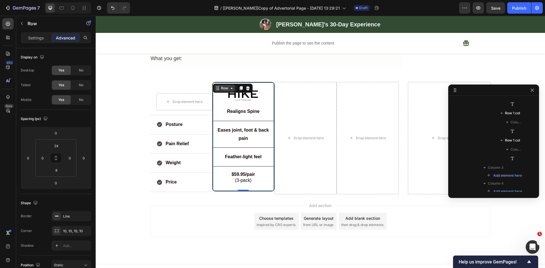
scroll to position [1004, 0]
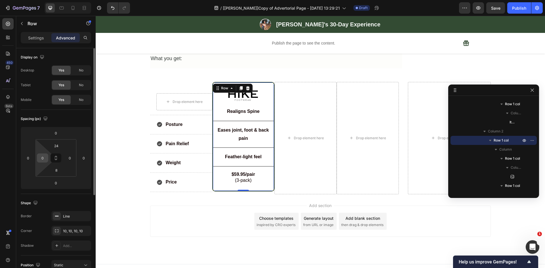
click at [40, 157] on input "0" at bounding box center [42, 158] width 9 height 9
type input "12"
click at [72, 157] on input "0" at bounding box center [70, 158] width 9 height 9
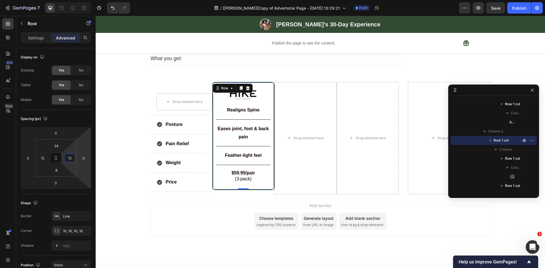
type input "12"
click at [218, 93] on div at bounding box center [243, 95] width 54 height 12
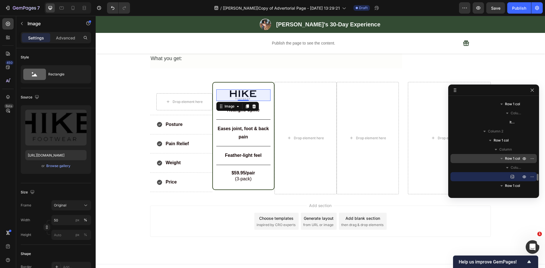
click at [509, 161] on span "Row 1 col" at bounding box center [512, 159] width 15 height 6
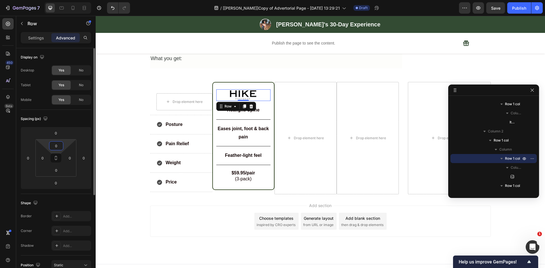
click at [58, 148] on input "0" at bounding box center [56, 146] width 11 height 9
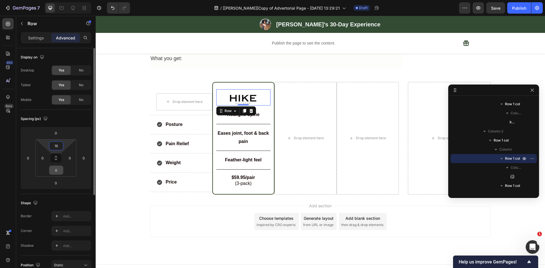
type input "16"
click at [56, 168] on input "0" at bounding box center [56, 170] width 11 height 9
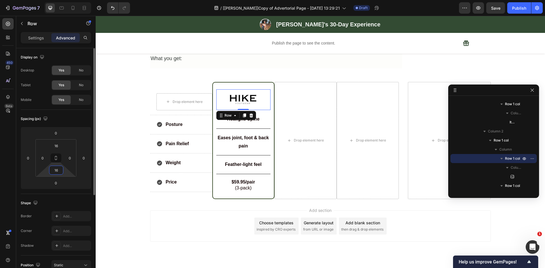
type input "16"
click at [70, 119] on div "Spacing (px)" at bounding box center [56, 118] width 70 height 9
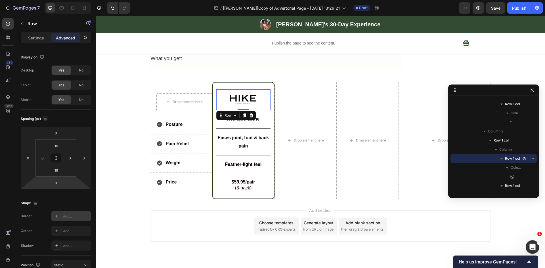
click at [69, 216] on div "Add..." at bounding box center [76, 216] width 27 height 5
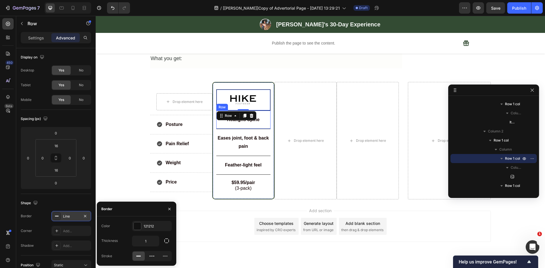
click at [218, 120] on div "Realigns Spine Text Block Row" at bounding box center [243, 120] width 54 height 19
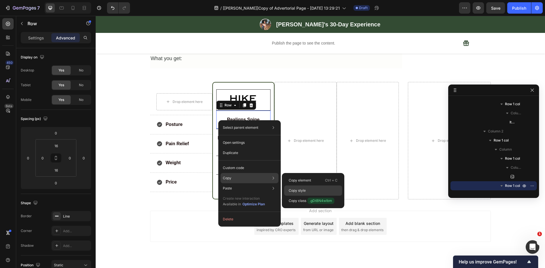
click at [300, 190] on p "Copy style" at bounding box center [297, 190] width 17 height 5
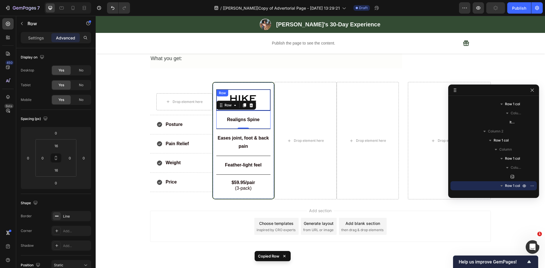
click at [222, 90] on div "Row" at bounding box center [223, 93] width 12 height 7
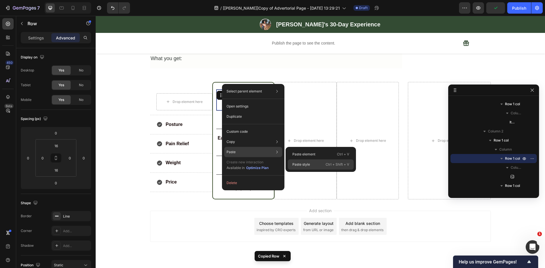
click at [296, 164] on p "Paste style" at bounding box center [301, 164] width 18 height 5
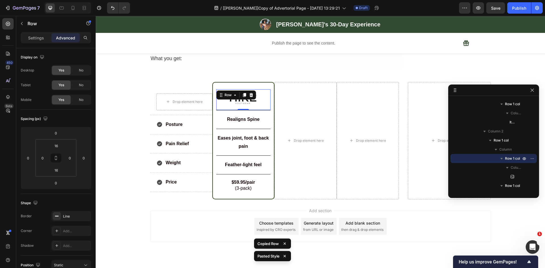
click at [136, 202] on div "Add section Choose templates inspired by CRO experts Generate layout from URL o…" at bounding box center [320, 235] width 449 height 70
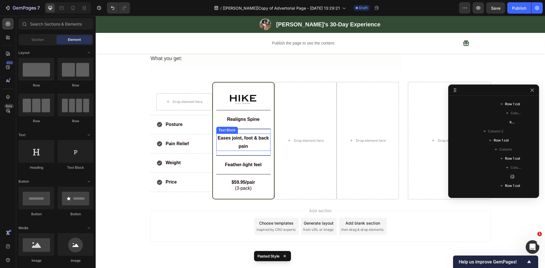
click at [228, 136] on strong "Eases joint, foot & back pain" at bounding box center [243, 142] width 51 height 13
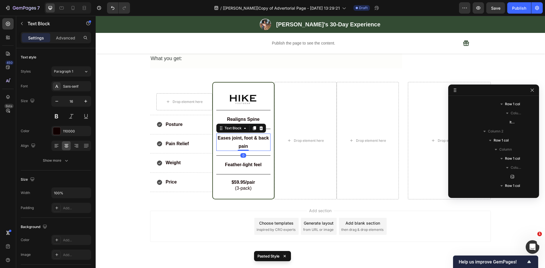
scroll to position [1095, 0]
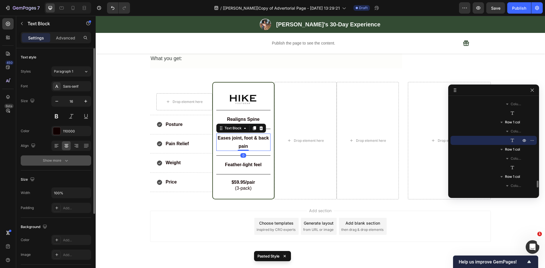
click at [51, 160] on div "Show more" at bounding box center [56, 161] width 26 height 6
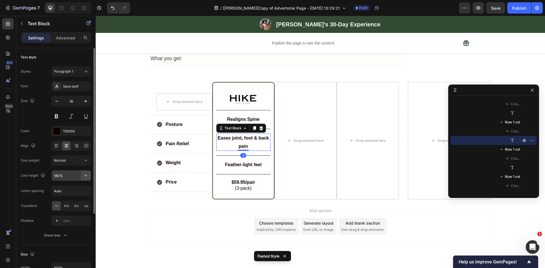
click at [84, 176] on icon "button" at bounding box center [86, 176] width 6 height 6
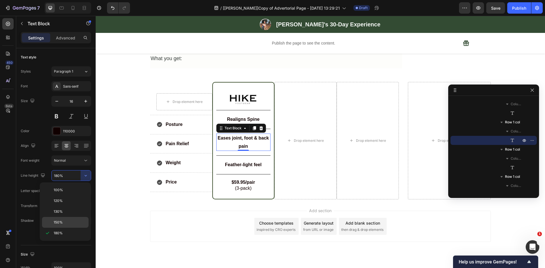
click at [60, 218] on div "150%" at bounding box center [65, 222] width 47 height 11
type input "150%"
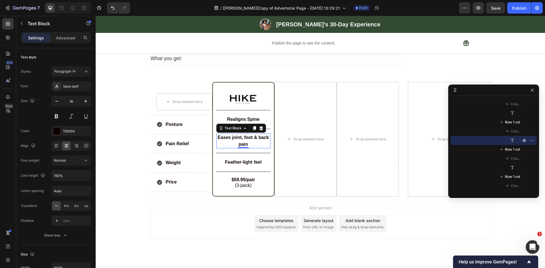
click at [131, 207] on div "Add section Choose templates inspired by CRO experts Generate layout from URL o…" at bounding box center [320, 232] width 449 height 70
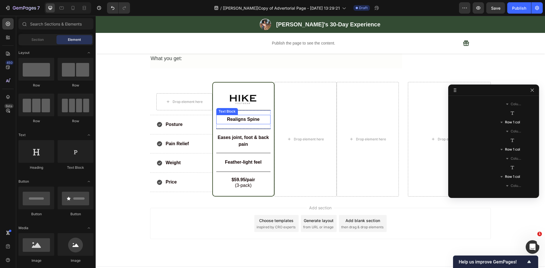
click at [234, 117] on strong "Realigns Spine" at bounding box center [243, 119] width 33 height 5
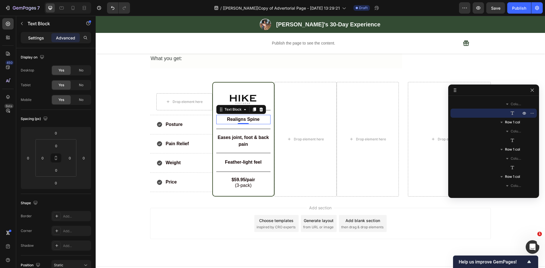
click at [32, 39] on p "Settings" at bounding box center [36, 38] width 16 height 6
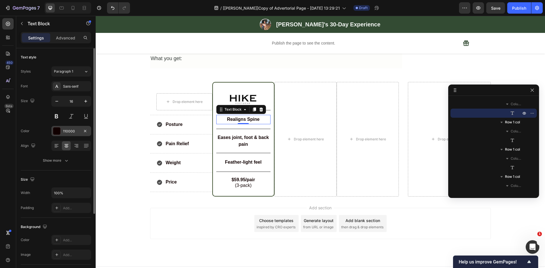
click at [65, 130] on div "110000" at bounding box center [71, 131] width 16 height 5
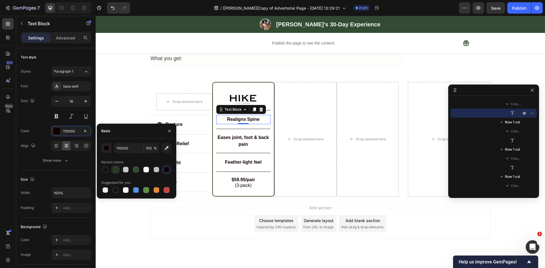
drag, startPoint x: 115, startPoint y: 169, endPoint x: 96, endPoint y: 122, distance: 50.6
click at [115, 169] on div at bounding box center [116, 170] width 6 height 6
type input "273C17"
click at [248, 135] on p "Eases joint, foot & back pain" at bounding box center [243, 141] width 53 height 14
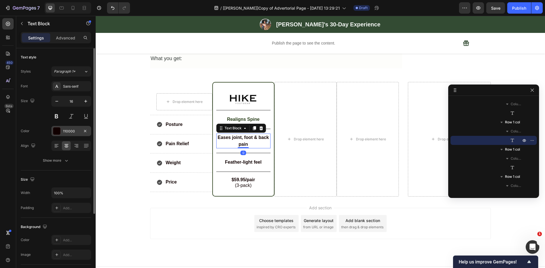
click at [62, 131] on div "110000" at bounding box center [71, 131] width 40 height 10
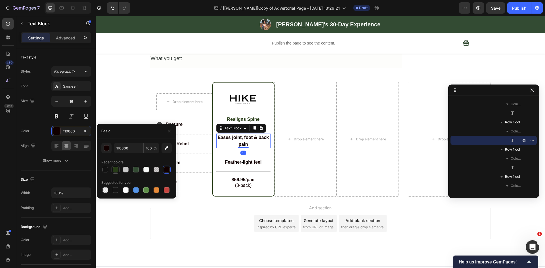
click at [113, 169] on div at bounding box center [116, 170] width 6 height 6
type input "273C17"
click at [232, 160] on strong "Feather-light feel" at bounding box center [243, 162] width 37 height 5
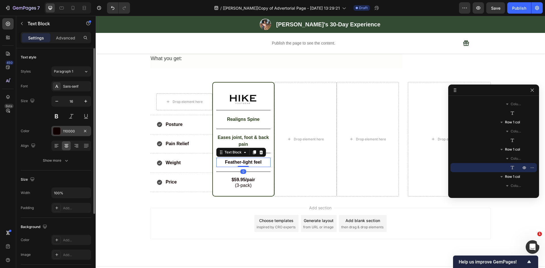
click at [66, 131] on div "110000" at bounding box center [71, 131] width 16 height 5
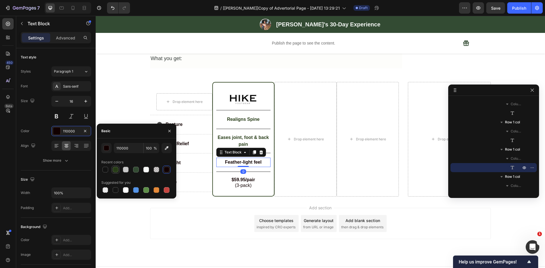
click at [116, 169] on div at bounding box center [116, 170] width 6 height 6
type input "273C17"
click at [233, 177] on strong "$59.95/pair" at bounding box center [244, 179] width 24 height 5
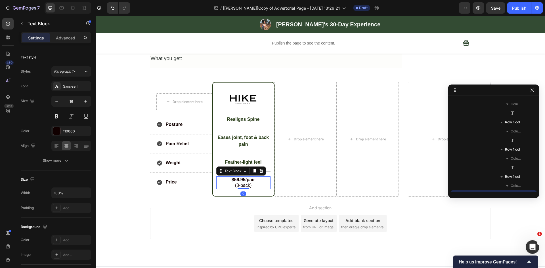
scroll to position [1150, 0]
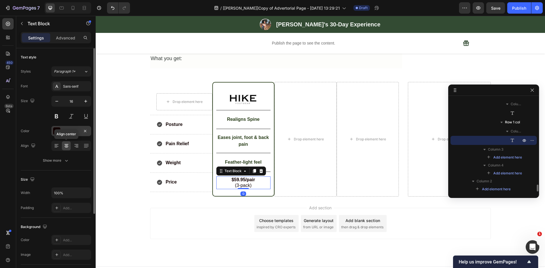
click at [66, 131] on div "110000" at bounding box center [71, 131] width 16 height 5
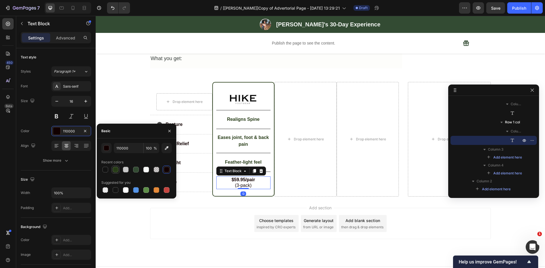
click at [116, 169] on div at bounding box center [116, 170] width 6 height 6
type input "273C17"
click at [223, 82] on div "Image Row Realigns Spine Text Block Row Eases joint, foot & back pain Text Bloc…" at bounding box center [243, 139] width 62 height 115
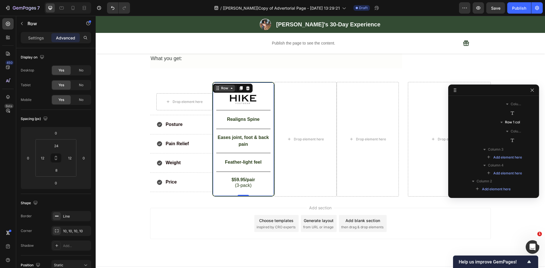
scroll to position [1004, 0]
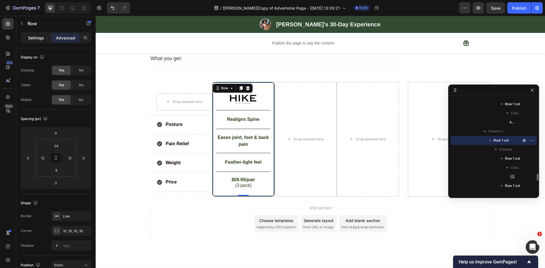
click at [42, 35] on p "Settings" at bounding box center [36, 38] width 16 height 6
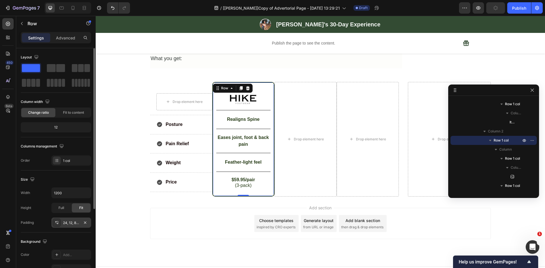
scroll to position [66, 0]
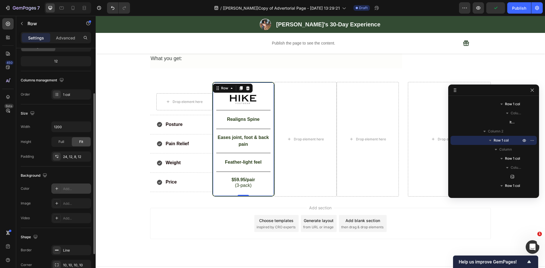
click at [66, 186] on div "Add..." at bounding box center [76, 188] width 27 height 5
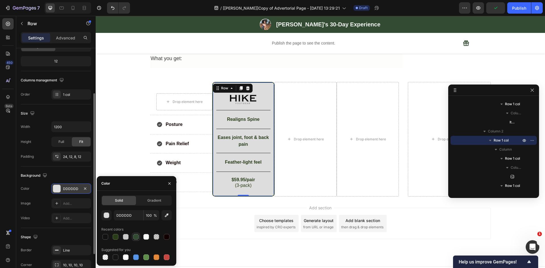
click at [135, 240] on div at bounding box center [136, 237] width 7 height 7
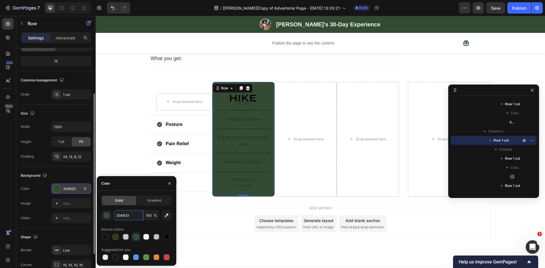
paste input "#eef5e9"
type input "#eef5e9"
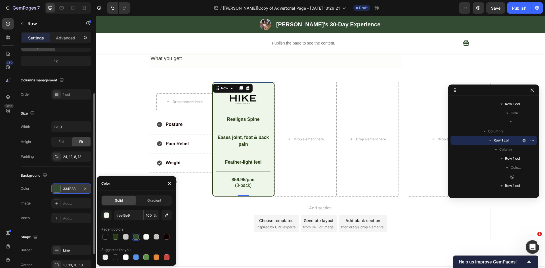
click at [4, 199] on div "450 Beta" at bounding box center [7, 122] width 11 height 209
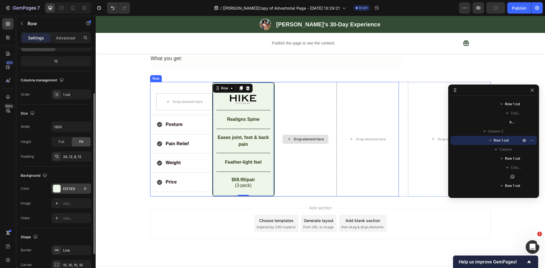
click at [308, 82] on div "Drop element here" at bounding box center [305, 139] width 62 height 115
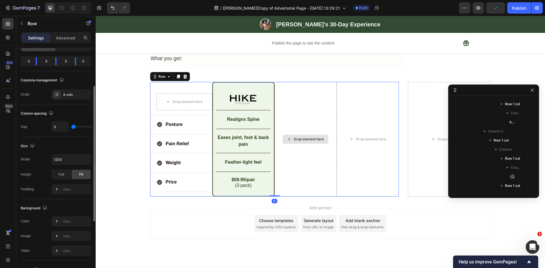
scroll to position [825, 0]
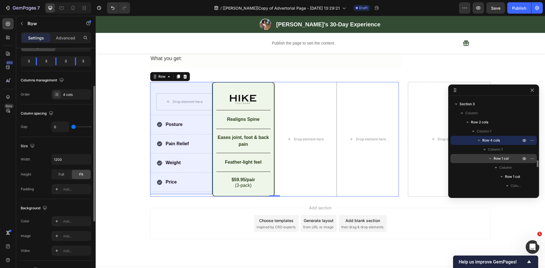
click at [489, 157] on icon "button" at bounding box center [490, 159] width 6 height 6
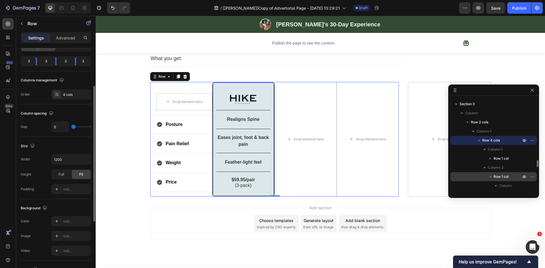
click at [491, 175] on icon "button" at bounding box center [490, 177] width 6 height 6
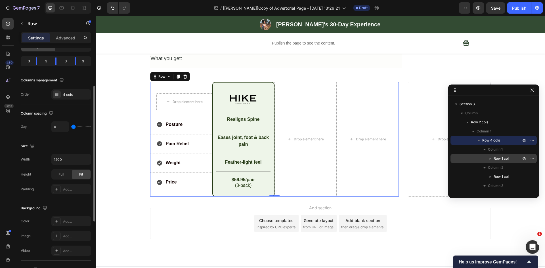
scroll to position [862, 0]
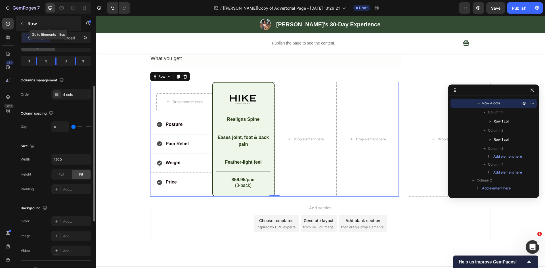
click at [23, 24] on icon "button" at bounding box center [22, 23] width 5 height 5
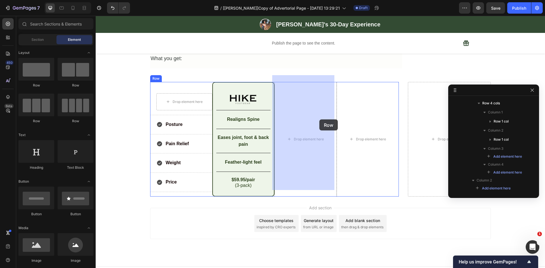
drag, startPoint x: 149, startPoint y: 92, endPoint x: 314, endPoint y: 119, distance: 167.7
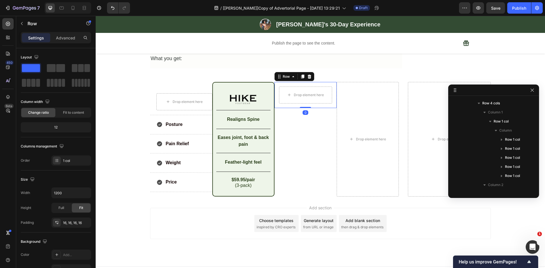
scroll to position [973, 0]
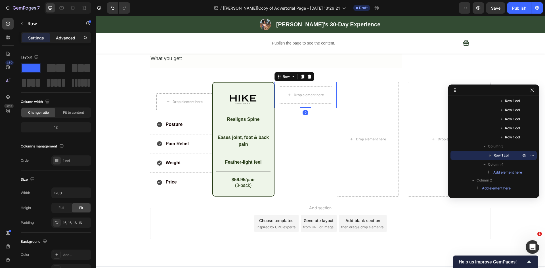
click at [67, 35] on p "Advanced" at bounding box center [65, 38] width 19 height 6
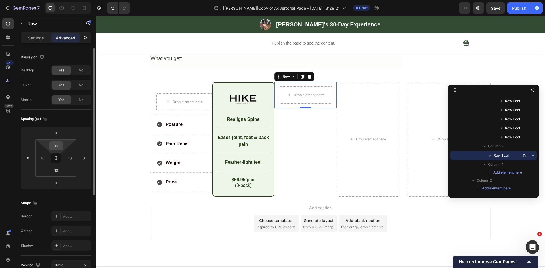
click at [56, 146] on input "16" at bounding box center [56, 146] width 11 height 9
type input "0"
click at [43, 158] on input "16" at bounding box center [42, 158] width 9 height 9
type input "0"
click at [58, 171] on input "16" at bounding box center [56, 170] width 11 height 9
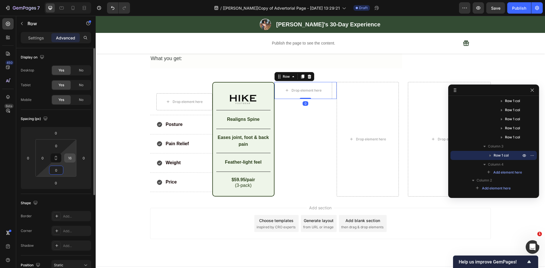
type input "0"
click at [70, 161] on input "16" at bounding box center [70, 158] width 9 height 9
type input "0"
click at [57, 149] on input "0" at bounding box center [56, 146] width 11 height 9
type input "15"
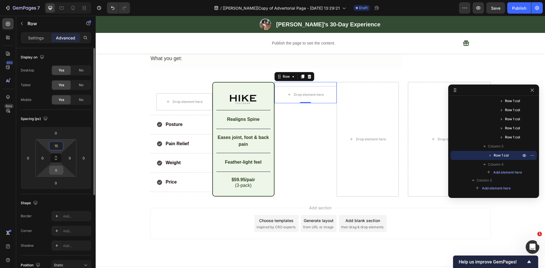
click at [56, 170] on input "0" at bounding box center [56, 170] width 11 height 9
type input "8"
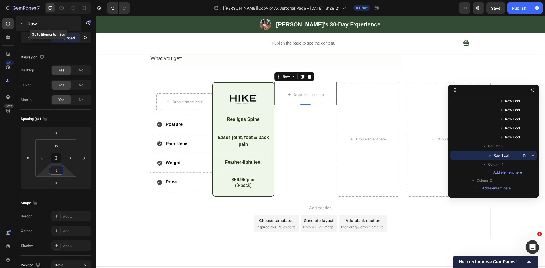
click at [22, 23] on icon "button" at bounding box center [22, 23] width 5 height 5
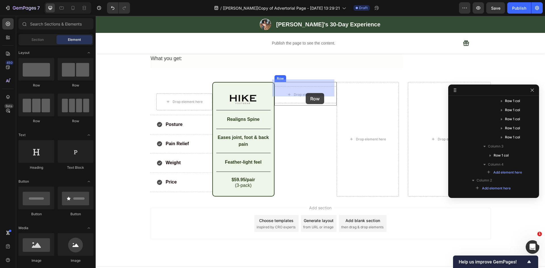
drag, startPoint x: 133, startPoint y: 84, endPoint x: 306, endPoint y: 93, distance: 173.1
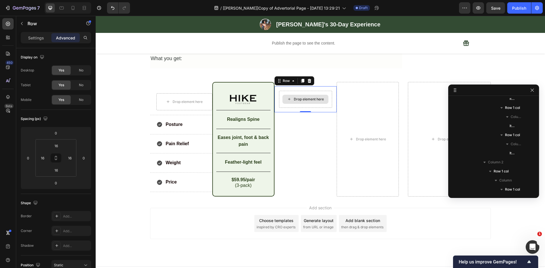
scroll to position [1171, 0]
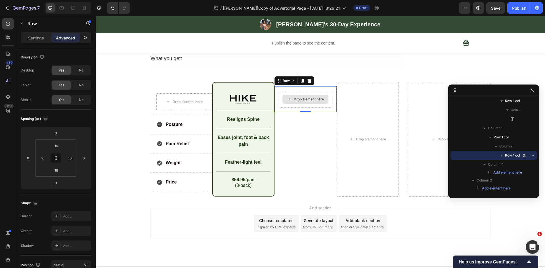
scroll to position [1260, 0]
click at [59, 157] on button at bounding box center [56, 158] width 11 height 9
click at [56, 146] on input "16" at bounding box center [56, 146] width 11 height 9
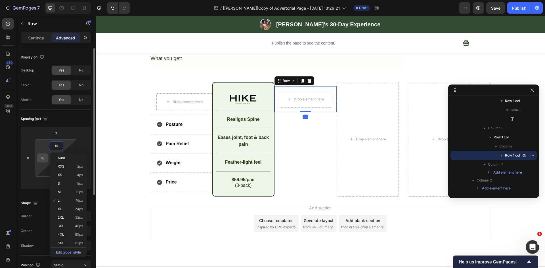
type input "0"
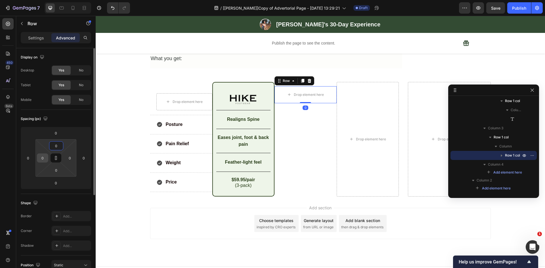
type input "0"
click at [42, 159] on input "0" at bounding box center [42, 158] width 9 height 9
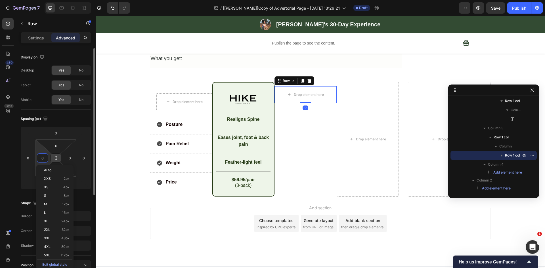
click at [56, 158] on icon at bounding box center [56, 158] width 5 height 5
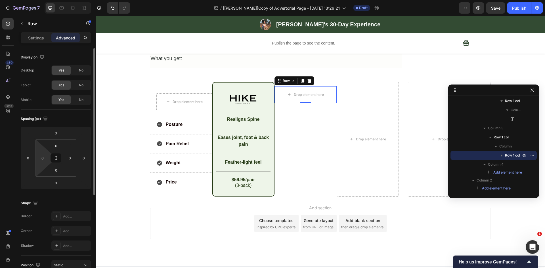
click at [74, 118] on div "Spacing (px)" at bounding box center [56, 118] width 70 height 9
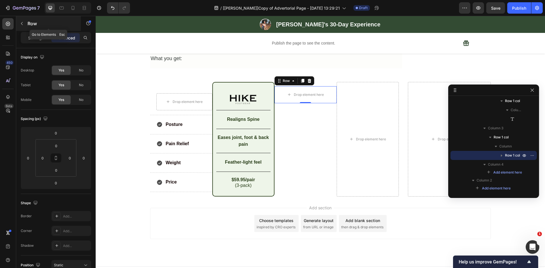
click at [22, 23] on icon "button" at bounding box center [22, 23] width 2 height 3
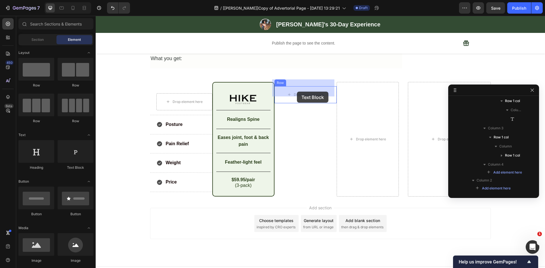
drag, startPoint x: 185, startPoint y: 169, endPoint x: 297, endPoint y: 92, distance: 135.8
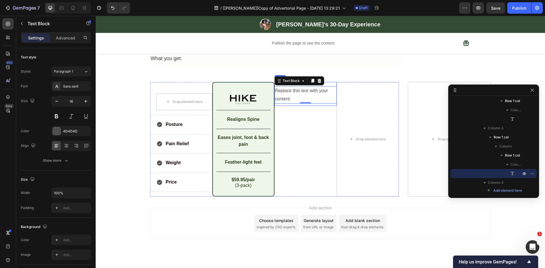
click at [291, 92] on div "Replace this text with your content" at bounding box center [305, 95] width 62 height 18
click at [291, 92] on p "Replace this text with your content" at bounding box center [305, 95] width 61 height 16
click at [302, 87] on p "Mainstream Shoes" at bounding box center [305, 91] width 61 height 9
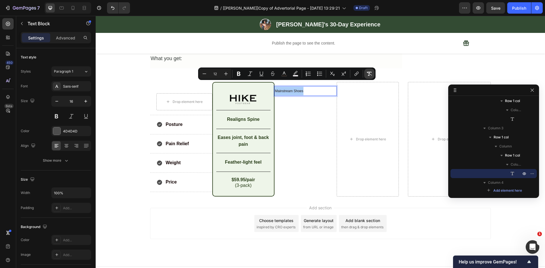
click at [368, 75] on icon "Editor contextual toolbar" at bounding box center [369, 74] width 6 height 6
type input "16"
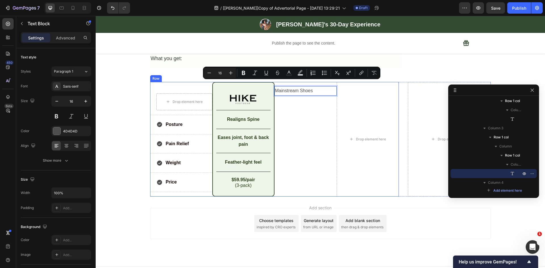
click at [330, 98] on div "Mainstream Shoes Text Block 0 Row Row" at bounding box center [305, 139] width 62 height 115
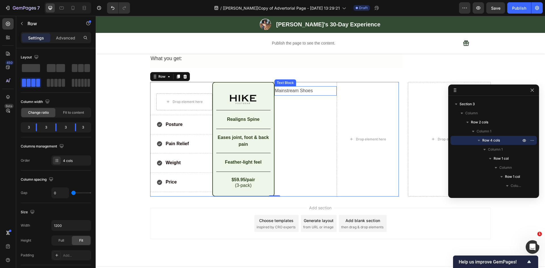
click at [317, 87] on p "Mainstream Shoes" at bounding box center [305, 91] width 61 height 8
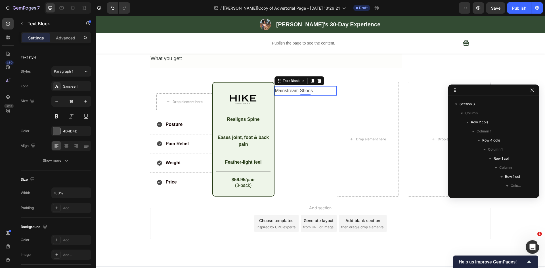
scroll to position [1189, 0]
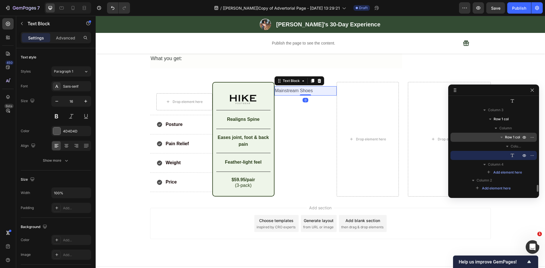
click at [518, 138] on span "Row 1 col" at bounding box center [512, 138] width 15 height 6
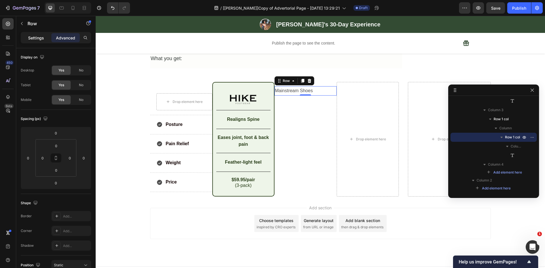
click at [30, 38] on p "Settings" at bounding box center [36, 38] width 16 height 6
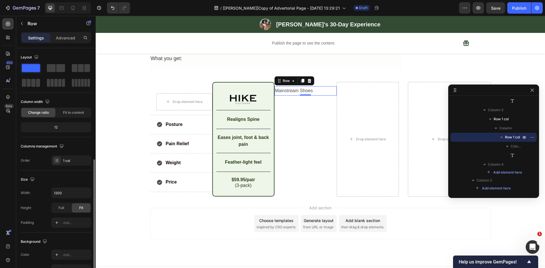
scroll to position [66, 0]
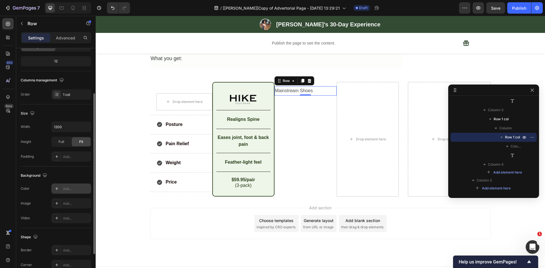
click at [68, 189] on div "Add..." at bounding box center [76, 188] width 27 height 5
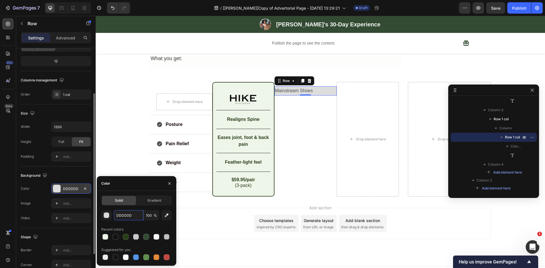
paste input "#fff5f5"
type input "#fff5f5"
click at [5, 197] on div "450 Beta" at bounding box center [7, 122] width 11 height 209
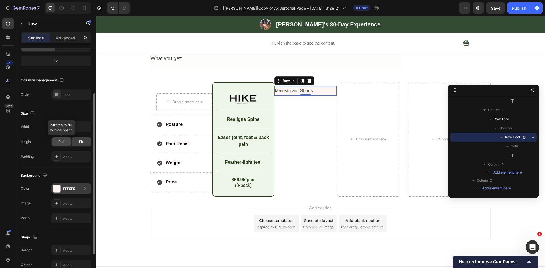
click at [62, 140] on span "Full" at bounding box center [61, 141] width 6 height 5
click at [76, 139] on div "Fit" at bounding box center [81, 141] width 19 height 9
click at [508, 137] on span "Row 1 col" at bounding box center [512, 138] width 15 height 6
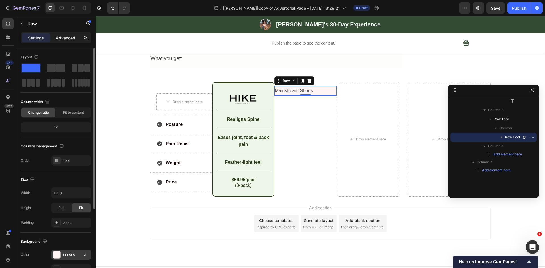
click at [66, 39] on p "Advanced" at bounding box center [65, 38] width 19 height 6
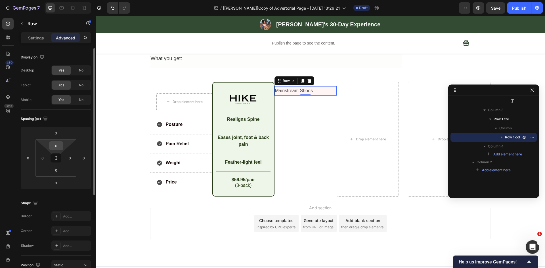
click at [55, 145] on input "0" at bounding box center [56, 146] width 11 height 9
type input "16"
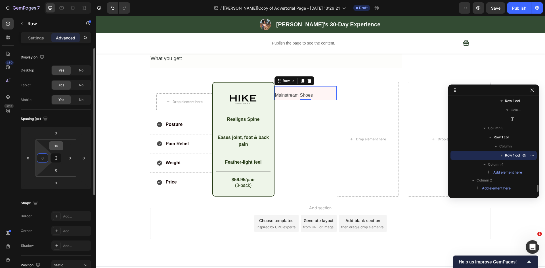
scroll to position [1171, 0]
type input "16"
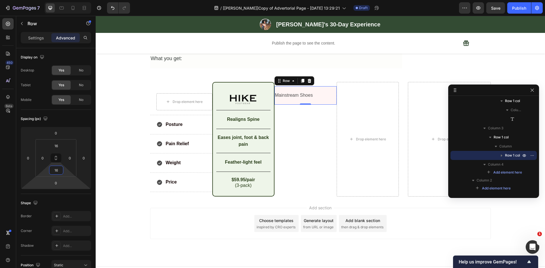
click at [55, 197] on div "Shape Border Add... Corner Add... Shadow Add..." at bounding box center [56, 225] width 70 height 62
click at [33, 37] on p "Settings" at bounding box center [36, 38] width 16 height 6
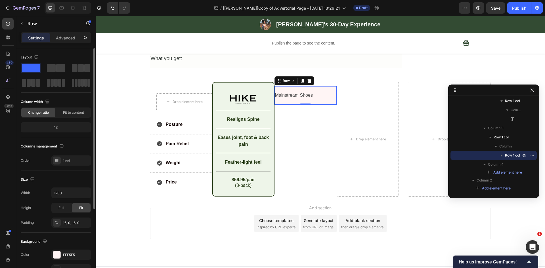
scroll to position [110, 0]
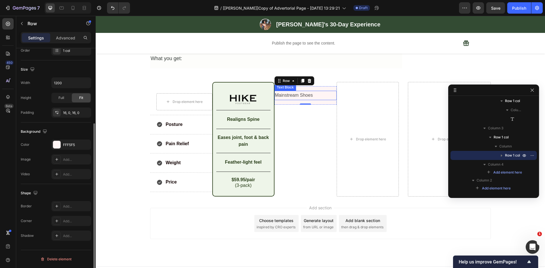
click at [302, 91] on p "Mainstream Shoes" at bounding box center [305, 95] width 61 height 8
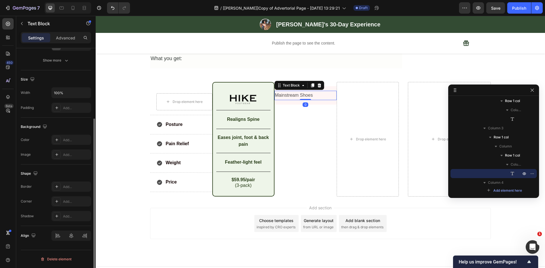
scroll to position [0, 0]
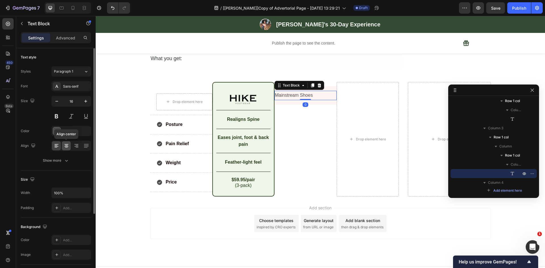
click at [68, 144] on icon at bounding box center [67, 146] width 6 height 6
click at [68, 134] on div "4D4D4D" at bounding box center [71, 131] width 40 height 10
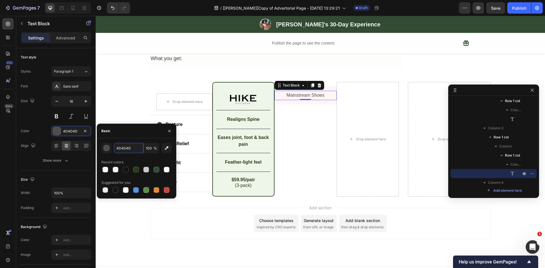
paste input "#c8202f"
type input "#c8202f"
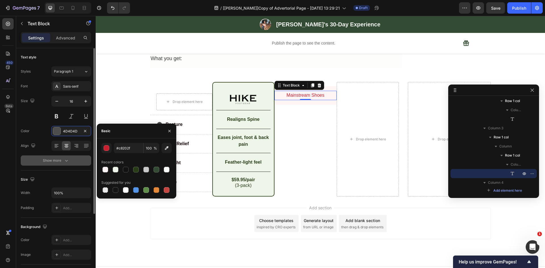
click at [44, 159] on div "Show more" at bounding box center [56, 161] width 26 height 6
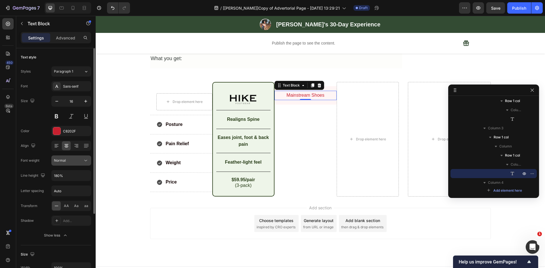
click at [65, 161] on span "Normal" at bounding box center [60, 160] width 12 height 4
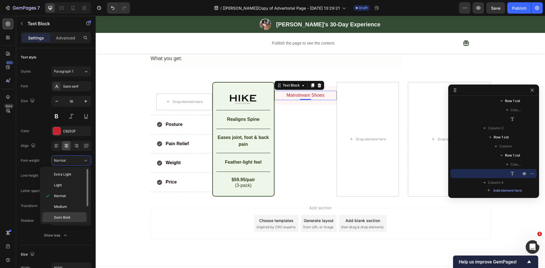
click at [64, 215] on div "Semi Bold" at bounding box center [64, 217] width 44 height 11
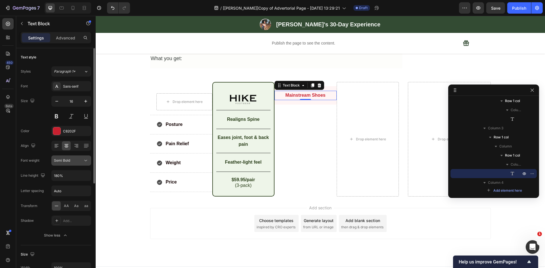
click at [78, 159] on div "Semi Bold" at bounding box center [68, 160] width 29 height 5
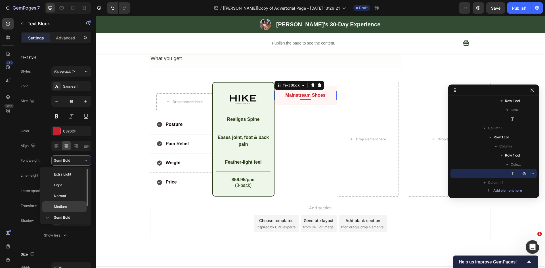
click at [68, 204] on div "Medium" at bounding box center [64, 206] width 44 height 11
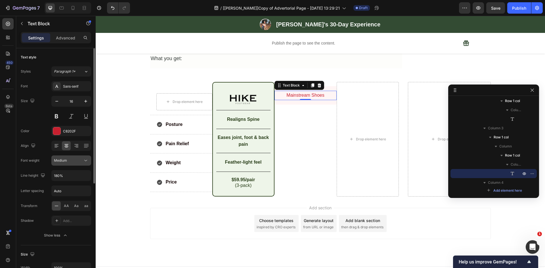
click at [71, 158] on div "Medium" at bounding box center [68, 160] width 29 height 5
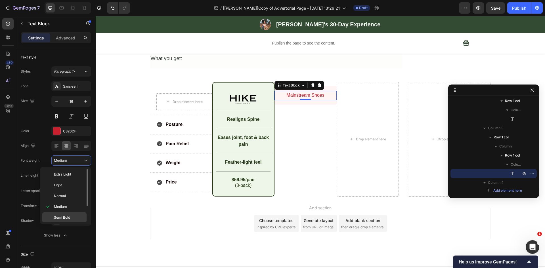
drag, startPoint x: 65, startPoint y: 216, endPoint x: 32, endPoint y: 146, distance: 76.9
click at [65, 216] on span "Semi Bold" at bounding box center [62, 217] width 16 height 5
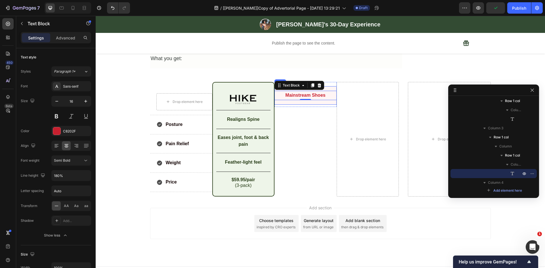
click at [330, 86] on div "Mainstream Shoes Text Block 0 Row" at bounding box center [305, 95] width 62 height 18
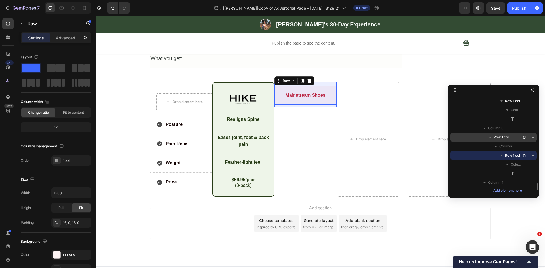
click at [501, 139] on span "Row 1 col" at bounding box center [501, 138] width 15 height 6
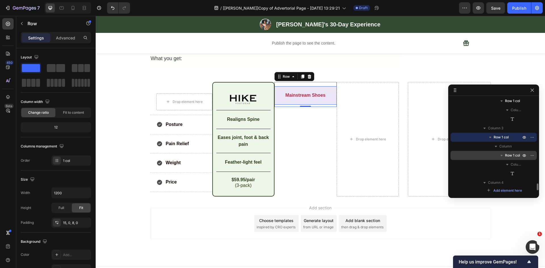
click at [511, 156] on span "Row 1 col" at bounding box center [512, 156] width 15 height 6
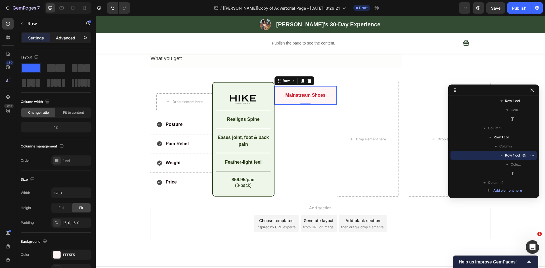
click at [66, 40] on p "Advanced" at bounding box center [65, 38] width 19 height 6
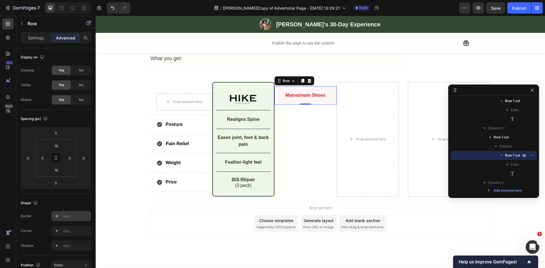
click at [70, 217] on div "Add..." at bounding box center [76, 216] width 27 height 5
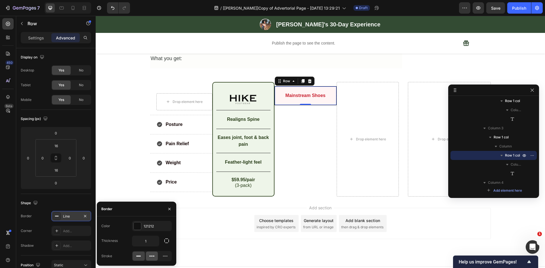
click at [153, 252] on div at bounding box center [152, 256] width 12 height 9
click at [166, 242] on icon "button" at bounding box center [167, 241] width 6 height 6
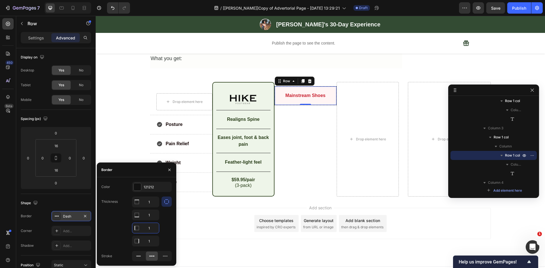
click at [152, 226] on input "1" at bounding box center [145, 228] width 27 height 10
type input "0"
click at [150, 242] on input "1" at bounding box center [145, 241] width 27 height 10
type input "0"
click at [150, 187] on div "121212" at bounding box center [152, 187] width 16 height 5
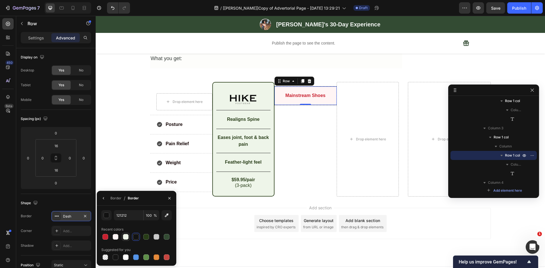
click at [126, 239] on div at bounding box center [126, 237] width 6 height 6
click at [155, 238] on div at bounding box center [157, 237] width 6 height 6
type input "C9C9C9"
click at [117, 142] on div "Drop element here Row Posture Item List Row Pain Relief Item List Row Weight It…" at bounding box center [320, 139] width 449 height 115
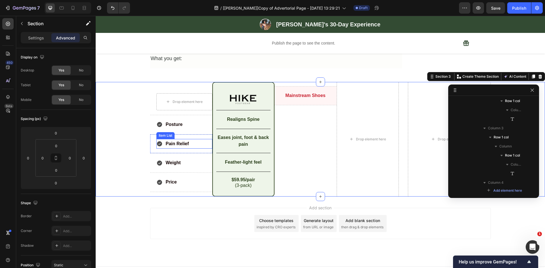
scroll to position [789, 0]
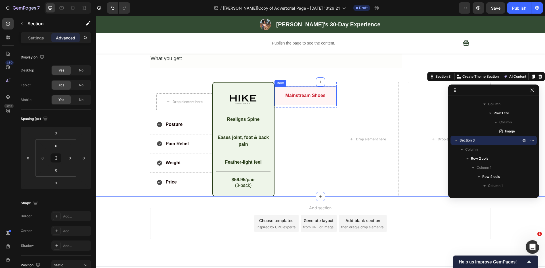
click at [292, 97] on div "Mainstream Shoes Text Block Row" at bounding box center [305, 95] width 62 height 19
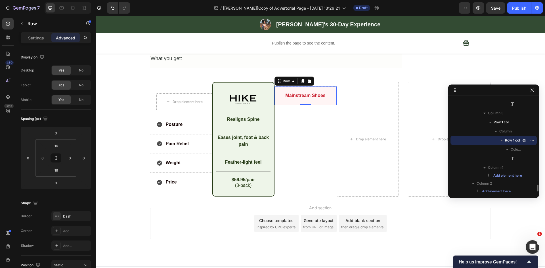
click at [503, 140] on icon "button" at bounding box center [502, 141] width 6 height 6
click at [20, 20] on button "button" at bounding box center [21, 23] width 9 height 9
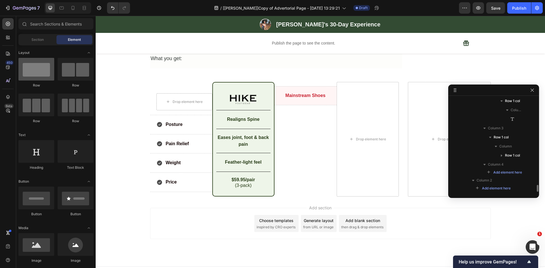
scroll to position [1171, 0]
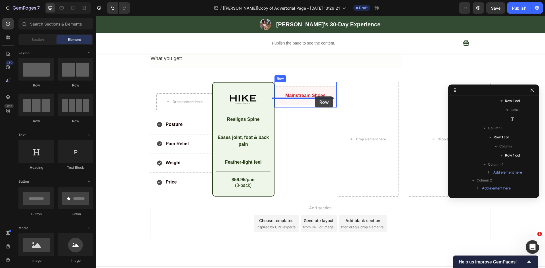
drag, startPoint x: 138, startPoint y: 90, endPoint x: 315, endPoint y: 96, distance: 177.2
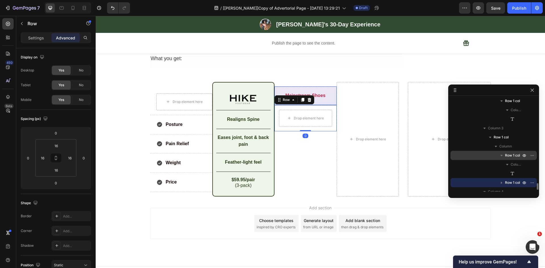
click at [504, 155] on icon "button" at bounding box center [502, 156] width 6 height 6
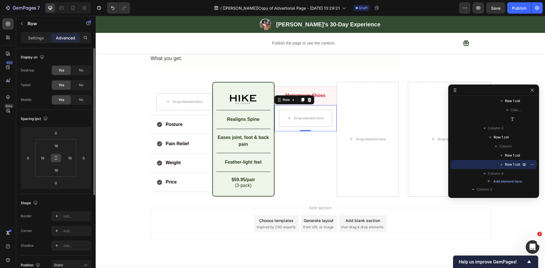
click at [58, 158] on button at bounding box center [56, 158] width 11 height 9
click at [57, 146] on input "16" at bounding box center [56, 146] width 11 height 9
type input "0"
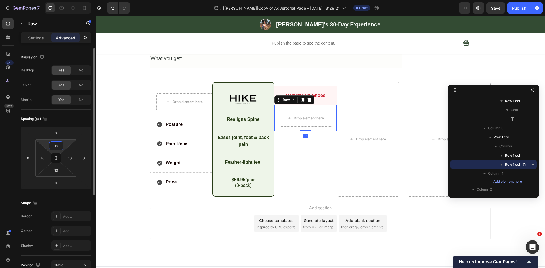
type input "0"
click at [56, 158] on icon at bounding box center [56, 158] width 0 height 2
click at [57, 148] on input "0" at bounding box center [56, 146] width 11 height 9
type input "16"
click at [58, 169] on input "0" at bounding box center [56, 170] width 11 height 9
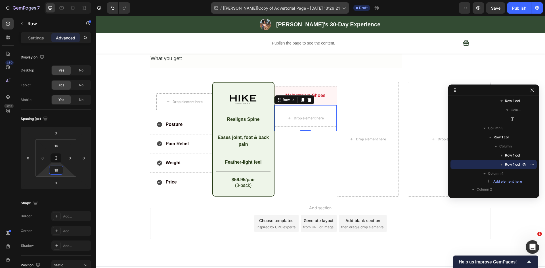
type input "16"
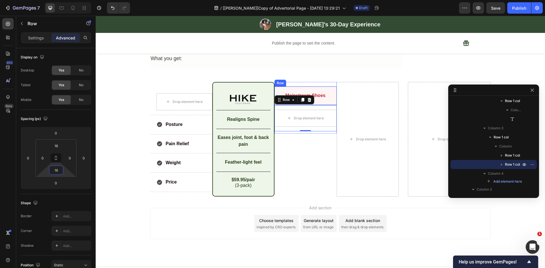
click at [321, 94] on div "Mainstream Shoes" at bounding box center [305, 95] width 62 height 9
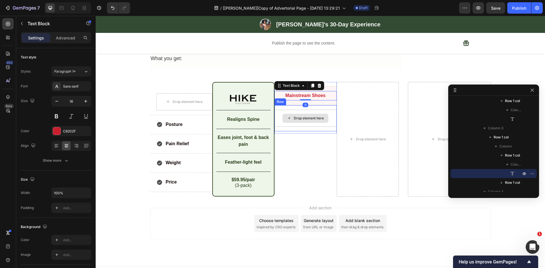
click at [305, 116] on div "Drop element here" at bounding box center [309, 118] width 30 height 5
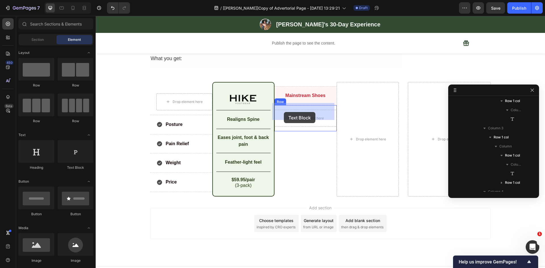
drag, startPoint x: 244, startPoint y: 128, endPoint x: 284, endPoint y: 112, distance: 42.6
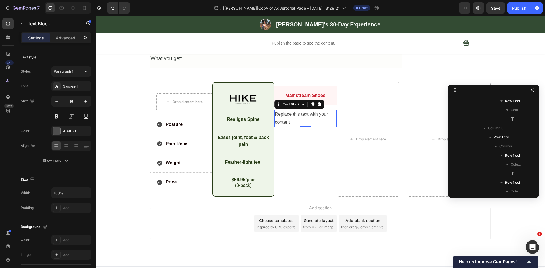
scroll to position [1216, 0]
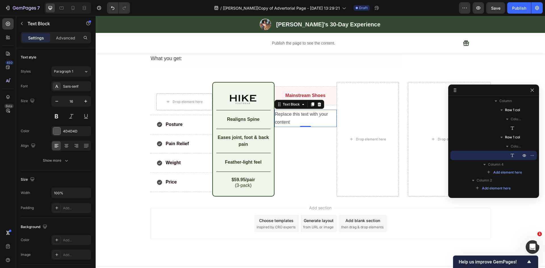
click at [291, 112] on div "Replace this text with your content" at bounding box center [305, 119] width 62 height 18
click at [291, 112] on p "Replace this text with your content" at bounding box center [305, 118] width 61 height 16
click at [312, 119] on div "Mainstream Shoes Text Block Row No posture support Text Block 0 Row Row" at bounding box center [305, 104] width 62 height 44
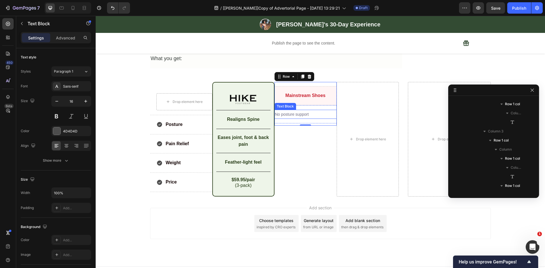
click at [315, 110] on p "No posture support" at bounding box center [305, 114] width 61 height 8
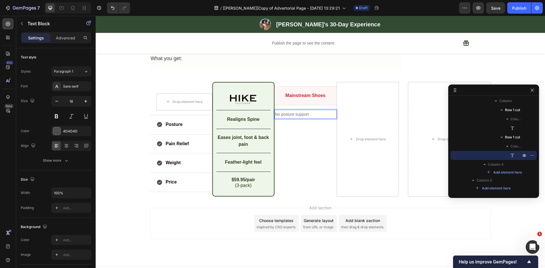
click at [306, 110] on p "No posture support" at bounding box center [305, 114] width 61 height 8
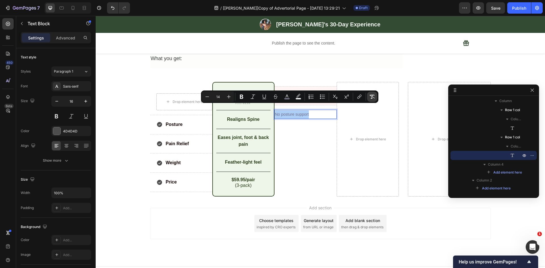
click at [372, 97] on icon "Editor contextual toolbar" at bounding box center [371, 97] width 5 height 4
type input "16"
click at [327, 110] on p "No posture support" at bounding box center [305, 114] width 61 height 8
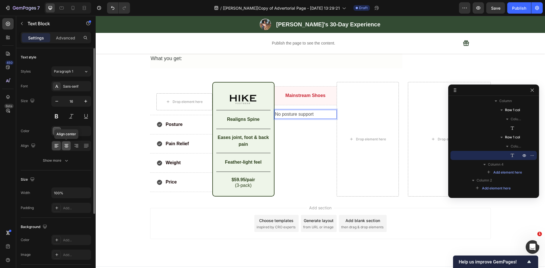
click at [64, 146] on icon at bounding box center [67, 146] width 6 height 6
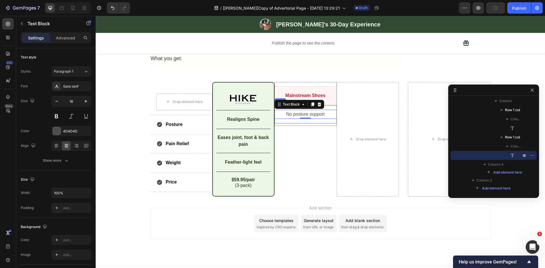
click at [299, 114] on div "No posture support Text Block 0 Row" at bounding box center [305, 114] width 62 height 18
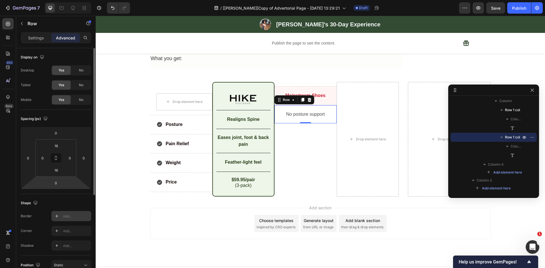
click at [67, 214] on div "Add..." at bounding box center [76, 216] width 27 height 5
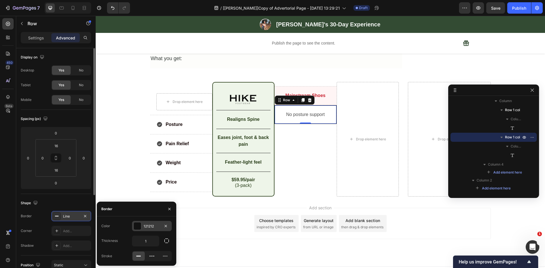
click at [155, 226] on div "121212" at bounding box center [152, 226] width 16 height 5
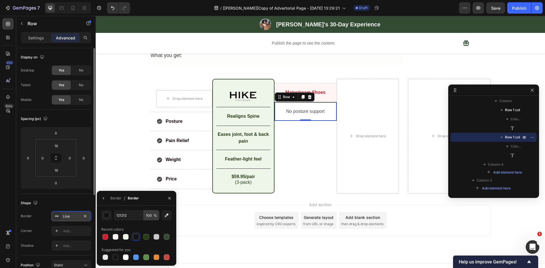
scroll to position [1264, 0]
click at [157, 238] on div at bounding box center [157, 237] width 6 height 6
type input "C9C9C9"
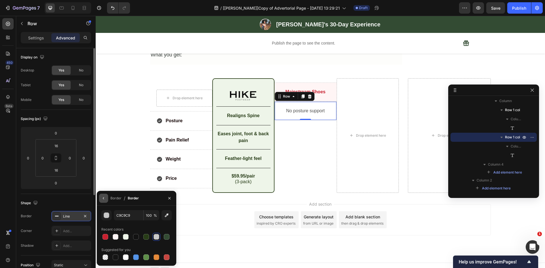
click at [103, 199] on icon "button" at bounding box center [103, 198] width 5 height 5
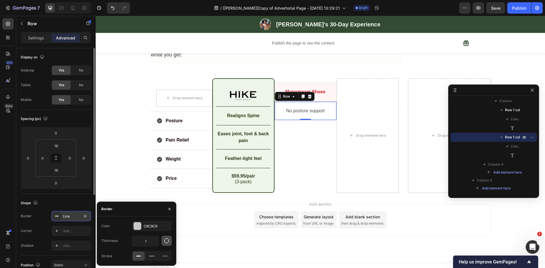
click at [165, 240] on icon "button" at bounding box center [167, 241] width 6 height 6
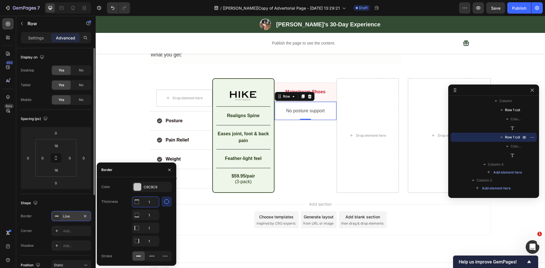
click at [147, 203] on input "1" at bounding box center [145, 202] width 27 height 10
type input "0"
click at [153, 229] on input "1" at bounding box center [145, 228] width 27 height 10
type input "0"
click at [152, 243] on input "1" at bounding box center [145, 241] width 27 height 10
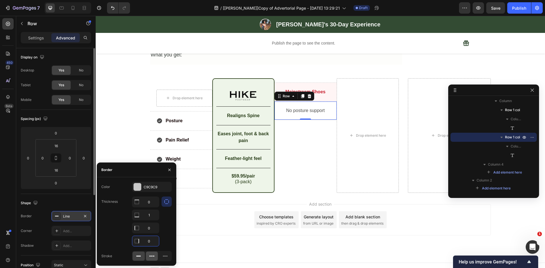
type input "0"
click at [150, 253] on div at bounding box center [152, 256] width 12 height 9
click at [314, 122] on div "Mainstream Shoes Text Block Row No posture support Text Block Row 0 Row" at bounding box center [305, 135] width 62 height 115
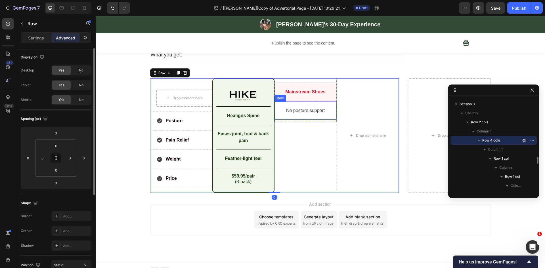
click at [280, 110] on div "No posture support Text Block Row" at bounding box center [305, 111] width 62 height 19
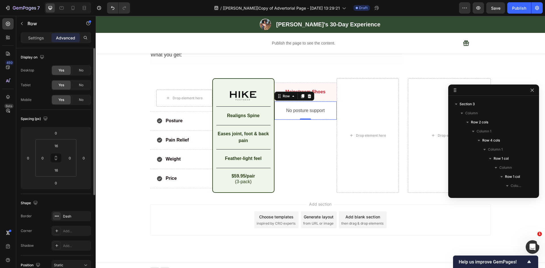
scroll to position [1213, 0]
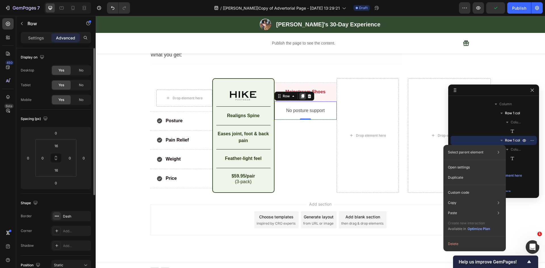
click at [301, 94] on icon at bounding box center [302, 96] width 3 height 4
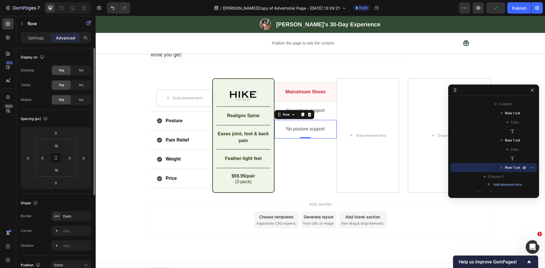
click at [301, 89] on p "Mainstream Shoes" at bounding box center [305, 92] width 61 height 8
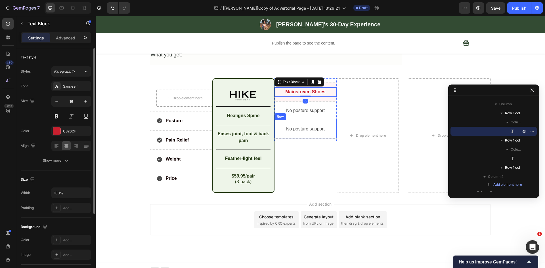
click at [289, 120] on div "No posture support Text Block Row" at bounding box center [305, 129] width 62 height 19
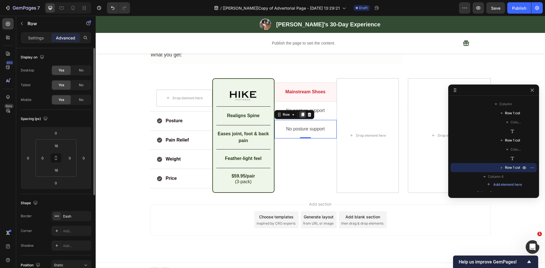
click at [301, 113] on icon at bounding box center [302, 115] width 3 height 4
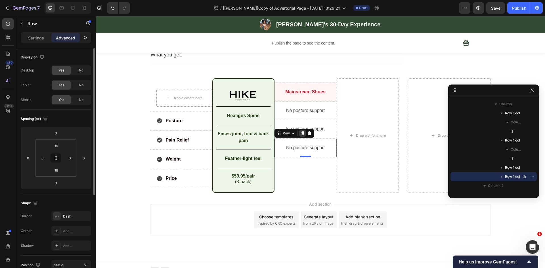
click at [301, 131] on icon at bounding box center [302, 133] width 3 height 4
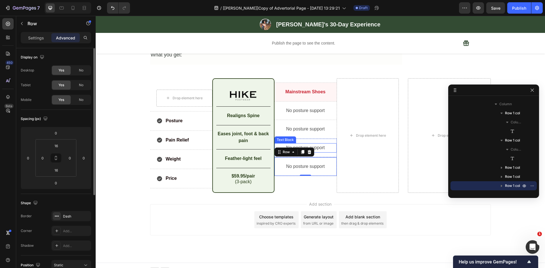
click at [321, 144] on p "No posture support" at bounding box center [305, 148] width 61 height 8
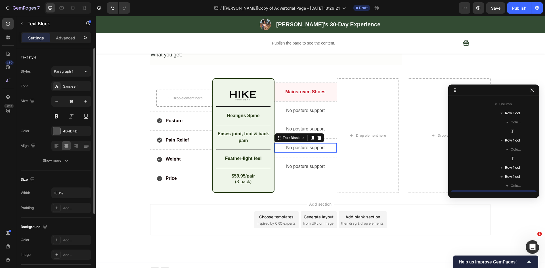
scroll to position [1262, 0]
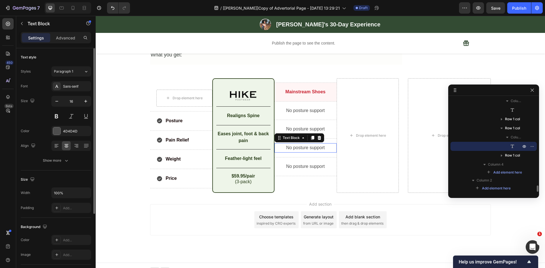
click at [321, 144] on p "No posture support" at bounding box center [305, 148] width 61 height 8
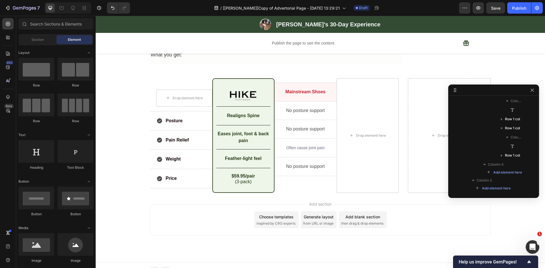
drag, startPoint x: 226, startPoint y: 195, endPoint x: 307, endPoint y: 147, distance: 94.5
click at [226, 195] on div "Add section Choose templates inspired by CRO experts Generate layout from URL o…" at bounding box center [320, 228] width 449 height 70
click at [312, 146] on span "Often cause joint pain" at bounding box center [305, 148] width 38 height 5
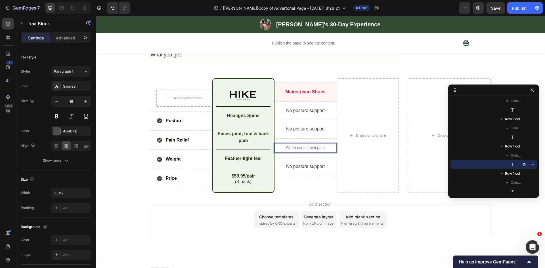
click at [313, 146] on span "Often cause joint pain" at bounding box center [305, 148] width 38 height 5
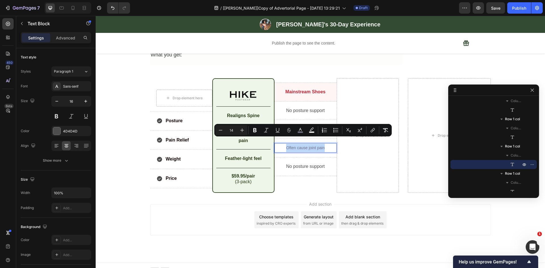
click at [313, 146] on span "Often cause joint pain" at bounding box center [305, 148] width 38 height 5
click at [385, 131] on icon "Editor contextual toolbar" at bounding box center [386, 130] width 6 height 6
type input "16"
click at [329, 144] on p "Often cause joint pain" at bounding box center [305, 148] width 61 height 8
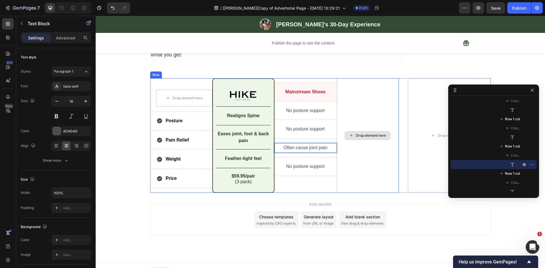
click at [349, 142] on div "Drop element here" at bounding box center [368, 135] width 62 height 115
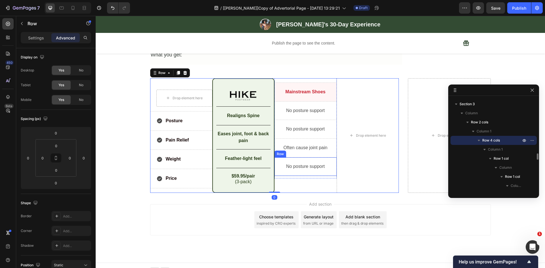
click at [313, 163] on p "No posture support" at bounding box center [305, 167] width 61 height 8
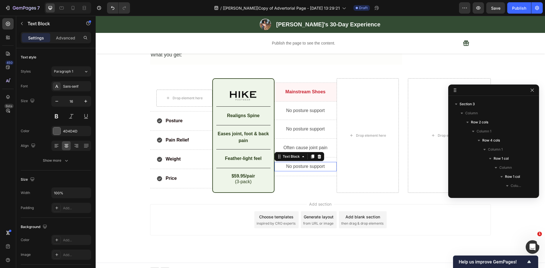
scroll to position [1298, 0]
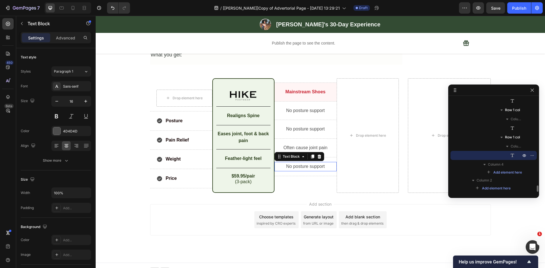
click at [313, 163] on p "No posture support" at bounding box center [305, 167] width 61 height 8
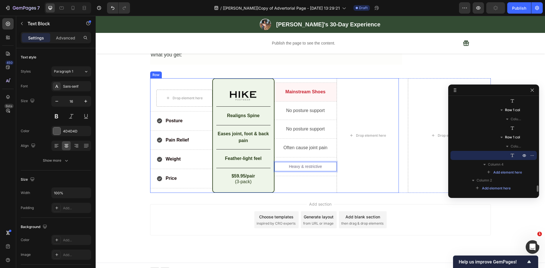
click at [299, 181] on div "Mainstream Shoes Text Block Row No posture support Text Block Row No posture su…" at bounding box center [305, 135] width 62 height 115
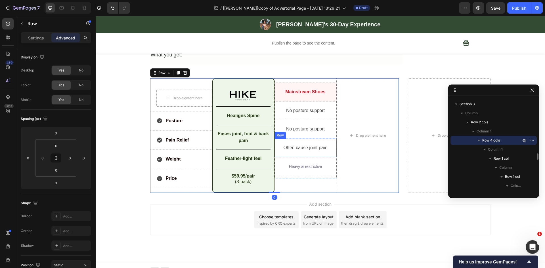
click at [296, 144] on p "Often cause joint pain" at bounding box center [305, 148] width 61 height 8
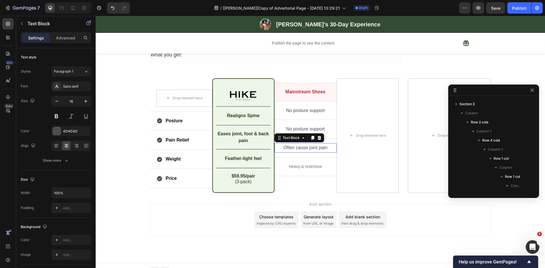
scroll to position [1286, 0]
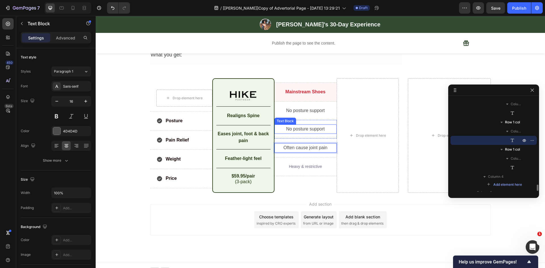
click at [298, 125] on p "No posture support" at bounding box center [305, 129] width 61 height 8
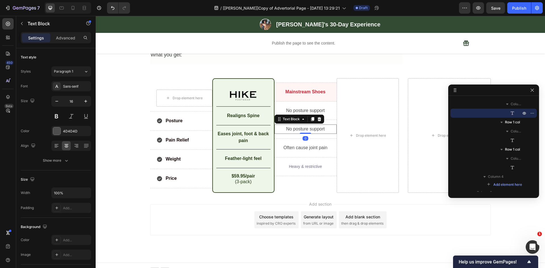
click at [298, 125] on p "No posture support" at bounding box center [305, 129] width 61 height 8
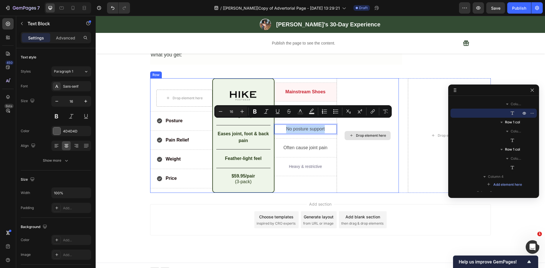
click at [354, 166] on div "Drop element here" at bounding box center [368, 135] width 62 height 115
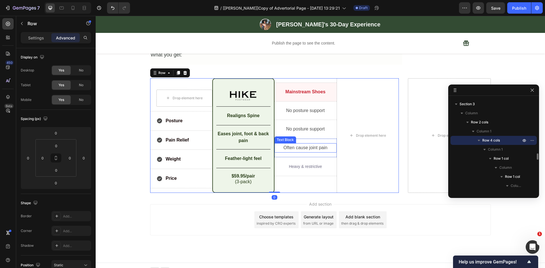
click at [302, 144] on p "Often cause joint pain" at bounding box center [305, 148] width 61 height 8
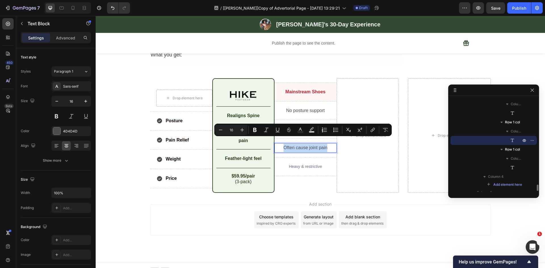
click at [303, 125] on p "No posture support" at bounding box center [305, 129] width 61 height 8
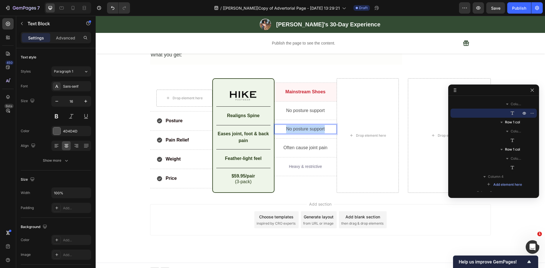
click at [303, 125] on p "No posture support" at bounding box center [305, 129] width 61 height 8
click at [324, 108] on p "No posture support" at bounding box center [305, 111] width 61 height 8
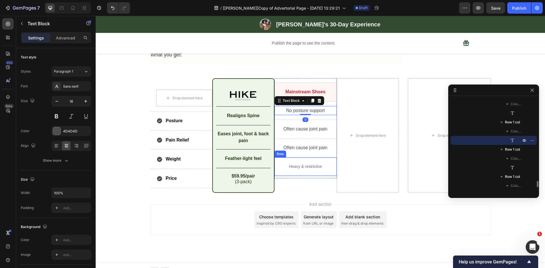
click at [306, 164] on span "Heavy & restrictive" at bounding box center [305, 166] width 33 height 5
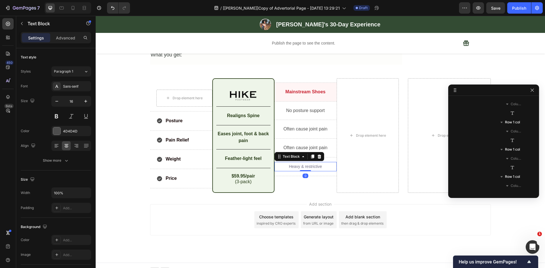
scroll to position [1298, 0]
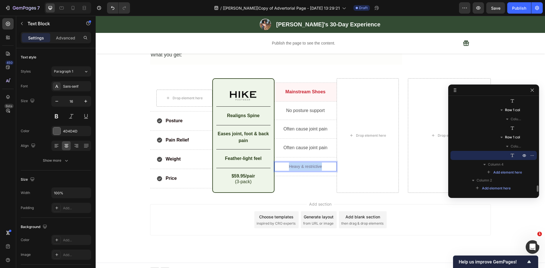
click at [305, 164] on span "Heavy & restrictive" at bounding box center [305, 166] width 33 height 5
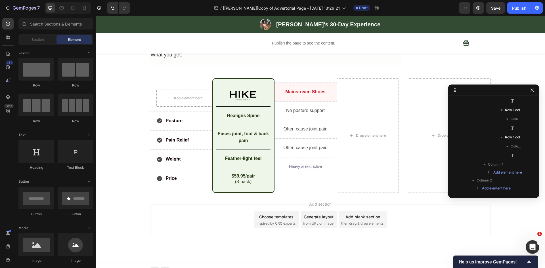
drag, startPoint x: 262, startPoint y: 196, endPoint x: 290, endPoint y: 157, distance: 48.0
click at [262, 196] on div "Add section Choose templates inspired by CRO experts Generate layout from URL o…" at bounding box center [320, 228] width 449 height 70
click at [299, 144] on p "Often cause joint pain" at bounding box center [305, 148] width 61 height 8
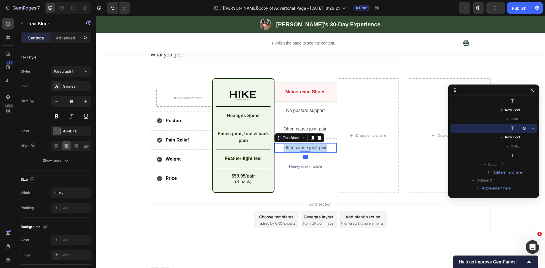
click at [299, 144] on p "Often cause joint pain" at bounding box center [305, 148] width 61 height 8
click at [226, 197] on div "Add section Choose templates inspired by CRO experts Generate layout from URL o…" at bounding box center [320, 228] width 449 height 70
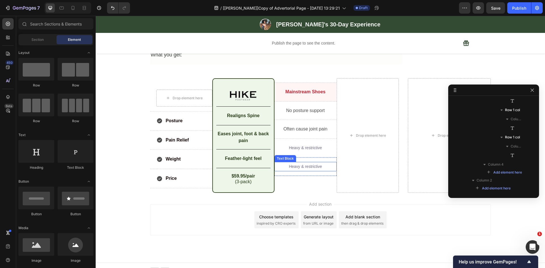
click at [314, 164] on span "Heavy & restrictive" at bounding box center [305, 166] width 33 height 5
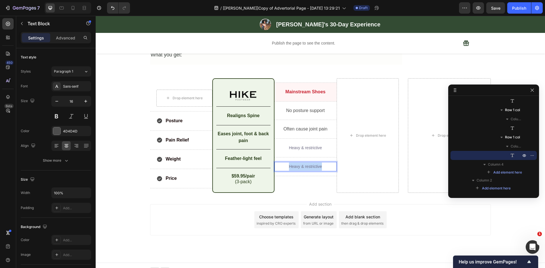
click at [314, 164] on span "Heavy & restrictive" at bounding box center [305, 166] width 33 height 5
click at [233, 204] on div "Add section Choose templates inspired by CRO experts Generate layout from URL o…" at bounding box center [320, 219] width 341 height 31
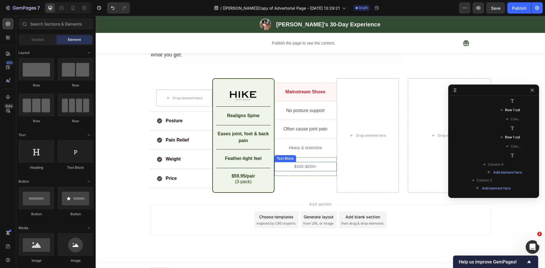
click at [315, 146] on span "Heavy & restrictive" at bounding box center [305, 148] width 33 height 5
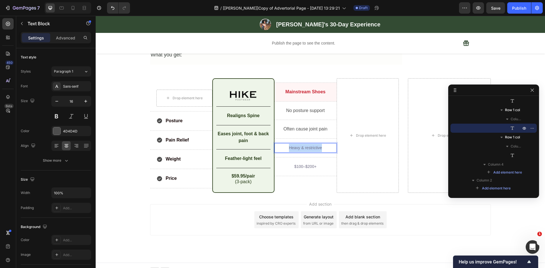
click at [315, 146] on span "Heavy & restrictive" at bounding box center [305, 148] width 33 height 5
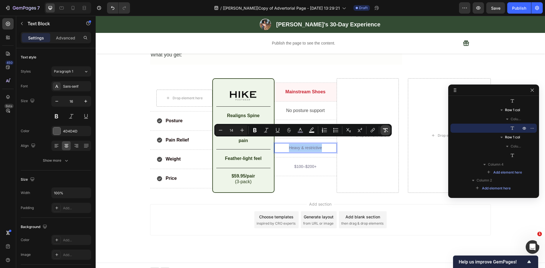
click at [385, 132] on icon "Editor contextual toolbar" at bounding box center [385, 130] width 5 height 4
type input "16"
click at [253, 196] on div "Add section Choose templates inspired by CRO experts Generate layout from URL o…" at bounding box center [320, 228] width 449 height 70
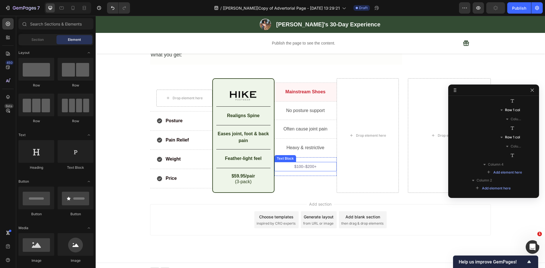
click at [304, 164] on span "$100–$200+" at bounding box center [305, 166] width 22 height 5
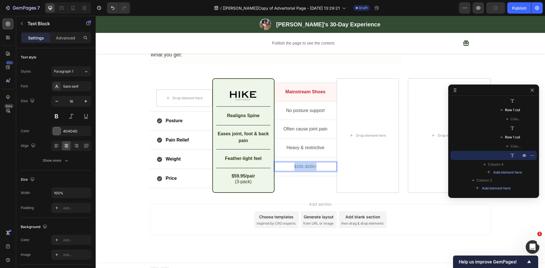
click at [304, 164] on span "$100–$200+" at bounding box center [305, 166] width 22 height 5
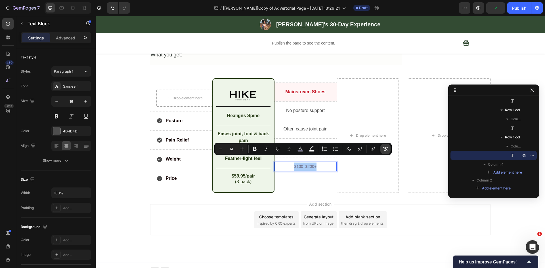
click at [385, 148] on icon "Editor contextual toolbar" at bounding box center [385, 149] width 5 height 4
type input "16"
click at [214, 204] on div "Add section Choose templates inspired by CRO experts Generate layout from URL o…" at bounding box center [320, 219] width 341 height 31
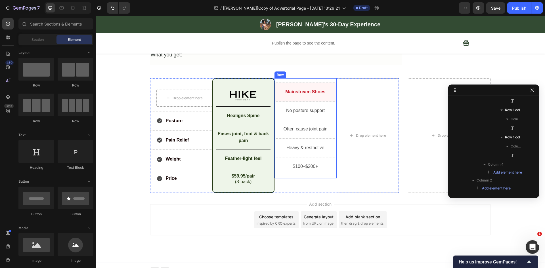
click at [315, 78] on div "Mainstream Shoes Text Block Row No posture support Text Block Row Often cause j…" at bounding box center [305, 128] width 62 height 100
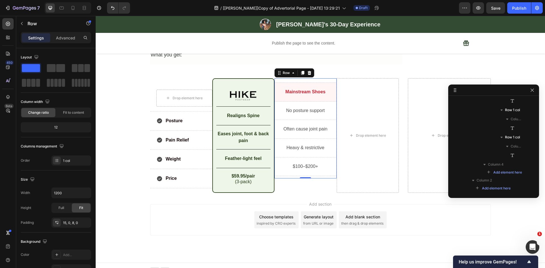
scroll to position [1168, 0]
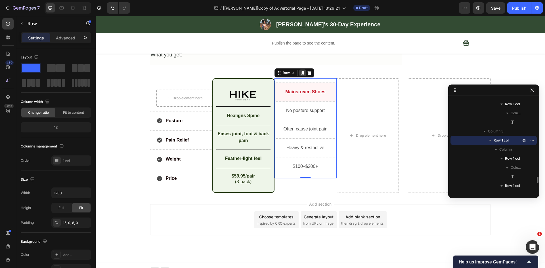
click at [301, 71] on icon at bounding box center [302, 73] width 3 height 4
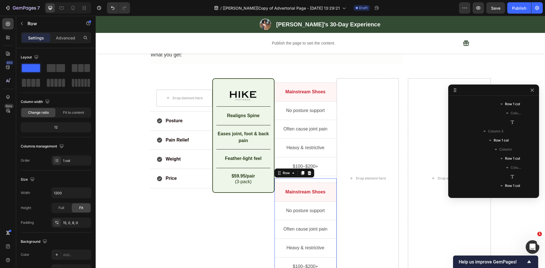
scroll to position [1307, 0]
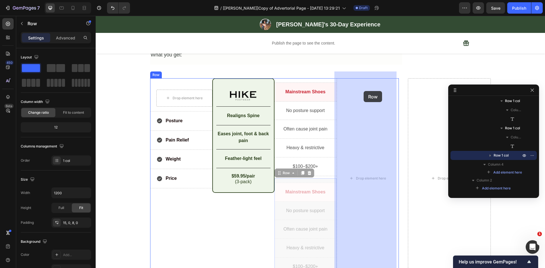
drag, startPoint x: 282, startPoint y: 167, endPoint x: 364, endPoint y: 91, distance: 111.4
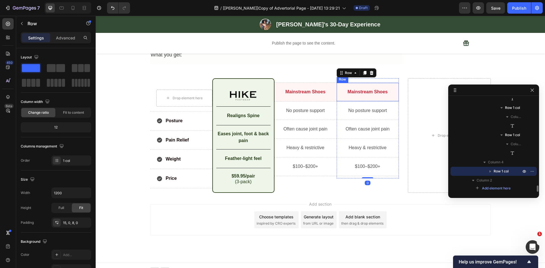
scroll to position [1300, 0]
click at [361, 88] on p "Mainstream Shoes" at bounding box center [367, 92] width 61 height 8
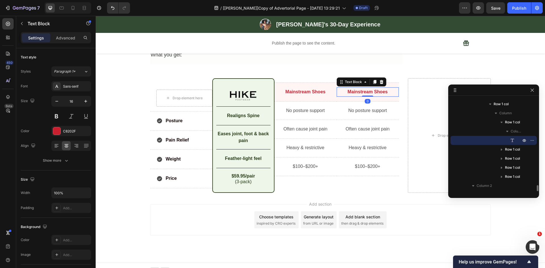
click at [361, 88] on p "Mainstream Shoes" at bounding box center [367, 92] width 61 height 8
click at [408, 81] on div "Drop element here" at bounding box center [449, 135] width 83 height 115
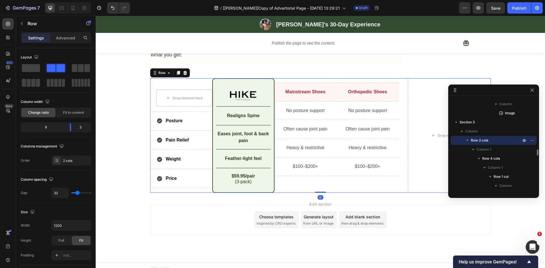
click at [376, 89] on span "Orthopedic Shoes" at bounding box center [367, 91] width 39 height 5
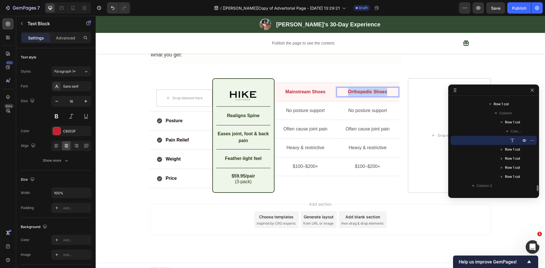
click at [376, 89] on span "Orthopedic Shoes" at bounding box center [367, 91] width 39 height 5
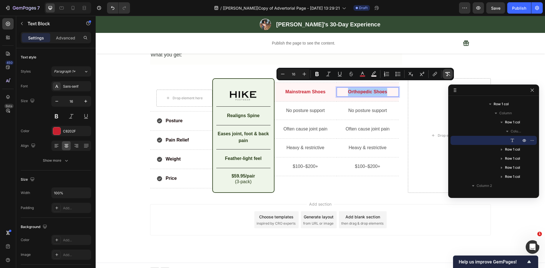
click at [450, 73] on icon "Editor contextual toolbar" at bounding box center [447, 74] width 5 height 4
click at [401, 120] on div "Drop element here Row Posture Item List Row Pain Relief Item List Row Weight It…" at bounding box center [320, 135] width 341 height 115
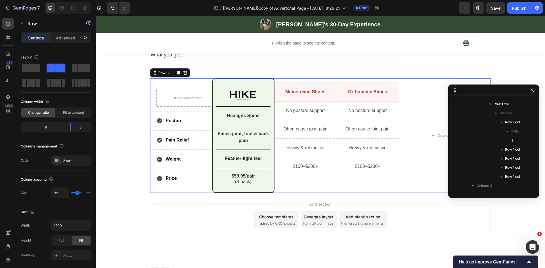
scroll to position [807, 0]
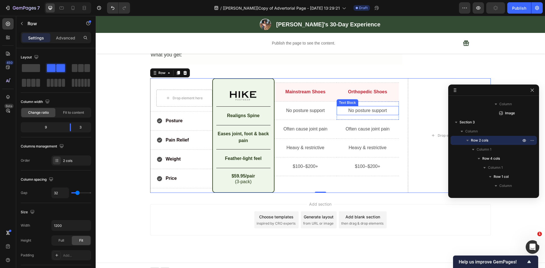
click at [361, 107] on p "No posture support" at bounding box center [367, 111] width 61 height 8
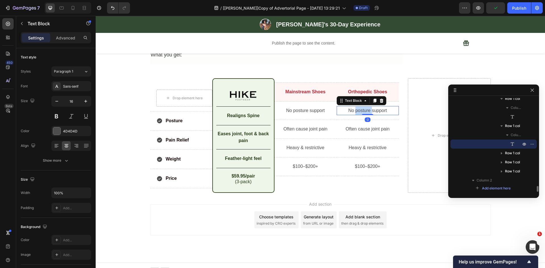
click at [361, 107] on p "No posture support" at bounding box center [367, 111] width 61 height 8
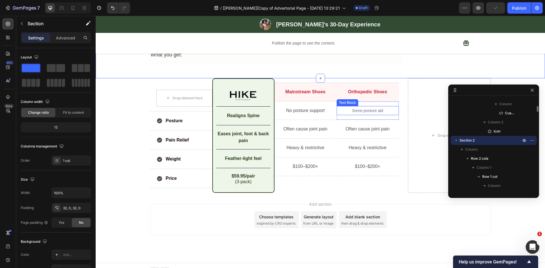
click at [382, 107] on p "Some posture aid" at bounding box center [367, 111] width 61 height 8
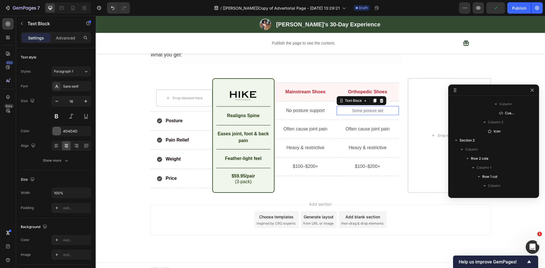
scroll to position [1395, 0]
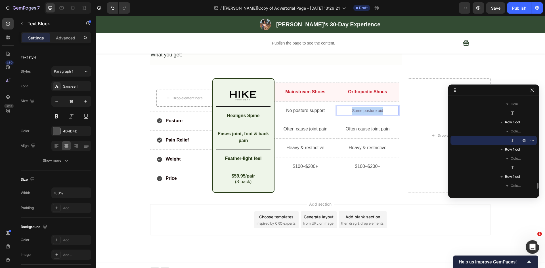
click at [382, 107] on p "Some posture aid" at bounding box center [367, 111] width 61 height 8
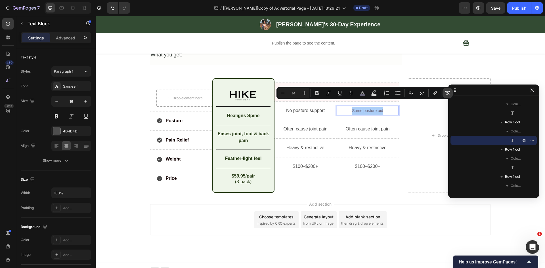
click at [446, 93] on icon "Editor contextual toolbar" at bounding box center [448, 93] width 6 height 6
type input "16"
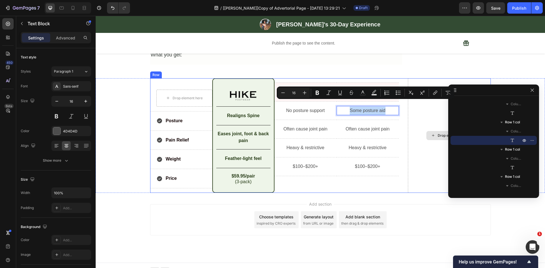
click at [403, 108] on div "Drop element here Row Posture Item List Row Pain Relief Item List Row Weight It…" at bounding box center [320, 135] width 341 height 115
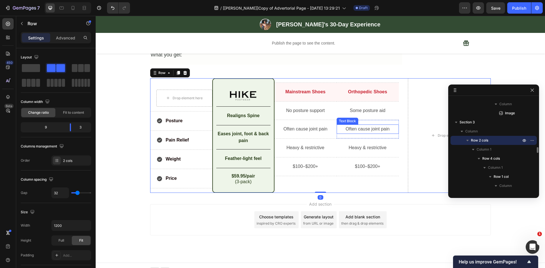
click at [365, 125] on p "Often cause joint pain" at bounding box center [367, 129] width 61 height 8
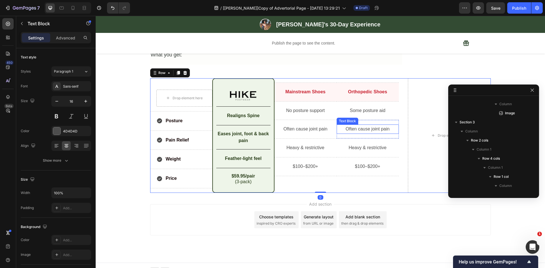
scroll to position [1422, 0]
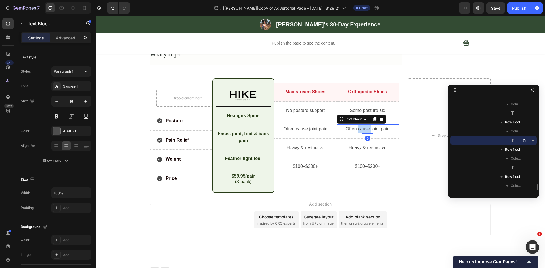
click at [364, 125] on p "Often cause joint pain" at bounding box center [367, 129] width 61 height 8
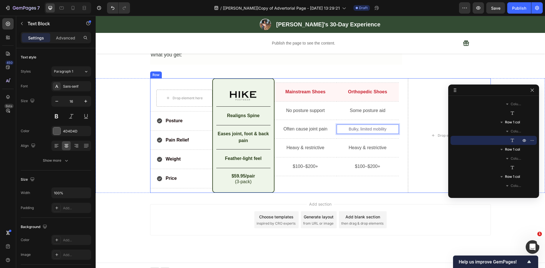
click at [397, 111] on div "Drop element here Row Posture Item List Row Pain Relief Item List Row Weight It…" at bounding box center [320, 135] width 341 height 115
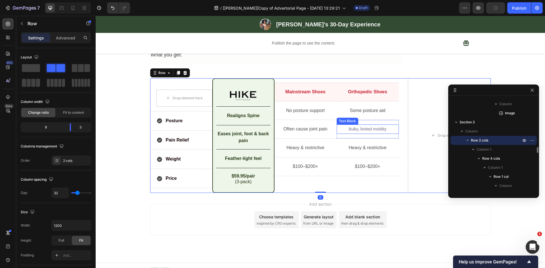
click at [380, 127] on span "Bulky, limited mobility" at bounding box center [368, 129] width 38 height 5
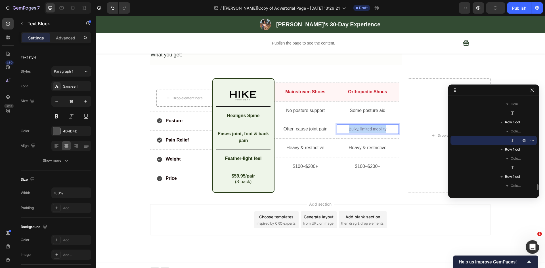
click at [380, 127] on span "Bulky, limited mobility" at bounding box center [368, 129] width 38 height 5
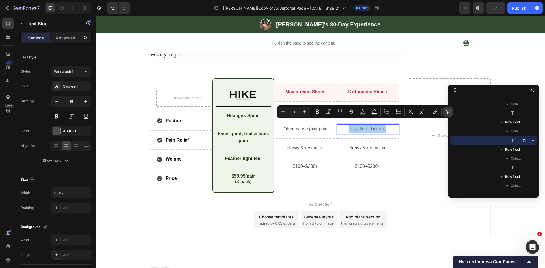
click at [448, 112] on icon "Editor contextual toolbar" at bounding box center [448, 112] width 6 height 6
type input "16"
click at [369, 107] on p "Some posture aid" at bounding box center [367, 111] width 61 height 8
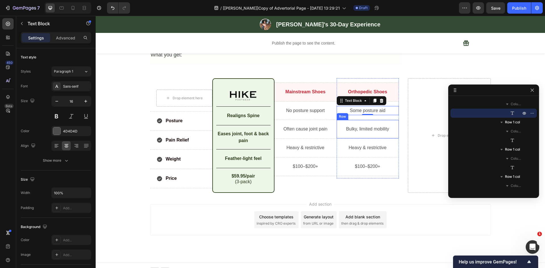
click at [358, 144] on p "Heavy & restrictive" at bounding box center [367, 148] width 61 height 8
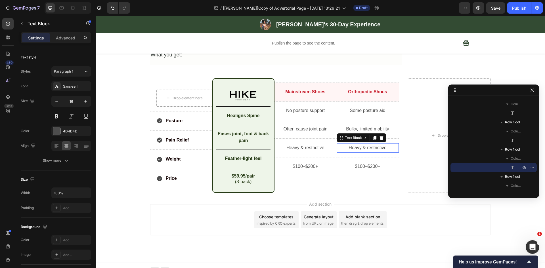
click at [358, 144] on p "Heavy & restrictive" at bounding box center [367, 148] width 61 height 8
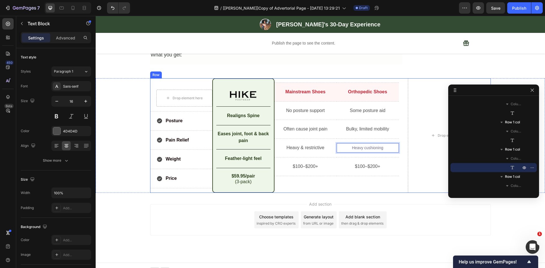
click at [397, 111] on div "Drop element here Row Posture Item List Row Pain Relief Item List Row Weight It…" at bounding box center [320, 135] width 341 height 115
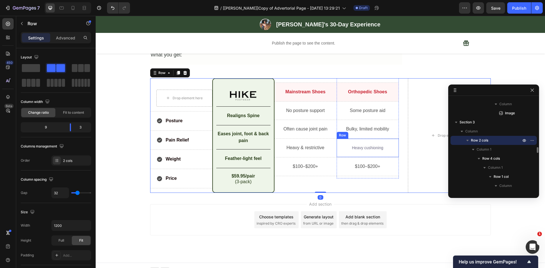
click at [377, 146] on span "Heavy cushioning" at bounding box center [368, 148] width 32 height 5
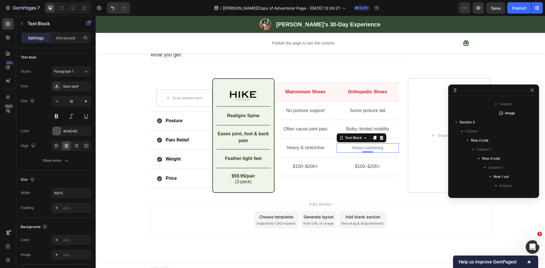
scroll to position [1446, 0]
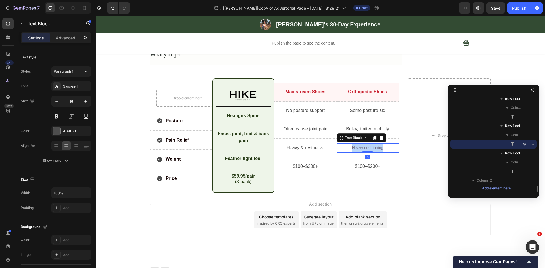
click at [377, 146] on span "Heavy cushioning" at bounding box center [368, 148] width 32 height 5
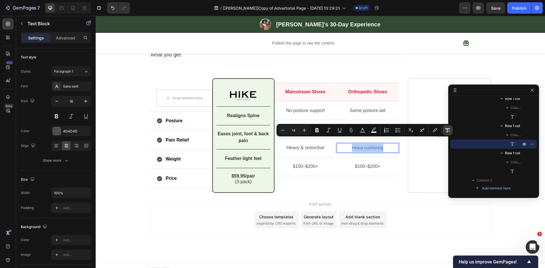
click at [446, 131] on icon "Editor contextual toolbar" at bounding box center [448, 130] width 6 height 6
type input "16"
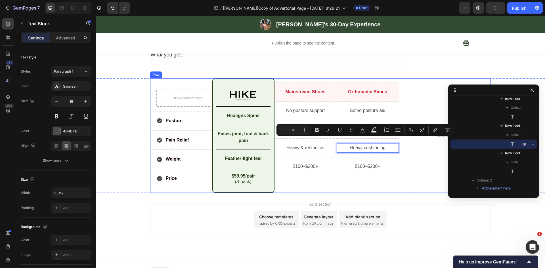
click at [401, 140] on div "Drop element here Row Posture Item List Row Pain Relief Item List Row Weight It…" at bounding box center [320, 135] width 341 height 115
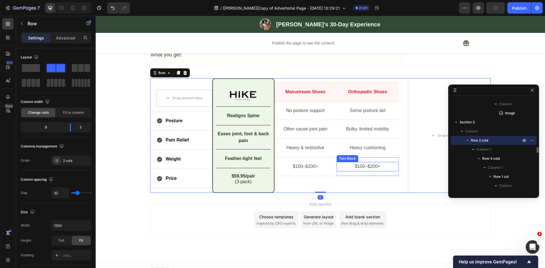
click at [362, 163] on p "$100–$200+" at bounding box center [367, 167] width 61 height 8
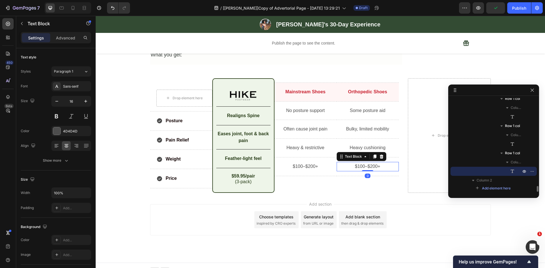
click at [362, 163] on p "$100–$200+" at bounding box center [367, 167] width 61 height 8
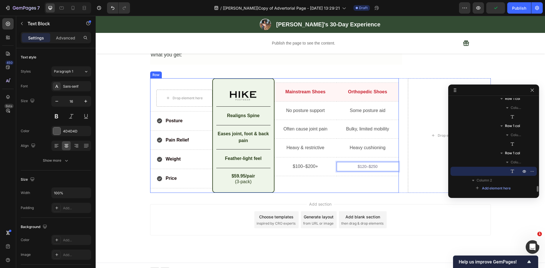
click at [389, 173] on div "Orthopedic Shoes Text Block Row Some posture aid Text Block Row Bulky, limited …" at bounding box center [368, 135] width 62 height 115
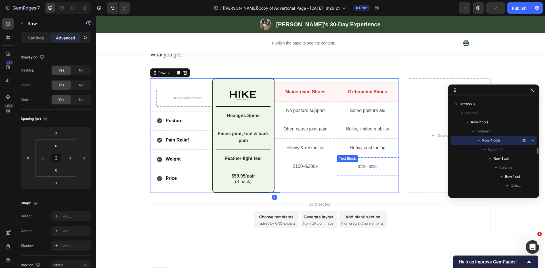
click at [366, 164] on span "$120–$250" at bounding box center [368, 166] width 20 height 5
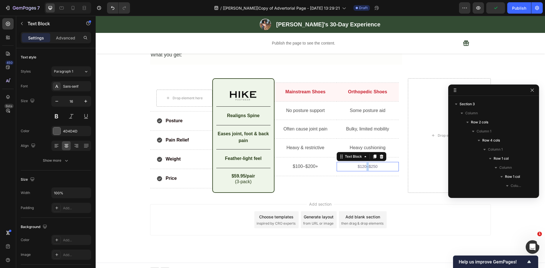
click at [365, 164] on span "$120–$250" at bounding box center [368, 166] width 20 height 5
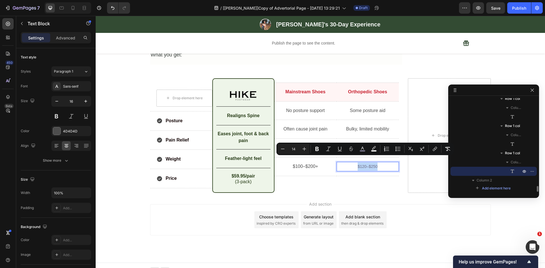
click at [365, 164] on span "$120–$250" at bounding box center [368, 166] width 20 height 5
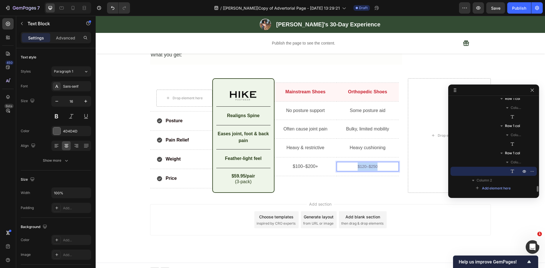
click at [365, 164] on span "$120–$250" at bounding box center [368, 166] width 20 height 5
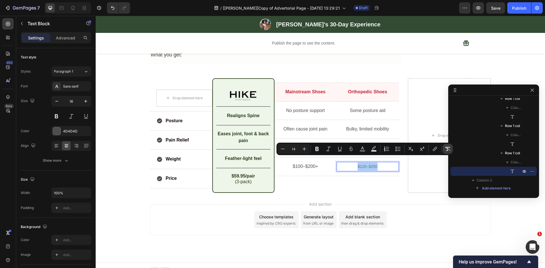
click at [447, 148] on icon "Editor contextual toolbar" at bounding box center [448, 149] width 6 height 6
type input "16"
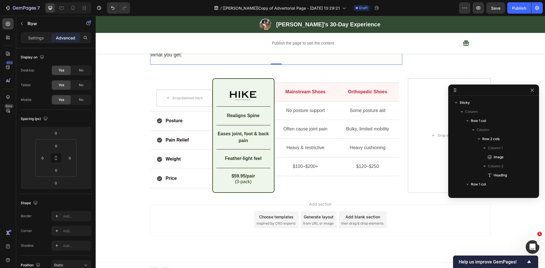
scroll to position [307, 0]
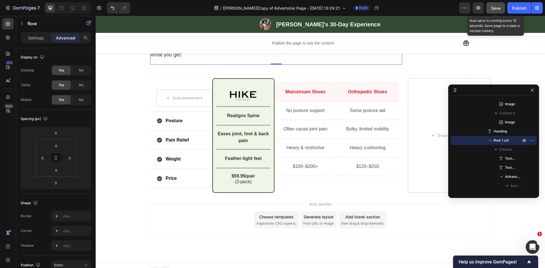
click at [498, 8] on span "Save" at bounding box center [495, 8] width 9 height 5
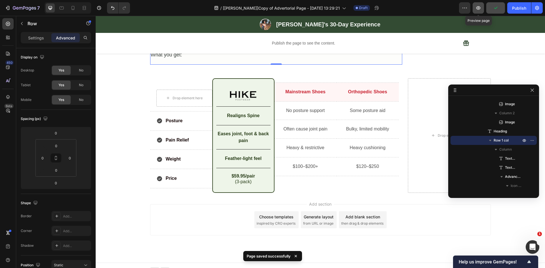
click at [478, 9] on icon "button" at bounding box center [478, 8] width 2 height 2
click at [477, 7] on icon "button" at bounding box center [478, 7] width 4 height 3
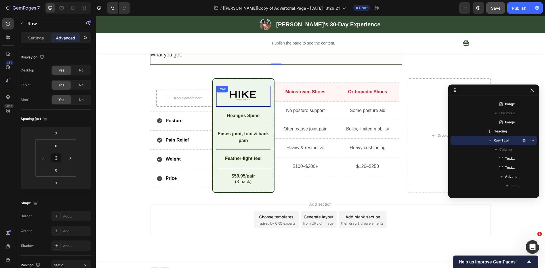
click at [238, 86] on div "Image Row" at bounding box center [243, 96] width 54 height 21
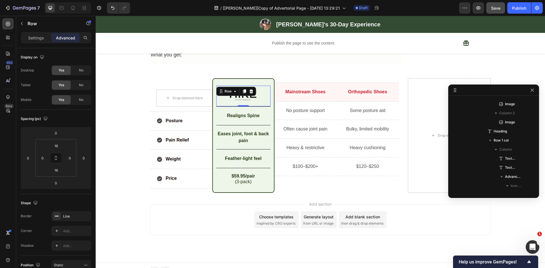
scroll to position [1022, 0]
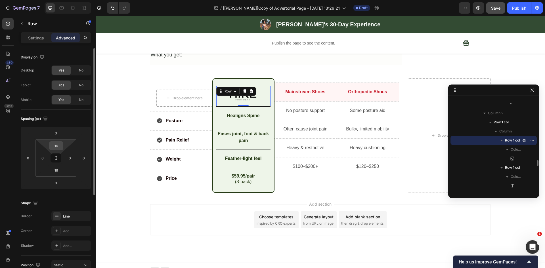
click at [57, 147] on input "16" at bounding box center [56, 146] width 11 height 9
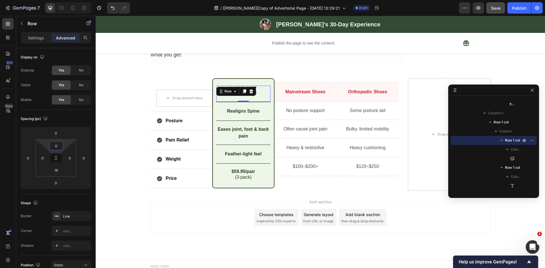
scroll to position [1262, 0]
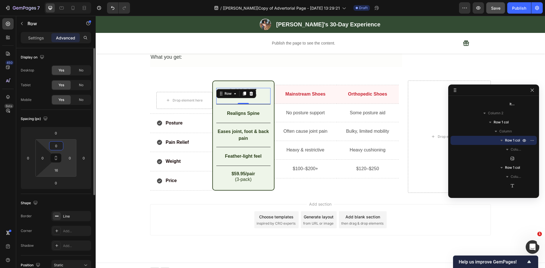
type input "0"
click at [56, 169] on input "16" at bounding box center [56, 170] width 11 height 9
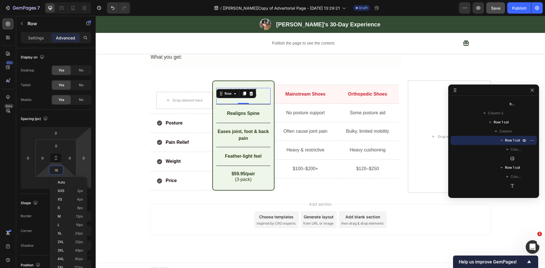
type input "0"
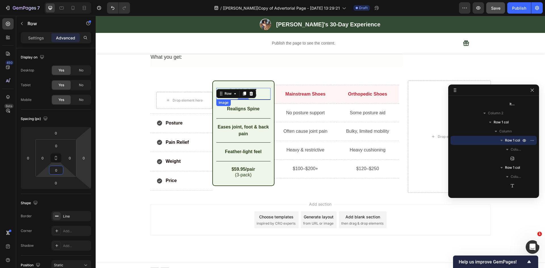
click at [259, 89] on div at bounding box center [243, 94] width 54 height 12
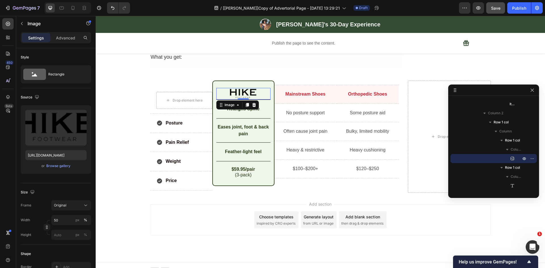
click at [251, 89] on img at bounding box center [243, 94] width 27 height 12
click at [64, 40] on p "Advanced" at bounding box center [65, 38] width 19 height 6
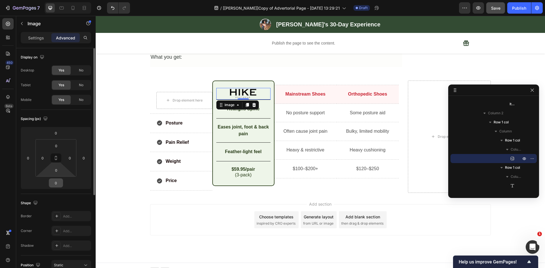
click at [55, 186] on input "0" at bounding box center [55, 183] width 11 height 9
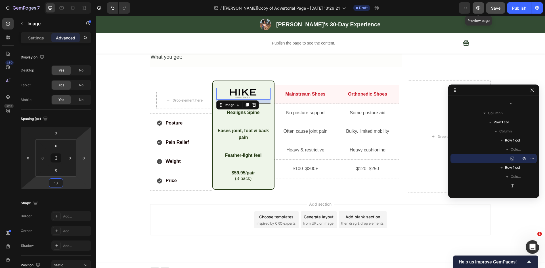
click at [479, 9] on icon "button" at bounding box center [478, 8] width 6 height 6
click at [56, 182] on input "13" at bounding box center [55, 183] width 11 height 9
type input "10"
click at [240, 127] on p "Eases joint, foot & back pain" at bounding box center [243, 134] width 53 height 14
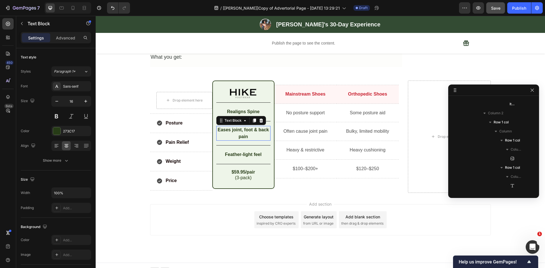
scroll to position [1095, 0]
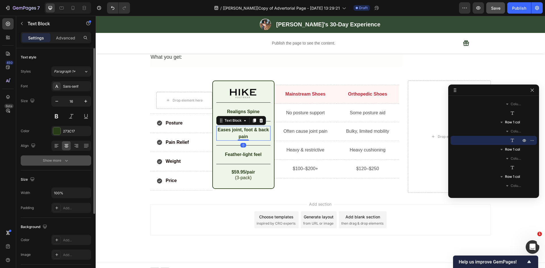
click at [66, 159] on icon "button" at bounding box center [67, 161] width 6 height 6
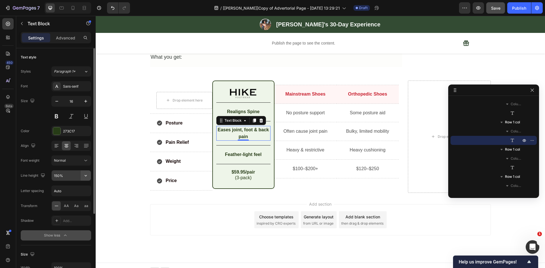
click at [87, 172] on button "button" at bounding box center [86, 176] width 10 height 10
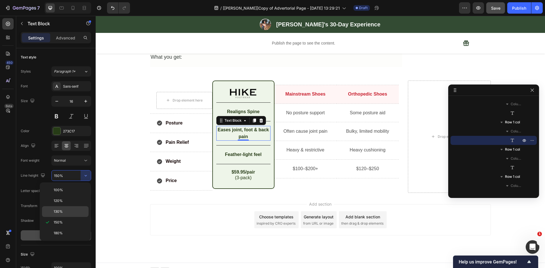
click at [61, 209] on span "130%" at bounding box center [58, 211] width 9 height 5
type input "130%"
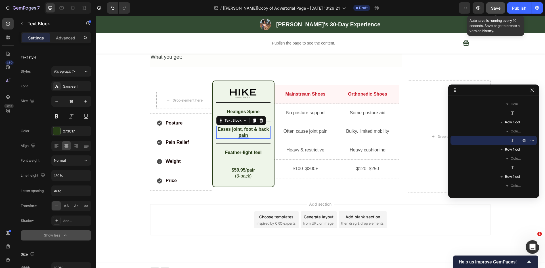
click at [494, 9] on span "Save" at bounding box center [495, 8] width 9 height 5
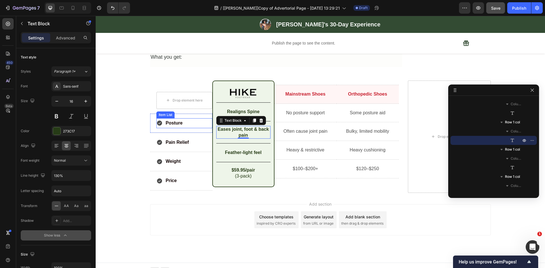
click at [179, 119] on p "Posture" at bounding box center [174, 123] width 17 height 8
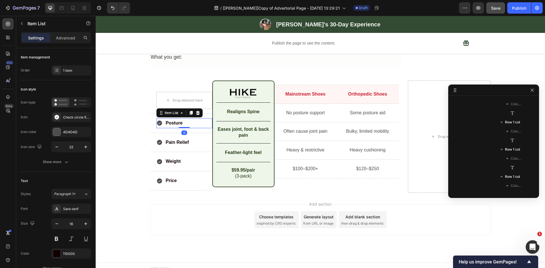
scroll to position [904, 0]
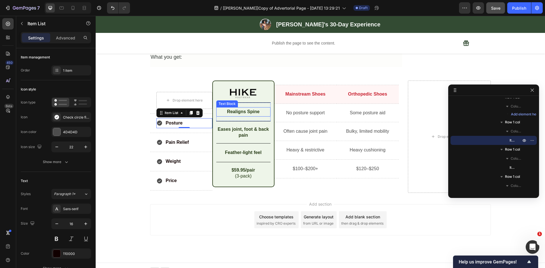
click at [251, 108] on p "Realigns Spine" at bounding box center [243, 112] width 53 height 8
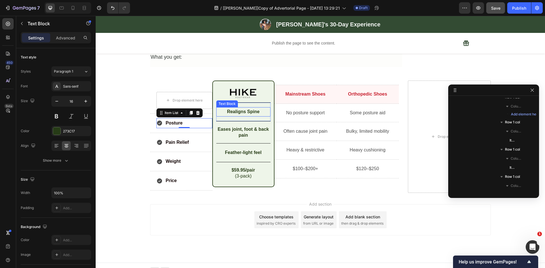
scroll to position [1068, 0]
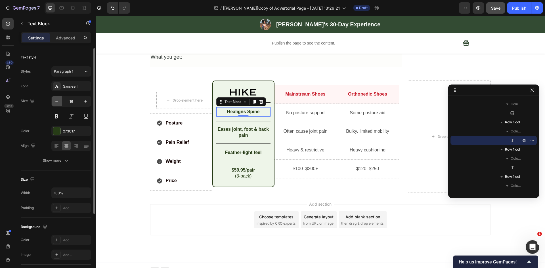
click at [57, 98] on icon "button" at bounding box center [57, 101] width 6 height 6
type input "15"
click at [251, 126] on strong "Eases joint, foot & back pain" at bounding box center [243, 131] width 51 height 11
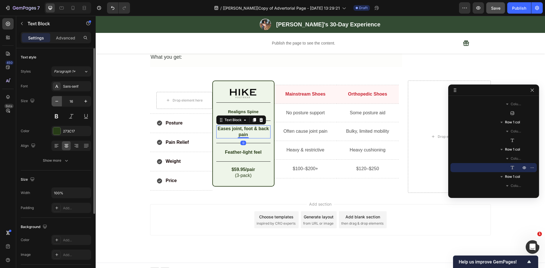
click at [58, 100] on icon "button" at bounding box center [57, 101] width 6 height 6
type input "15"
click at [253, 149] on strong "Feather-light feel" at bounding box center [243, 151] width 37 height 5
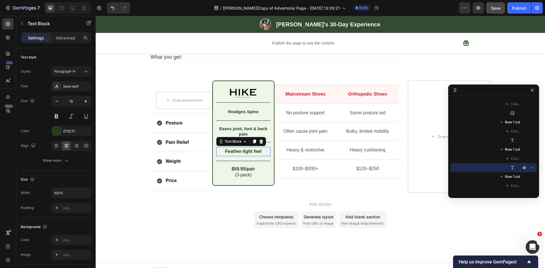
scroll to position [1122, 0]
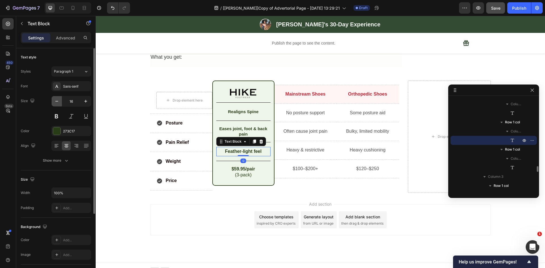
click at [55, 102] on icon "button" at bounding box center [57, 101] width 6 height 6
type input "15"
click at [245, 166] on strong "$59.95/pair" at bounding box center [244, 168] width 24 height 5
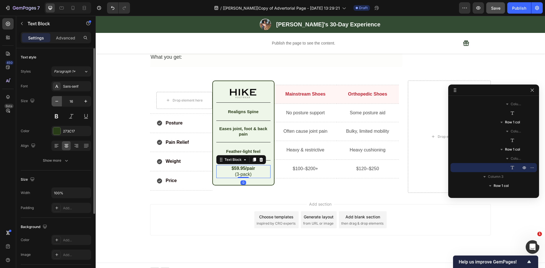
click at [56, 103] on icon "button" at bounding box center [57, 101] width 6 height 6
type input "15"
click at [171, 177] on p "Price" at bounding box center [171, 181] width 11 height 8
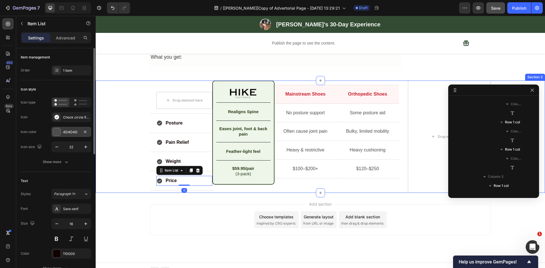
scroll to position [986, 0]
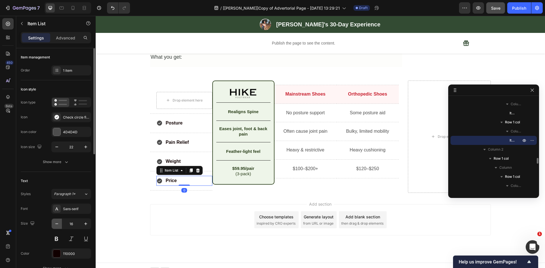
click at [54, 221] on icon "button" at bounding box center [57, 224] width 6 height 6
type input "15"
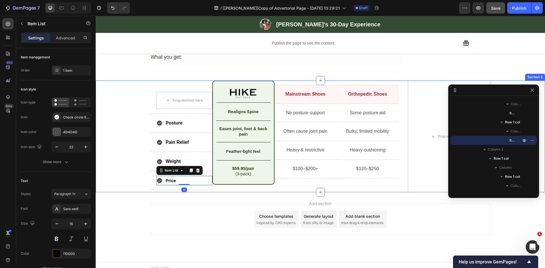
scroll to position [1261, 0]
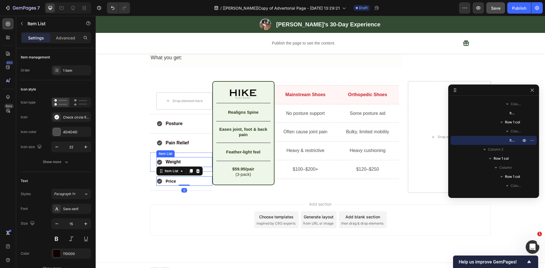
click at [191, 157] on div "Weight" at bounding box center [184, 162] width 56 height 10
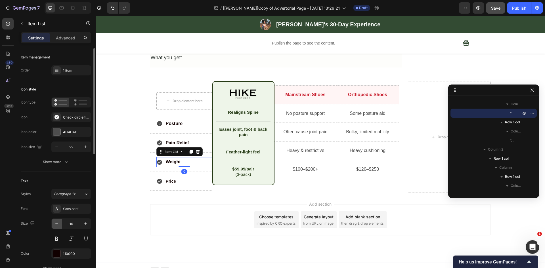
click at [56, 222] on icon "button" at bounding box center [57, 224] width 6 height 6
type input "15"
click at [188, 139] on div "Pain Relief" at bounding box center [184, 144] width 56 height 10
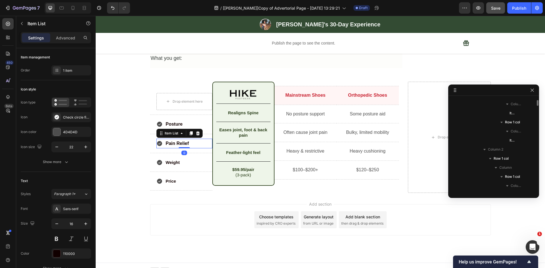
scroll to position [932, 0]
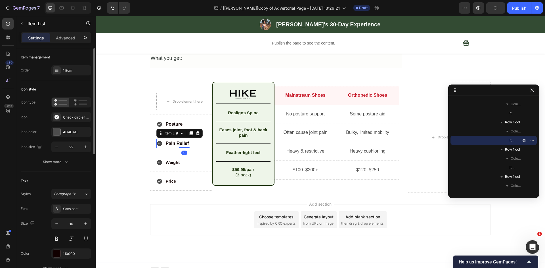
drag, startPoint x: 55, startPoint y: 222, endPoint x: 66, endPoint y: 216, distance: 12.3
click at [55, 222] on icon "button" at bounding box center [57, 224] width 6 height 6
type input "15"
click at [181, 140] on p "Pain Relief" at bounding box center [177, 144] width 22 height 8
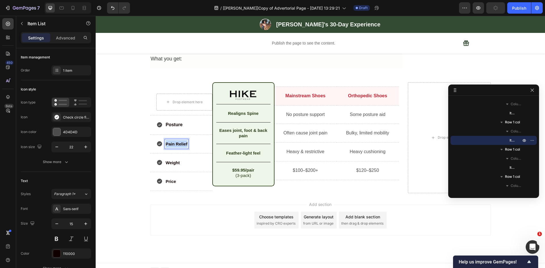
click at [181, 140] on p "Pain Relief" at bounding box center [177, 144] width 22 height 8
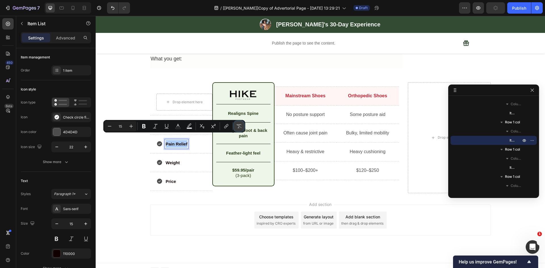
click at [241, 127] on icon "Editor contextual toolbar" at bounding box center [239, 126] width 6 height 6
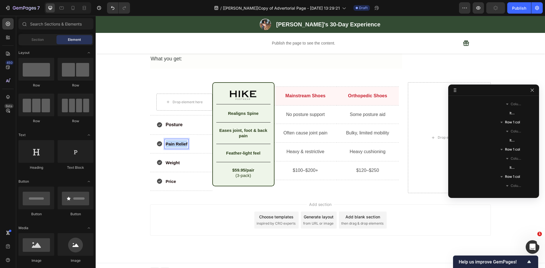
click at [114, 210] on div "Add section Choose templates inspired by CRO experts Generate layout from URL o…" at bounding box center [320, 228] width 449 height 70
click at [172, 141] on p "Pain Relief" at bounding box center [177, 144] width 22 height 8
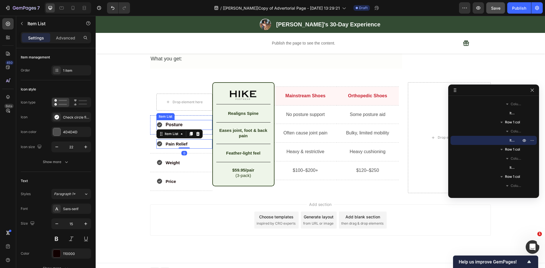
click at [183, 122] on div "Posture" at bounding box center [184, 125] width 56 height 10
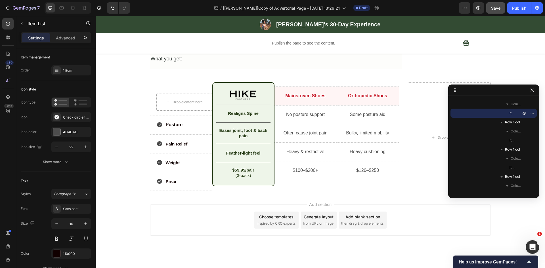
click at [192, 120] on div "Posture" at bounding box center [184, 125] width 56 height 10
click at [59, 222] on icon "button" at bounding box center [57, 224] width 6 height 6
type input "15"
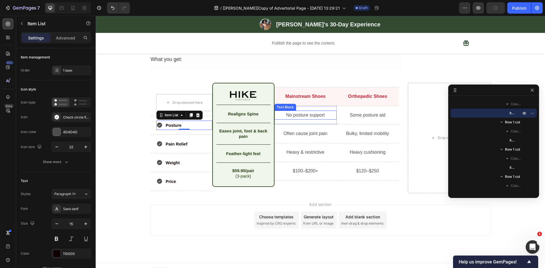
click at [295, 111] on p "No posture support" at bounding box center [305, 115] width 61 height 8
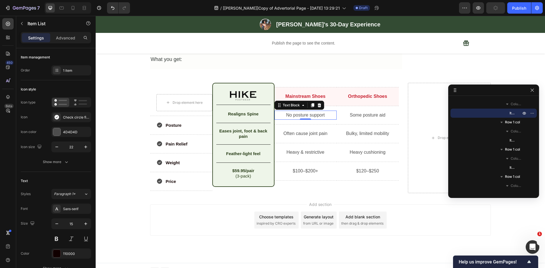
scroll to position [1231, 0]
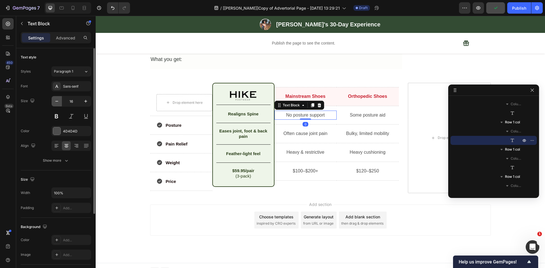
click at [52, 99] on button "button" at bounding box center [57, 101] width 10 height 10
type input "15"
click at [297, 129] on p "Often cause joint pain" at bounding box center [305, 133] width 61 height 8
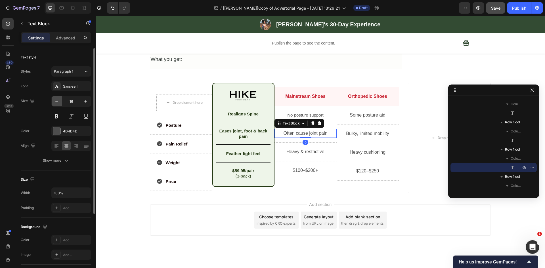
click at [58, 99] on icon "button" at bounding box center [57, 101] width 6 height 6
type input "15"
click at [309, 148] on p "Heavy & restrictive" at bounding box center [305, 152] width 61 height 8
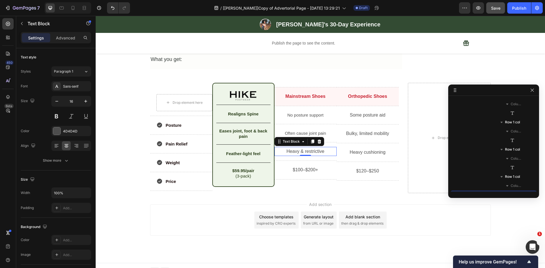
scroll to position [1286, 0]
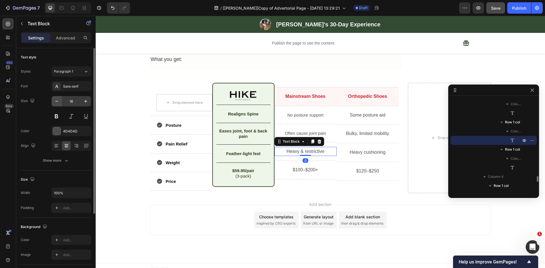
click at [56, 103] on icon "button" at bounding box center [57, 101] width 6 height 6
type input "15"
click at [116, 10] on icon "Undo/Redo" at bounding box center [113, 8] width 6 height 6
type input "16"
click at [116, 10] on icon "Undo/Redo" at bounding box center [113, 8] width 6 height 6
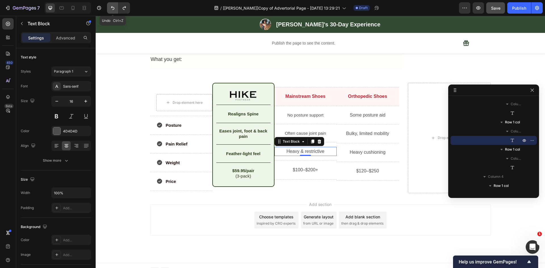
click at [116, 10] on icon "Undo/Redo" at bounding box center [113, 8] width 6 height 6
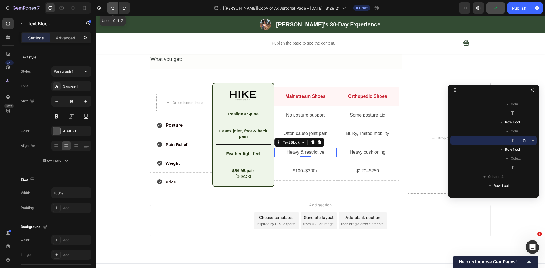
scroll to position [1260, 0]
click at [116, 10] on icon "Undo/Redo" at bounding box center [113, 8] width 6 height 6
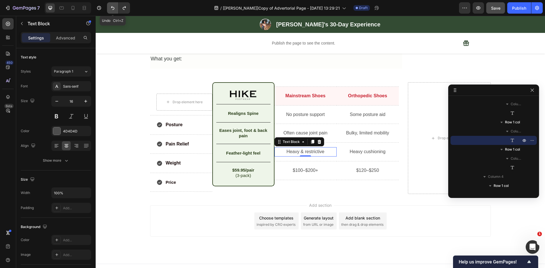
click at [116, 10] on icon "Undo/Redo" at bounding box center [113, 8] width 6 height 6
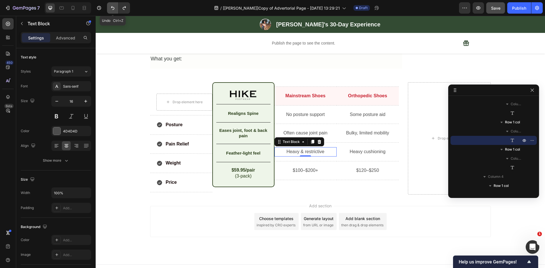
click at [116, 10] on icon "Undo/Redo" at bounding box center [113, 8] width 6 height 6
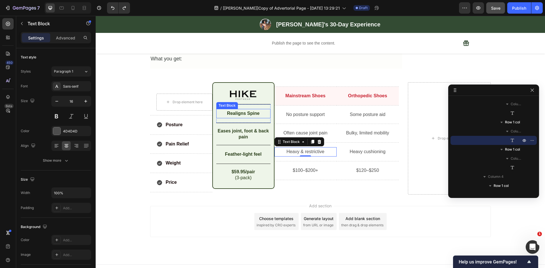
click at [237, 111] on strong "Realigns Spine" at bounding box center [243, 113] width 33 height 5
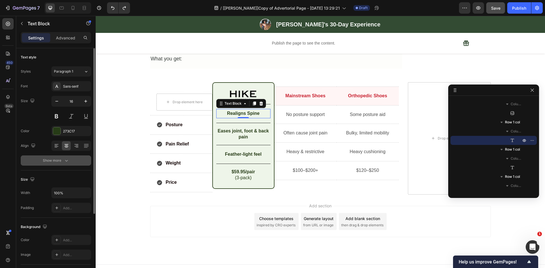
click at [55, 161] on div "Show more" at bounding box center [56, 161] width 26 height 6
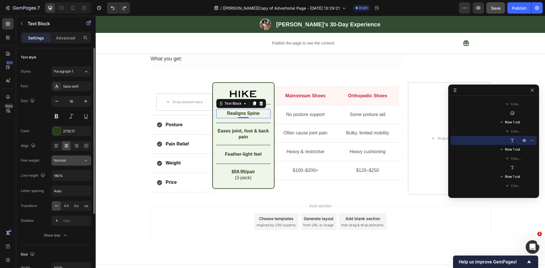
click at [87, 161] on icon at bounding box center [86, 161] width 6 height 6
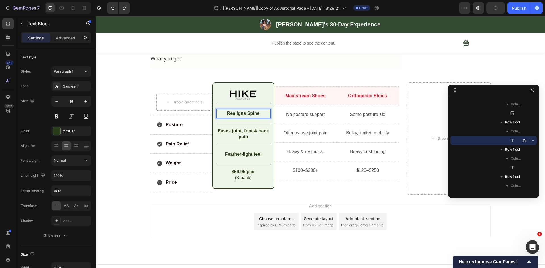
click at [245, 111] on strong "Realigns Spine" at bounding box center [243, 113] width 33 height 5
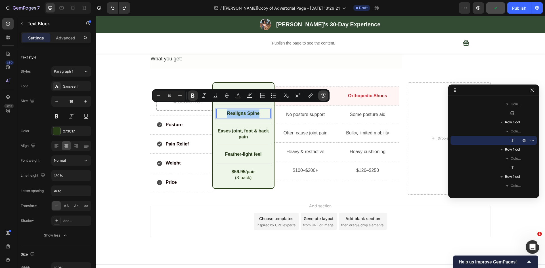
click at [324, 93] on icon "Editor contextual toolbar" at bounding box center [323, 96] width 6 height 6
click at [262, 110] on p "Realigns Spine" at bounding box center [243, 114] width 53 height 8
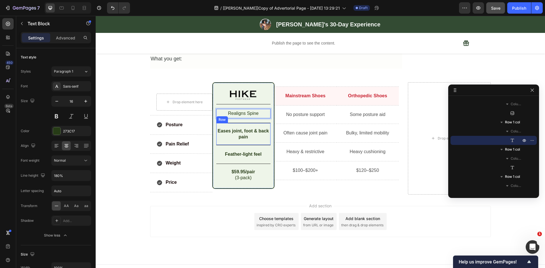
click at [238, 129] on strong "Eases joint, foot & back pain" at bounding box center [243, 134] width 51 height 11
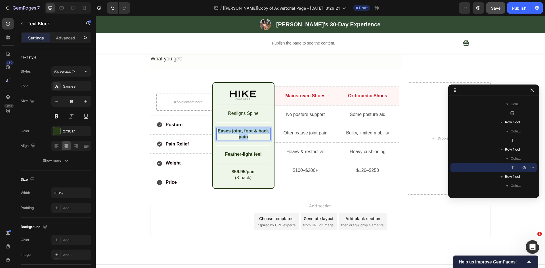
click at [238, 129] on strong "Eases joint, foot & back pain" at bounding box center [243, 134] width 51 height 11
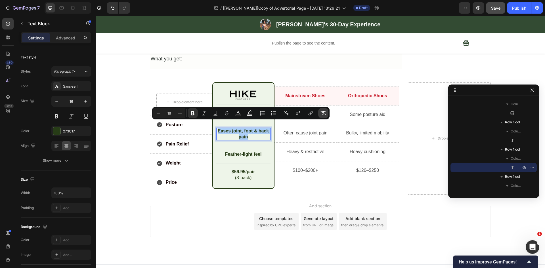
click at [320, 111] on button "Remove Format" at bounding box center [323, 113] width 10 height 10
click at [251, 128] on p "Eases joint, foot & back pain" at bounding box center [243, 134] width 53 height 12
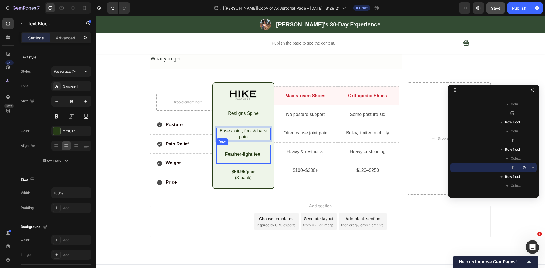
click at [240, 152] on strong "Feather-light feel" at bounding box center [243, 154] width 37 height 5
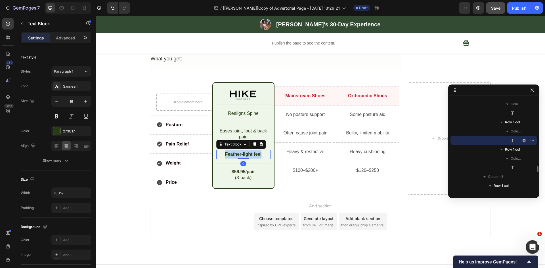
click at [240, 152] on strong "Feather-light feel" at bounding box center [243, 154] width 37 height 5
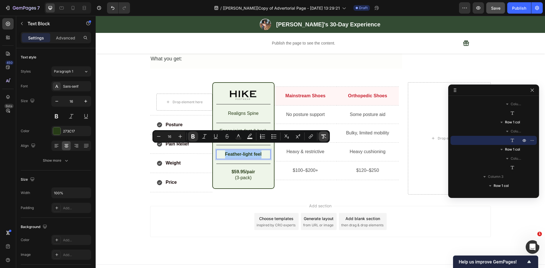
click at [325, 136] on icon "Editor contextual toolbar" at bounding box center [324, 137] width 6 height 6
click at [238, 169] on strong "$59.95/pair" at bounding box center [244, 171] width 24 height 5
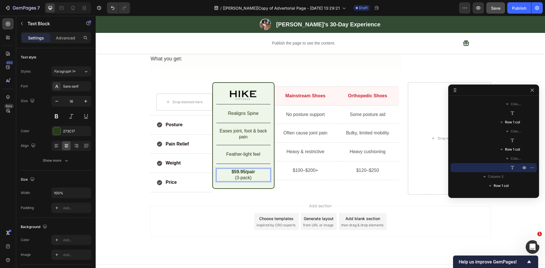
click at [238, 169] on strong "$59.95/pair" at bounding box center [244, 171] width 24 height 5
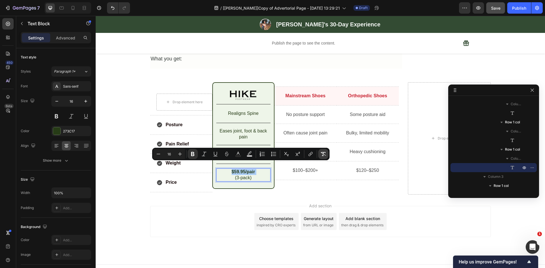
click at [322, 155] on icon "Editor contextual toolbar" at bounding box center [323, 154] width 6 height 6
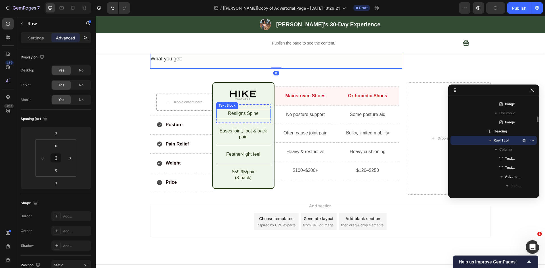
click at [242, 110] on p "Realigns Spine" at bounding box center [243, 114] width 53 height 8
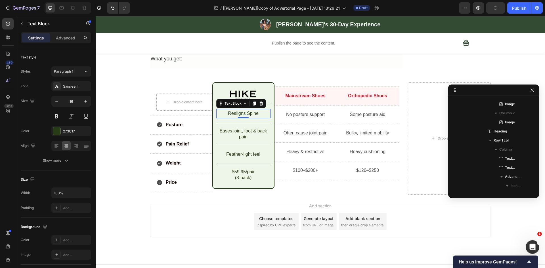
scroll to position [1068, 0]
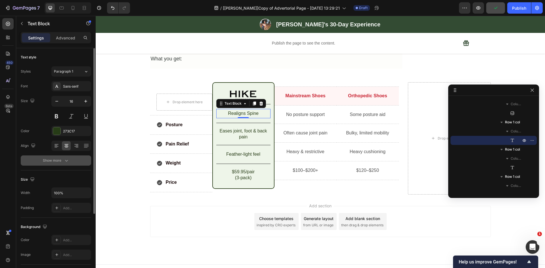
click at [68, 160] on icon "button" at bounding box center [67, 161] width 6 height 6
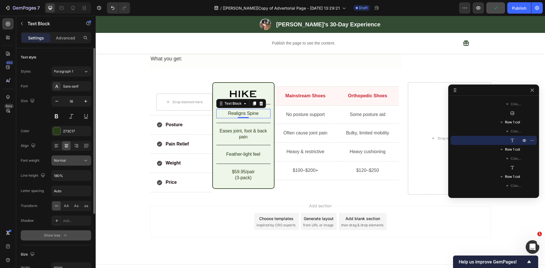
click at [76, 160] on div "Normal" at bounding box center [68, 160] width 29 height 5
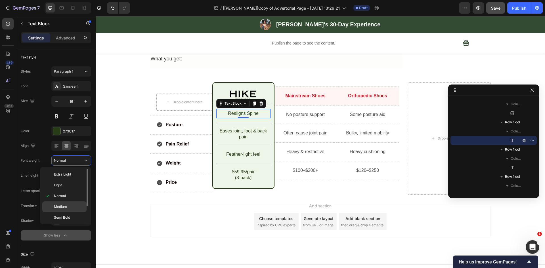
click at [66, 205] on span "Medium" at bounding box center [60, 206] width 13 height 5
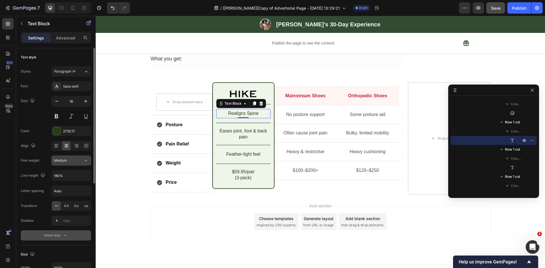
click at [83, 160] on icon at bounding box center [86, 161] width 6 height 6
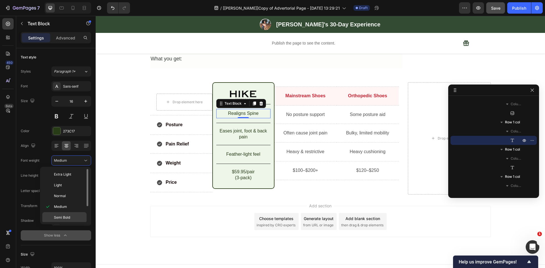
click at [68, 215] on div "Semi Bold" at bounding box center [64, 217] width 44 height 11
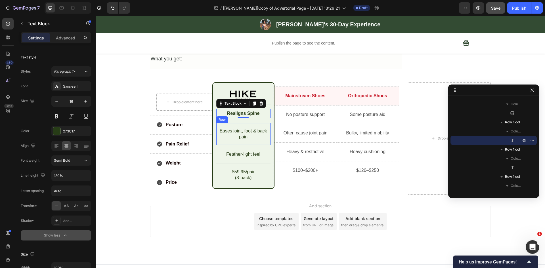
click at [242, 128] on p "Eases joint, foot & back pain" at bounding box center [243, 134] width 53 height 12
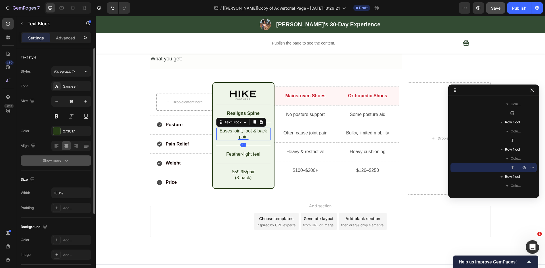
click at [67, 161] on icon "button" at bounding box center [66, 161] width 3 height 2
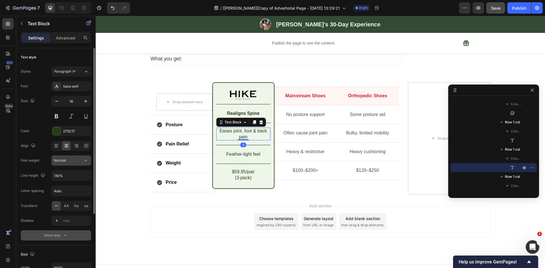
click at [87, 159] on icon at bounding box center [86, 161] width 6 height 6
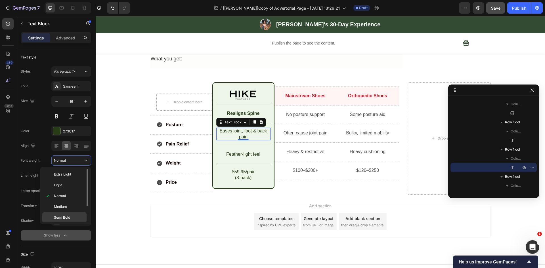
click at [66, 218] on span "Semi Bold" at bounding box center [62, 217] width 16 height 5
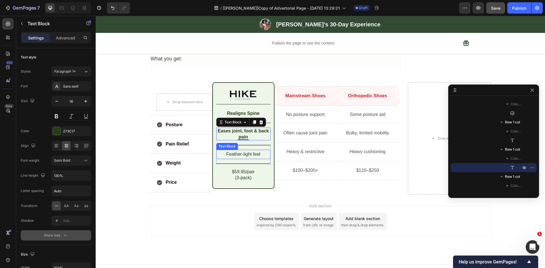
click at [242, 150] on p "Feather-light feel" at bounding box center [243, 154] width 53 height 8
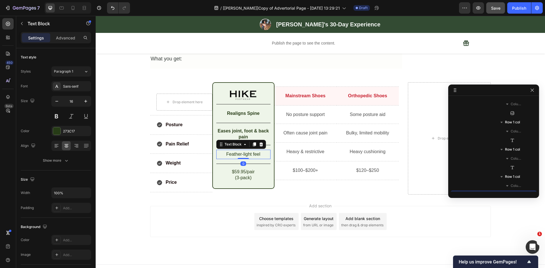
scroll to position [1122, 0]
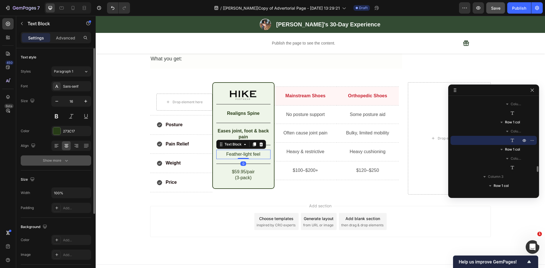
click at [68, 161] on icon "button" at bounding box center [67, 161] width 6 height 6
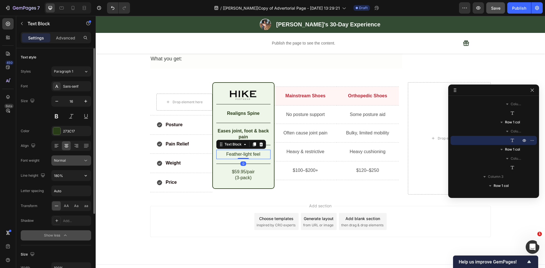
click at [84, 159] on icon at bounding box center [86, 161] width 6 height 6
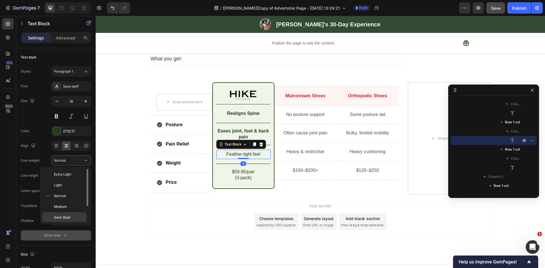
click at [58, 214] on div "Semi Bold" at bounding box center [64, 217] width 44 height 11
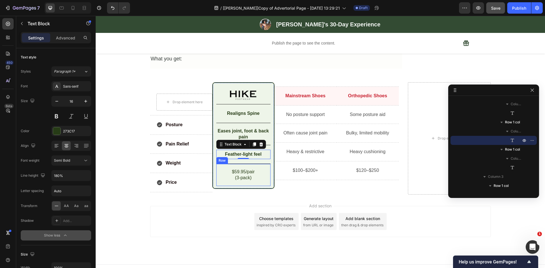
click at [243, 169] on p "$59.95/pair" at bounding box center [243, 172] width 53 height 6
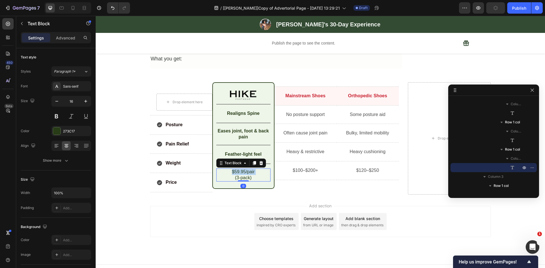
click at [243, 169] on p "$59.95/pair" at bounding box center [243, 172] width 53 height 6
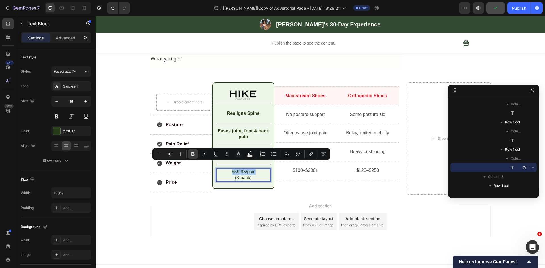
click at [194, 154] on icon "Editor contextual toolbar" at bounding box center [192, 154] width 3 height 4
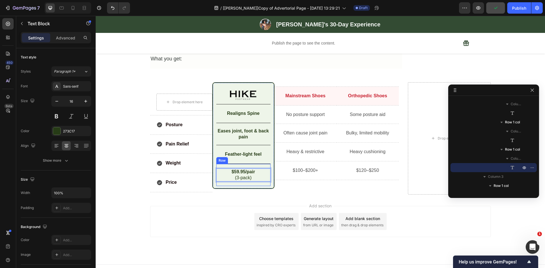
click at [213, 195] on div "Add section Choose templates inspired by CRO experts Generate layout from URL o…" at bounding box center [320, 230] width 449 height 70
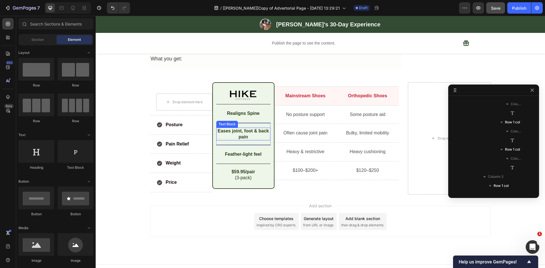
click at [255, 129] on p "Eases joint, foot & back pain" at bounding box center [243, 134] width 53 height 12
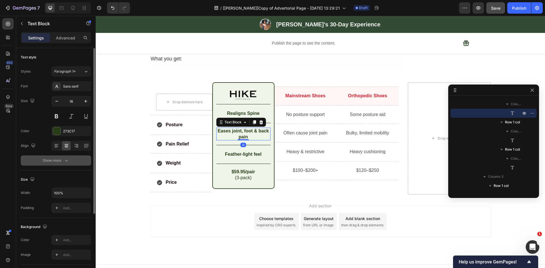
click at [59, 159] on div "Show more" at bounding box center [56, 161] width 26 height 6
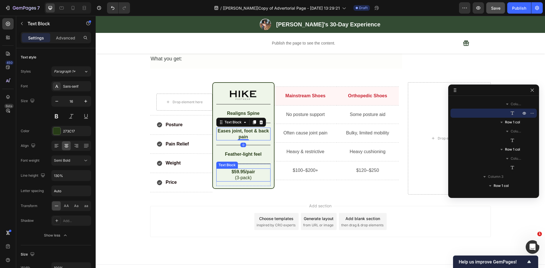
click at [232, 175] on p "(3-pack)" at bounding box center [243, 178] width 53 height 6
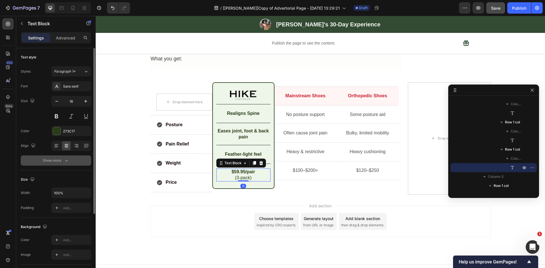
click at [65, 157] on button "Show more" at bounding box center [56, 161] width 70 height 10
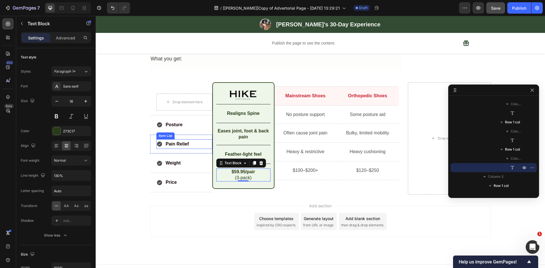
click at [168, 140] on p "Pain Relief" at bounding box center [177, 144] width 23 height 8
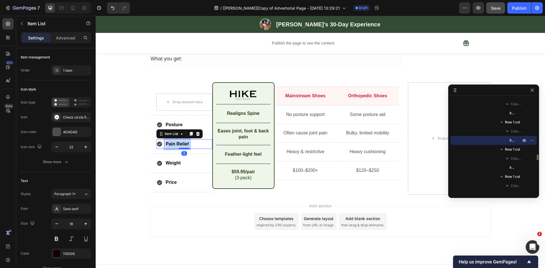
click at [168, 140] on p "Pain Relief" at bounding box center [177, 144] width 23 height 8
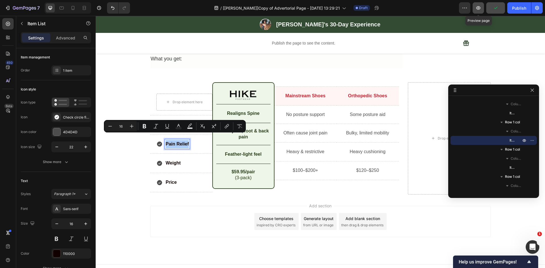
click at [480, 10] on icon "button" at bounding box center [478, 8] width 6 height 6
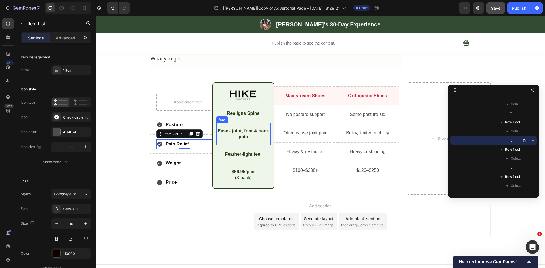
click at [234, 123] on div "Eases joint, foot & back pain Text Block Row" at bounding box center [243, 134] width 54 height 22
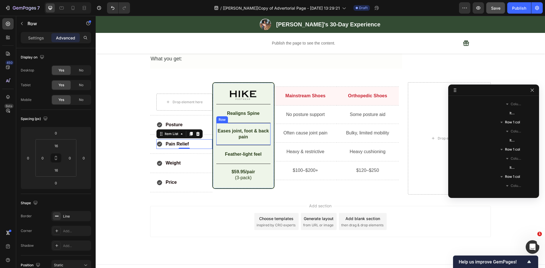
scroll to position [1077, 0]
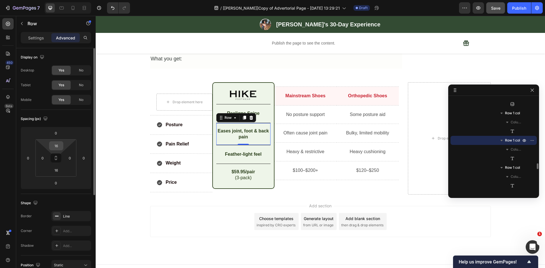
click at [62, 147] on div "16" at bounding box center [56, 145] width 14 height 9
click at [58, 146] on input "16" at bounding box center [56, 146] width 11 height 9
type input "10"
click at [58, 170] on input "16" at bounding box center [56, 170] width 11 height 9
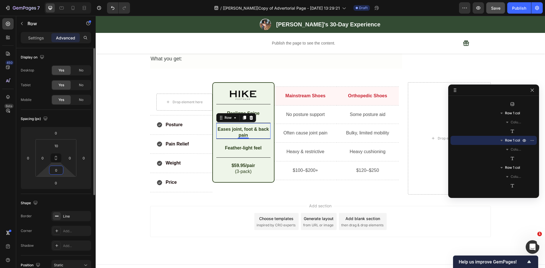
drag, startPoint x: 57, startPoint y: 169, endPoint x: 51, endPoint y: 170, distance: 5.7
click at [52, 170] on input "0" at bounding box center [56, 170] width 11 height 9
type input "10"
click at [498, 4] on button "Save" at bounding box center [495, 7] width 19 height 11
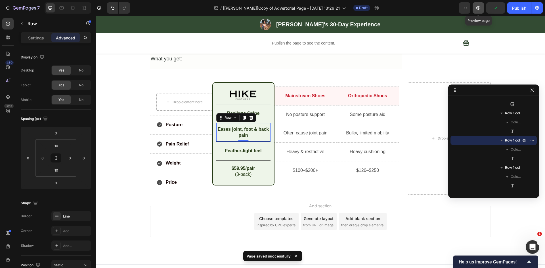
click at [479, 9] on icon "button" at bounding box center [478, 7] width 4 height 3
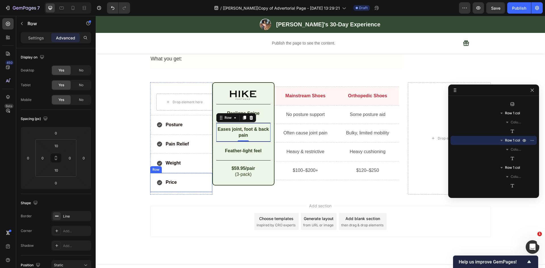
click at [198, 173] on div "Price Item List Row" at bounding box center [181, 182] width 62 height 19
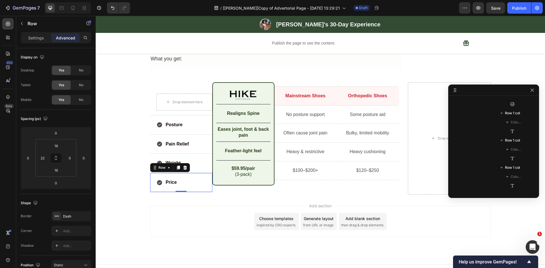
scroll to position [968, 0]
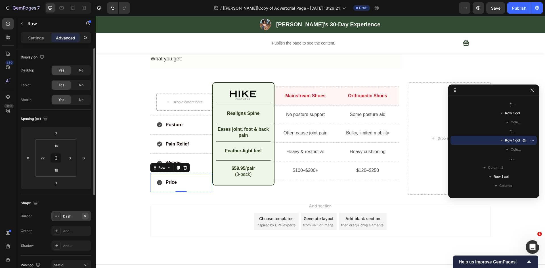
click at [86, 215] on icon "button" at bounding box center [85, 216] width 2 height 2
click at [497, 6] on span "Save" at bounding box center [495, 8] width 9 height 5
click at [172, 140] on p "Pain Relief" at bounding box center [177, 144] width 23 height 8
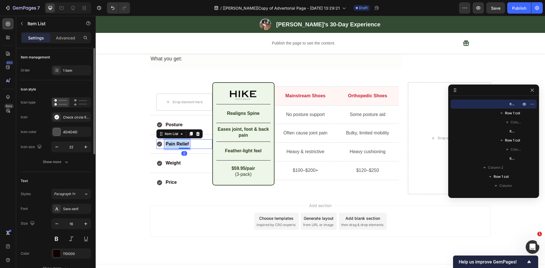
click at [172, 140] on p "Pain Relief" at bounding box center [177, 144] width 23 height 8
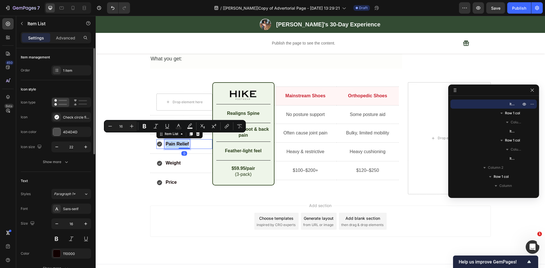
click at [172, 140] on p "Pain Relief" at bounding box center [177, 144] width 23 height 8
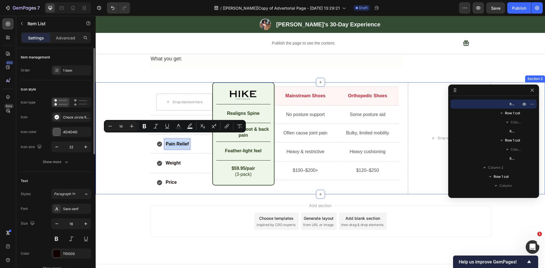
click at [113, 173] on div "Drop element here Row Posture Item List Row Pain Relief Item List 0 Row Weight …" at bounding box center [320, 138] width 449 height 112
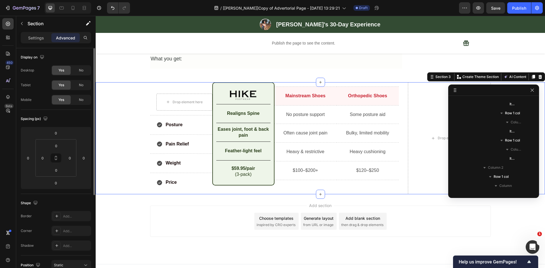
scroll to position [789, 0]
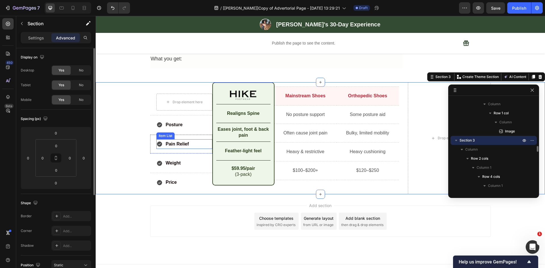
click at [191, 139] on div "Pain Relief" at bounding box center [184, 144] width 56 height 10
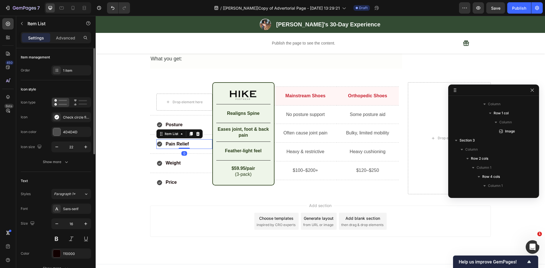
scroll to position [932, 0]
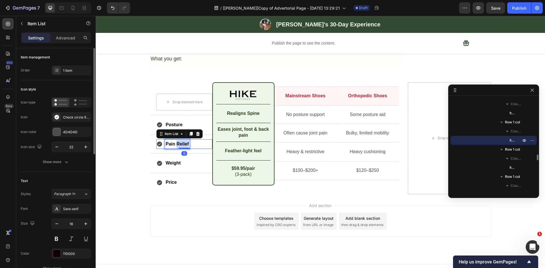
click at [181, 140] on p "Pain Relief" at bounding box center [177, 144] width 23 height 8
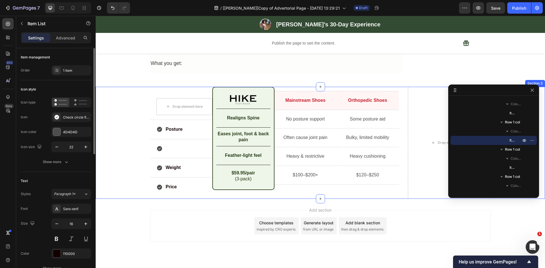
click at [117, 176] on div "Drop element here Row Posture Item List Row Item List 0 Row Weight Item List Ro…" at bounding box center [320, 143] width 449 height 112
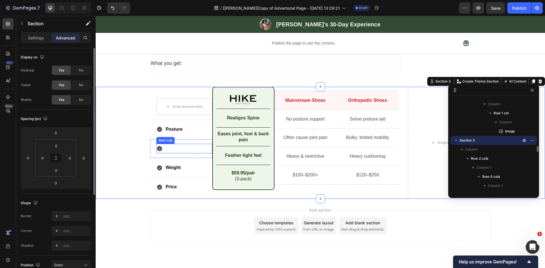
click at [168, 144] on div at bounding box center [184, 149] width 56 height 10
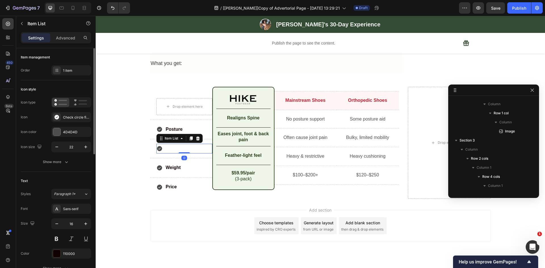
click at [168, 144] on div at bounding box center [184, 149] width 56 height 10
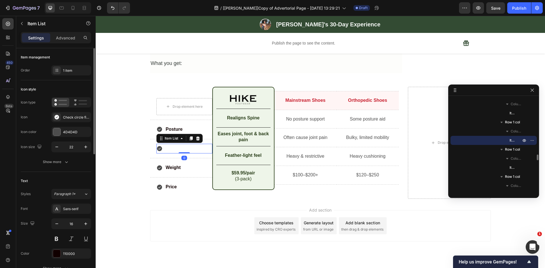
click at [165, 144] on div at bounding box center [184, 149] width 56 height 10
drag, startPoint x: 165, startPoint y: 143, endPoint x: 162, endPoint y: 142, distance: 3.1
click at [164, 144] on div at bounding box center [184, 149] width 56 height 10
click at [160, 146] on icon at bounding box center [159, 149] width 6 height 6
click at [165, 144] on div "Rich Text Editor. Editing area: main" at bounding box center [166, 149] width 2 height 10
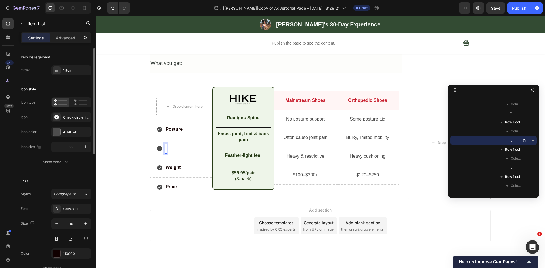
click at [165, 144] on div "Rich Text Editor. Editing area: main" at bounding box center [166, 149] width 2 height 10
click at [125, 181] on div "Drop element here Row Posture Item List Row Pain Relief Item List 0 Row Weight …" at bounding box center [320, 143] width 449 height 112
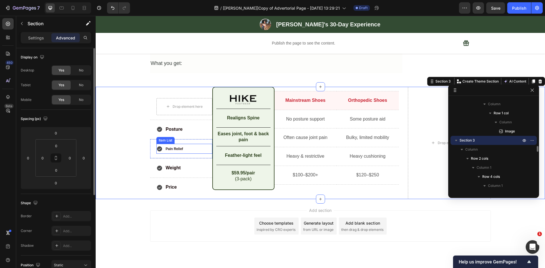
click at [178, 147] on span "Pain Relief" at bounding box center [174, 149] width 17 height 4
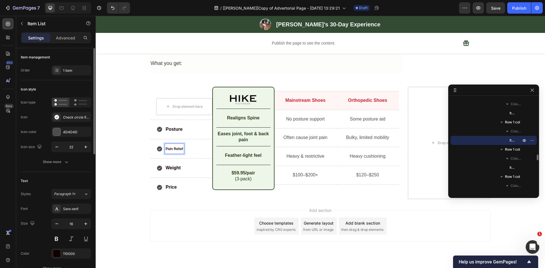
click at [178, 147] on span "Pain Relief" at bounding box center [174, 149] width 17 height 4
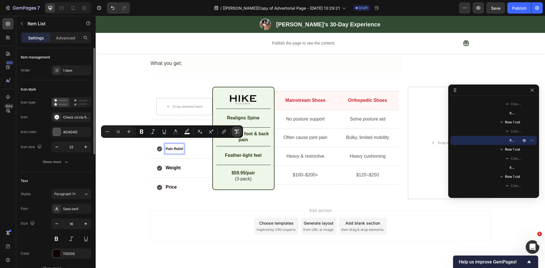
click at [238, 130] on icon "Editor contextual toolbar" at bounding box center [236, 132] width 5 height 4
type input "16"
click at [126, 183] on div "Drop element here Row Posture Item List Row Pain Relief Item List 0 Row Weight …" at bounding box center [320, 143] width 449 height 112
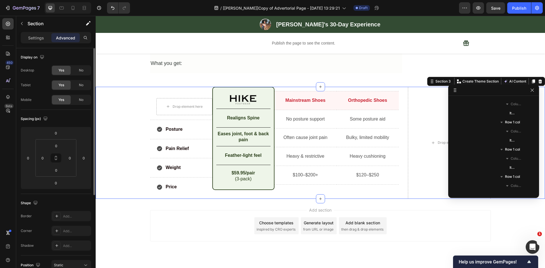
scroll to position [789, 0]
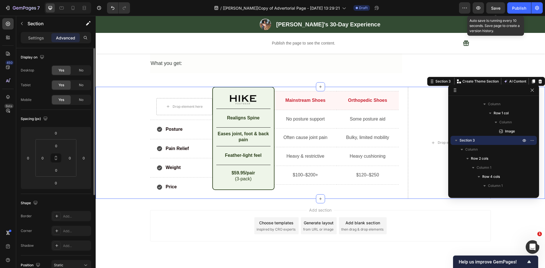
click at [494, 8] on span "Save" at bounding box center [495, 8] width 9 height 5
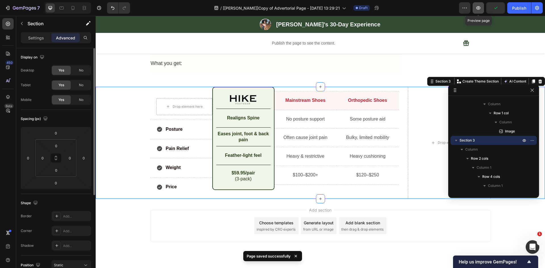
click at [478, 12] on button "button" at bounding box center [478, 7] width 11 height 11
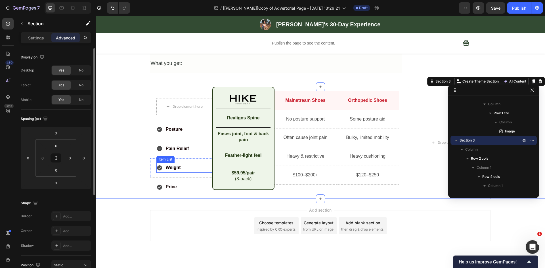
click at [169, 164] on p "Weight" at bounding box center [173, 168] width 15 height 8
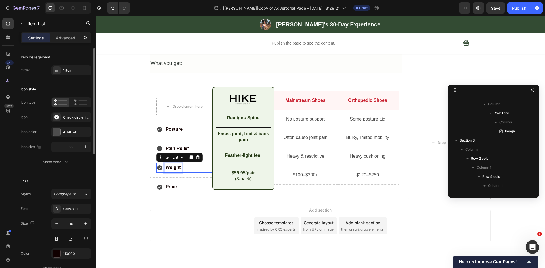
scroll to position [959, 0]
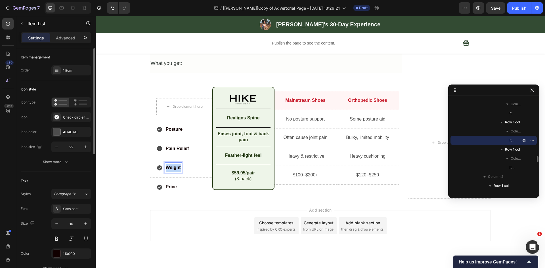
click at [169, 164] on p "Weight" at bounding box center [173, 168] width 15 height 8
click at [170, 183] on p "Price" at bounding box center [171, 187] width 11 height 8
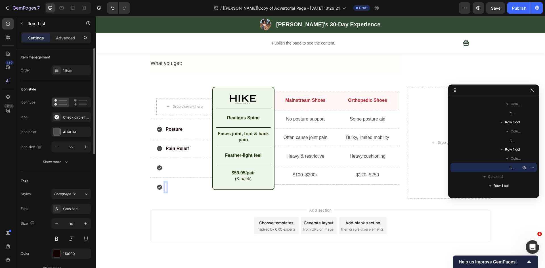
click at [136, 199] on div "Add section Choose templates inspired by CRO experts Generate layout from URL o…" at bounding box center [320, 234] width 449 height 70
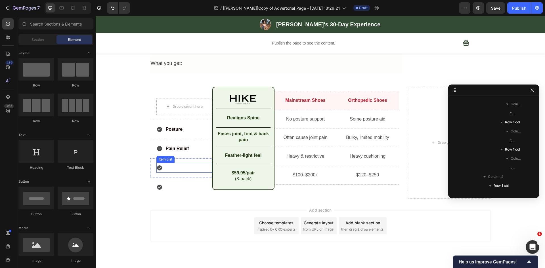
click at [169, 163] on div at bounding box center [184, 168] width 56 height 10
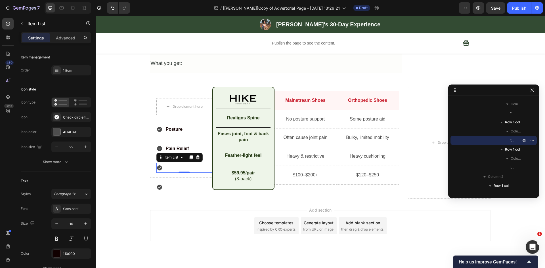
click at [169, 163] on div at bounding box center [184, 168] width 56 height 10
click at [164, 163] on div at bounding box center [184, 168] width 56 height 10
click at [165, 163] on div "Rich Text Editor. Editing area: main" at bounding box center [166, 168] width 2 height 10
click at [167, 182] on div at bounding box center [184, 187] width 56 height 10
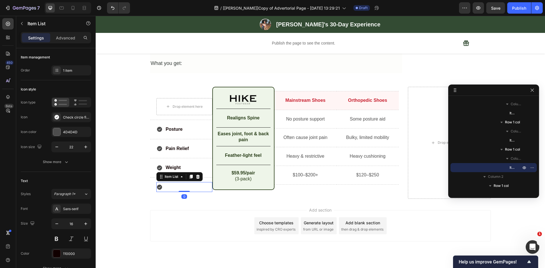
click at [165, 182] on div "Rich Text Editor. Editing area: main" at bounding box center [166, 187] width 2 height 10
click at [133, 202] on div "Add section Choose templates inspired by CRO experts Generate layout from URL o…" at bounding box center [320, 234] width 449 height 70
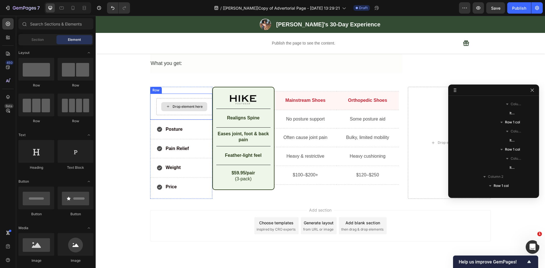
click at [178, 108] on div "Drop element here" at bounding box center [184, 106] width 56 height 17
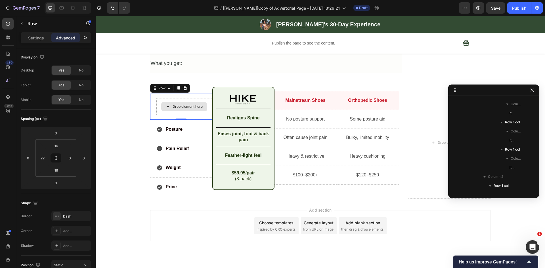
scroll to position [861, 0]
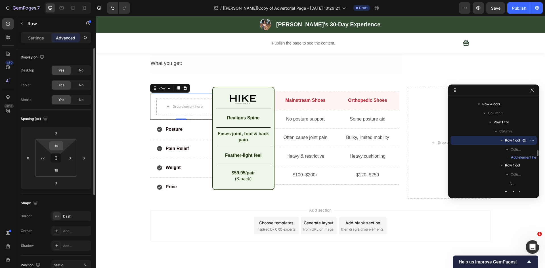
click at [58, 145] on input "16" at bounding box center [56, 146] width 11 height 9
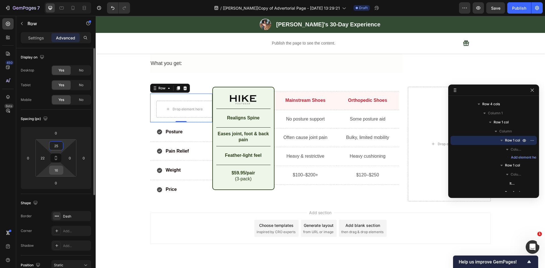
type input "25"
click at [56, 171] on input "16" at bounding box center [56, 170] width 11 height 9
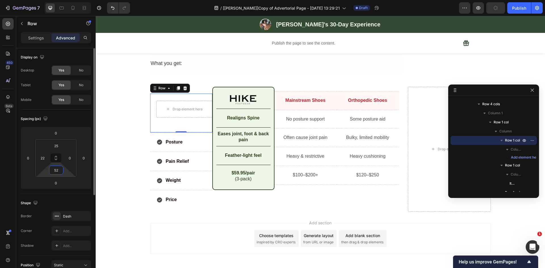
click at [50, 171] on div "52" at bounding box center [56, 170] width 14 height 9
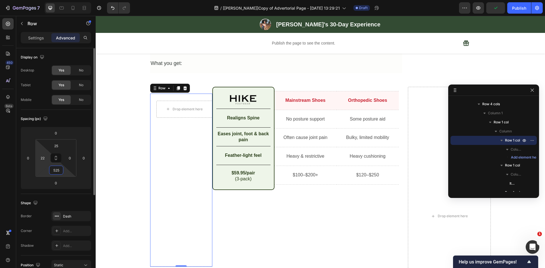
drag, startPoint x: 56, startPoint y: 169, endPoint x: 42, endPoint y: 169, distance: 14.5
click at [42, 169] on div "25 22 525 0" at bounding box center [55, 157] width 41 height 37
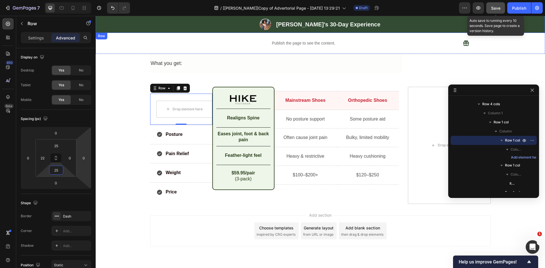
type input "25"
click at [502, 9] on button "Save" at bounding box center [495, 7] width 19 height 11
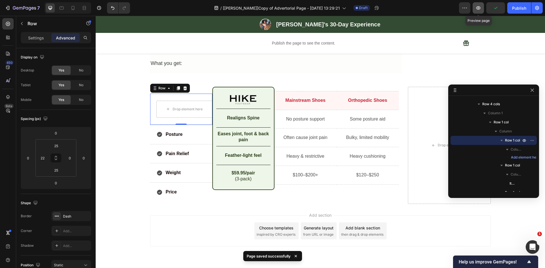
click at [478, 8] on icon "button" at bounding box center [478, 8] width 2 height 2
click at [146, 217] on div "Add section Choose templates inspired by CRO experts Generate layout from URL o…" at bounding box center [320, 239] width 449 height 70
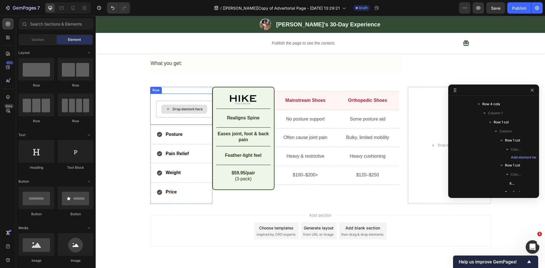
click at [184, 108] on div "Drop element here" at bounding box center [184, 109] width 56 height 17
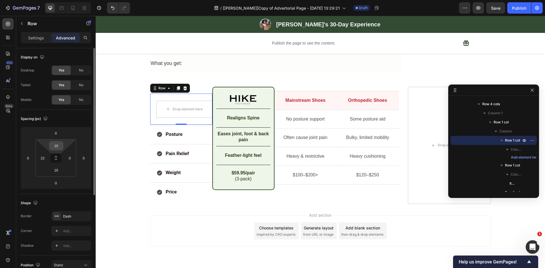
click at [59, 147] on input "25" at bounding box center [56, 146] width 11 height 9
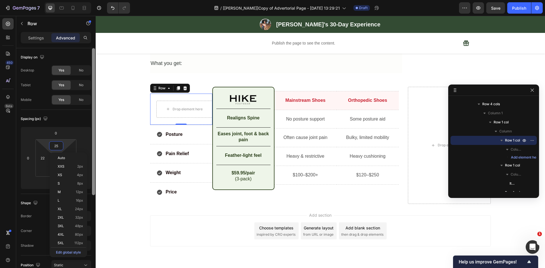
type input "26"
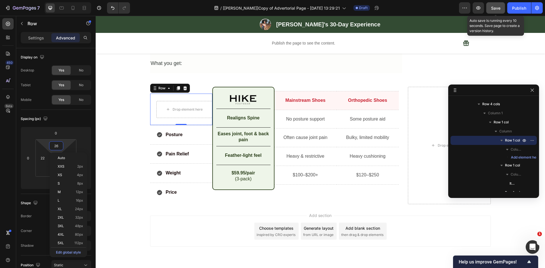
click at [494, 7] on span "Save" at bounding box center [495, 8] width 9 height 5
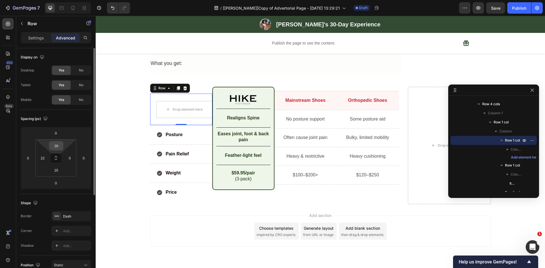
click at [57, 146] on input "26" at bounding box center [56, 146] width 11 height 9
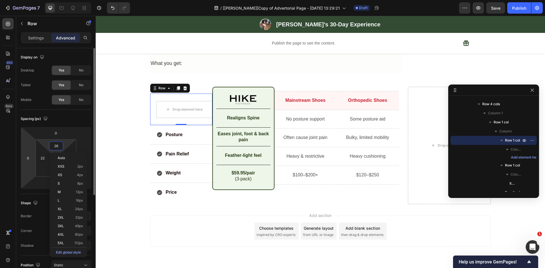
click at [25, 0] on html "7 Version history / [Ethan GemPages]Copy of Advertorial Page - Sep 25, 13:29:21…" at bounding box center [272, 0] width 545 height 0
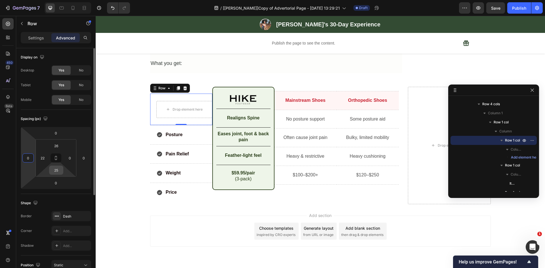
click at [56, 170] on input "25" at bounding box center [56, 170] width 11 height 9
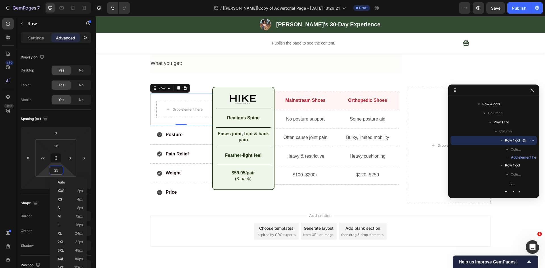
type input "26"
click at [186, 154] on div "Pain Relief Item List Row" at bounding box center [181, 154] width 62 height 19
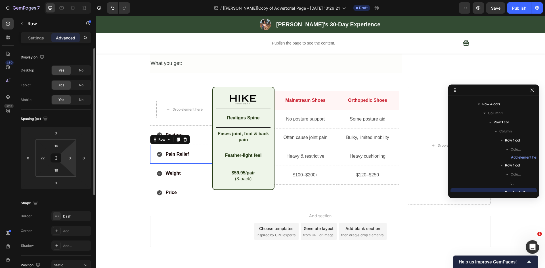
scroll to position [914, 0]
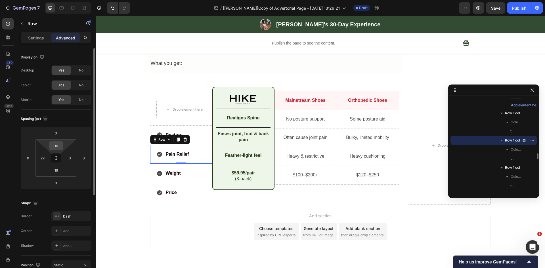
click at [57, 143] on input "16" at bounding box center [56, 146] width 11 height 9
type input "15"
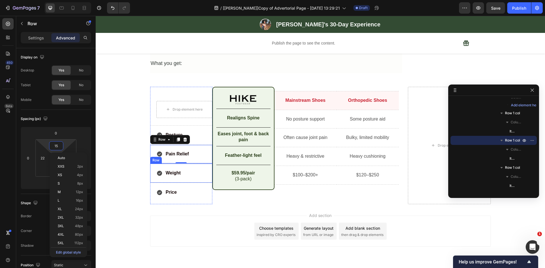
click at [190, 164] on div "Weight Item List Row" at bounding box center [181, 173] width 62 height 19
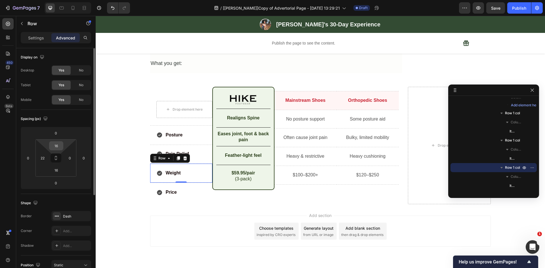
click at [57, 147] on input "16" at bounding box center [56, 146] width 11 height 9
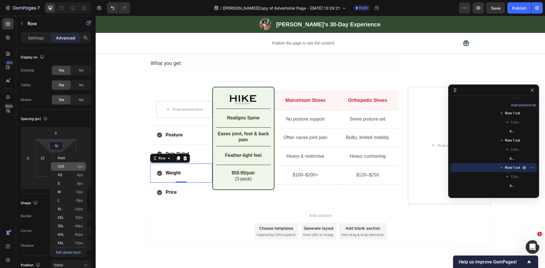
type input "15"
click at [32, 0] on html "7 Version history / [Ethan GemPages]Copy of Advertorial Page - Sep 25, 13:29:21…" at bounding box center [272, 0] width 545 height 0
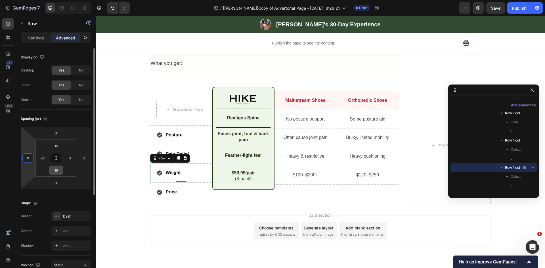
click at [56, 171] on input "16" at bounding box center [56, 170] width 11 height 9
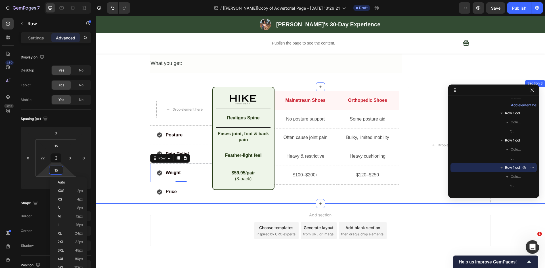
type input "16"
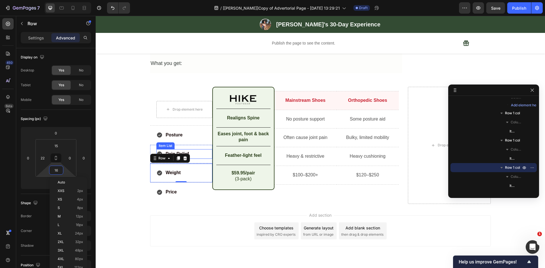
click at [198, 149] on div "Pain Relief" at bounding box center [184, 154] width 56 height 10
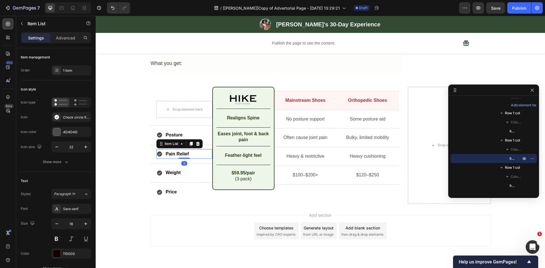
click at [194, 168] on div "Weight" at bounding box center [184, 173] width 56 height 10
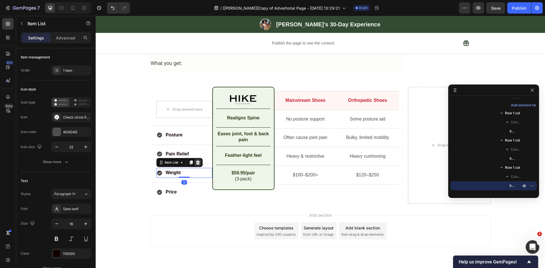
click at [196, 161] on icon at bounding box center [198, 163] width 4 height 4
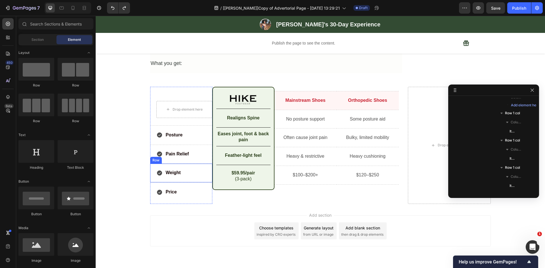
click at [170, 172] on div "Weight Item List Row" at bounding box center [181, 173] width 62 height 19
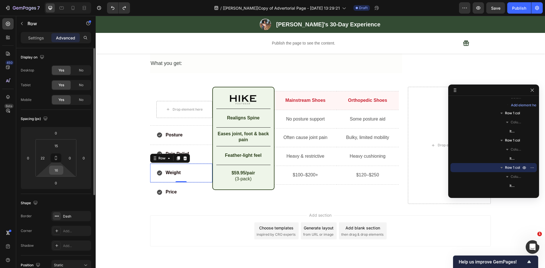
click at [57, 171] on input "16" at bounding box center [56, 170] width 11 height 9
type input "15"
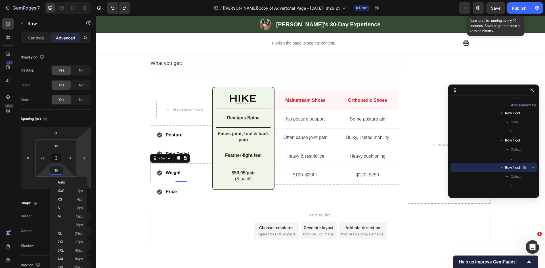
click at [495, 7] on span "Save" at bounding box center [495, 8] width 9 height 5
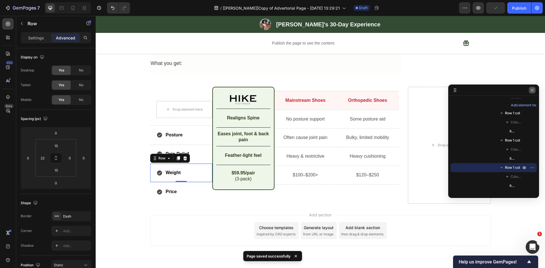
click at [532, 88] on icon "button" at bounding box center [532, 90] width 5 height 5
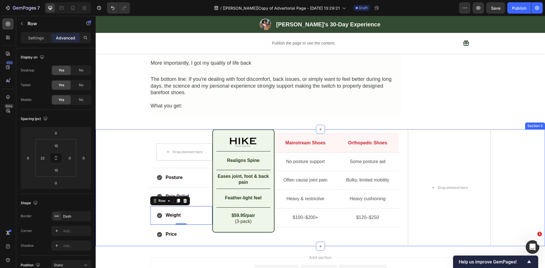
scroll to position [1200, 0]
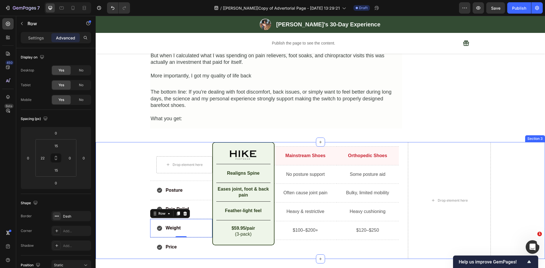
click at [126, 142] on div "Drop element here Row Posture Item List Row Pain Relief Item List Row Weight It…" at bounding box center [320, 200] width 449 height 117
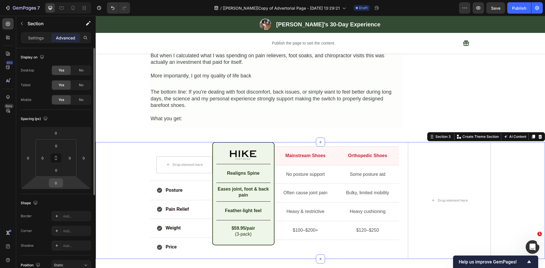
click at [58, 183] on input "0" at bounding box center [55, 183] width 11 height 9
click at [57, 171] on input "0" at bounding box center [56, 170] width 11 height 9
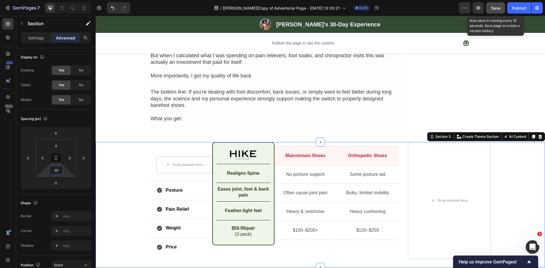
type input "30"
click at [500, 4] on button "Save" at bounding box center [495, 7] width 19 height 11
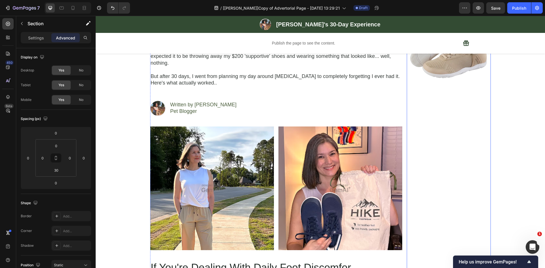
scroll to position [0, 0]
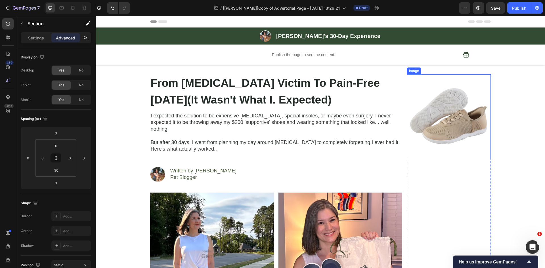
click at [419, 114] on img at bounding box center [449, 116] width 84 height 84
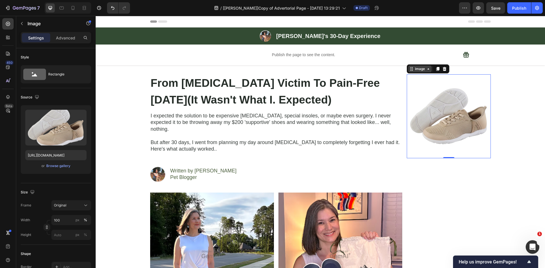
click at [417, 66] on div "Image" at bounding box center [420, 68] width 12 height 5
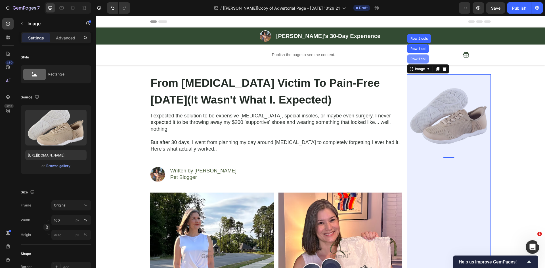
click at [418, 61] on div "Row 1 col" at bounding box center [418, 58] width 22 height 9
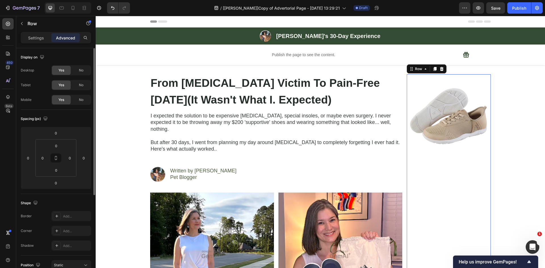
scroll to position [66, 0]
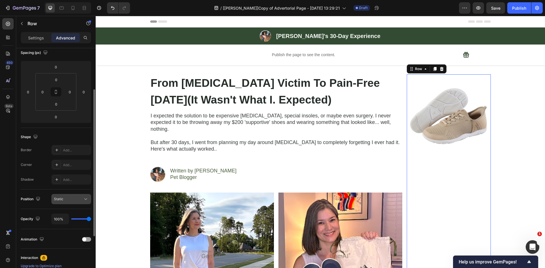
click at [73, 198] on div "Static" at bounding box center [68, 199] width 29 height 5
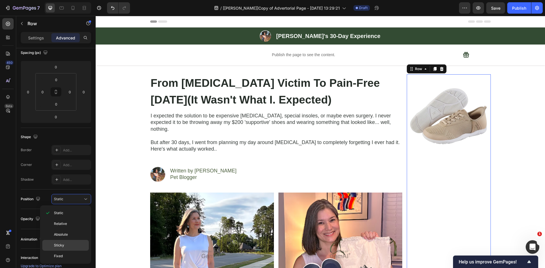
click at [59, 246] on span "Sticky" at bounding box center [59, 245] width 10 height 5
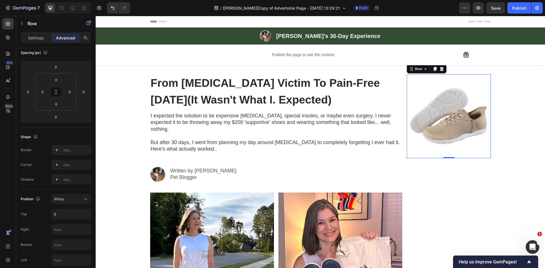
click at [417, 73] on div "Row" at bounding box center [427, 68] width 40 height 9
click at [417, 71] on div "Row" at bounding box center [418, 68] width 9 height 5
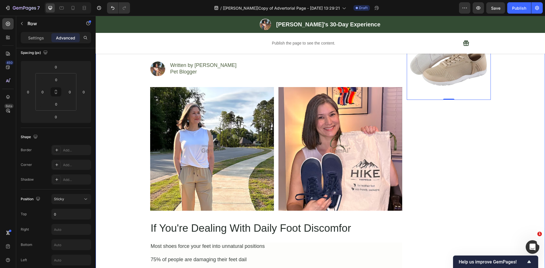
scroll to position [133, 0]
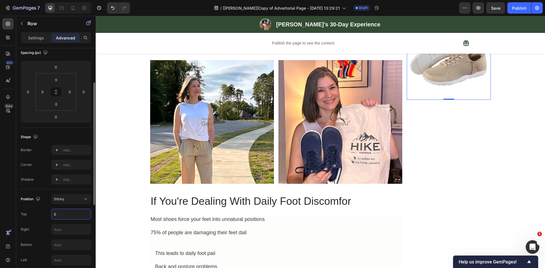
click at [64, 211] on input "0" at bounding box center [71, 214] width 39 height 10
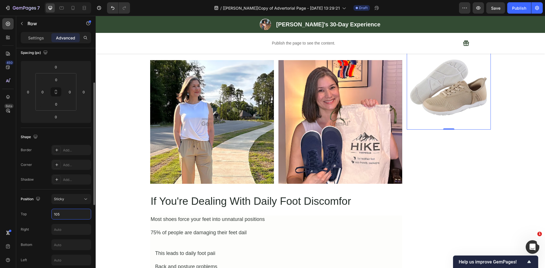
click at [55, 214] on input "105" at bounding box center [71, 214] width 39 height 10
type input "105"
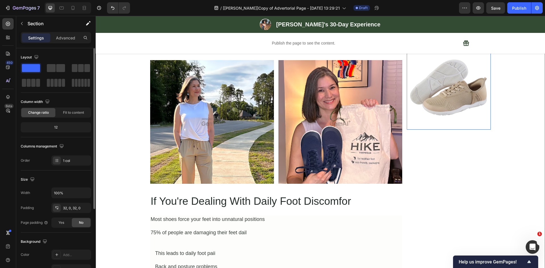
scroll to position [0, 0]
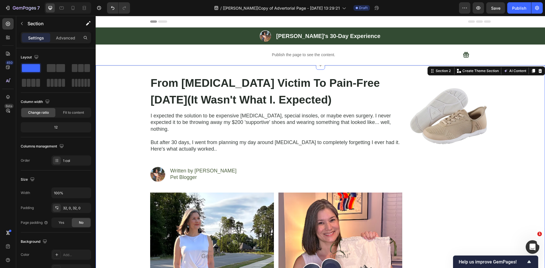
click at [417, 83] on img at bounding box center [449, 116] width 84 height 84
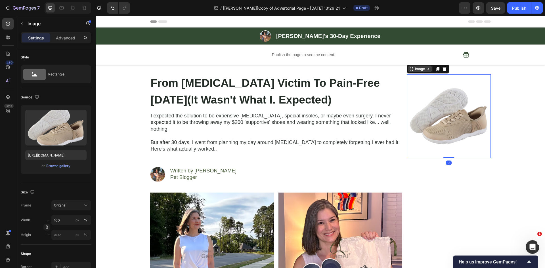
click at [414, 71] on div "Image" at bounding box center [420, 68] width 12 height 5
click at [415, 68] on div "Image" at bounding box center [420, 68] width 12 height 5
click at [8, 96] on icon at bounding box center [8, 97] width 6 height 6
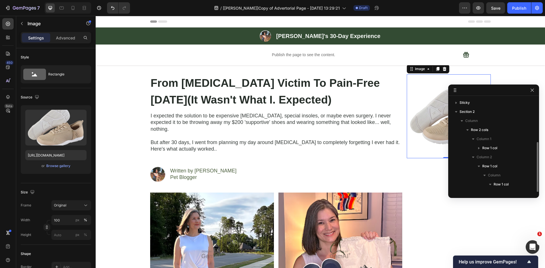
scroll to position [24, 0]
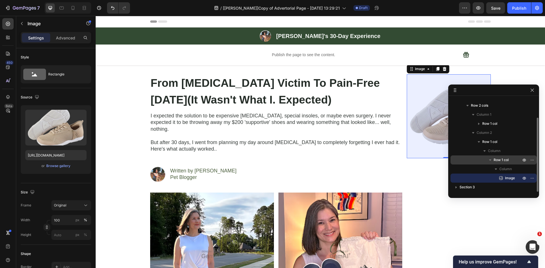
click at [497, 158] on span "Row 1 col" at bounding box center [501, 160] width 15 height 6
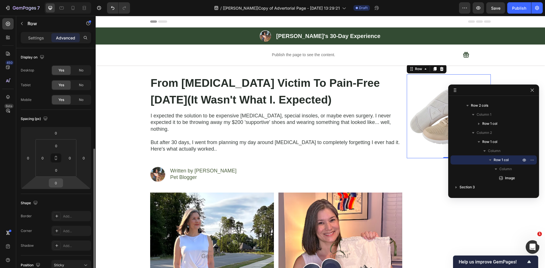
scroll to position [66, 0]
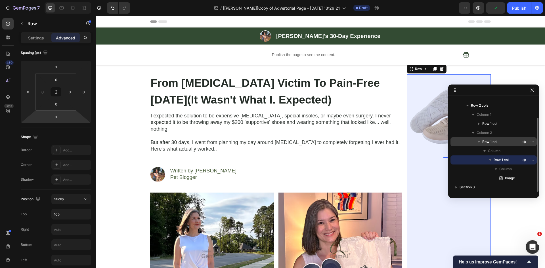
click at [501, 142] on p "Row 1 col" at bounding box center [502, 142] width 40 height 6
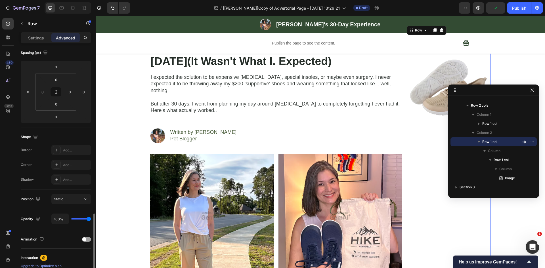
scroll to position [142, 0]
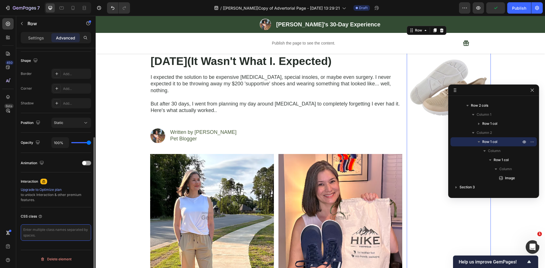
click at [47, 231] on textarea at bounding box center [56, 232] width 70 height 16
paste textarea "gp-custom-sticky-column"
type textarea "gp-custom-sticky-column"
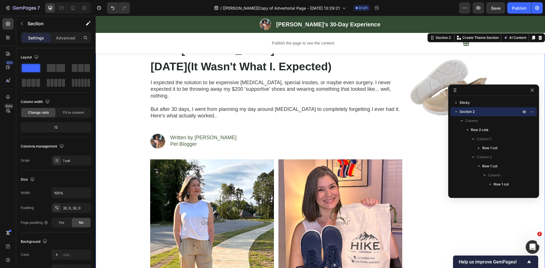
scroll to position [0, 0]
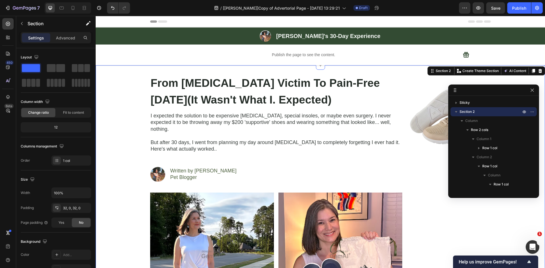
click at [58, 41] on p "Advanced" at bounding box center [65, 38] width 19 height 6
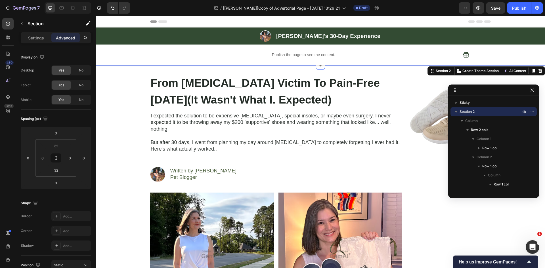
scroll to position [142, 0]
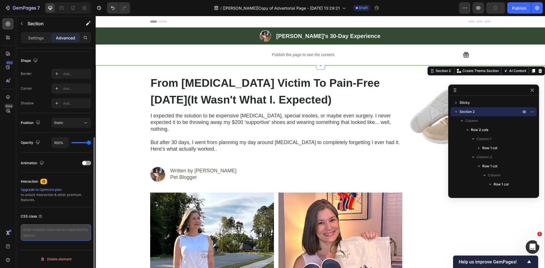
click at [50, 230] on textarea at bounding box center [56, 232] width 70 height 16
paste textarea "gp-custom-sticky-row"
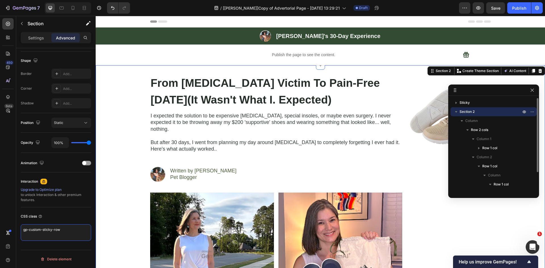
type textarea "gp-custom-sticky-row"
click at [456, 112] on icon "button" at bounding box center [456, 111] width 2 height 1
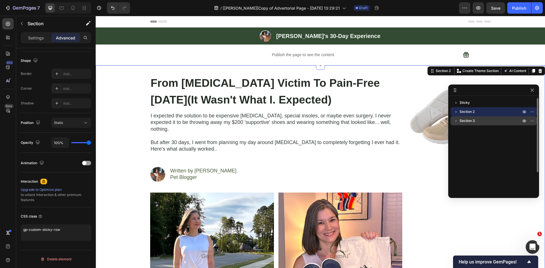
click at [470, 121] on span "Section 3" at bounding box center [466, 121] width 15 height 6
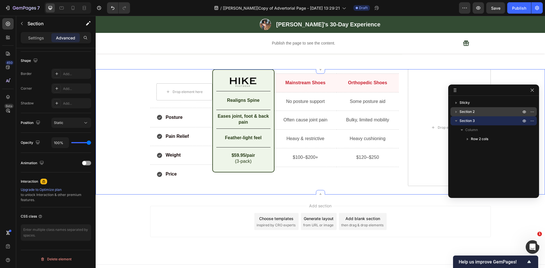
scroll to position [1275, 0]
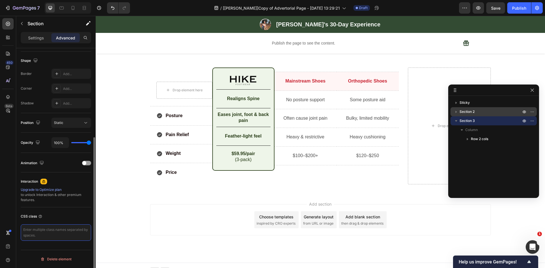
click at [44, 230] on textarea at bounding box center [56, 232] width 70 height 16
paste textarea "gp-custom-sticky-row"
type textarea "gp-custom-sticky-row"
click at [82, 183] on div "Interaction" at bounding box center [56, 181] width 70 height 9
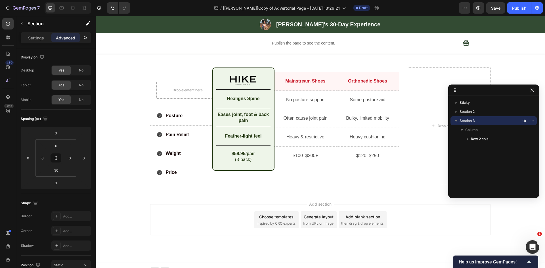
scroll to position [142, 0]
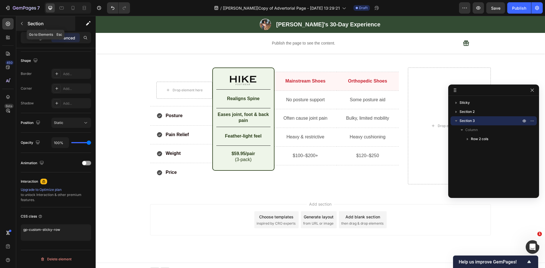
click at [21, 23] on icon "button" at bounding box center [22, 23] width 5 height 5
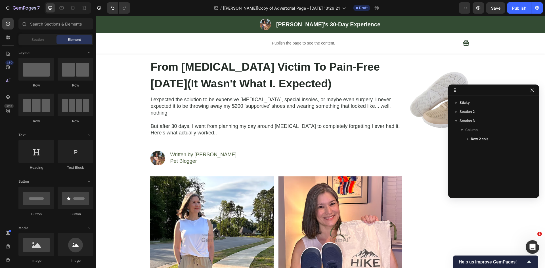
scroll to position [0, 0]
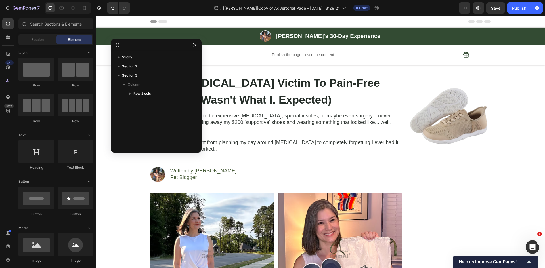
drag, startPoint x: 506, startPoint y: 89, endPoint x: 167, endPoint y: 43, distance: 341.3
click at [198, 43] on button "button" at bounding box center [194, 44] width 7 height 7
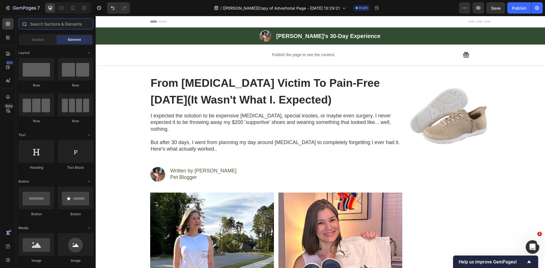
click at [54, 28] on input "text" at bounding box center [55, 23] width 75 height 11
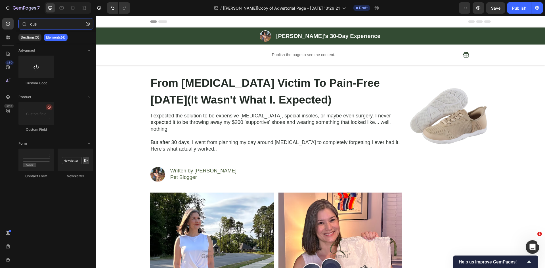
type input "cus"
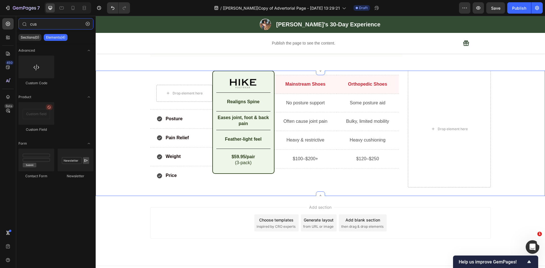
scroll to position [1275, 0]
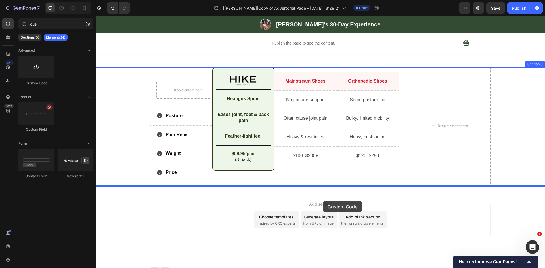
drag, startPoint x: 129, startPoint y: 82, endPoint x: 323, endPoint y: 201, distance: 227.8
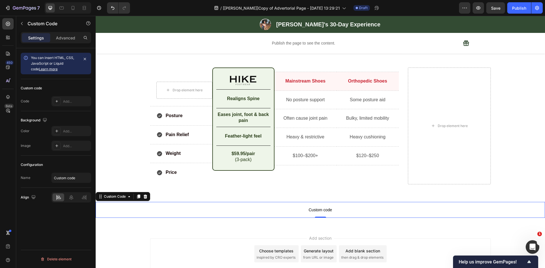
click at [303, 207] on span "Custom code" at bounding box center [320, 210] width 449 height 7
click at [75, 178] on input "Custom code" at bounding box center [71, 178] width 40 height 10
click at [79, 178] on input "Custom code" at bounding box center [71, 178] width 40 height 10
drag, startPoint x: 68, startPoint y: 177, endPoint x: 77, endPoint y: 177, distance: 9.1
click at [77, 177] on input "Custom code" at bounding box center [71, 178] width 40 height 10
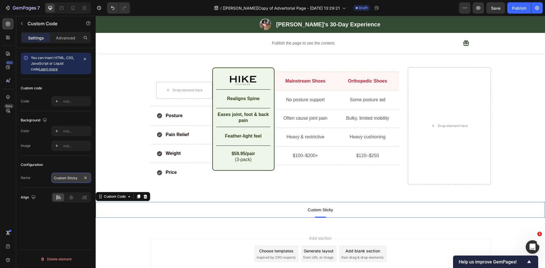
type input "Custom Sticky"
click at [63, 100] on div "Add..." at bounding box center [76, 101] width 27 height 5
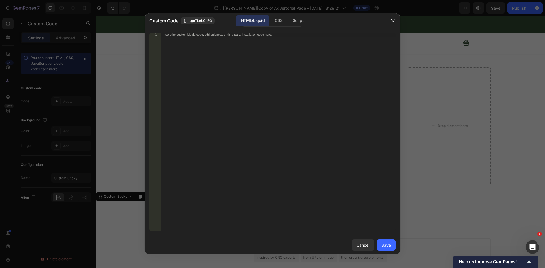
click at [269, 89] on div "Insert the custom Liquid code, add snippets, or third-party installation code h…" at bounding box center [278, 136] width 235 height 207
click at [280, 26] on div "CSS" at bounding box center [278, 20] width 17 height 11
click at [199, 57] on div "Insert the CSS code to style your content here." at bounding box center [278, 136] width 235 height 207
paste textarea "}"
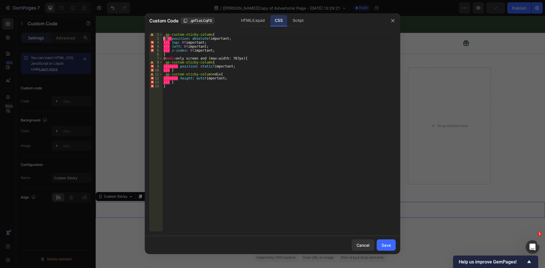
drag, startPoint x: 171, startPoint y: 39, endPoint x: 163, endPoint y: 39, distance: 8.0
click at [163, 39] on div ".gp-custom-sticky-column { · ·· position : absolute !important ; ··· top : 0 !i…" at bounding box center [278, 136] width 233 height 207
drag, startPoint x: 171, startPoint y: 42, endPoint x: 161, endPoint y: 43, distance: 10.0
click at [161, 42] on div "position: absolute !important; 1 2 3 4 5 6 7 8 9 10 11 12 13 14 .gp-custom-stic…" at bounding box center [272, 132] width 246 height 199
drag, startPoint x: 171, startPoint y: 47, endPoint x: 159, endPoint y: 47, distance: 11.9
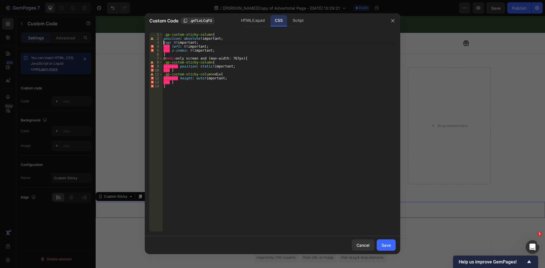
click at [159, 47] on div "top: 0 !important; 1 2 3 4 5 6 7 8 9 10 11 12 13 14 .gp-custom-sticky-column { …" at bounding box center [272, 132] width 246 height 199
drag, startPoint x: 170, startPoint y: 50, endPoint x: 160, endPoint y: 50, distance: 10.5
click at [160, 50] on div "left: 0 !important; 1 2 3 4 5 6 7 8 9 10 11 12 13 14 .gp-custom-sticky-column {…" at bounding box center [272, 132] width 246 height 199
drag, startPoint x: 178, startPoint y: 66, endPoint x: 158, endPoint y: 64, distance: 20.2
click at [158, 64] on div "z-index: 9 !important; 1 2 3 4 5 6 7 8 9 10 11 12 13 14 .gp-custom-sticky-colum…" at bounding box center [272, 132] width 246 height 199
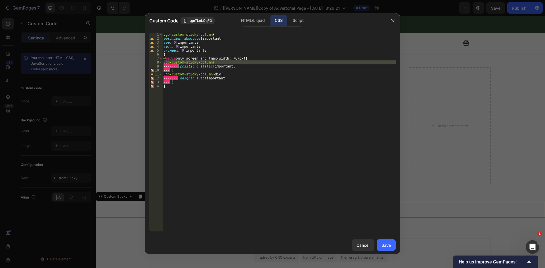
click at [176, 66] on div ".gp-custom-sticky-column { position : absolute !important ; top : 0 !important …" at bounding box center [278, 132] width 233 height 199
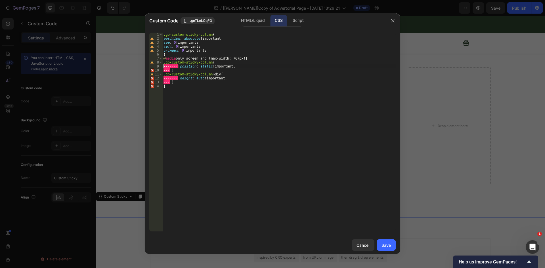
drag, startPoint x: 178, startPoint y: 66, endPoint x: 163, endPoint y: 66, distance: 15.0
click at [163, 66] on div ".gp-custom-sticky-column { position : absolute !important ; top : 0 !important …" at bounding box center [278, 136] width 233 height 207
drag, startPoint x: 171, startPoint y: 70, endPoint x: 164, endPoint y: 70, distance: 7.4
click at [164, 70] on div ".gp-custom-sticky-column { position : absolute !important ; top : 0 !important …" at bounding box center [278, 136] width 233 height 207
drag, startPoint x: 178, startPoint y: 79, endPoint x: 159, endPoint y: 77, distance: 18.5
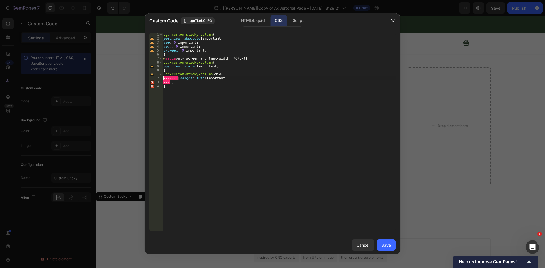
click at [159, 77] on div "} 1 2 3 4 5 6 7 8 9 10 11 12 13 14 .gp-custom-sticky-column { position : absolu…" at bounding box center [272, 132] width 246 height 199
drag, startPoint x: 171, startPoint y: 81, endPoint x: 162, endPoint y: 81, distance: 9.1
click at [162, 81] on div "height: auto !important; 1 2 3 4 5 6 7 8 9 10 11 12 13 14 .gp-custom-sticky-col…" at bounding box center [272, 132] width 246 height 199
click at [163, 79] on div ".gp-custom-sticky-column { position : absolute !important ; top : 0 !important …" at bounding box center [278, 136] width 233 height 207
click at [163, 75] on div ".gp-custom-sticky-column { position : absolute !important ; top : 0 !important …" at bounding box center [278, 136] width 233 height 207
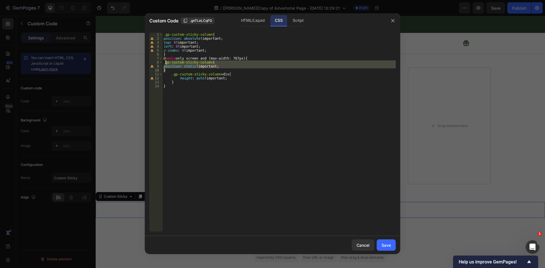
click at [165, 63] on div ".gp-custom-sticky-column { position : absolute !important ; top : 0 !important …" at bounding box center [278, 136] width 233 height 207
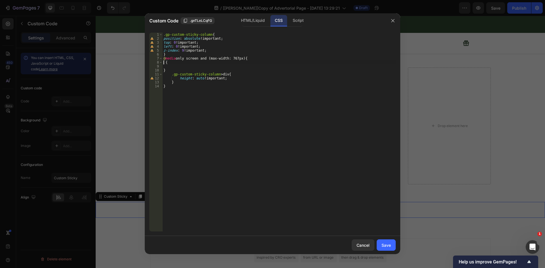
click at [175, 70] on div ".gp-custom-sticky-column { position : absolute !important ; top : 0 !important …" at bounding box center [278, 136] width 233 height 207
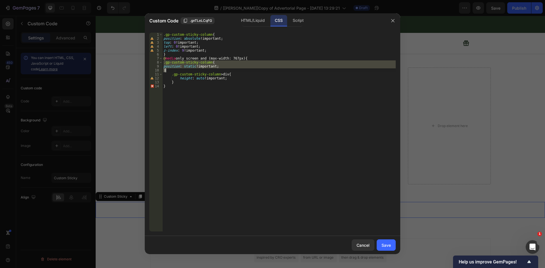
click at [169, 70] on div ".gp-custom-sticky-column { position : absolute !important ; top : 0 !important …" at bounding box center [278, 132] width 233 height 199
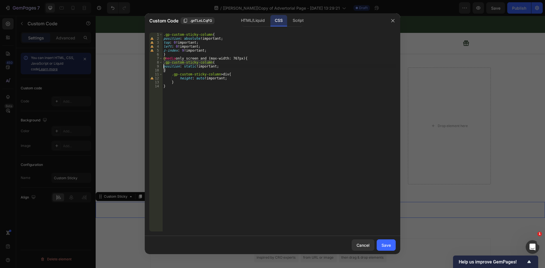
click at [164, 67] on div ".gp-custom-sticky-column { position : absolute !important ; top : 0 !important …" at bounding box center [278, 136] width 233 height 207
drag, startPoint x: 168, startPoint y: 71, endPoint x: 165, endPoint y: 66, distance: 5.2
click at [165, 66] on div ".gp-custom-sticky-column { position : absolute !important ; top : 0 !important …" at bounding box center [278, 136] width 233 height 207
click at [167, 70] on div ".gp-custom-sticky-column { position : absolute !important ; top : 0 !important …" at bounding box center [278, 132] width 233 height 199
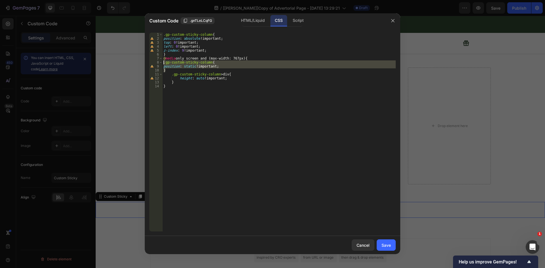
drag, startPoint x: 165, startPoint y: 66, endPoint x: 164, endPoint y: 63, distance: 3.2
click at [164, 63] on div ".gp-custom-sticky-column { position : absolute !important ; top : 0 !important …" at bounding box center [278, 136] width 233 height 207
click at [170, 70] on div ".gp-custom-sticky-column { position : absolute !important ; top : 0 !important …" at bounding box center [278, 132] width 233 height 199
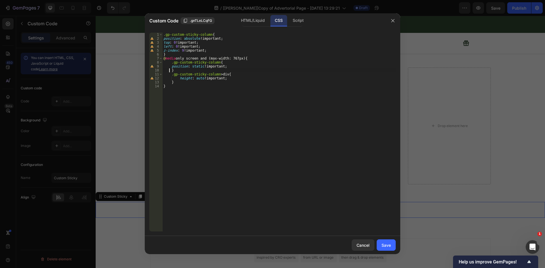
click at [170, 67] on div ".gp-custom-sticky-column { position : absolute !important ; top : 0 !important …" at bounding box center [278, 136] width 233 height 207
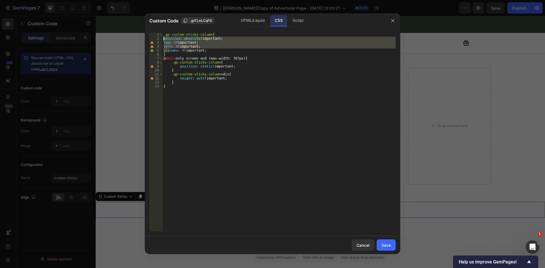
drag, startPoint x: 169, startPoint y: 50, endPoint x: 164, endPoint y: 40, distance: 10.8
click at [164, 40] on div ".gp-custom-sticky-column { position : absolute !important ; top : 0 !important …" at bounding box center [278, 136] width 233 height 207
click at [243, 74] on div ".gp-custom-sticky-column { position : absolute !important ; top : 0 !important …" at bounding box center [278, 136] width 233 height 207
type textarea ".gp-custom-sticky-column > div{"
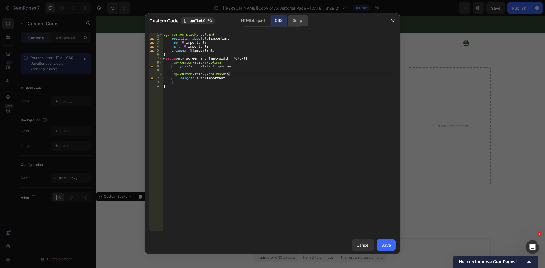
click at [302, 21] on div "Script" at bounding box center [298, 20] width 20 height 11
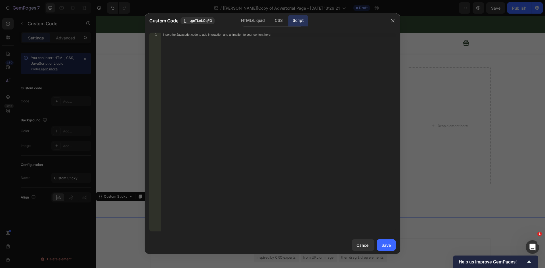
click at [221, 84] on div "Insert the Javascript code to add interaction and animation to your content her…" at bounding box center [278, 136] width 235 height 207
paste textarea "});"
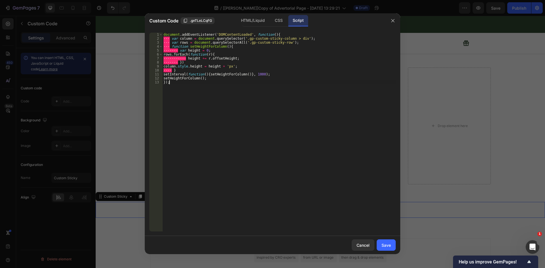
drag, startPoint x: 203, startPoint y: 84, endPoint x: 176, endPoint y: 29, distance: 60.9
click at [203, 84] on div "document . addEventListener ( 'DOMContentLoaded' , function ( ) { ··· var colum…" at bounding box center [278, 136] width 233 height 207
drag, startPoint x: 168, startPoint y: 39, endPoint x: 161, endPoint y: 39, distance: 6.8
click at [161, 39] on div "}); 1 2 3 4 5 6 7 8 9 10 11 12 13 document . addEventListener ( 'DOMContentLoad…" at bounding box center [272, 132] width 246 height 199
drag, startPoint x: 169, startPoint y: 42, endPoint x: 163, endPoint y: 42, distance: 5.4
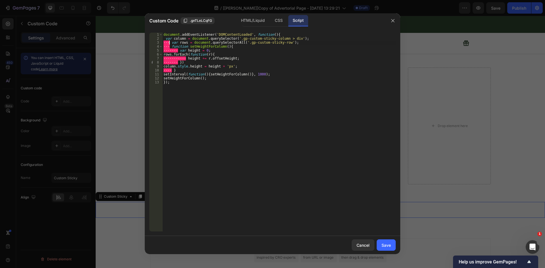
click at [163, 42] on div "document . addEventListener ( 'DOMContentLoaded' , function ( ) { var column = …" at bounding box center [278, 136] width 233 height 207
drag, startPoint x: 168, startPoint y: 46, endPoint x: 161, endPoint y: 46, distance: 7.1
click at [161, 46] on div "var rows = document.querySelectorAll('.gp-custom-sticky-row'); 1 2 3 4 5 6 7 8 …" at bounding box center [272, 132] width 246 height 199
drag, startPoint x: 176, startPoint y: 50, endPoint x: 160, endPoint y: 50, distance: 15.6
click at [160, 50] on div "function setHeightForColumn(){ 1 2 3 4 5 6 7 8 9 10 11 12 13 document . addEven…" at bounding box center [272, 132] width 246 height 199
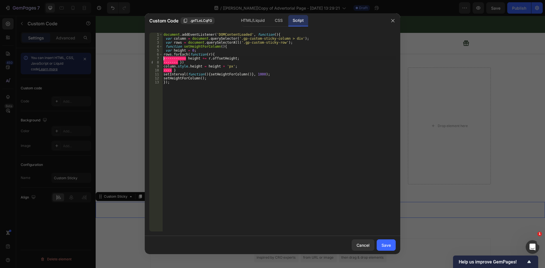
drag, startPoint x: 185, startPoint y: 58, endPoint x: 161, endPoint y: 58, distance: 24.1
click at [161, 58] on div "var height = 0; 1 2 3 4 5 6 7 8 9 10 11 12 13 document . addEventListener ( 'DO…" at bounding box center [272, 132] width 246 height 199
drag, startPoint x: 176, startPoint y: 62, endPoint x: 164, endPoint y: 61, distance: 12.5
click at [164, 61] on div "document . addEventListener ( 'DOMContentLoaded' , function ( ) { var column = …" at bounding box center [278, 136] width 233 height 207
drag, startPoint x: 169, startPoint y: 71, endPoint x: 157, endPoint y: 69, distance: 11.4
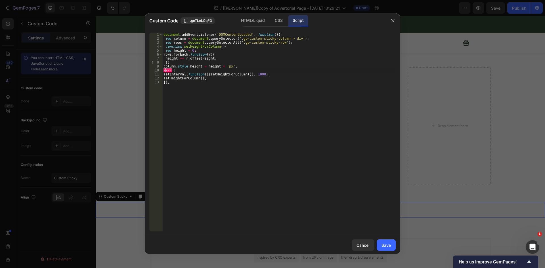
click at [157, 69] on div "}) 1 2 3 4 5 6 7 8 9 10 11 12 13 document . addEventListener ( 'DOMContentLoade…" at bounding box center [272, 132] width 246 height 199
click at [169, 50] on div "document . addEventListener ( 'DOMContentLoaded' , function ( ) { var column = …" at bounding box center [278, 136] width 233 height 207
click at [165, 39] on div "document . addEventListener ( 'DOMContentLoaded' , function ( ) { var column = …" at bounding box center [278, 136] width 233 height 207
click at [165, 43] on div "document . addEventListener ( 'DOMContentLoaded' , function ( ) { var column = …" at bounding box center [278, 136] width 233 height 207
click at [165, 47] on div "document . addEventListener ( 'DOMContentLoaded' , function ( ) { var column = …" at bounding box center [278, 136] width 233 height 207
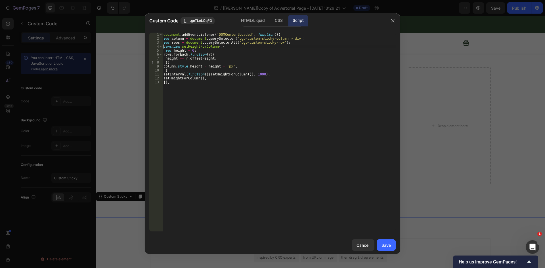
click at [165, 49] on div "document . addEventListener ( 'DOMContentLoaded' , function ( ) { var column = …" at bounding box center [278, 136] width 233 height 207
click at [165, 58] on div "document . addEventListener ( 'DOMContentLoaded' , function ( ) { var column = …" at bounding box center [278, 136] width 233 height 207
click at [165, 62] on div "document . addEventListener ( 'DOMContentLoaded' , function ( ) { var column = …" at bounding box center [278, 136] width 233 height 207
click at [166, 70] on div "document . addEventListener ( 'DOMContentLoaded' , function ( ) { var column = …" at bounding box center [278, 136] width 233 height 207
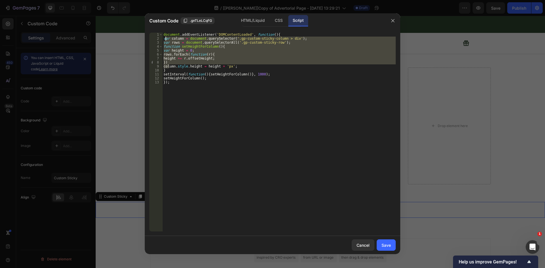
drag, startPoint x: 169, startPoint y: 68, endPoint x: 165, endPoint y: 40, distance: 28.3
click at [165, 40] on div "document . addEventListener ( 'DOMContentLoaded' , function ( ) { var column = …" at bounding box center [278, 136] width 233 height 207
click at [173, 57] on div "document . addEventListener ( 'DOMContentLoaded' , function ( ) { var column = …" at bounding box center [278, 132] width 233 height 199
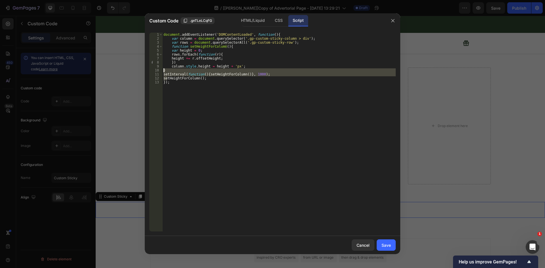
drag, startPoint x: 166, startPoint y: 75, endPoint x: 164, endPoint y: 70, distance: 5.3
click at [164, 70] on div "document . addEventListener ( 'DOMContentLoaded' , function ( ) { var column = …" at bounding box center [278, 136] width 233 height 207
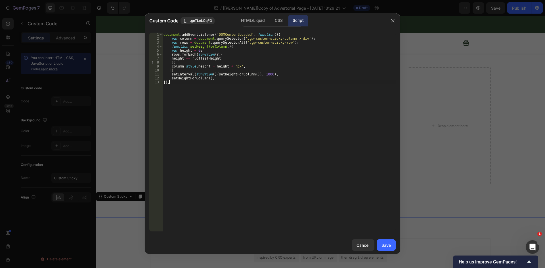
click at [183, 83] on div "document . addEventListener ( 'DOMContentLoaded' , function ( ) { var column = …" at bounding box center [278, 136] width 233 height 207
click at [171, 66] on div "document . addEventListener ( 'DOMContentLoaded' , function ( ) { var column = …" at bounding box center [278, 136] width 233 height 207
click at [171, 58] on div "document . addEventListener ( 'DOMContentLoaded' , function ( ) { var column = …" at bounding box center [278, 136] width 233 height 207
click at [171, 54] on div "document . addEventListener ( 'DOMContentLoaded' , function ( ) { var column = …" at bounding box center [278, 136] width 233 height 207
drag, startPoint x: 179, startPoint y: 67, endPoint x: 198, endPoint y: 78, distance: 22.0
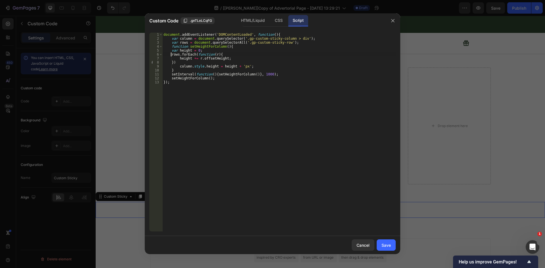
click at [179, 68] on div "document . addEventListener ( 'DOMContentLoaded' , function ( ) { var column = …" at bounding box center [278, 136] width 233 height 207
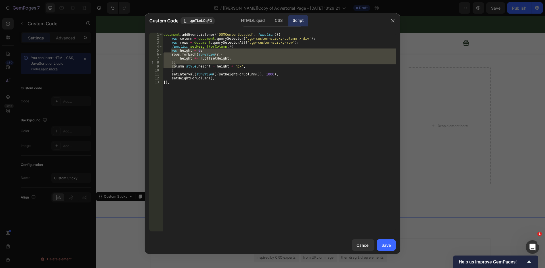
drag, startPoint x: 171, startPoint y: 53, endPoint x: 175, endPoint y: 66, distance: 13.4
click at [175, 66] on div "document . addEventListener ( 'DOMContentLoaded' , function ( ) { var column = …" at bounding box center [278, 136] width 233 height 207
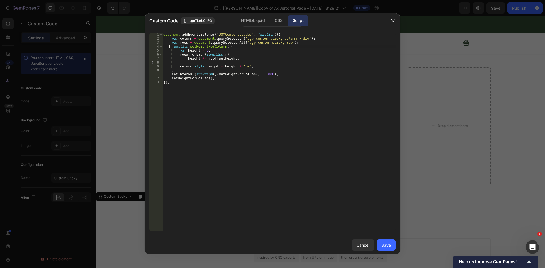
click at [170, 45] on div "document . addEventListener ( 'DOMContentLoaded' , function ( ) { var column = …" at bounding box center [278, 136] width 233 height 207
click at [283, 52] on div "document . addEventListener ( 'DOMContentLoaded' , function ( ) { var column = …" at bounding box center [278, 136] width 233 height 207
type textarea "var height = 0;"
click at [387, 244] on div "Save" at bounding box center [385, 245] width 9 height 6
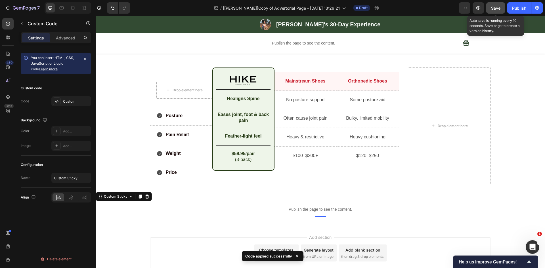
click at [497, 5] on div "Save" at bounding box center [495, 8] width 9 height 6
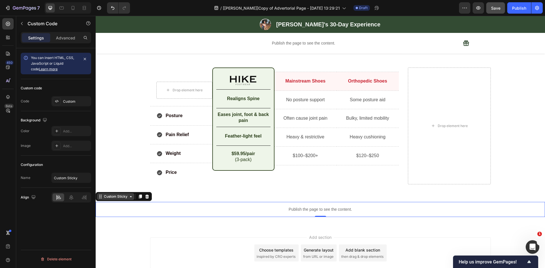
click at [110, 194] on div "Custom Sticky" at bounding box center [116, 196] width 26 height 5
click at [71, 100] on div "Custom" at bounding box center [76, 101] width 27 height 5
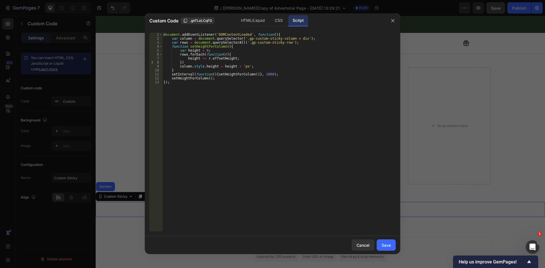
click at [223, 101] on div "document . addEventListener ( 'DOMContentLoaded' , function ( ) { var column = …" at bounding box center [278, 136] width 233 height 207
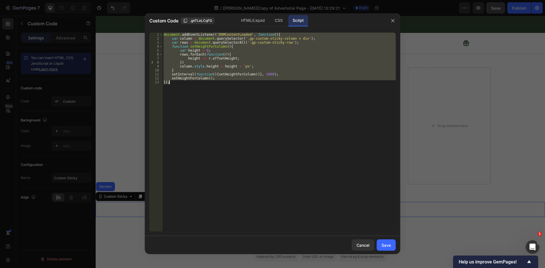
click at [259, 69] on div "document . addEventListener ( 'DOMContentLoaded' , function ( ) { var column = …" at bounding box center [278, 132] width 233 height 199
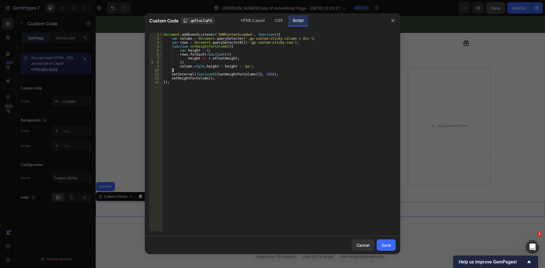
click at [231, 66] on div "document . addEventListener ( 'DOMContentLoaded' , function ( ) { var column = …" at bounding box center [278, 136] width 233 height 207
type textarea "column.style.height = height - 60 + 'px';"
click at [390, 243] on div "Save" at bounding box center [385, 245] width 9 height 6
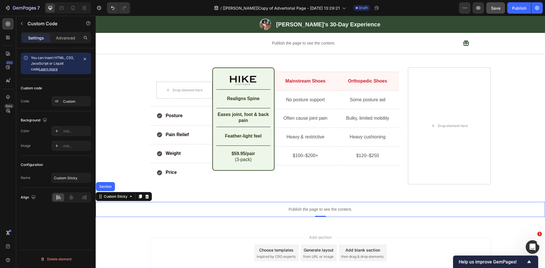
click at [303, 202] on div "Publish the page to see the content." at bounding box center [320, 209] width 449 height 15
click at [66, 100] on div "Custom" at bounding box center [76, 101] width 27 height 5
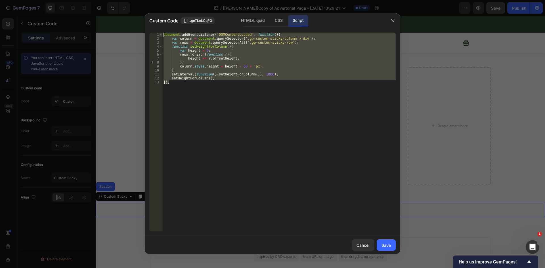
drag, startPoint x: 175, startPoint y: 82, endPoint x: 159, endPoint y: 35, distance: 49.0
click at [159, 35] on div "}); 1 2 3 4 5 6 7 8 9 10 11 12 13 document . addEventListener ( 'DOMContentLoad…" at bounding box center [272, 132] width 246 height 199
paste textarea "}"
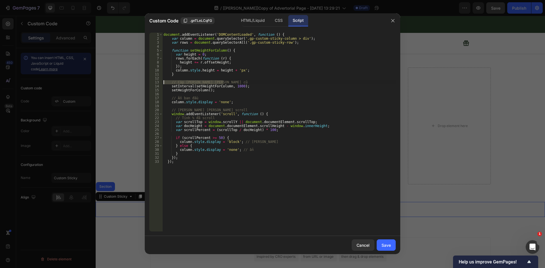
drag, startPoint x: 225, startPoint y: 81, endPoint x: 155, endPoint y: 81, distance: 70.1
click at [155, 81] on div "}); 1 2 3 4 5 6 7 8 9 10 11 12 13 14 15 16 17 18 19 20 21 22 23 24 25 26 27 28 …" at bounding box center [272, 132] width 246 height 199
type textarea "// Cập [PERSON_NAME] [PERSON_NAME] cũ"
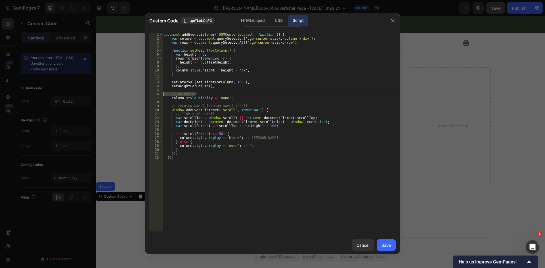
drag, startPoint x: 196, startPoint y: 93, endPoint x: 154, endPoint y: 93, distance: 41.2
click at [154, 93] on div "1 2 3 4 5 6 7 8 9 10 11 12 13 14 15 16 17 18 19 20 21 22 23 24 25 26 27 28 29 3…" at bounding box center [272, 132] width 246 height 199
type textarea "// Ẩn ban đầu"
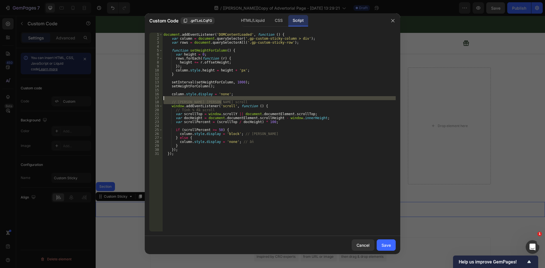
drag, startPoint x: 221, startPoint y: 102, endPoint x: 148, endPoint y: 99, distance: 72.4
click at [148, 99] on div "1 2 3 4 5 6 7 8 9 10 11 12 13 14 15 16 17 18 19 20 21 22 23 24 25 26 27 28 29 3…" at bounding box center [272, 132] width 255 height 208
type textarea "// [PERSON_NAME] [PERSON_NAME] scroll"
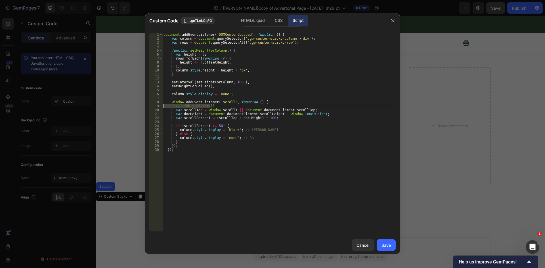
drag, startPoint x: 199, startPoint y: 106, endPoint x: 146, endPoint y: 106, distance: 53.4
click at [145, 106] on div "1 2 3 4 5 6 7 8 9 10 11 12 13 14 15 16 17 18 19 20 21 22 23 24 25 26 27 28 29 3…" at bounding box center [272, 132] width 255 height 208
type textarea "// Tính % đã scroll"
click at [386, 243] on div "Save" at bounding box center [385, 245] width 9 height 6
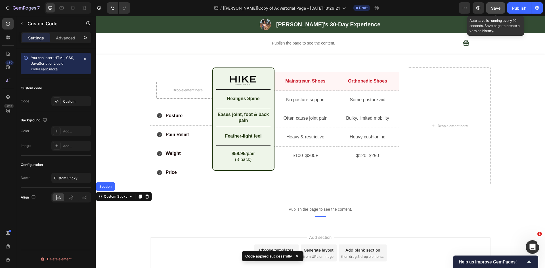
click at [495, 6] on span "Save" at bounding box center [495, 8] width 9 height 5
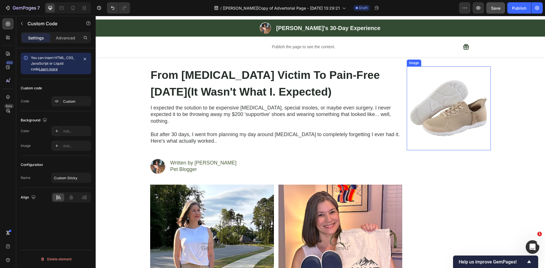
scroll to position [0, 0]
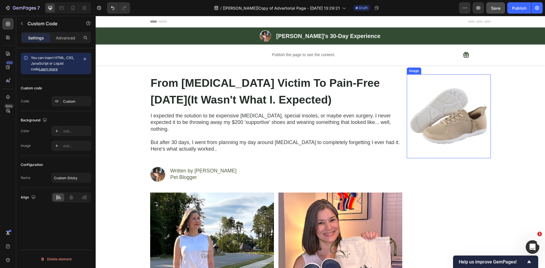
click at [418, 77] on img at bounding box center [449, 116] width 84 height 84
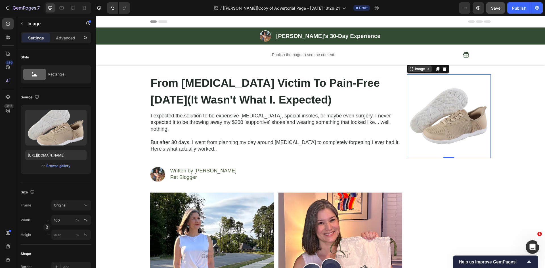
click at [415, 71] on div "Image" at bounding box center [420, 68] width 12 height 5
click at [8, 96] on icon at bounding box center [8, 97] width 6 height 6
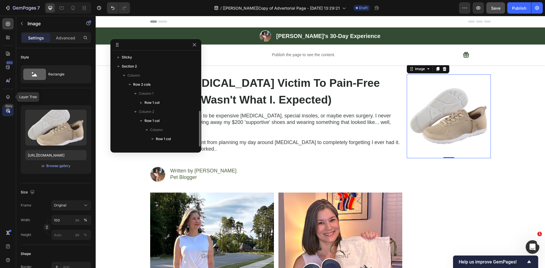
scroll to position [33, 0]
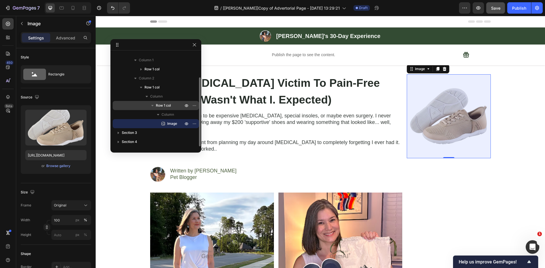
click at [158, 104] on span "Row 1 col" at bounding box center [163, 106] width 15 height 6
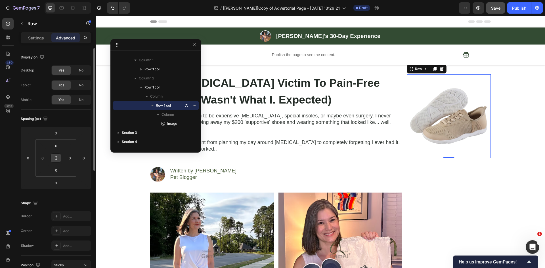
scroll to position [66, 0]
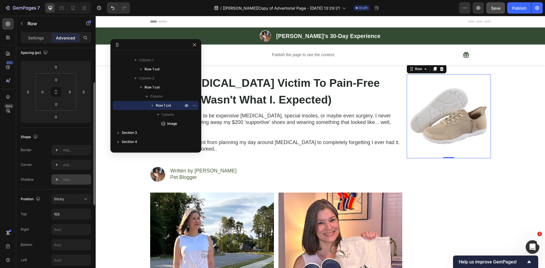
click at [70, 179] on div "Add..." at bounding box center [76, 179] width 27 height 5
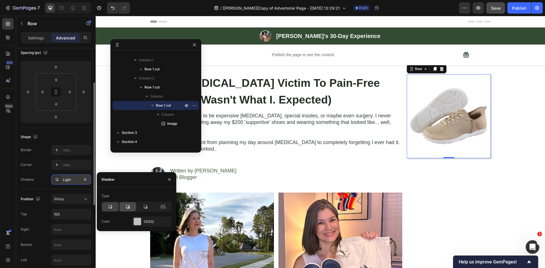
click at [129, 206] on icon at bounding box center [127, 206] width 3 height 3
click at [113, 210] on div at bounding box center [110, 206] width 16 height 9
click at [10, 169] on div "450 Beta" at bounding box center [7, 122] width 11 height 209
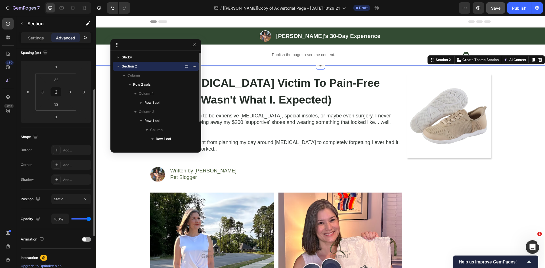
scroll to position [0, 0]
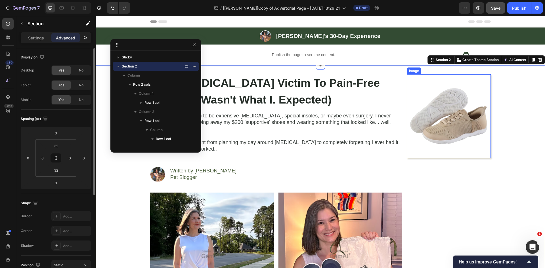
click at [415, 155] on img at bounding box center [449, 116] width 84 height 84
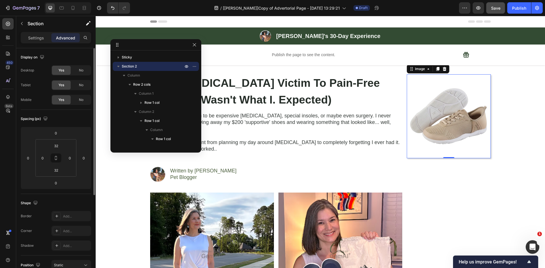
scroll to position [33, 0]
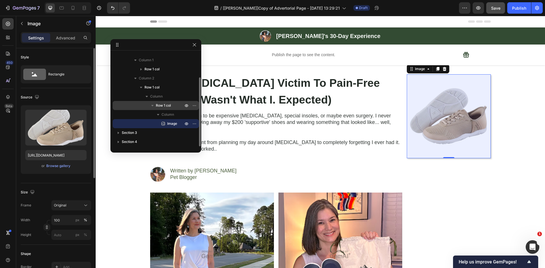
click at [164, 102] on div "Row 1 col" at bounding box center [156, 105] width 82 height 9
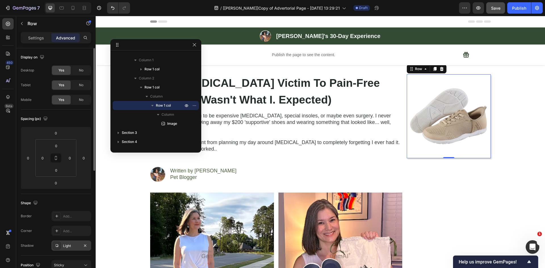
click at [66, 244] on div "Light" at bounding box center [71, 245] width 16 height 5
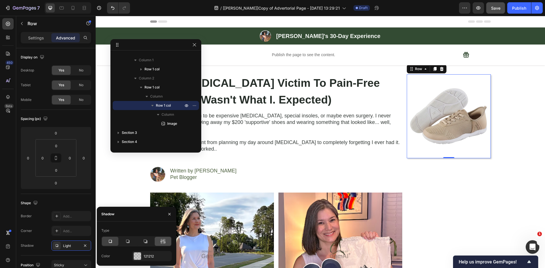
click at [161, 240] on icon at bounding box center [163, 242] width 6 height 6
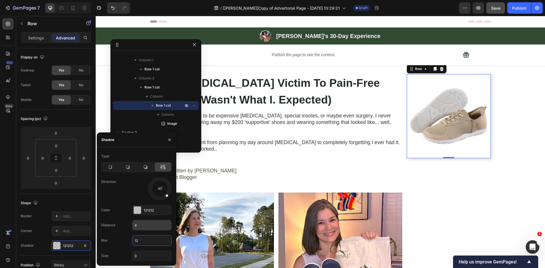
type input "12"
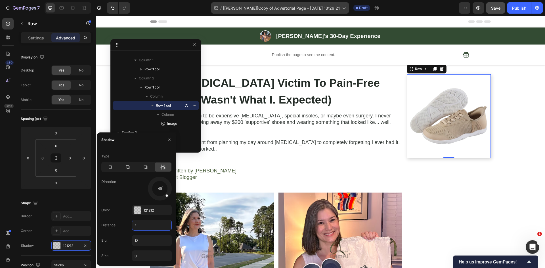
type input "0"
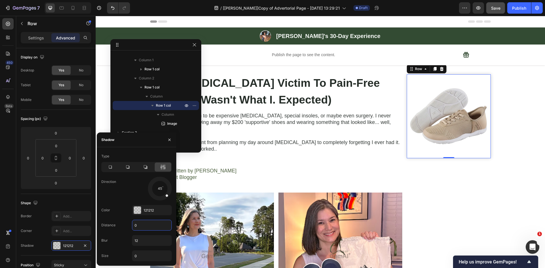
click at [11, 141] on div "450 Beta" at bounding box center [7, 122] width 11 height 209
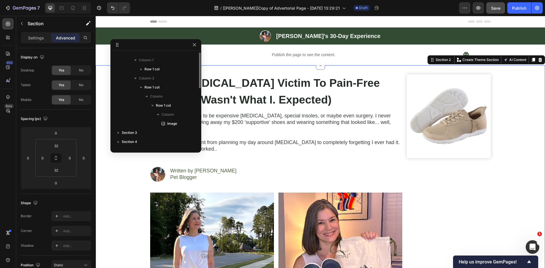
scroll to position [0, 0]
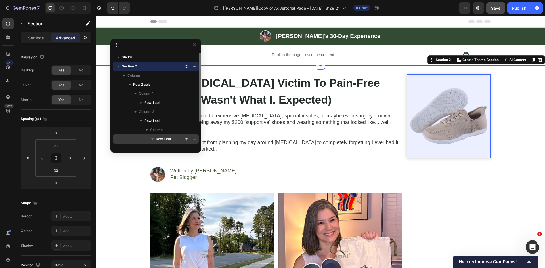
click at [157, 136] on div "Row 1 col" at bounding box center [156, 139] width 82 height 9
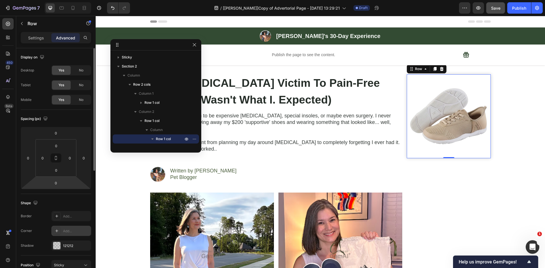
click at [66, 231] on div "Add..." at bounding box center [76, 231] width 27 height 5
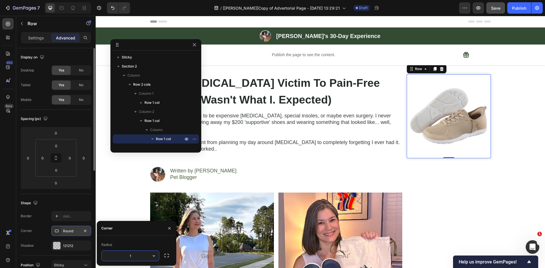
type input "10"
click at [10, 201] on div "450 Beta" at bounding box center [7, 122] width 11 height 209
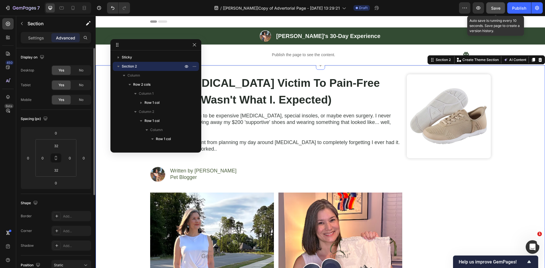
click at [489, 6] on button "Save" at bounding box center [495, 7] width 19 height 11
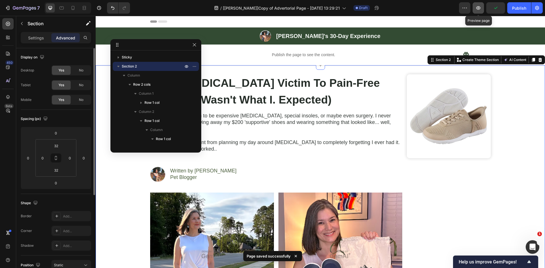
click at [481, 9] on button "button" at bounding box center [478, 7] width 11 height 11
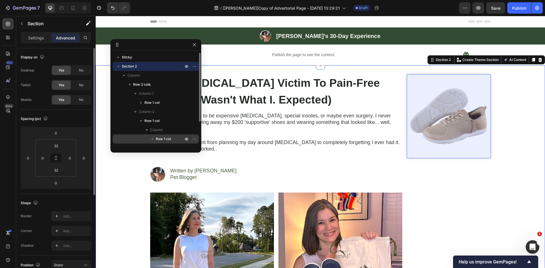
click at [159, 137] on span "Row 1 col" at bounding box center [163, 139] width 15 height 6
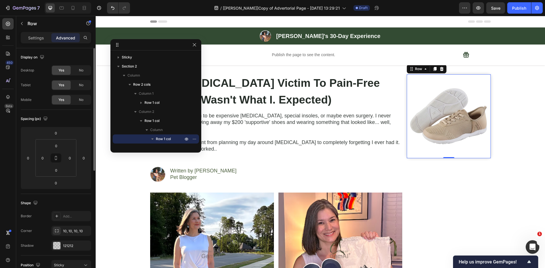
scroll to position [198, 0]
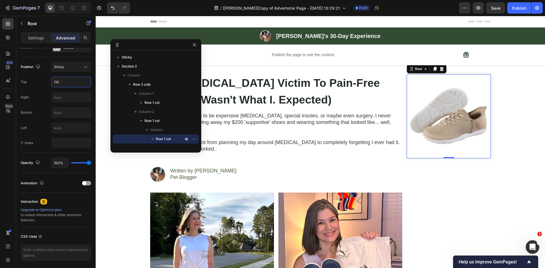
type input "110"
click at [6, 140] on div "450 Beta" at bounding box center [7, 122] width 11 height 209
click at [194, 46] on icon "button" at bounding box center [194, 45] width 5 height 5
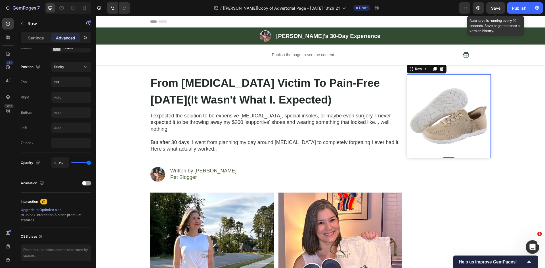
click at [492, 6] on span "Save" at bounding box center [495, 8] width 9 height 5
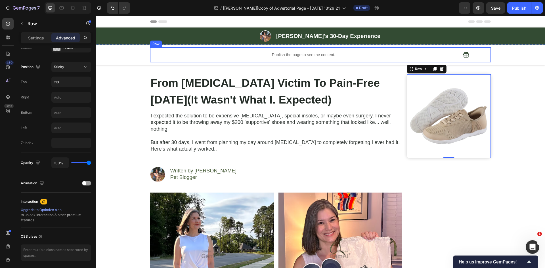
click at [457, 58] on div "Publish the page to see the content. Custom Progress Bar Row Icon Row" at bounding box center [320, 54] width 341 height 15
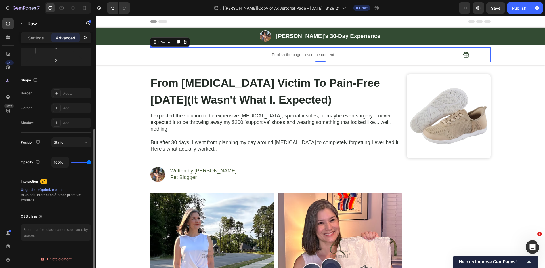
scroll to position [123, 0]
click at [8, 95] on icon at bounding box center [8, 97] width 4 height 4
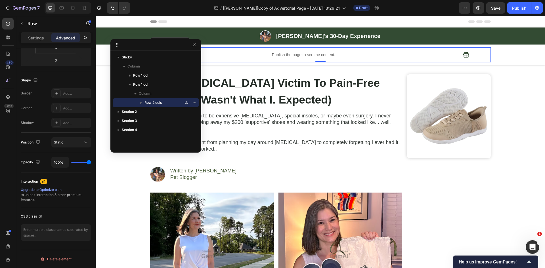
click at [141, 100] on icon "button" at bounding box center [141, 103] width 6 height 6
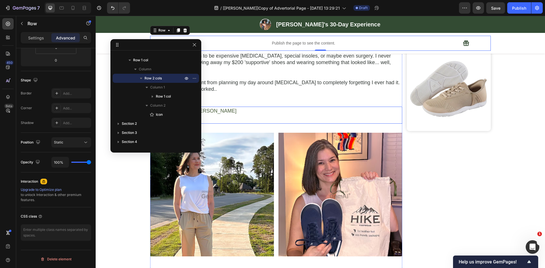
scroll to position [0, 0]
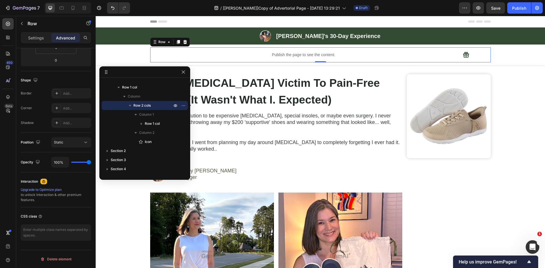
drag, startPoint x: 141, startPoint y: 46, endPoint x: 130, endPoint y: 74, distance: 29.9
click at [36, 40] on p "Settings" at bounding box center [36, 38] width 16 height 6
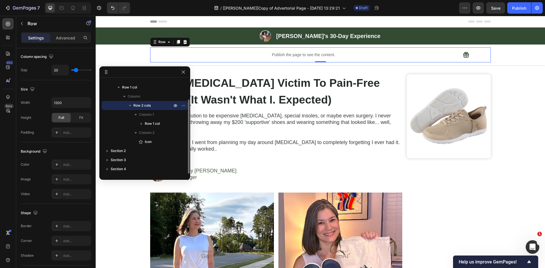
click at [150, 103] on span "Row 2 cols" at bounding box center [141, 106] width 17 height 6
click at [149, 103] on span "Row 2 cols" at bounding box center [141, 106] width 17 height 6
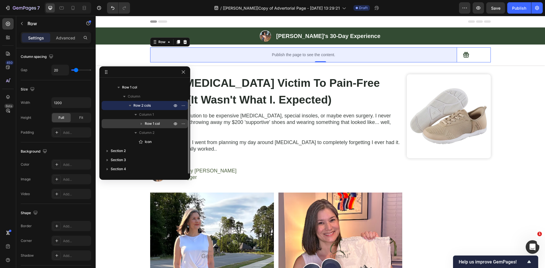
click at [141, 125] on icon "button" at bounding box center [141, 124] width 6 height 6
click at [141, 125] on icon "button" at bounding box center [141, 123] width 2 height 1
click at [141, 122] on icon "button" at bounding box center [141, 124] width 6 height 6
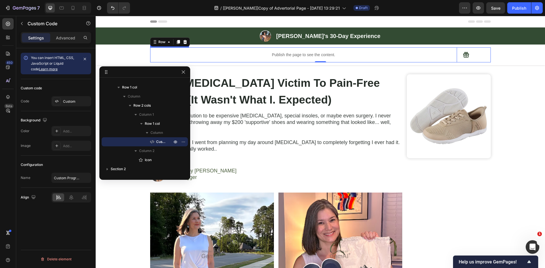
click at [252, 51] on div "Publish the page to see the content." at bounding box center [303, 54] width 307 height 15
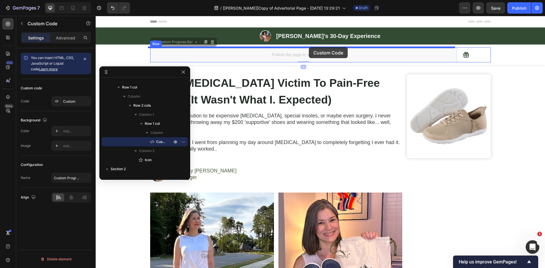
drag, startPoint x: 176, startPoint y: 43, endPoint x: 309, endPoint y: 47, distance: 133.2
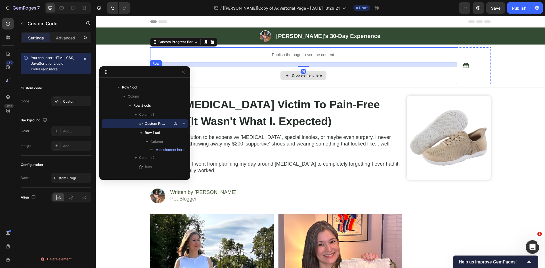
click at [263, 74] on div "Drop element here" at bounding box center [303, 75] width 307 height 17
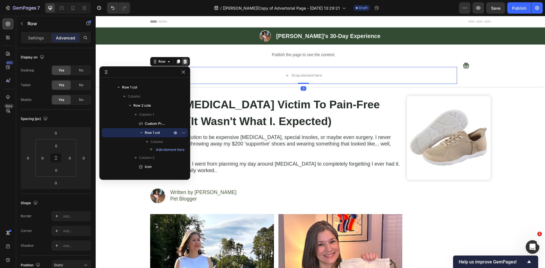
click at [183, 63] on icon at bounding box center [185, 62] width 4 height 4
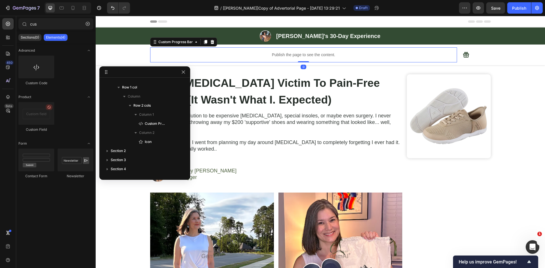
click at [390, 53] on p "Publish the page to see the content." at bounding box center [303, 55] width 307 height 6
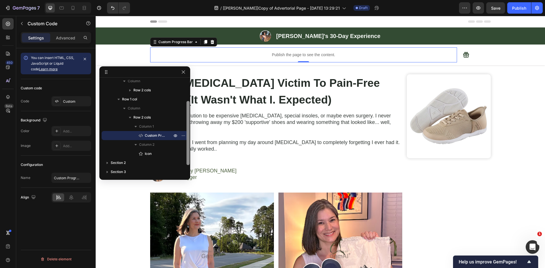
drag, startPoint x: 188, startPoint y: 105, endPoint x: 188, endPoint y: 110, distance: 4.5
click at [188, 110] on div at bounding box center [187, 133] width 3 height 64
click at [495, 9] on span "Save" at bounding box center [495, 8] width 9 height 5
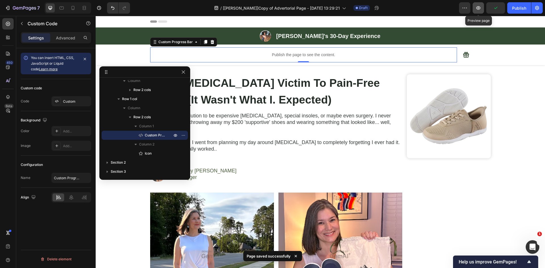
click at [480, 10] on icon "button" at bounding box center [478, 8] width 6 height 6
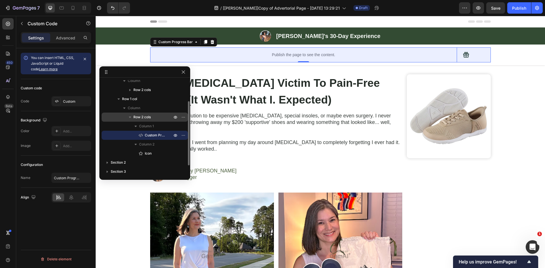
click at [145, 118] on span "Row 2 cols" at bounding box center [141, 117] width 17 height 6
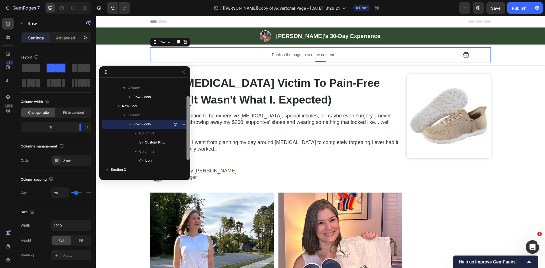
scroll to position [23, 0]
drag, startPoint x: 189, startPoint y: 120, endPoint x: 189, endPoint y: 116, distance: 4.3
click at [189, 116] on div "Sticky Column Row 1 col Column Row 2 cols Row 1 col Column Row 2 cols Column 1 …" at bounding box center [144, 123] width 91 height 114
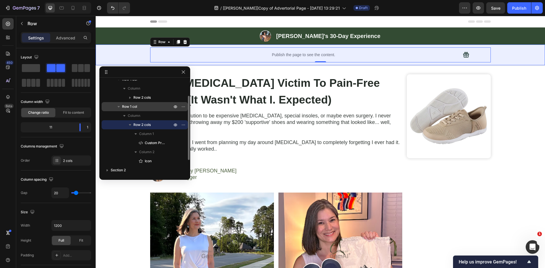
click at [135, 107] on span "Row 1 col" at bounding box center [129, 107] width 15 height 6
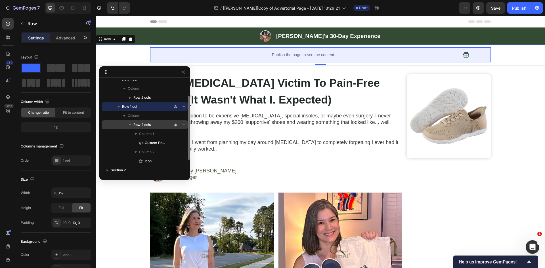
click at [145, 123] on span "Row 2 cols" at bounding box center [141, 125] width 17 height 6
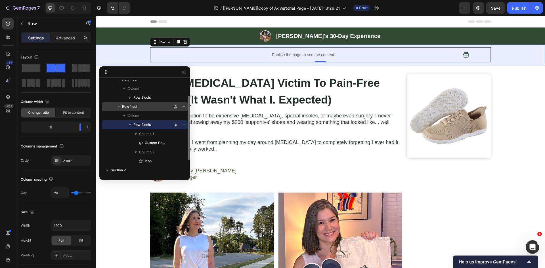
click at [133, 104] on div "Row 1 col" at bounding box center [145, 106] width 82 height 9
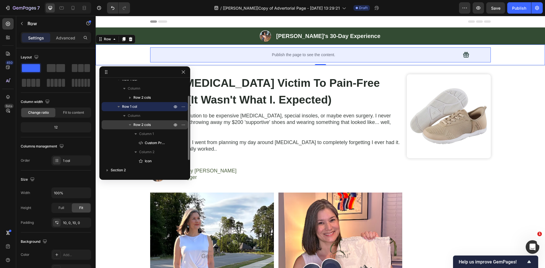
click at [147, 123] on span "Row 2 cols" at bounding box center [141, 125] width 17 height 6
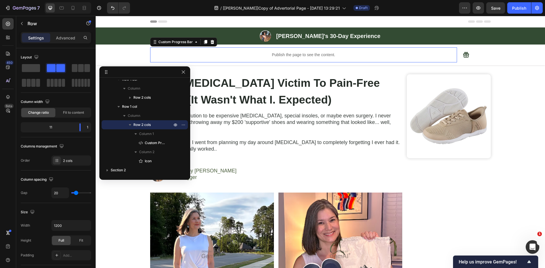
click at [287, 54] on p "Publish the page to see the content." at bounding box center [303, 55] width 307 height 6
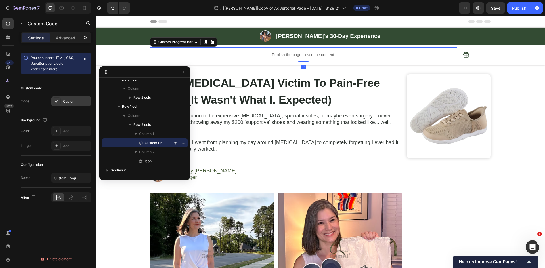
click at [72, 102] on div "Custom" at bounding box center [76, 101] width 27 height 5
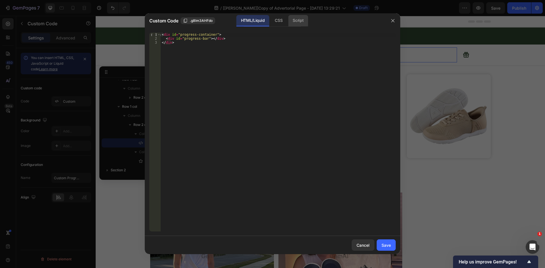
click at [293, 18] on div "Script" at bounding box center [298, 20] width 20 height 11
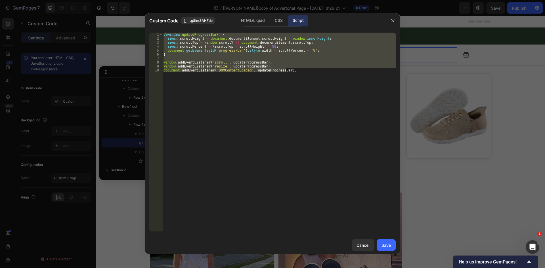
click at [228, 114] on div "function updateProgressBar ( ) { const scrollHeight = document . documentElemen…" at bounding box center [278, 132] width 233 height 199
type textarea "document.addEventListener('DOMContentLoaded', updateProgressBar);"
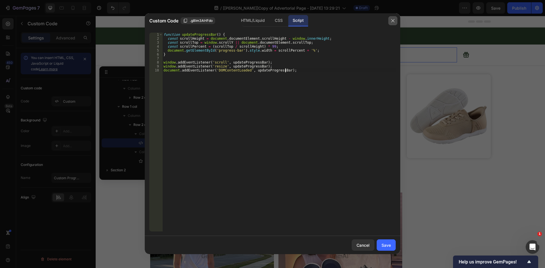
click at [392, 21] on icon "button" at bounding box center [392, 20] width 5 height 5
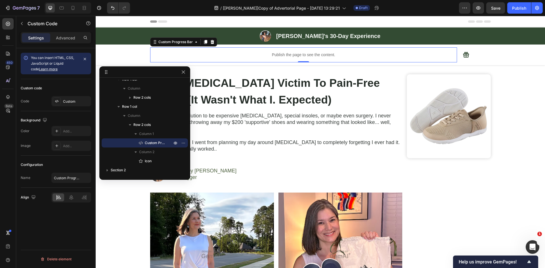
click at [290, 53] on p "Publish the page to see the content." at bounding box center [303, 55] width 307 height 6
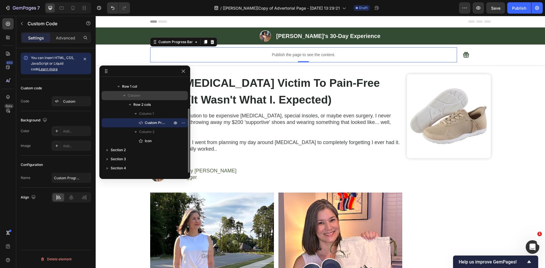
scroll to position [0, 0]
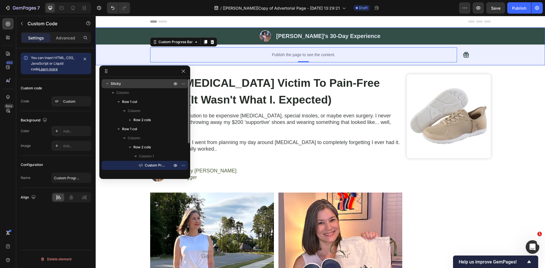
click at [107, 84] on icon "button" at bounding box center [107, 84] width 6 height 6
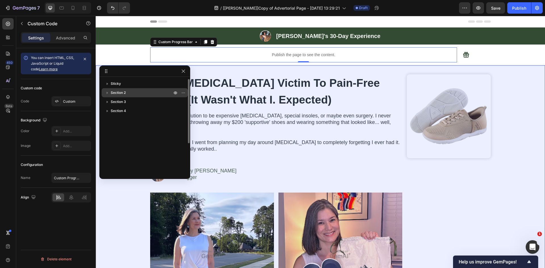
click at [108, 92] on icon "button" at bounding box center [107, 93] width 6 height 6
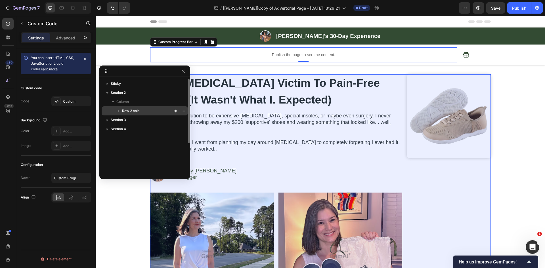
click at [116, 112] on icon "button" at bounding box center [119, 111] width 6 height 6
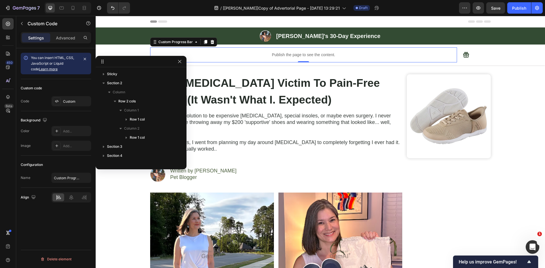
drag, startPoint x: 142, startPoint y: 71, endPoint x: 136, endPoint y: 59, distance: 13.6
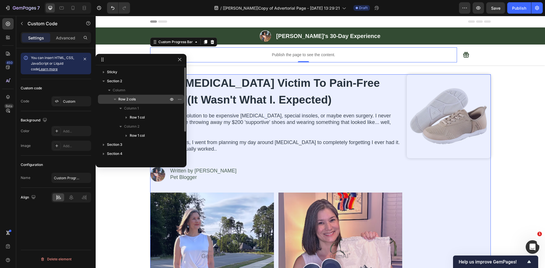
click at [129, 101] on span "Row 2 cols" at bounding box center [126, 99] width 17 height 6
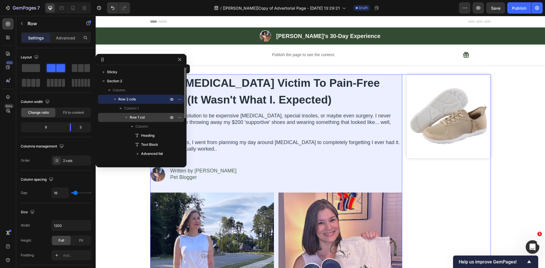
click at [126, 117] on icon "button" at bounding box center [126, 118] width 6 height 6
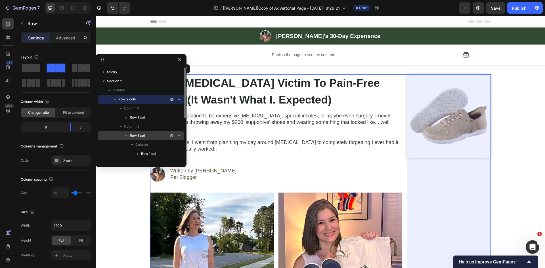
click at [126, 135] on icon "button" at bounding box center [126, 136] width 6 height 6
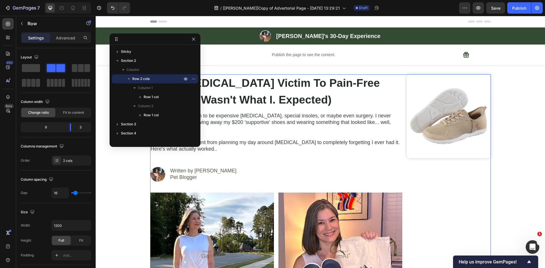
drag, startPoint x: 148, startPoint y: 61, endPoint x: 162, endPoint y: 40, distance: 25.0
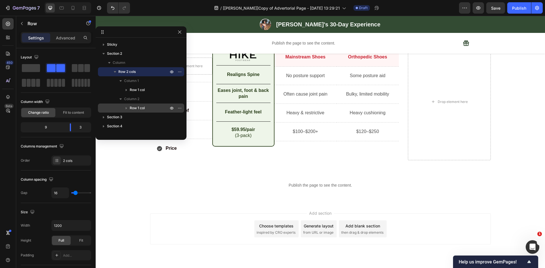
scroll to position [1308, 0]
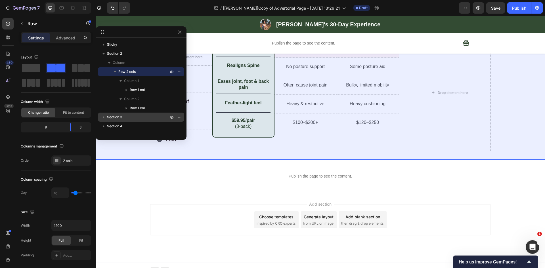
click at [104, 117] on icon "button" at bounding box center [103, 117] width 1 height 2
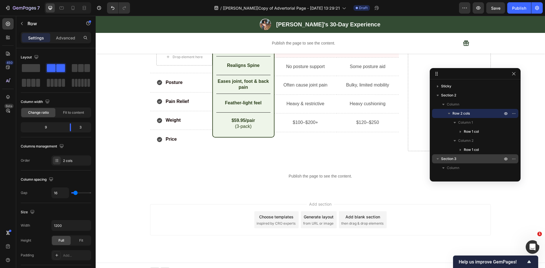
drag, startPoint x: 135, startPoint y: 32, endPoint x: 469, endPoint y: 74, distance: 336.9
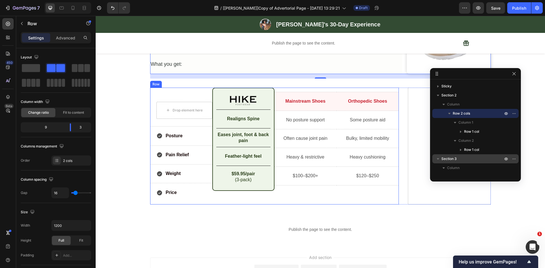
scroll to position [1242, 0]
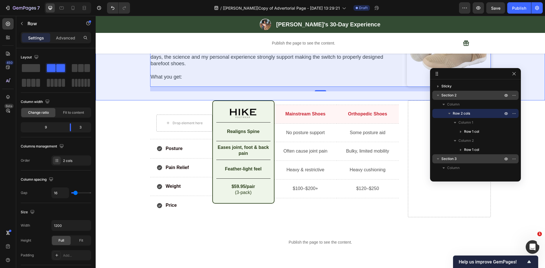
click at [439, 95] on icon "button" at bounding box center [438, 95] width 2 height 1
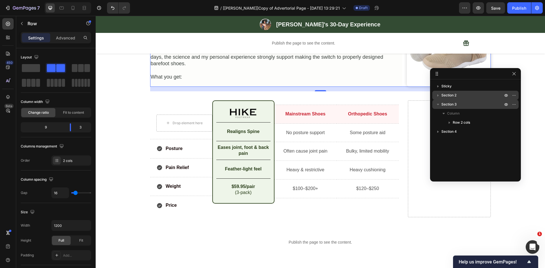
click at [457, 75] on div at bounding box center [475, 73] width 91 height 11
click at [463, 42] on icon at bounding box center [466, 43] width 6 height 6
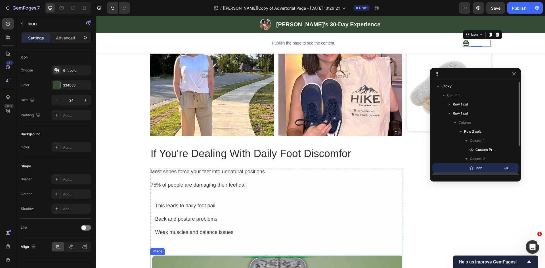
scroll to position [0, 0]
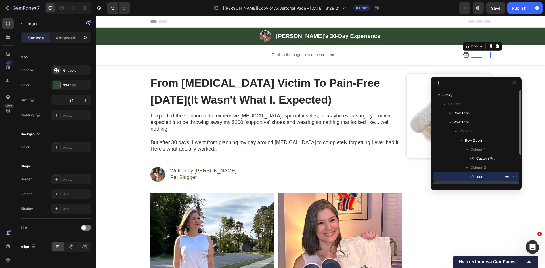
drag, startPoint x: 481, startPoint y: 72, endPoint x: 482, endPoint y: 82, distance: 9.7
click at [296, 54] on p "Publish the page to see the content." at bounding box center [303, 55] width 307 height 6
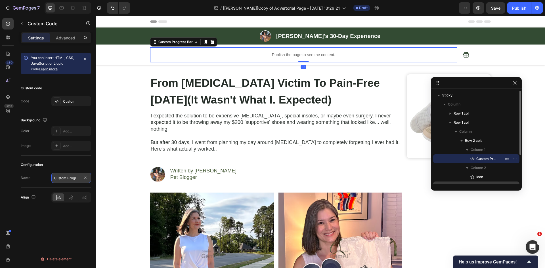
click at [66, 180] on input "Custom Progress Bar" at bounding box center [71, 178] width 40 height 10
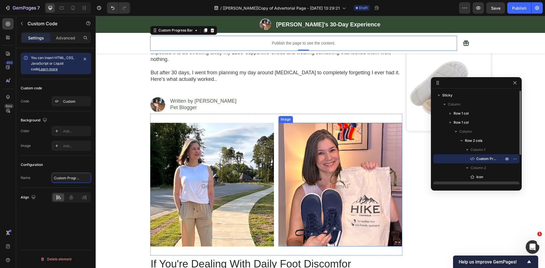
scroll to position [133, 0]
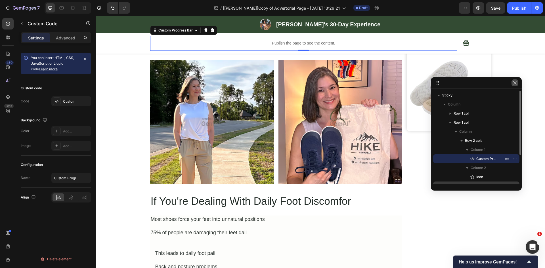
click at [515, 83] on icon "button" at bounding box center [514, 82] width 3 height 3
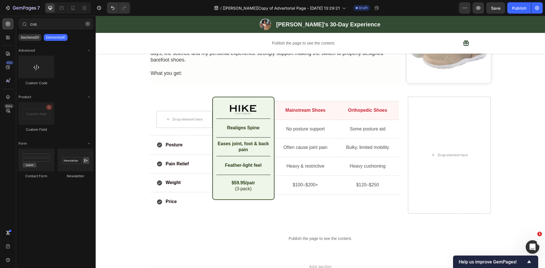
scroll to position [1247, 0]
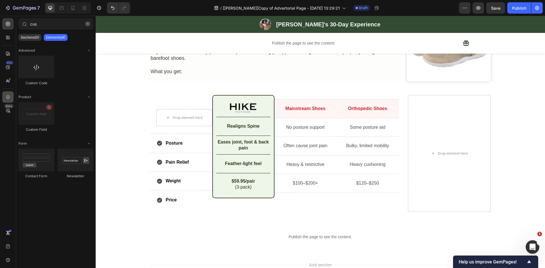
click at [9, 99] on icon at bounding box center [8, 97] width 6 height 6
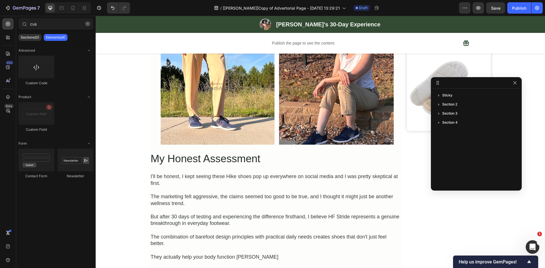
scroll to position [850, 0]
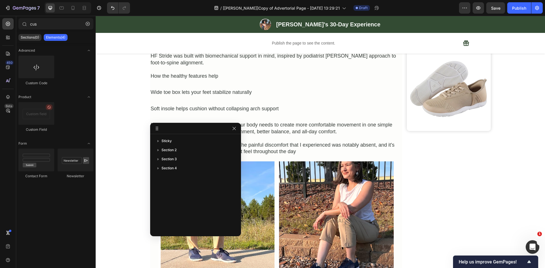
drag, startPoint x: 477, startPoint y: 81, endPoint x: 154, endPoint y: 129, distance: 326.9
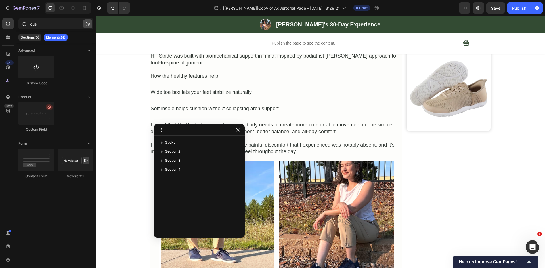
click at [88, 24] on icon "button" at bounding box center [88, 24] width 4 height 4
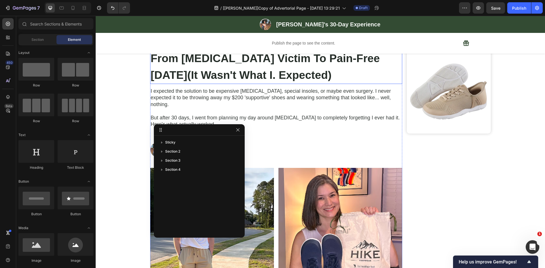
scroll to position [0, 0]
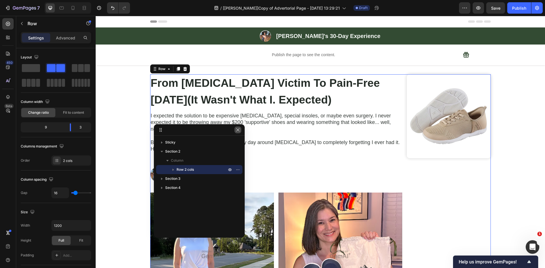
click at [238, 131] on icon "button" at bounding box center [238, 130] width 5 height 5
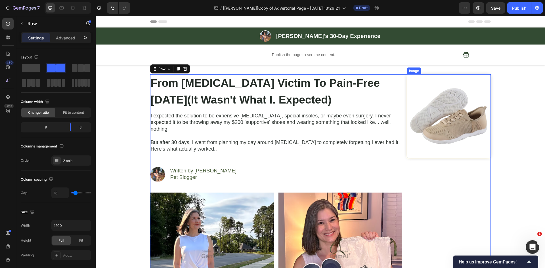
click at [413, 82] on img at bounding box center [449, 116] width 84 height 84
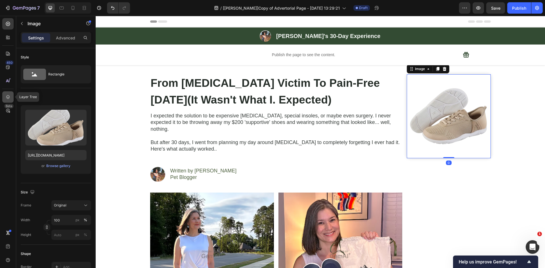
click at [9, 95] on icon at bounding box center [8, 97] width 6 height 6
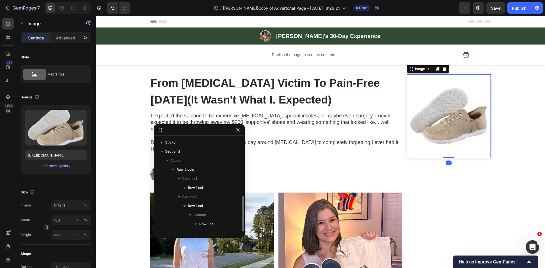
scroll to position [33, 0]
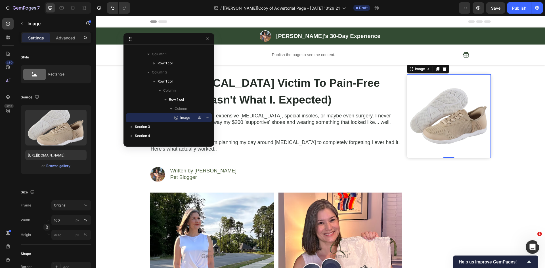
drag, startPoint x: 195, startPoint y: 129, endPoint x: 165, endPoint y: 37, distance: 96.1
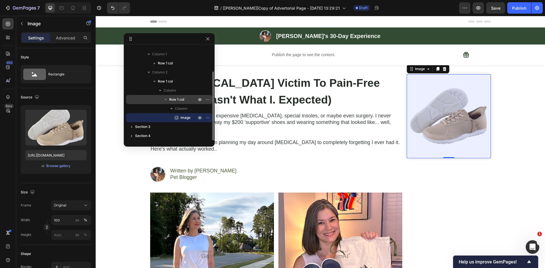
click at [177, 98] on span "Row 1 col" at bounding box center [176, 100] width 15 height 6
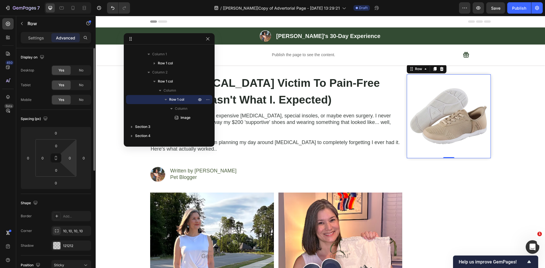
scroll to position [66, 0]
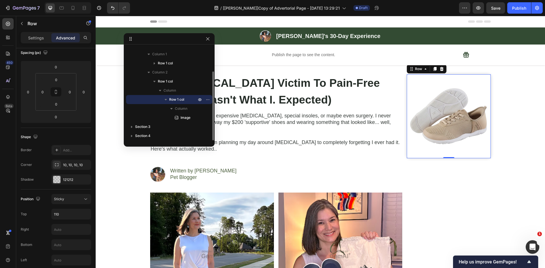
click at [179, 99] on span "Row 1 col" at bounding box center [176, 100] width 15 height 6
click at [171, 99] on span "Row 1 col" at bounding box center [176, 100] width 15 height 6
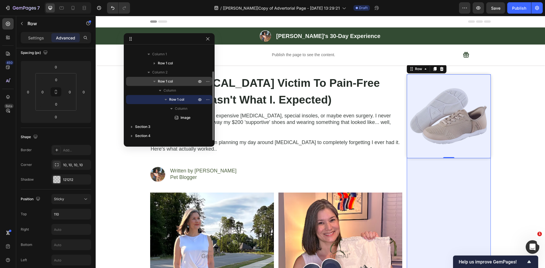
click at [169, 81] on span "Row 1 col" at bounding box center [165, 82] width 15 height 6
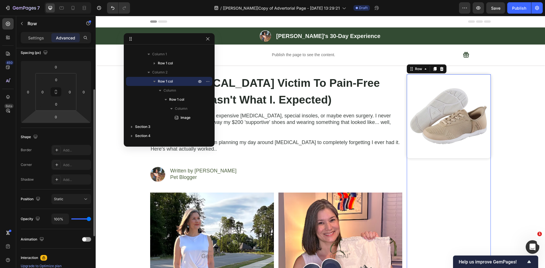
scroll to position [142, 0]
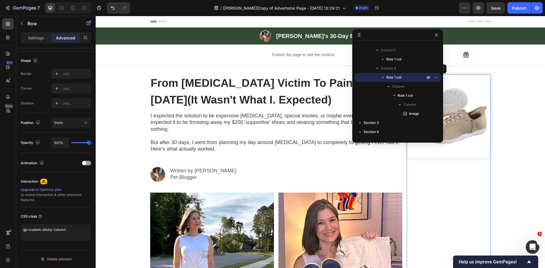
drag, startPoint x: 186, startPoint y: 39, endPoint x: 435, endPoint y: 33, distance: 248.7
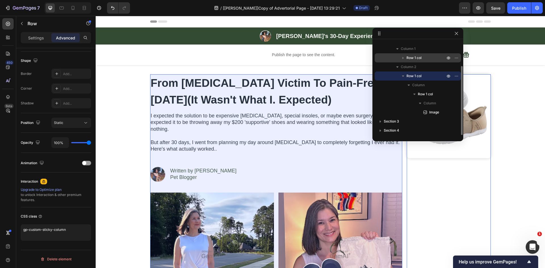
scroll to position [0, 0]
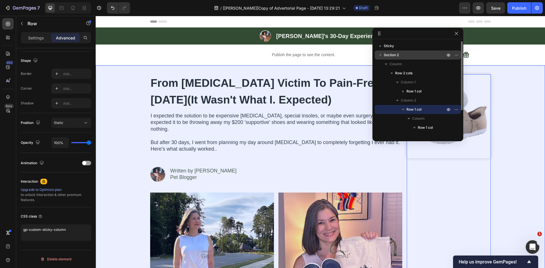
click at [381, 54] on icon "button" at bounding box center [380, 55] width 6 height 6
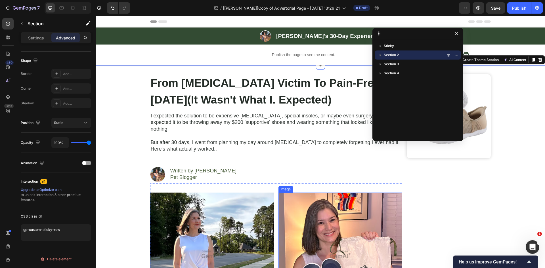
scroll to position [397, 0]
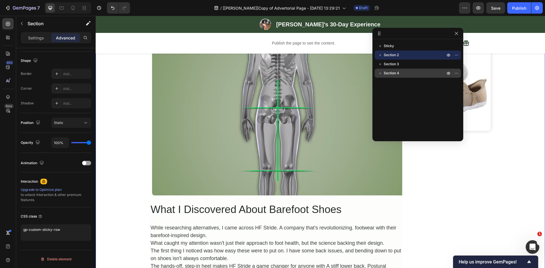
click at [390, 73] on span "Section 4" at bounding box center [391, 73] width 15 height 6
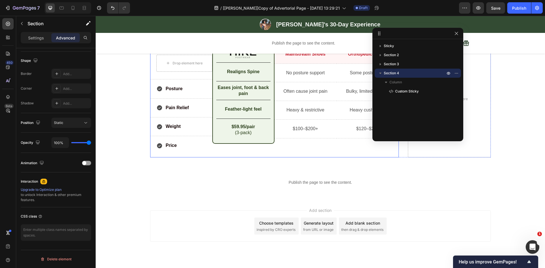
scroll to position [1308, 0]
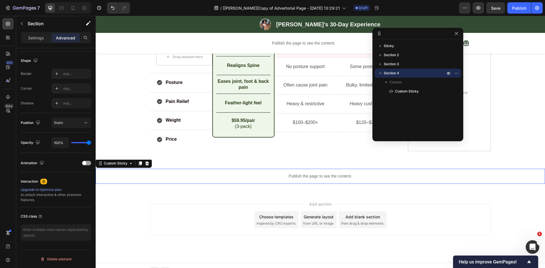
click at [273, 173] on p "Publish the page to see the content." at bounding box center [320, 176] width 449 height 6
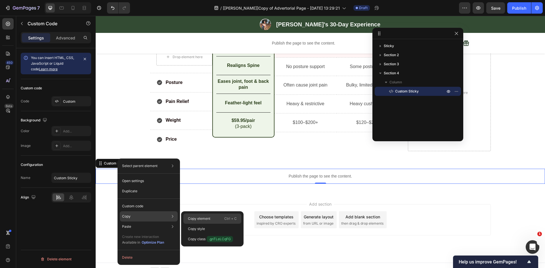
click at [203, 219] on p "Copy element" at bounding box center [199, 218] width 22 height 5
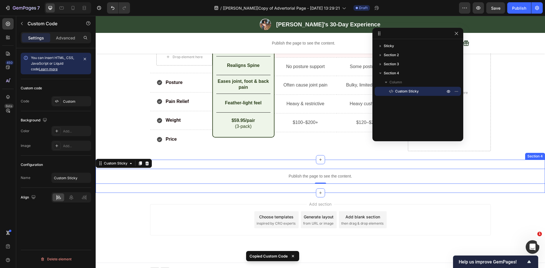
click at [479, 160] on div "Publish the page to see the content. Custom Sticky 0 Section 4" at bounding box center [320, 176] width 449 height 33
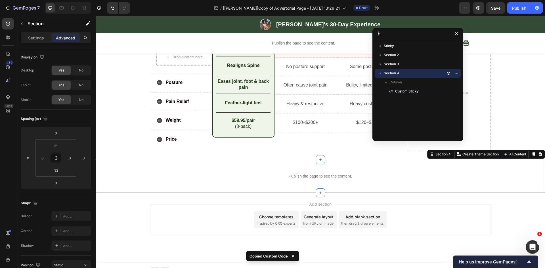
click at [539, 150] on div "Section 4 You can create reusable sections Create Theme Section AI Content Writ…" at bounding box center [486, 154] width 118 height 9
click at [538, 152] on icon at bounding box center [540, 154] width 4 height 4
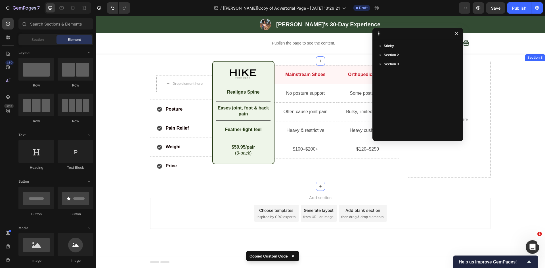
scroll to position [1275, 0]
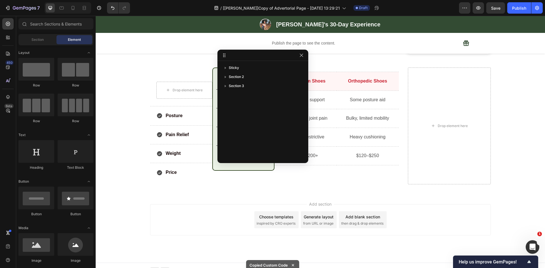
drag, startPoint x: 425, startPoint y: 35, endPoint x: 270, endPoint y: 63, distance: 157.5
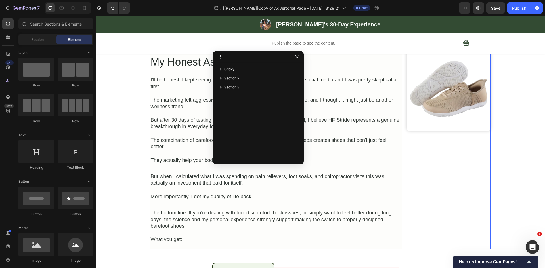
scroll to position [1076, 0]
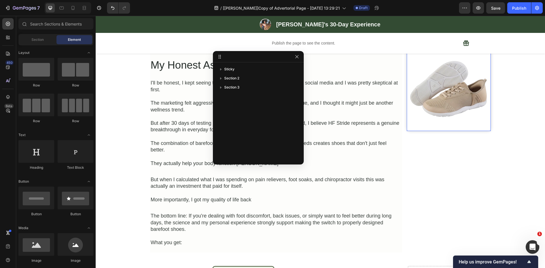
click at [433, 127] on img at bounding box center [449, 89] width 84 height 84
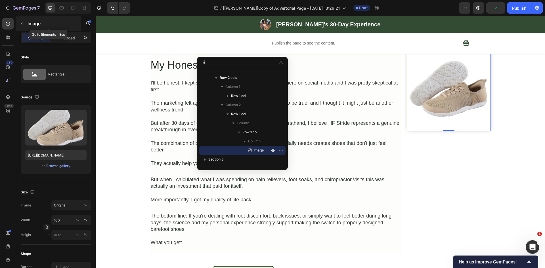
click at [21, 23] on icon "button" at bounding box center [22, 23] width 5 height 5
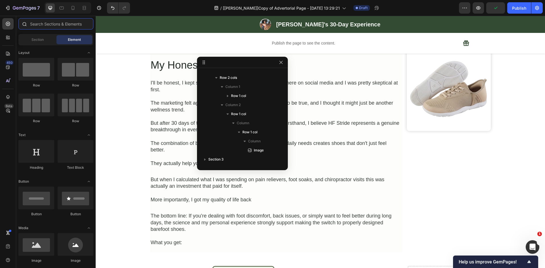
click at [50, 23] on input "text" at bounding box center [55, 23] width 75 height 11
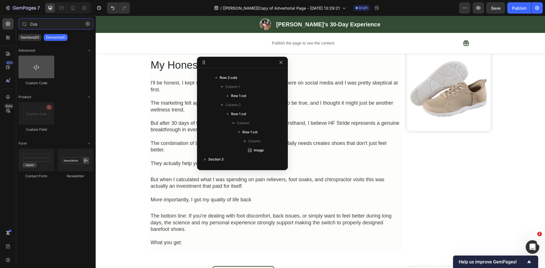
type input "Cus"
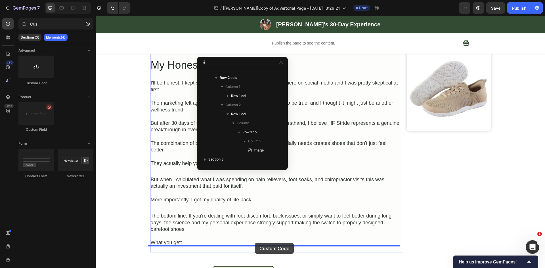
drag, startPoint x: 132, startPoint y: 86, endPoint x: 255, endPoint y: 243, distance: 199.1
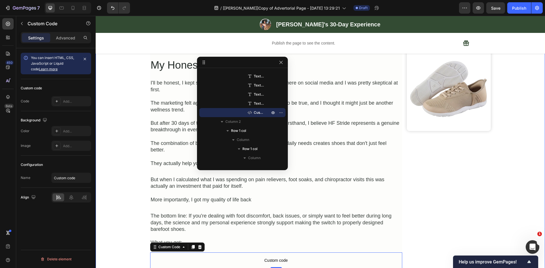
scroll to position [1142, 0]
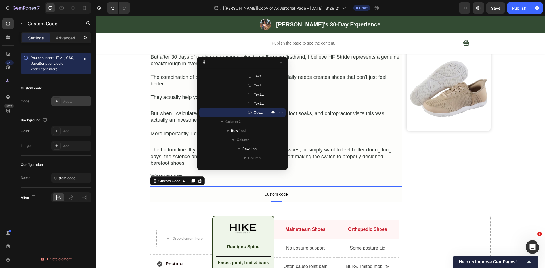
click at [70, 103] on div "Add..." at bounding box center [76, 101] width 27 height 5
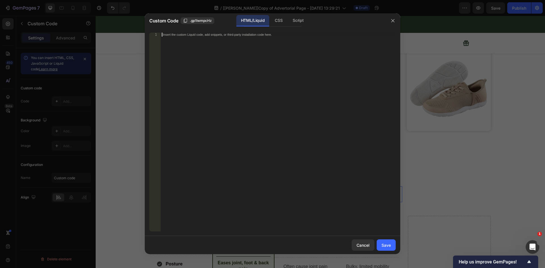
click at [246, 97] on div "Insert the custom Liquid code, add snippets, or third-party installation code h…" at bounding box center [278, 136] width 235 height 207
paste textarea "Copy element from Gempages!"
type textarea "Copy element from Gempages!"
click at [395, 20] on button "button" at bounding box center [392, 20] width 9 height 9
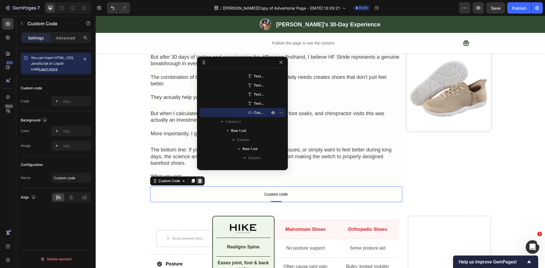
click at [200, 179] on icon at bounding box center [200, 181] width 5 height 5
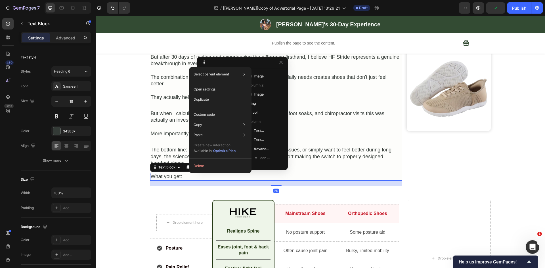
scroll to position [571, 0]
click at [180, 181] on div "20" at bounding box center [276, 184] width 252 height 6
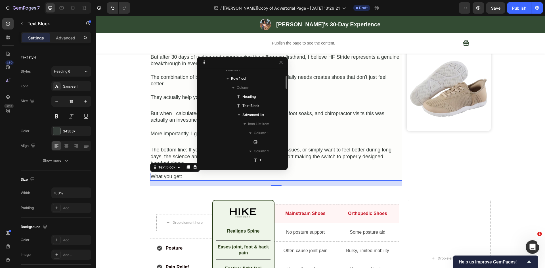
scroll to position [0, 0]
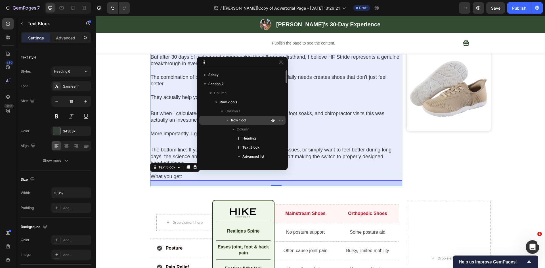
click at [227, 120] on icon "button" at bounding box center [227, 120] width 2 height 1
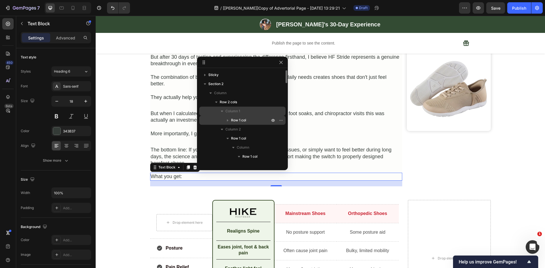
click at [232, 112] on span "Column 1" at bounding box center [232, 111] width 15 height 6
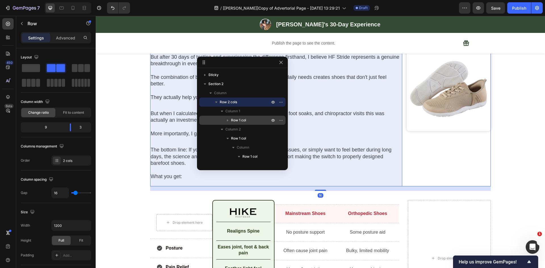
click at [231, 118] on span "Row 1 col" at bounding box center [238, 120] width 15 height 6
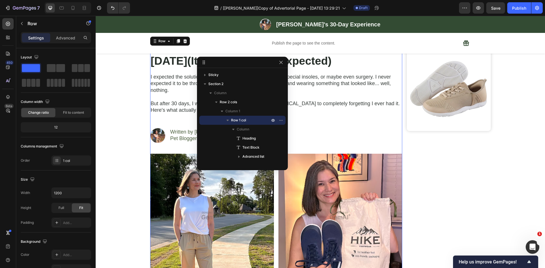
scroll to position [39, 0]
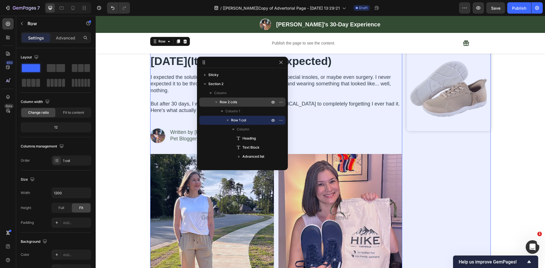
click at [222, 104] on span "Row 2 cols" at bounding box center [228, 102] width 17 height 6
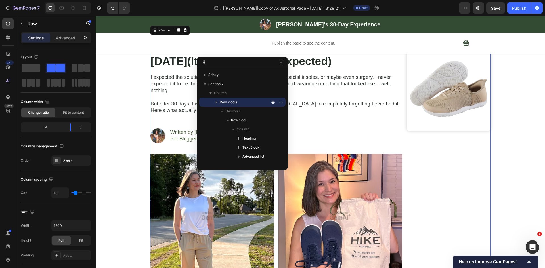
click at [217, 102] on icon "button" at bounding box center [216, 102] width 2 height 1
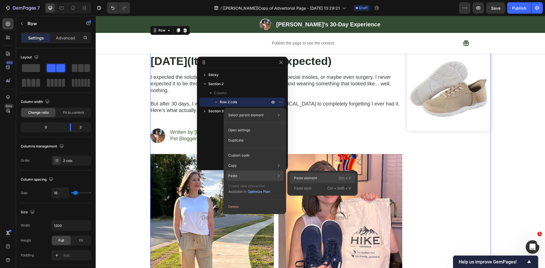
click at [309, 180] on p "Paste element" at bounding box center [305, 178] width 23 height 5
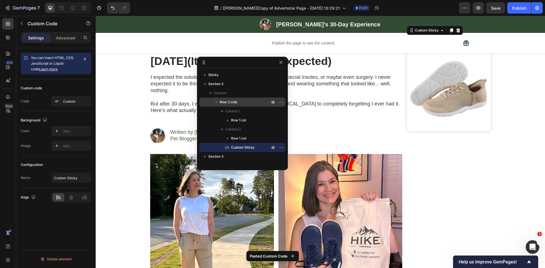
click at [244, 147] on span "Custom Sticky" at bounding box center [243, 148] width 24 height 6
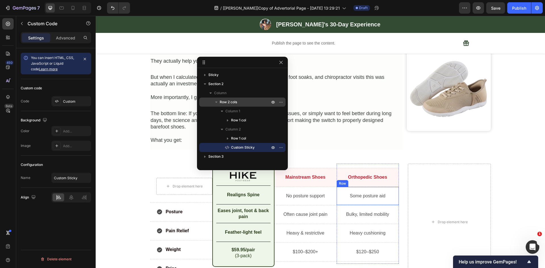
scroll to position [1142, 0]
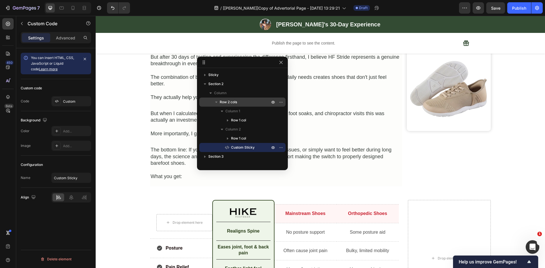
click at [247, 146] on span "Custom Sticky" at bounding box center [243, 148] width 24 height 6
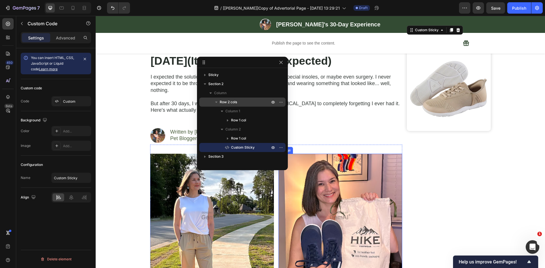
scroll to position [39, 0]
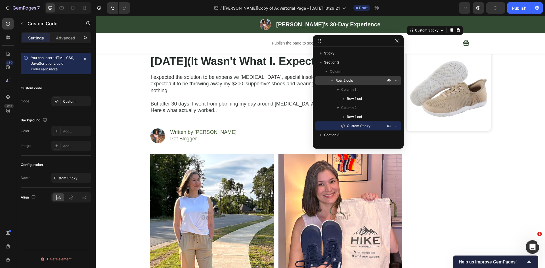
drag, startPoint x: 248, startPoint y: 63, endPoint x: 367, endPoint y: 41, distance: 120.3
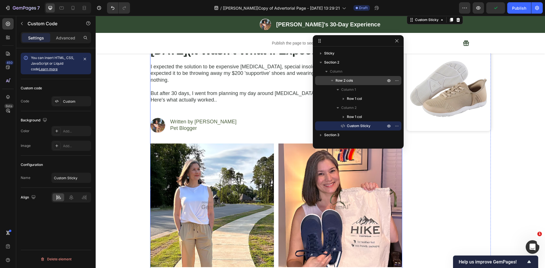
scroll to position [0, 0]
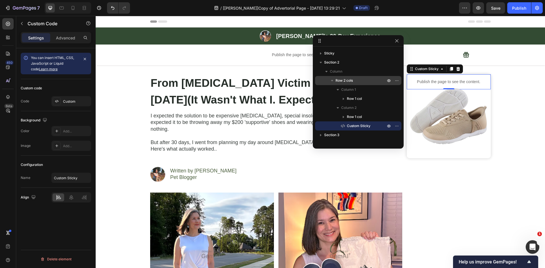
drag, startPoint x: 354, startPoint y: 41, endPoint x: 256, endPoint y: 43, distance: 97.9
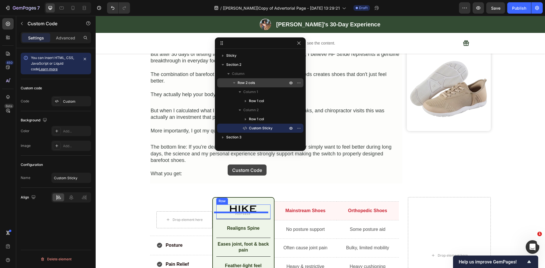
scroll to position [1126, 0]
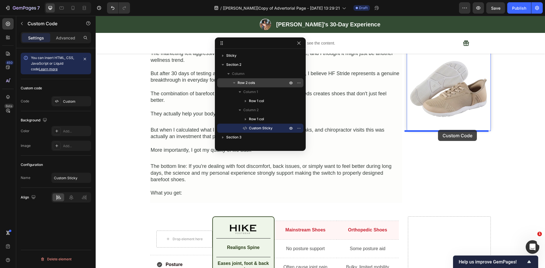
drag, startPoint x: 420, startPoint y: 69, endPoint x: 438, endPoint y: 130, distance: 63.8
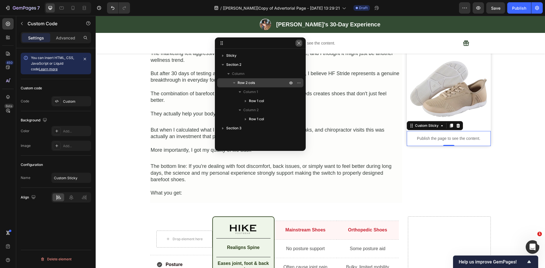
click at [301, 43] on icon "button" at bounding box center [299, 43] width 5 height 5
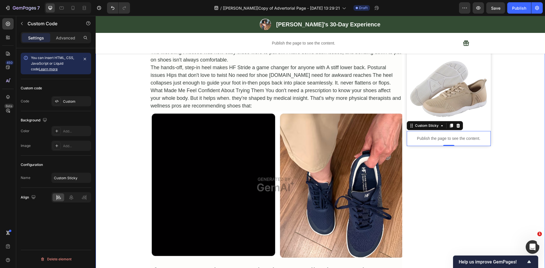
scroll to position [199, 0]
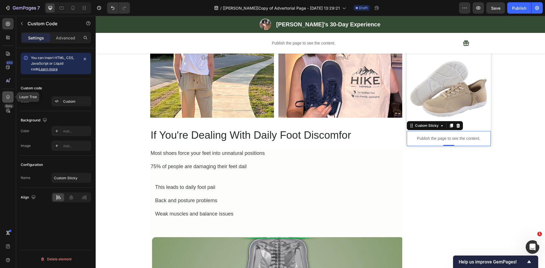
click at [7, 97] on icon at bounding box center [8, 97] width 6 height 6
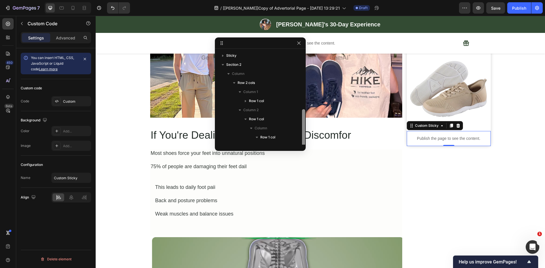
scroll to position [33, 0]
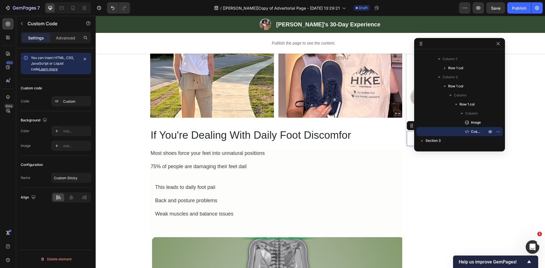
drag, startPoint x: 241, startPoint y: 43, endPoint x: 478, endPoint y: 41, distance: 236.7
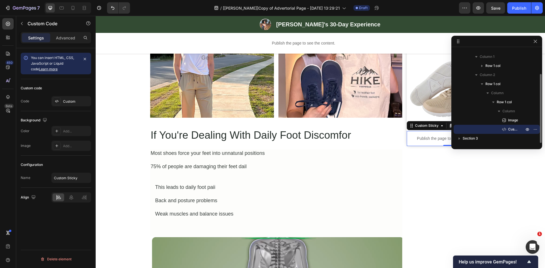
scroll to position [0, 0]
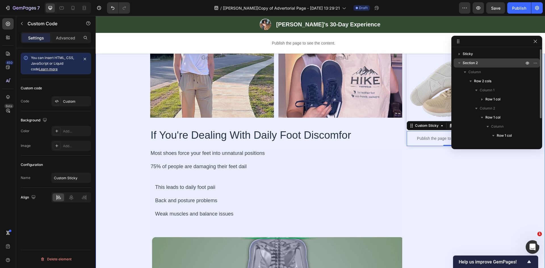
click at [461, 61] on icon "button" at bounding box center [459, 63] width 6 height 6
click at [464, 64] on span "Section 2" at bounding box center [470, 63] width 15 height 6
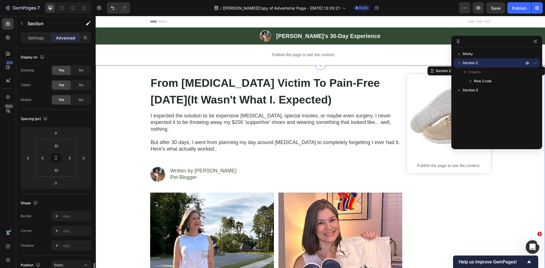
scroll to position [142, 0]
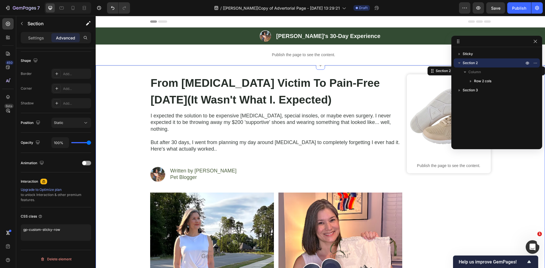
click at [460, 62] on icon "button" at bounding box center [459, 63] width 6 height 6
click at [477, 7] on icon "button" at bounding box center [478, 7] width 4 height 3
click at [534, 40] on icon "button" at bounding box center [535, 41] width 5 height 5
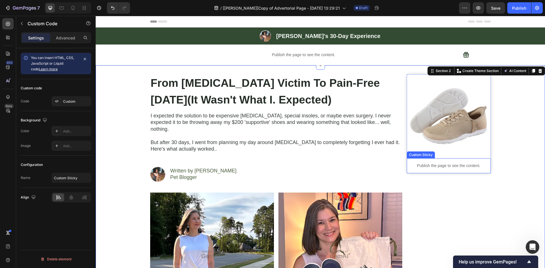
click at [415, 159] on div "Publish the page to see the content." at bounding box center [449, 165] width 84 height 15
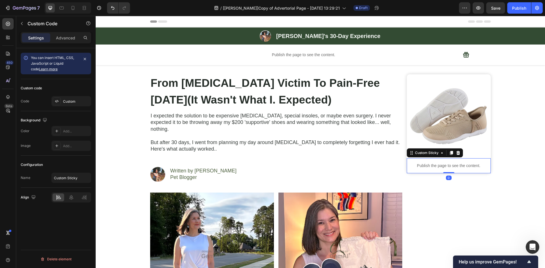
scroll to position [0, 0]
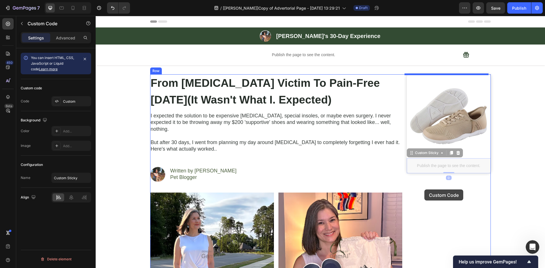
drag, startPoint x: 417, startPoint y: 153, endPoint x: 424, endPoint y: 190, distance: 37.0
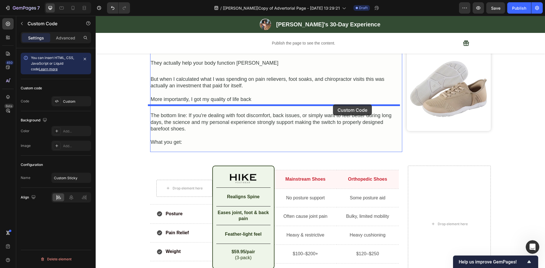
scroll to position [1275, 0]
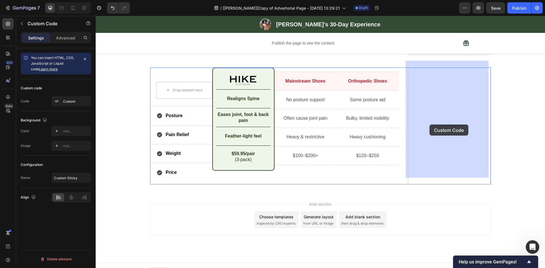
drag, startPoint x: 419, startPoint y: 71, endPoint x: 430, endPoint y: 124, distance: 54.4
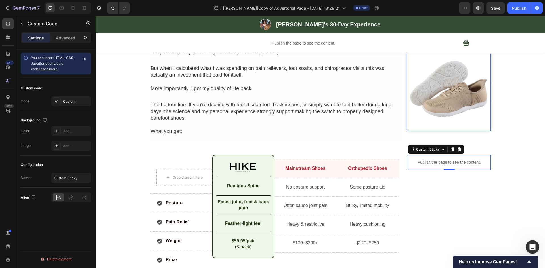
scroll to position [1209, 0]
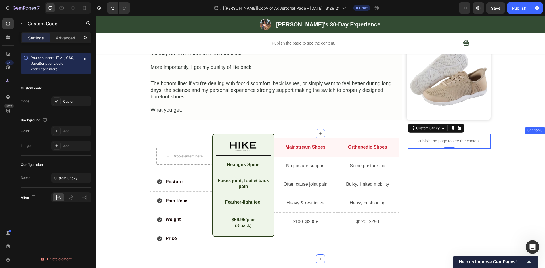
click at [509, 134] on div "Drop element here Row Posture Item List Row Pain Relief Item List Row Weight It…" at bounding box center [320, 192] width 449 height 117
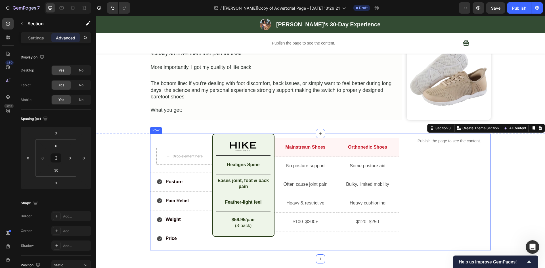
click at [432, 148] on div "Publish the page to see the content. Custom Sticky" at bounding box center [449, 192] width 83 height 117
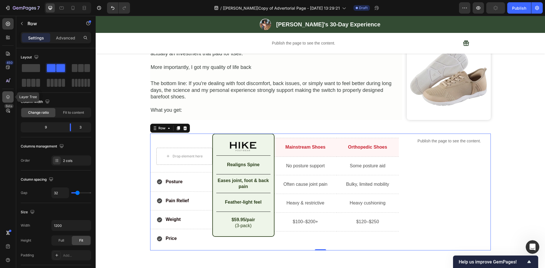
click at [7, 96] on icon at bounding box center [8, 97] width 4 height 4
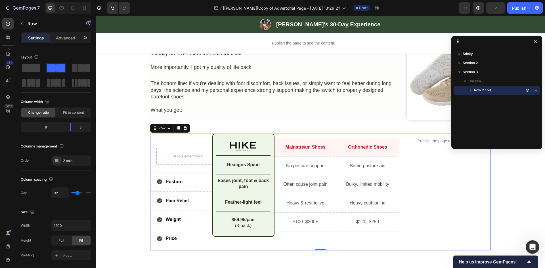
click at [471, 88] on icon "button" at bounding box center [471, 90] width 6 height 6
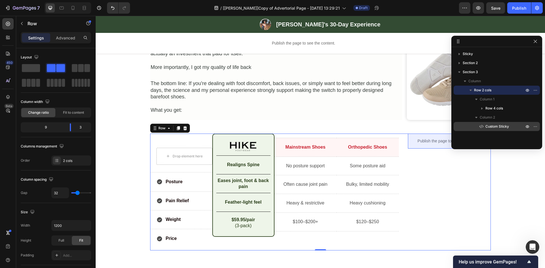
click at [491, 126] on span "Custom Sticky" at bounding box center [497, 127] width 24 height 6
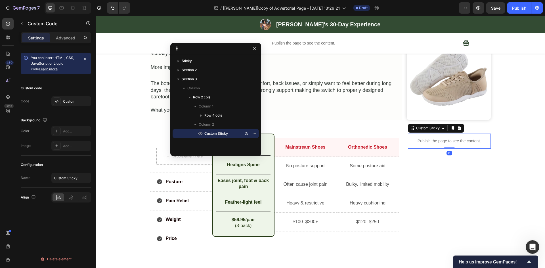
drag, startPoint x: 486, startPoint y: 40, endPoint x: 227, endPoint y: 55, distance: 259.3
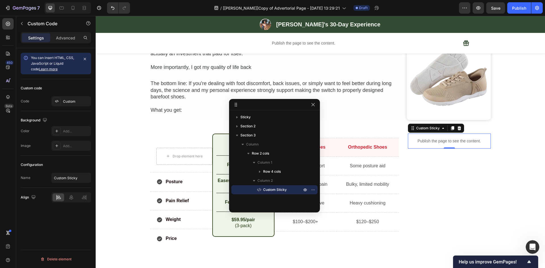
drag, startPoint x: 238, startPoint y: 56, endPoint x: 275, endPoint y: 104, distance: 60.4
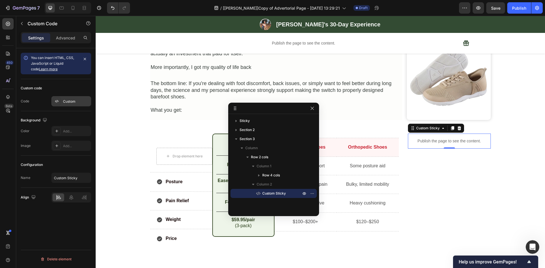
click at [67, 100] on div "Custom" at bounding box center [76, 101] width 27 height 5
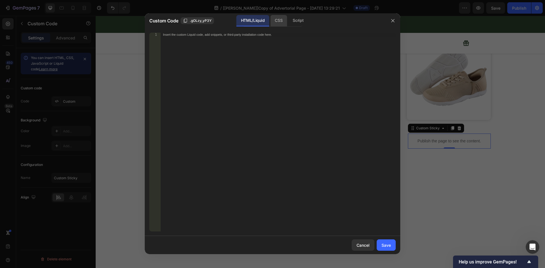
click at [279, 20] on div "CSS" at bounding box center [278, 20] width 17 height 11
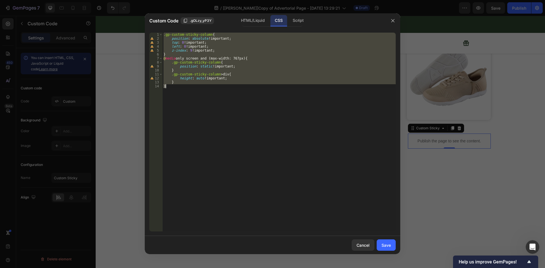
click at [218, 120] on div ".gp-custom-sticky-column { position : absolute !important ; top : 0 !important …" at bounding box center [278, 132] width 233 height 199
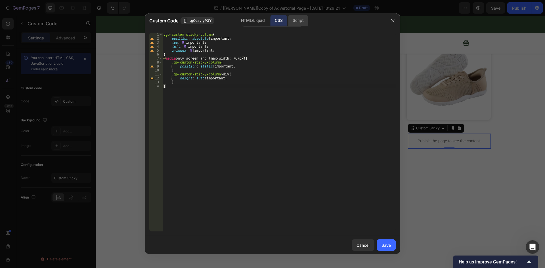
click at [301, 15] on div "Script" at bounding box center [298, 20] width 20 height 11
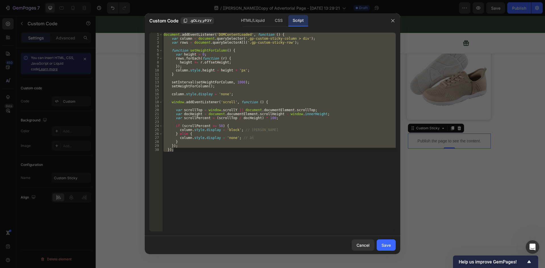
click at [277, 171] on div "document . addEventListener ( 'DOMContentLoaded' , function ( ) { var column = …" at bounding box center [278, 132] width 233 height 199
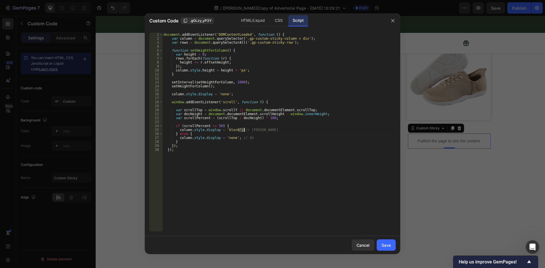
drag, startPoint x: 238, startPoint y: 130, endPoint x: 264, endPoint y: 130, distance: 26.4
click at [264, 130] on div "document . addEventListener ( 'DOMContentLoaded' , function ( ) { var column = …" at bounding box center [278, 136] width 233 height 207
drag, startPoint x: 236, startPoint y: 138, endPoint x: 260, endPoint y: 137, distance: 24.4
click at [260, 138] on div "document . addEventListener ( 'DOMContentLoaded' , function ( ) { var column = …" at bounding box center [278, 136] width 233 height 207
click at [267, 154] on div "document . addEventListener ( 'DOMContentLoaded' , function ( ) { var column = …" at bounding box center [278, 136] width 233 height 207
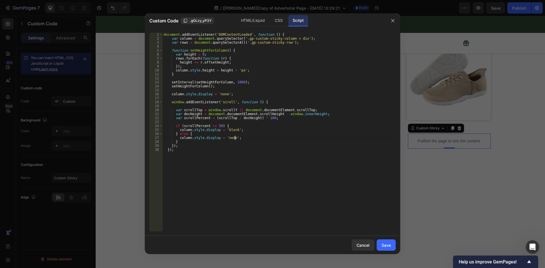
type textarea "});"
click at [392, 18] on icon "button" at bounding box center [392, 20] width 5 height 5
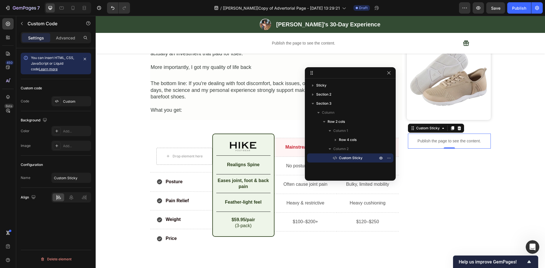
drag, startPoint x: 272, startPoint y: 109, endPoint x: 365, endPoint y: 66, distance: 101.7
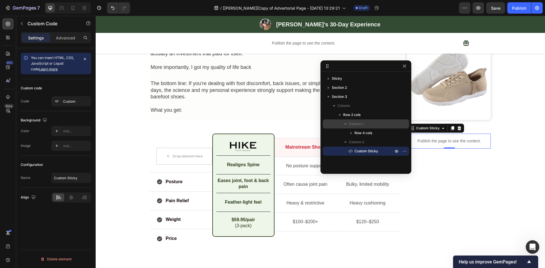
click at [345, 124] on icon "button" at bounding box center [345, 123] width 2 height 1
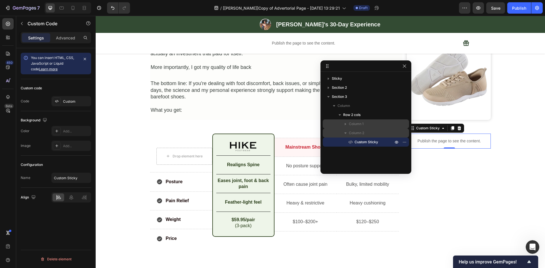
click at [345, 131] on icon "button" at bounding box center [346, 133] width 6 height 6
click at [346, 125] on icon "button" at bounding box center [346, 124] width 6 height 6
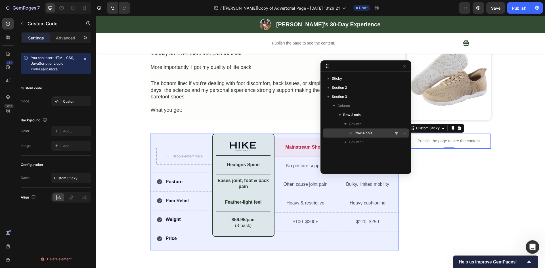
click at [363, 133] on span "Row 4 cols" at bounding box center [363, 133] width 18 height 6
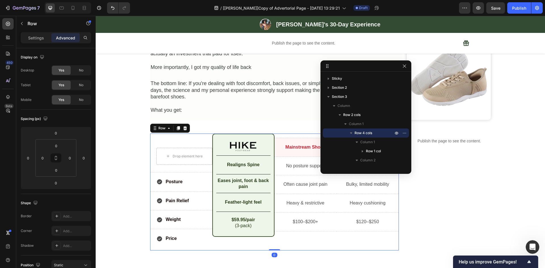
click at [353, 134] on icon "button" at bounding box center [351, 133] width 6 height 6
click at [353, 116] on span "Row 2 cols" at bounding box center [351, 115] width 17 height 6
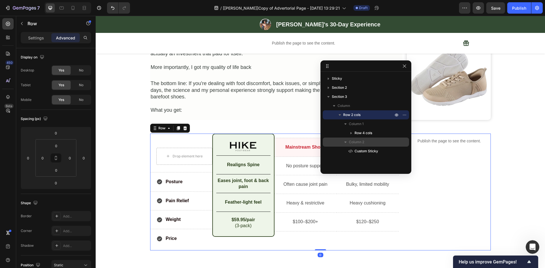
click at [346, 143] on icon "button" at bounding box center [346, 142] width 6 height 6
click at [427, 134] on div "Publish the page to see the content." at bounding box center [449, 141] width 83 height 15
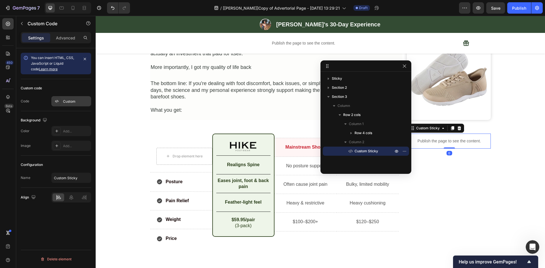
click at [69, 105] on div "Custom" at bounding box center [71, 101] width 40 height 10
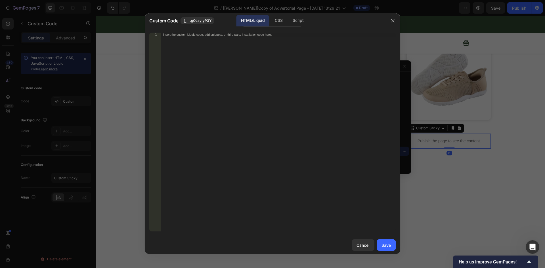
click at [300, 28] on div "Custom Code .gOLzy_yP3Y HTML/Liquid CSS Script" at bounding box center [265, 20] width 241 height 15
click at [300, 24] on div "Script" at bounding box center [298, 20] width 20 height 11
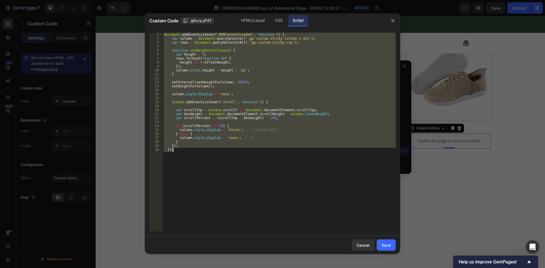
click at [238, 84] on div "document . addEventListener ( 'DOMContentLoaded' , function ( ) { var column = …" at bounding box center [278, 132] width 233 height 199
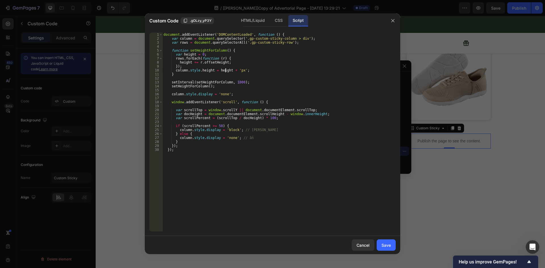
click at [226, 71] on div "document . addEventListener ( 'DOMContentLoaded' , function ( ) { var column = …" at bounding box center [278, 136] width 233 height 207
click at [228, 71] on div "document . addEventListener ( 'DOMContentLoaded' , function ( ) { var column = …" at bounding box center [278, 136] width 233 height 207
click at [232, 70] on div "document . addEventListener ( 'DOMContentLoaded' , function ( ) { var column = …" at bounding box center [278, 136] width 233 height 207
click at [272, 172] on div "document . addEventListener ( 'DOMContentLoaded' , function ( ) { var column = …" at bounding box center [278, 136] width 233 height 207
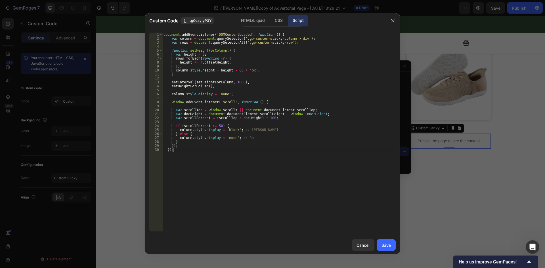
scroll to position [0, 1]
type textarea "});"
click at [388, 242] on button "Save" at bounding box center [386, 245] width 19 height 11
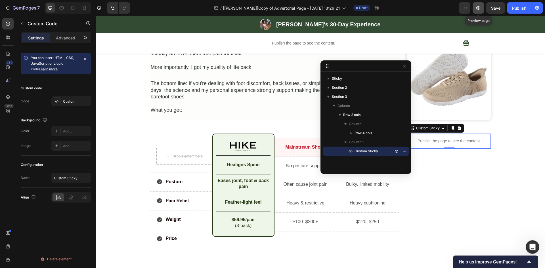
click at [479, 9] on icon "button" at bounding box center [478, 8] width 2 height 2
click at [404, 67] on icon "button" at bounding box center [404, 65] width 3 height 3
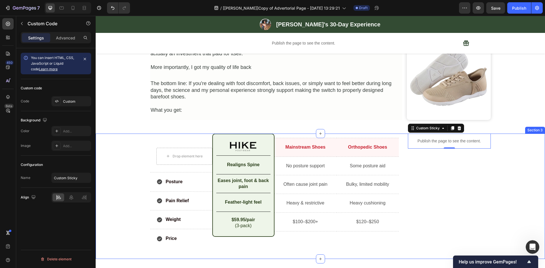
click at [520, 166] on div "Drop element here Row Posture Item List Row Pain Relief Item List Row Weight It…" at bounding box center [320, 192] width 449 height 117
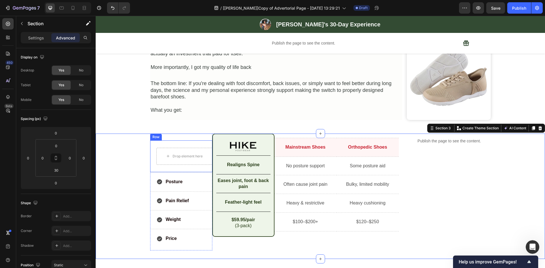
click at [171, 140] on div "Drop element here Row" at bounding box center [181, 156] width 62 height 32
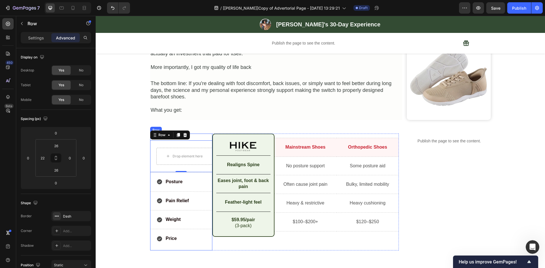
click at [203, 134] on div "Drop element here Row 0 Posture Item List Row Pain Relief Item List Row Weight …" at bounding box center [181, 192] width 62 height 117
click at [157, 126] on div "Row" at bounding box center [161, 128] width 9 height 5
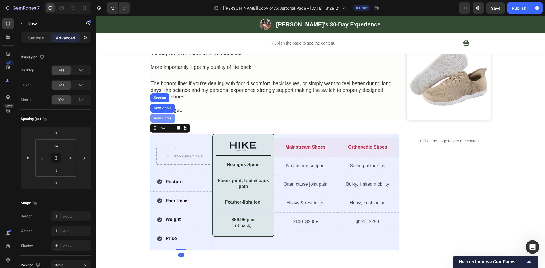
click at [159, 117] on div "Row 4 cols" at bounding box center [163, 118] width 20 height 3
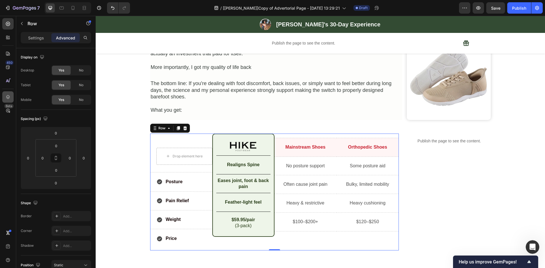
click at [8, 95] on icon at bounding box center [8, 97] width 6 height 6
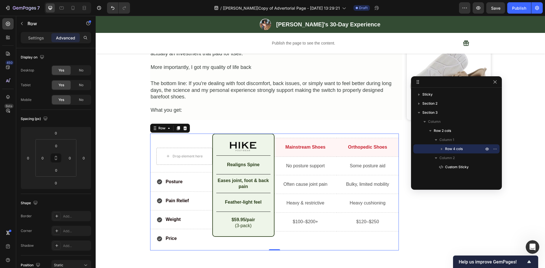
drag, startPoint x: 355, startPoint y: 67, endPoint x: 445, endPoint y: 83, distance: 91.9
